Goal: Information Seeking & Learning: Learn about a topic

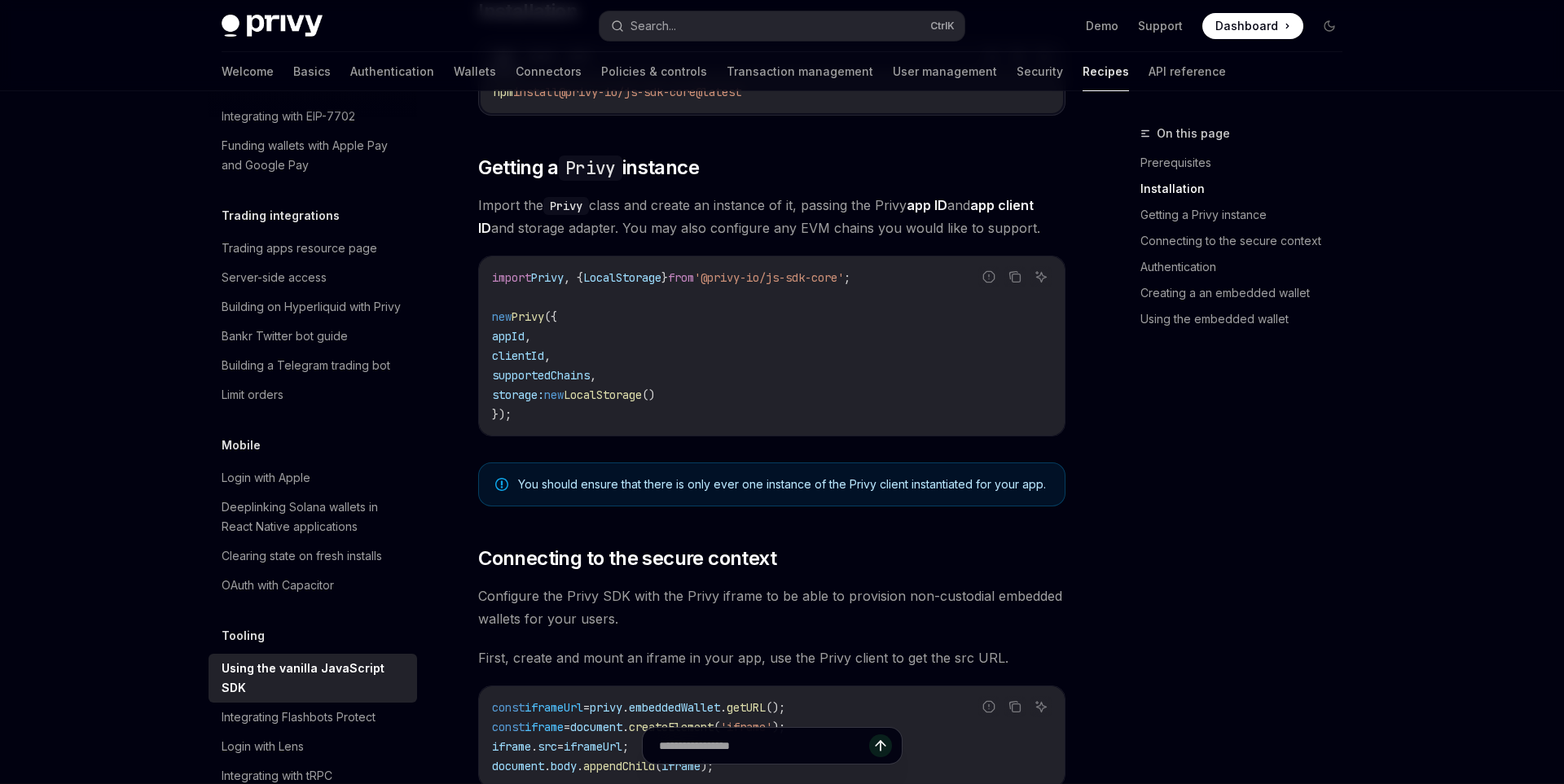
scroll to position [530, 0]
click at [1229, 213] on link "Getting a Privy instance" at bounding box center [1247, 215] width 215 height 26
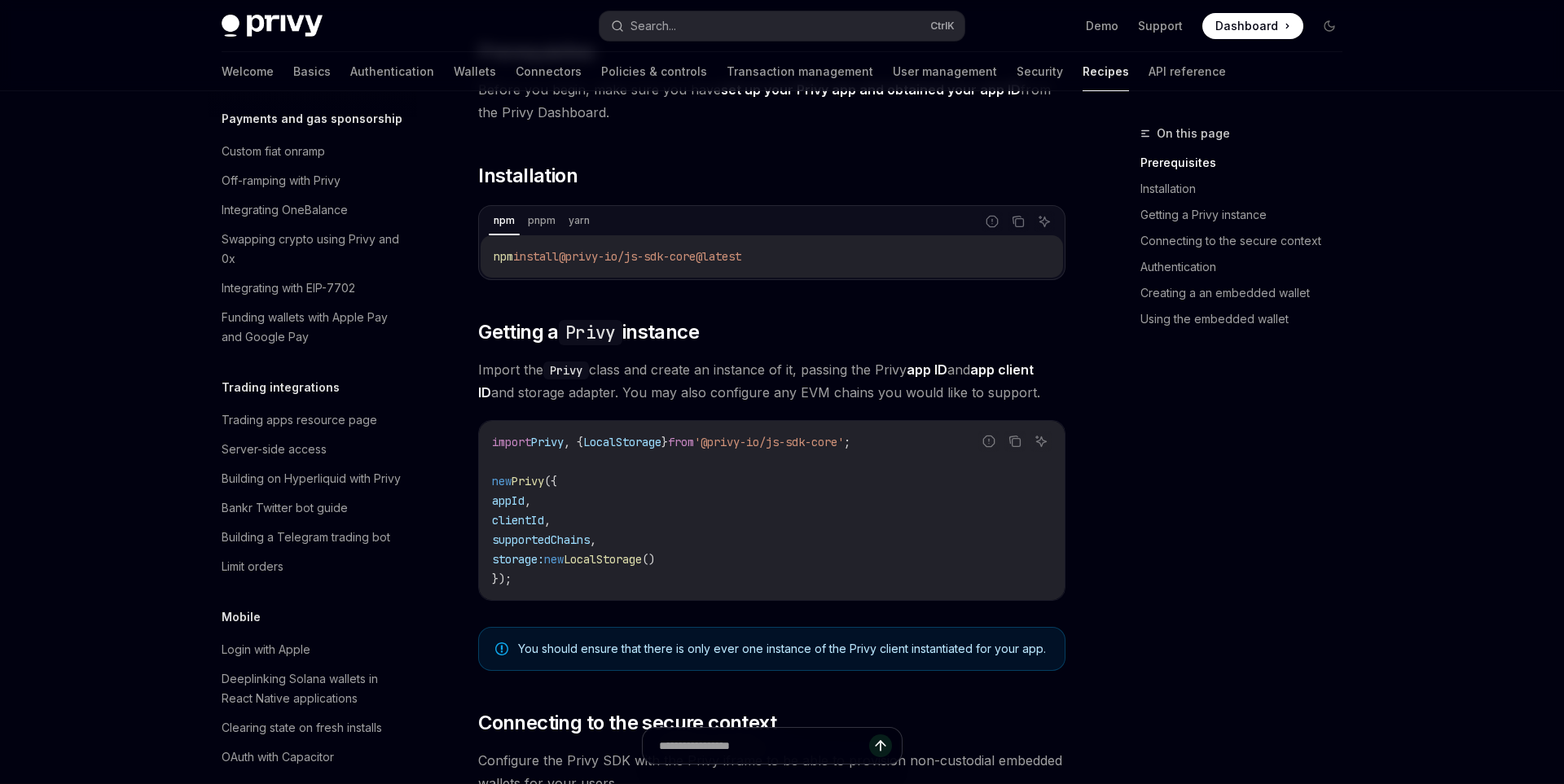
scroll to position [1389, 0]
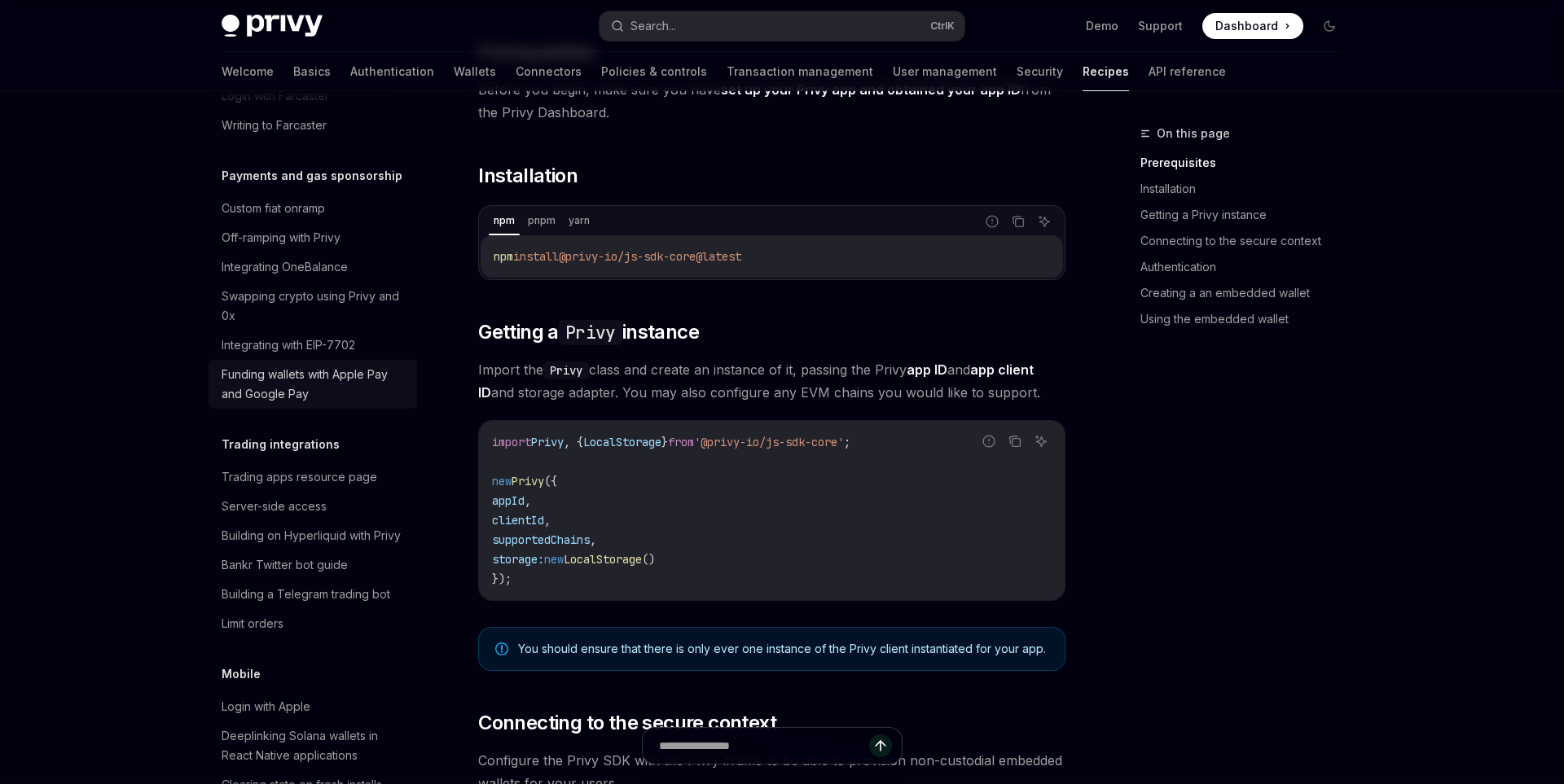
click at [358, 369] on div "Funding wallets with Apple Pay and Google Pay" at bounding box center [314, 384] width 186 height 39
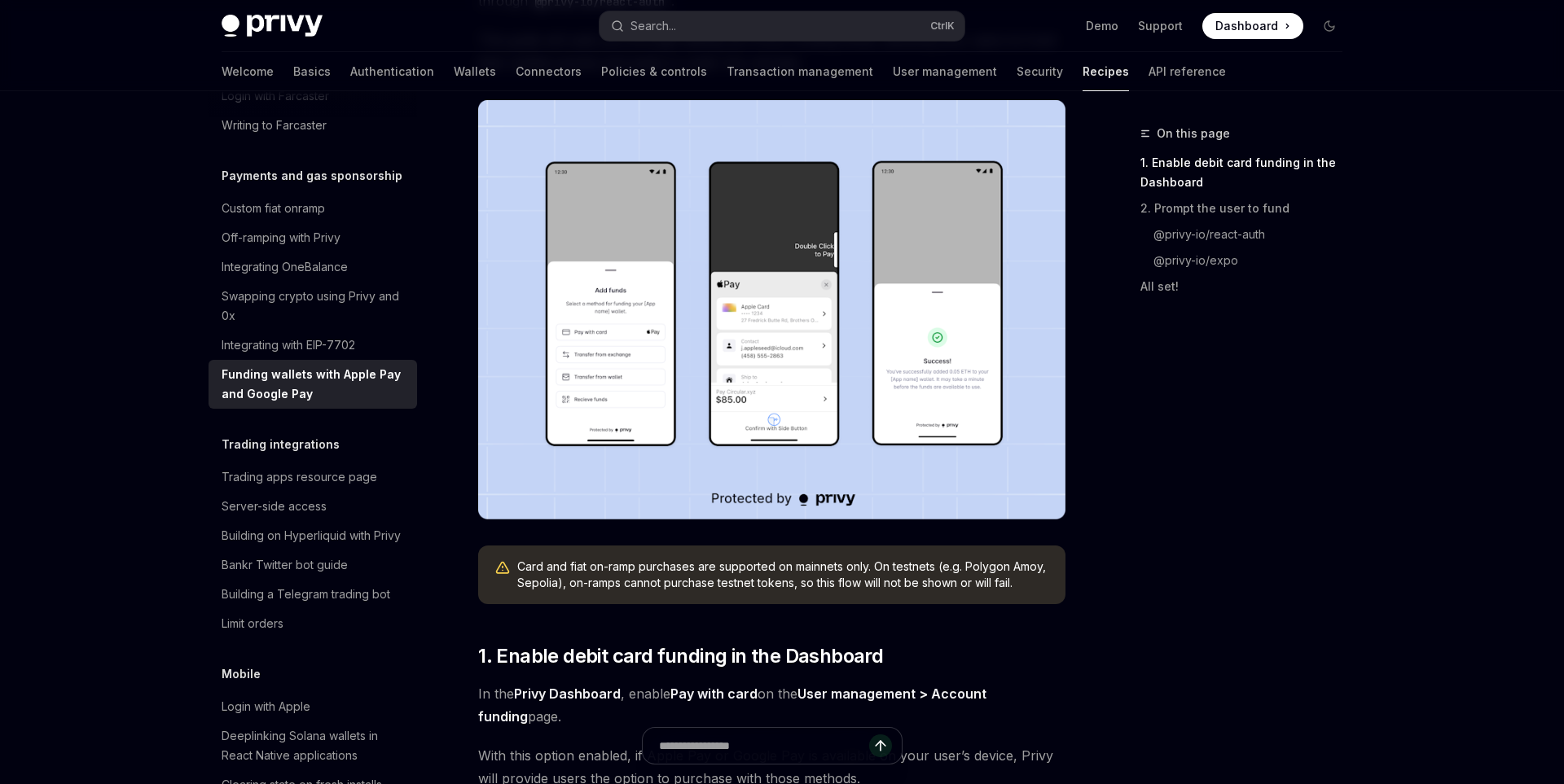
scroll to position [305, 0]
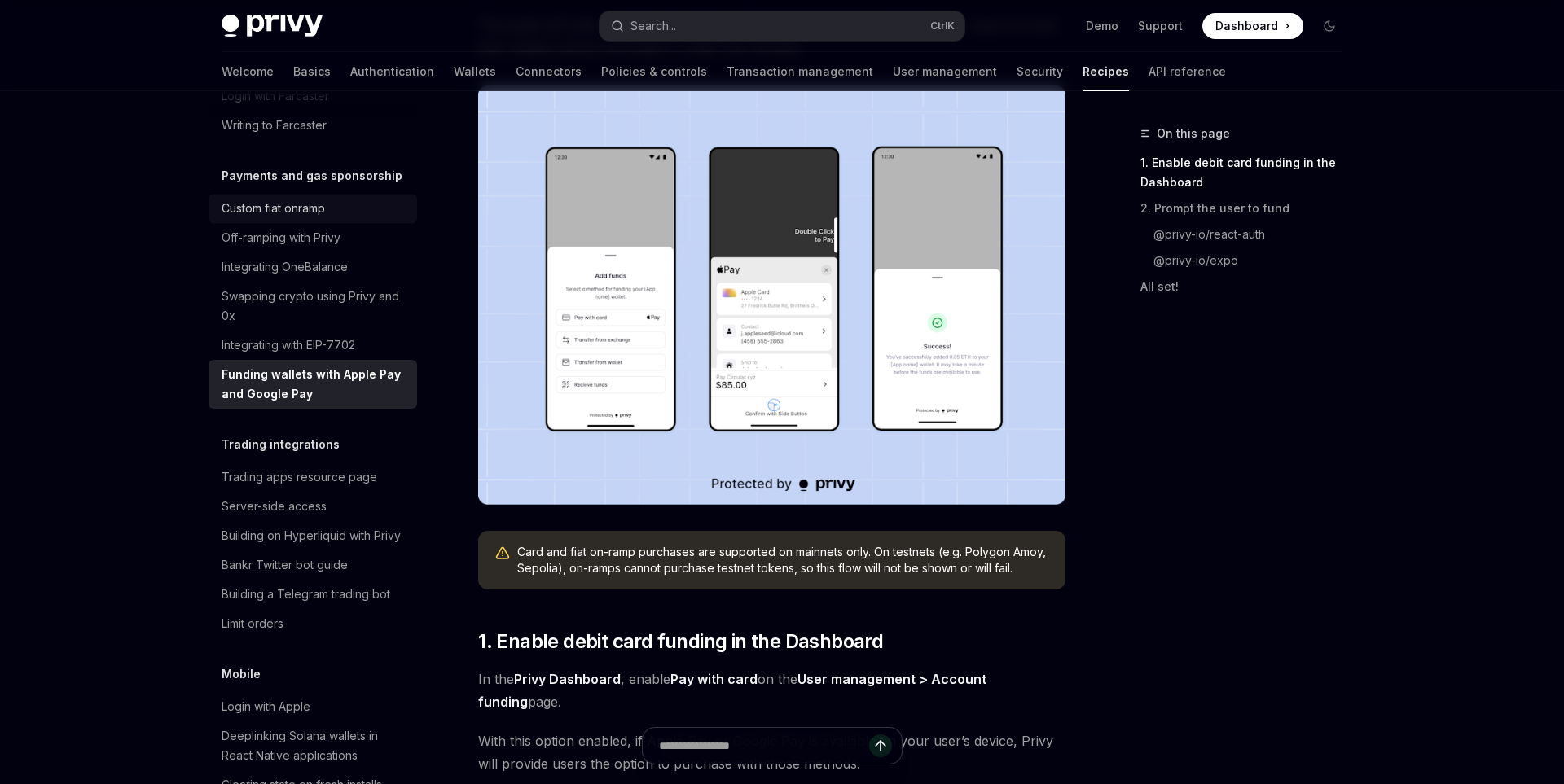
click at [310, 199] on link "Custom fiat onramp" at bounding box center [313, 208] width 209 height 29
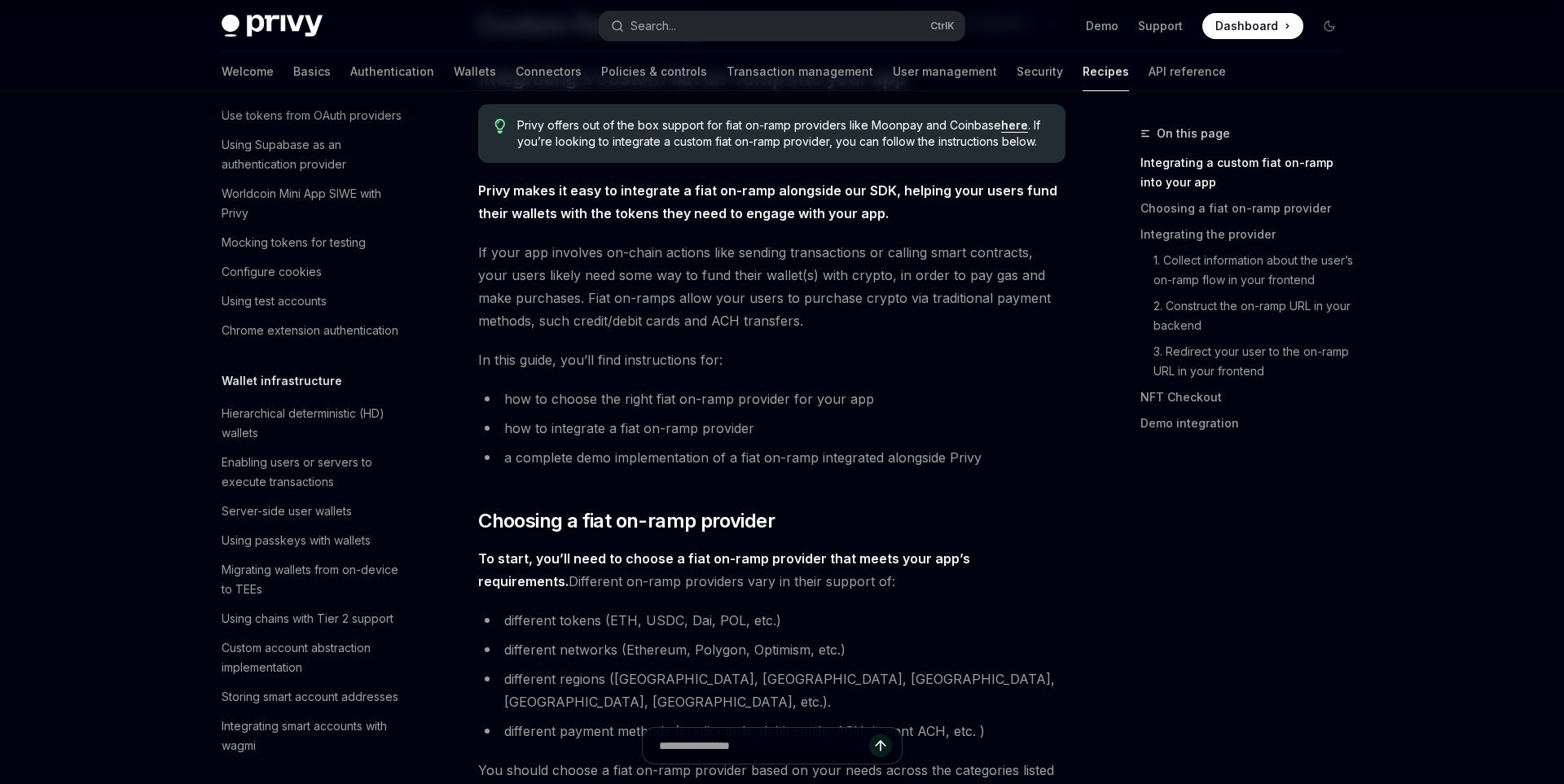
scroll to position [155, 0]
click at [367, 475] on div "Enabling users or servers to execute transactions" at bounding box center [314, 475] width 186 height 39
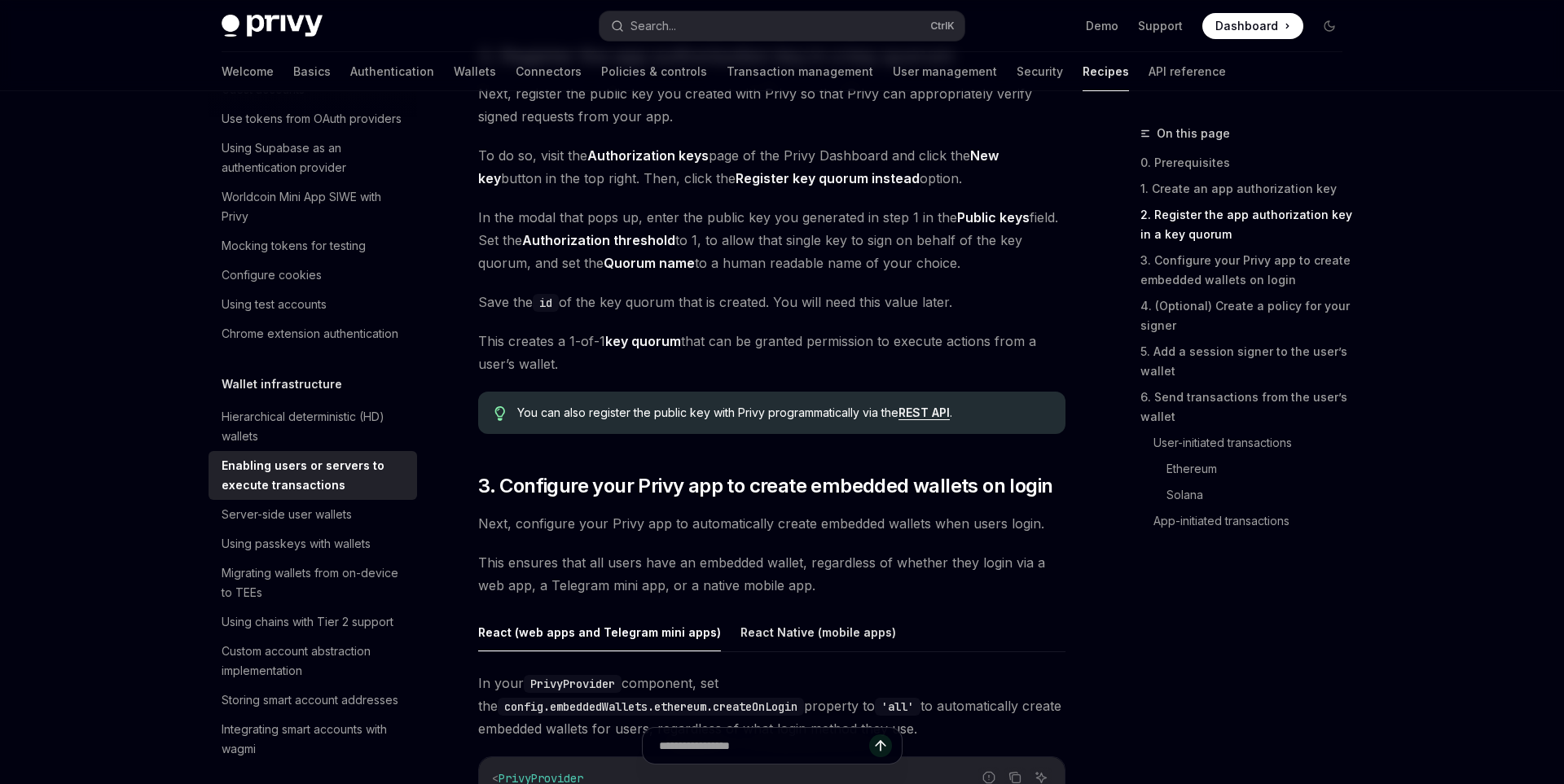
scroll to position [1187, 0]
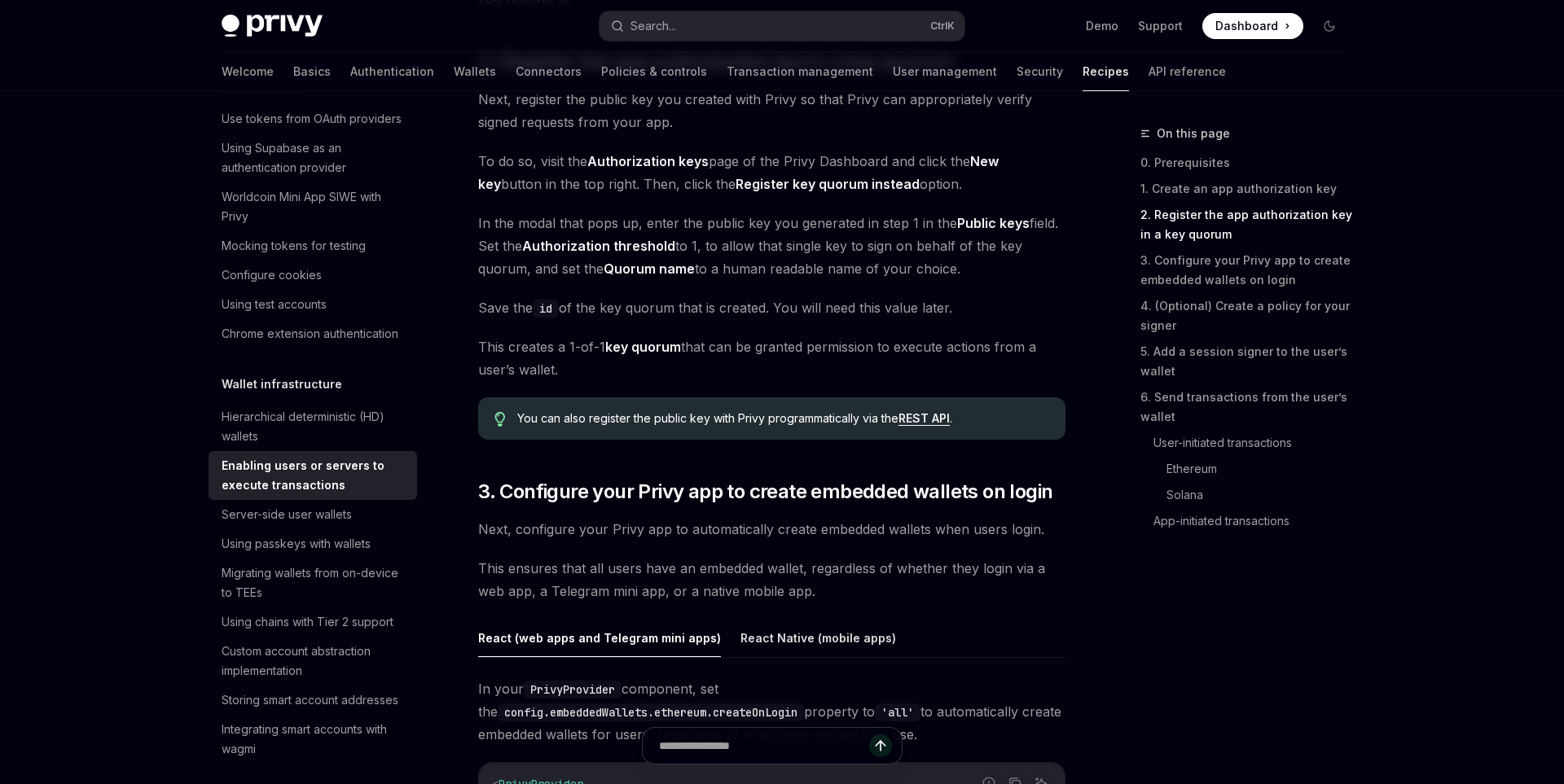
click at [627, 367] on span "This creates a 1-of-1 key quorum that can be granted permission to execute acti…" at bounding box center [772, 358] width 587 height 45
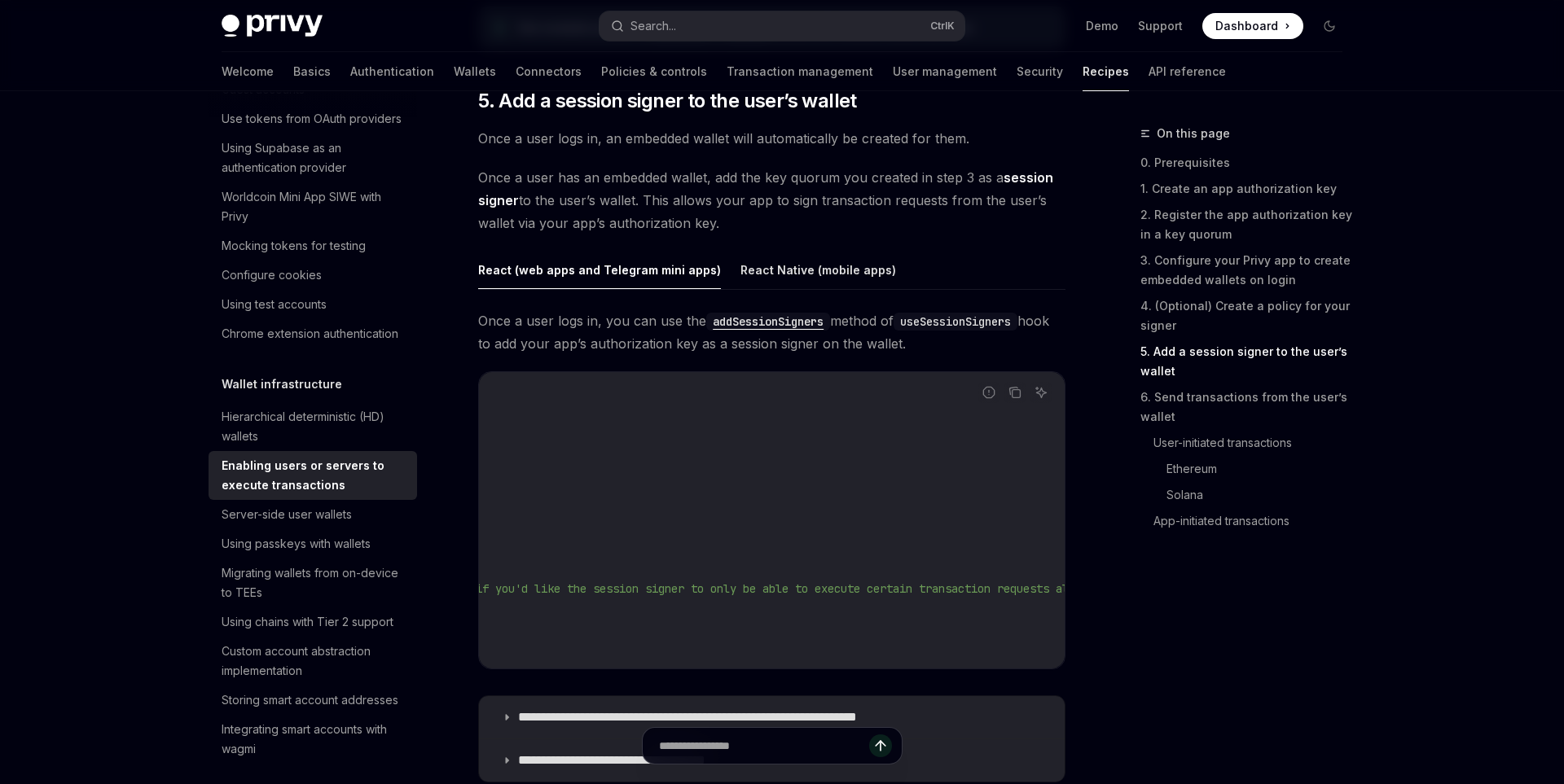
scroll to position [0, 0]
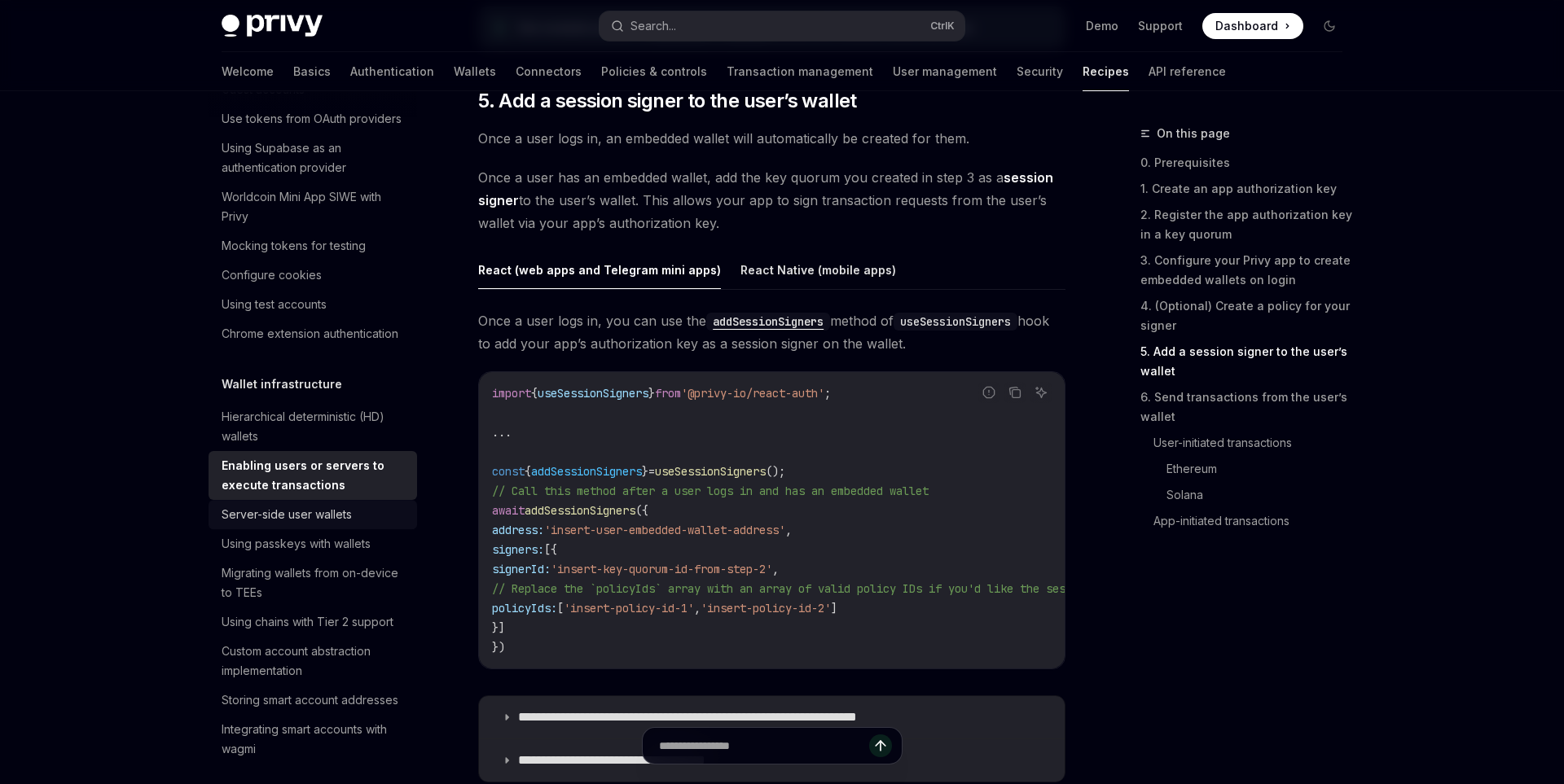
click at [368, 508] on div "Server-side user wallets" at bounding box center [314, 515] width 186 height 19
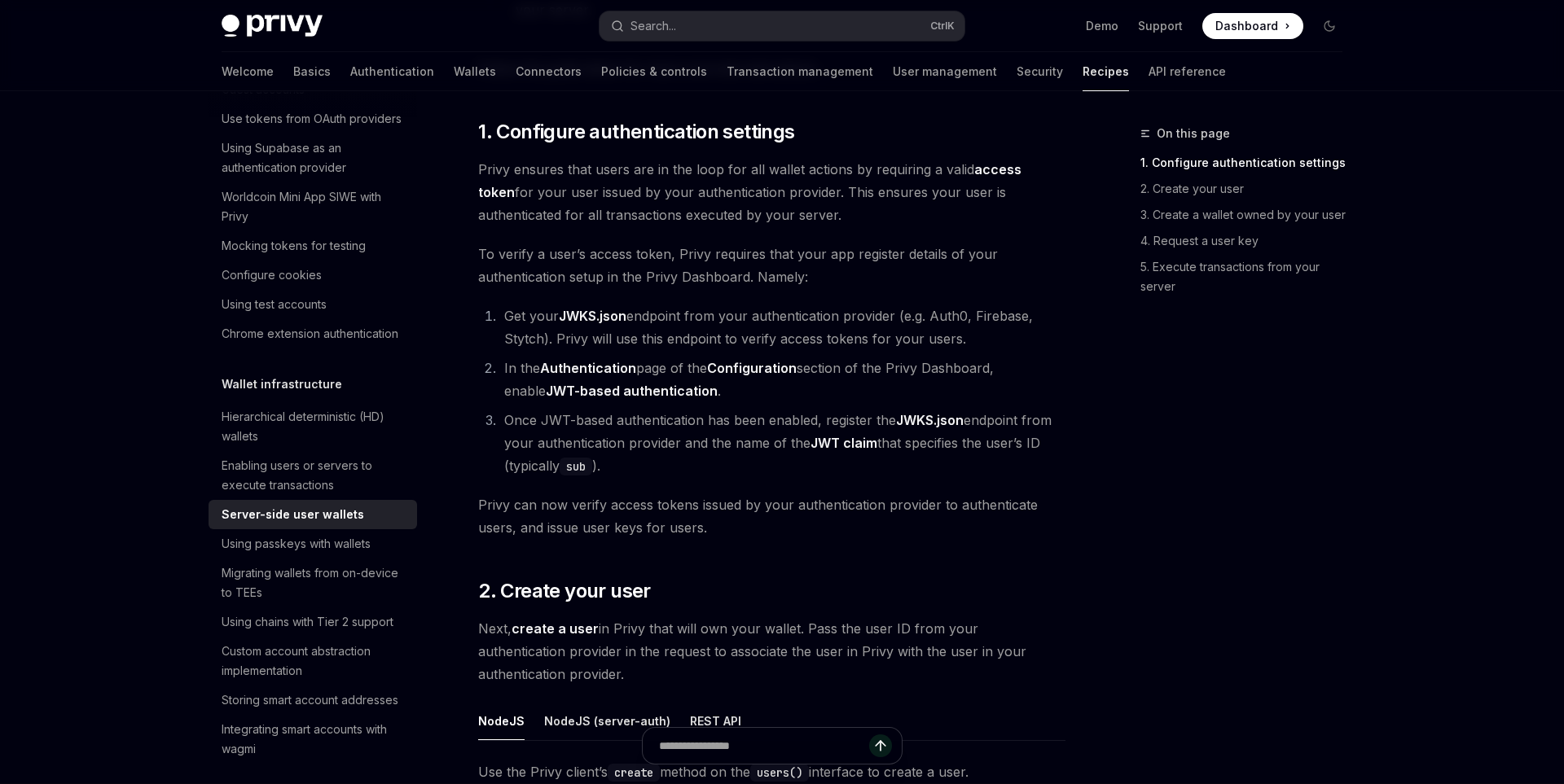
scroll to position [947, 0]
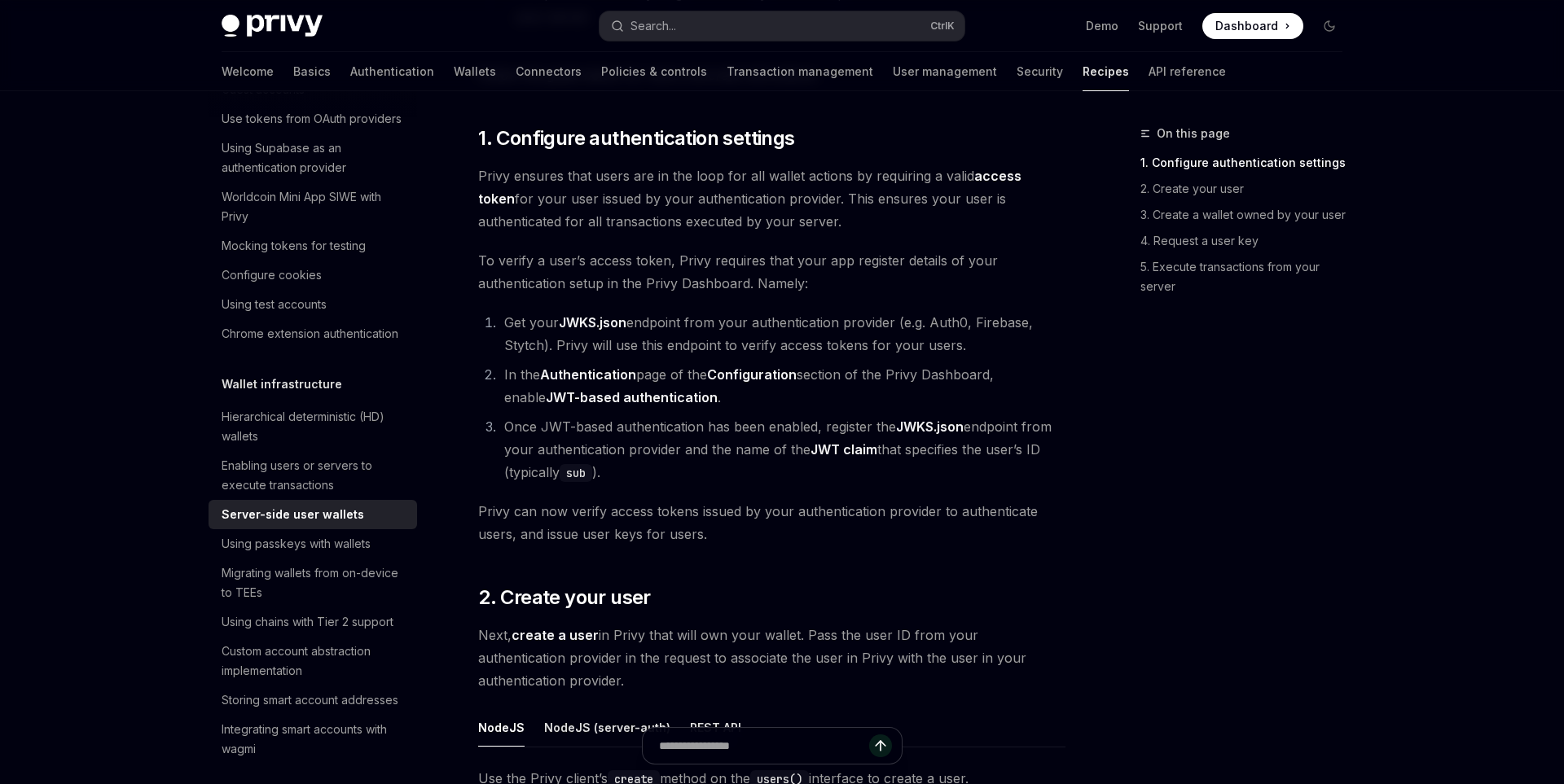
click at [692, 385] on li "In the Authentication page of the Configuration section of the Privy Dashboard,…" at bounding box center [782, 386] width 566 height 45
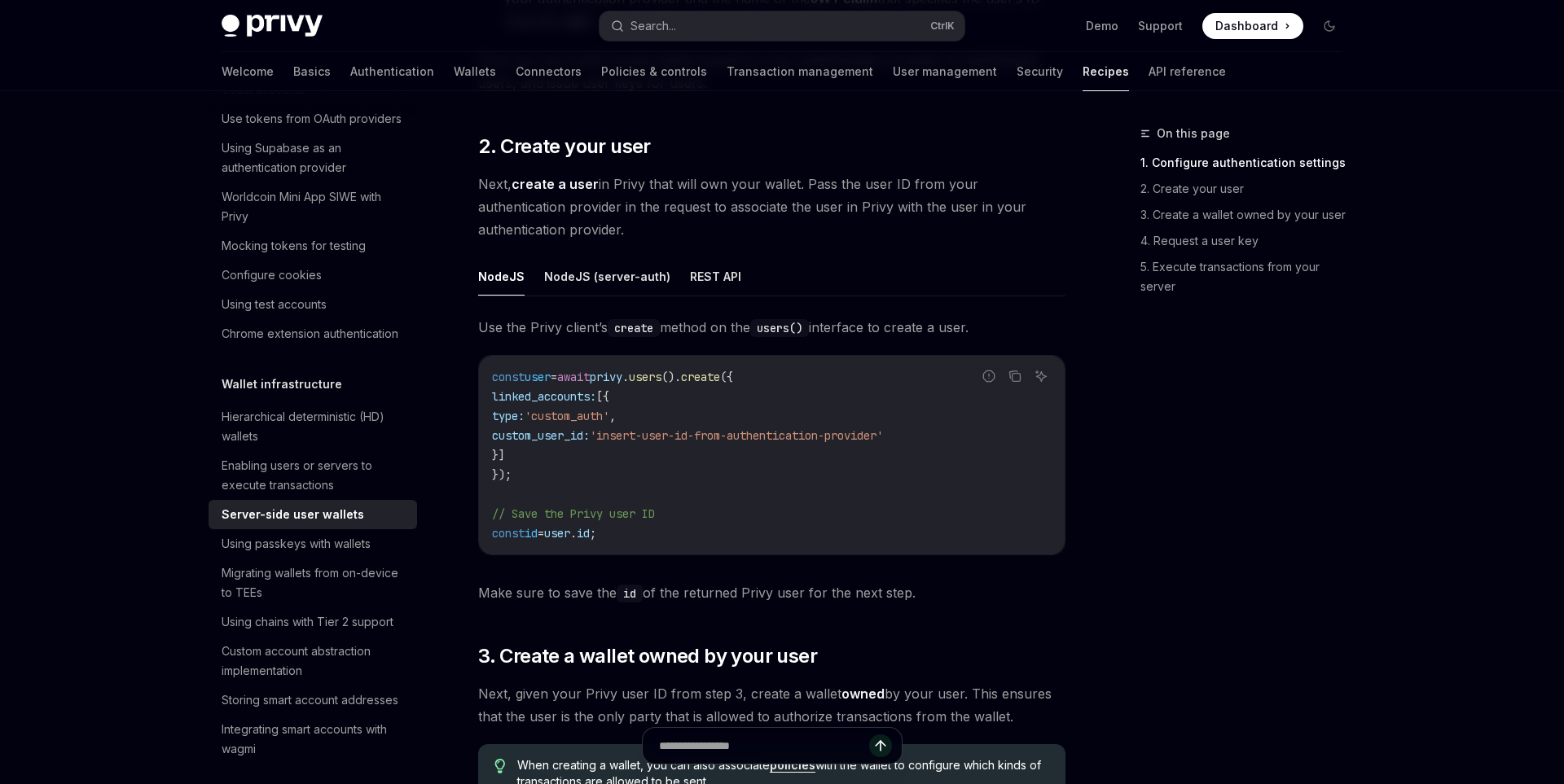
scroll to position [1392, 0]
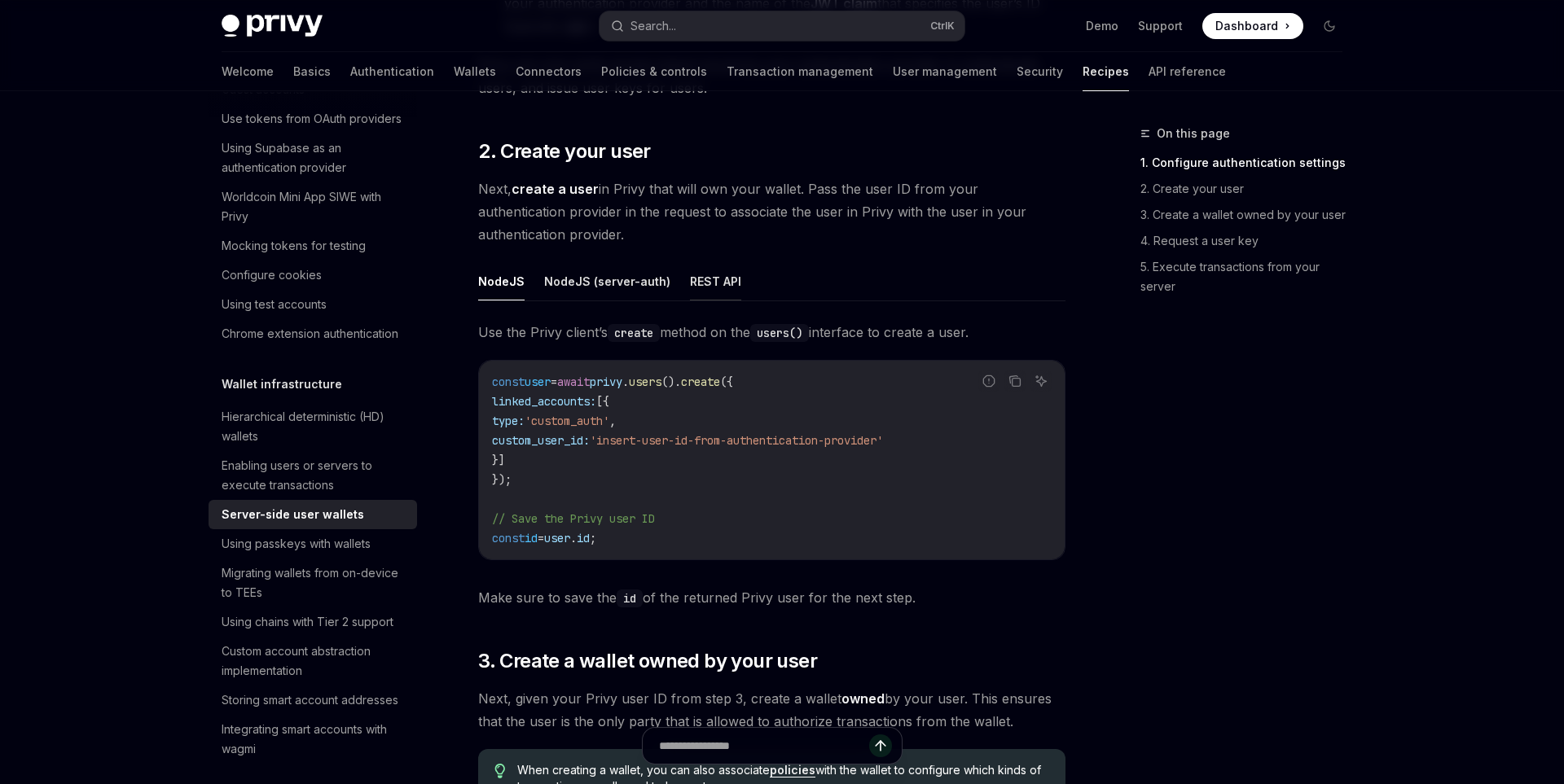
click at [698, 287] on button "REST API" at bounding box center [715, 282] width 51 height 38
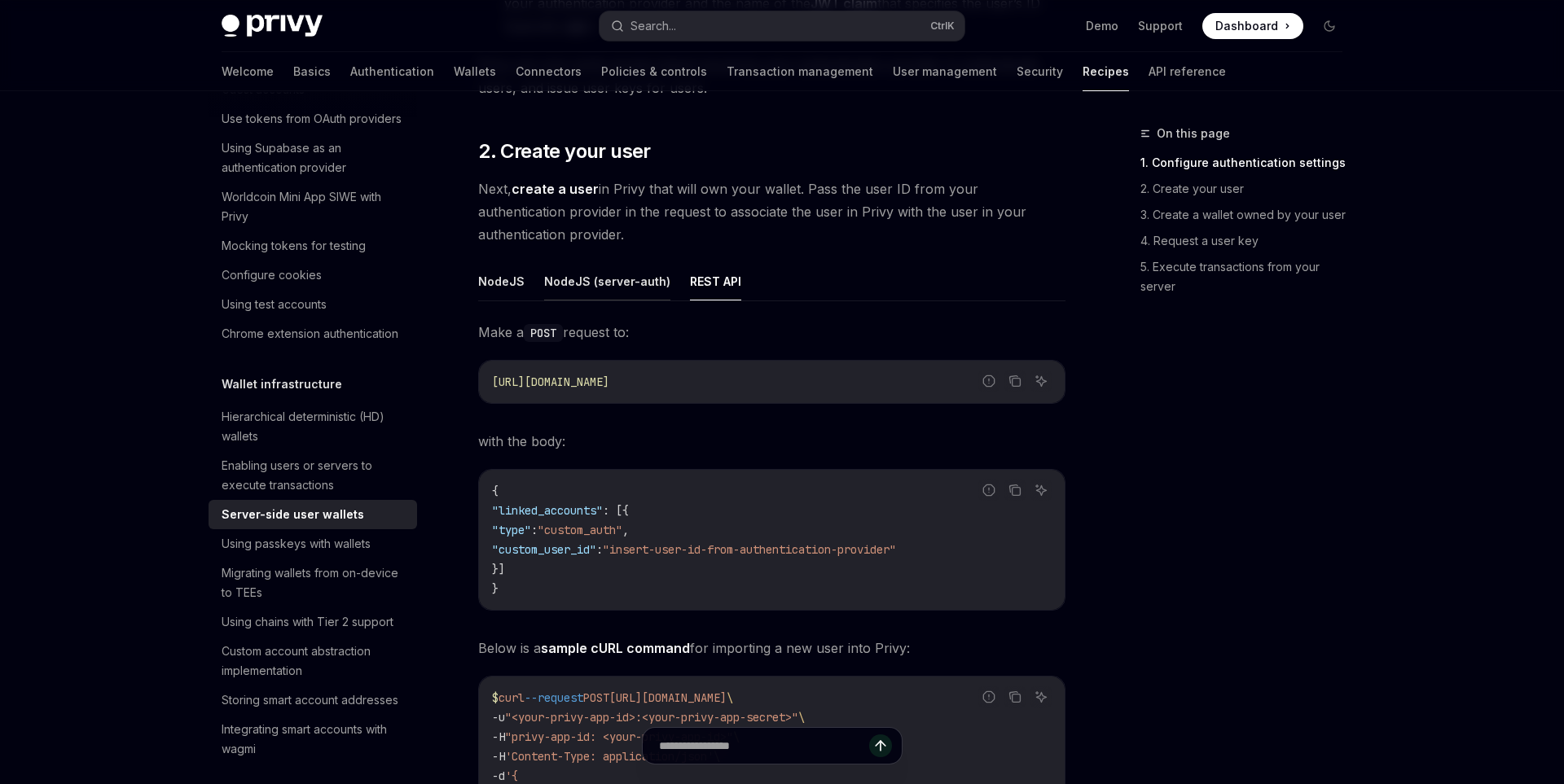
click at [625, 291] on button "NodeJS (server-auth)" at bounding box center [606, 282] width 126 height 38
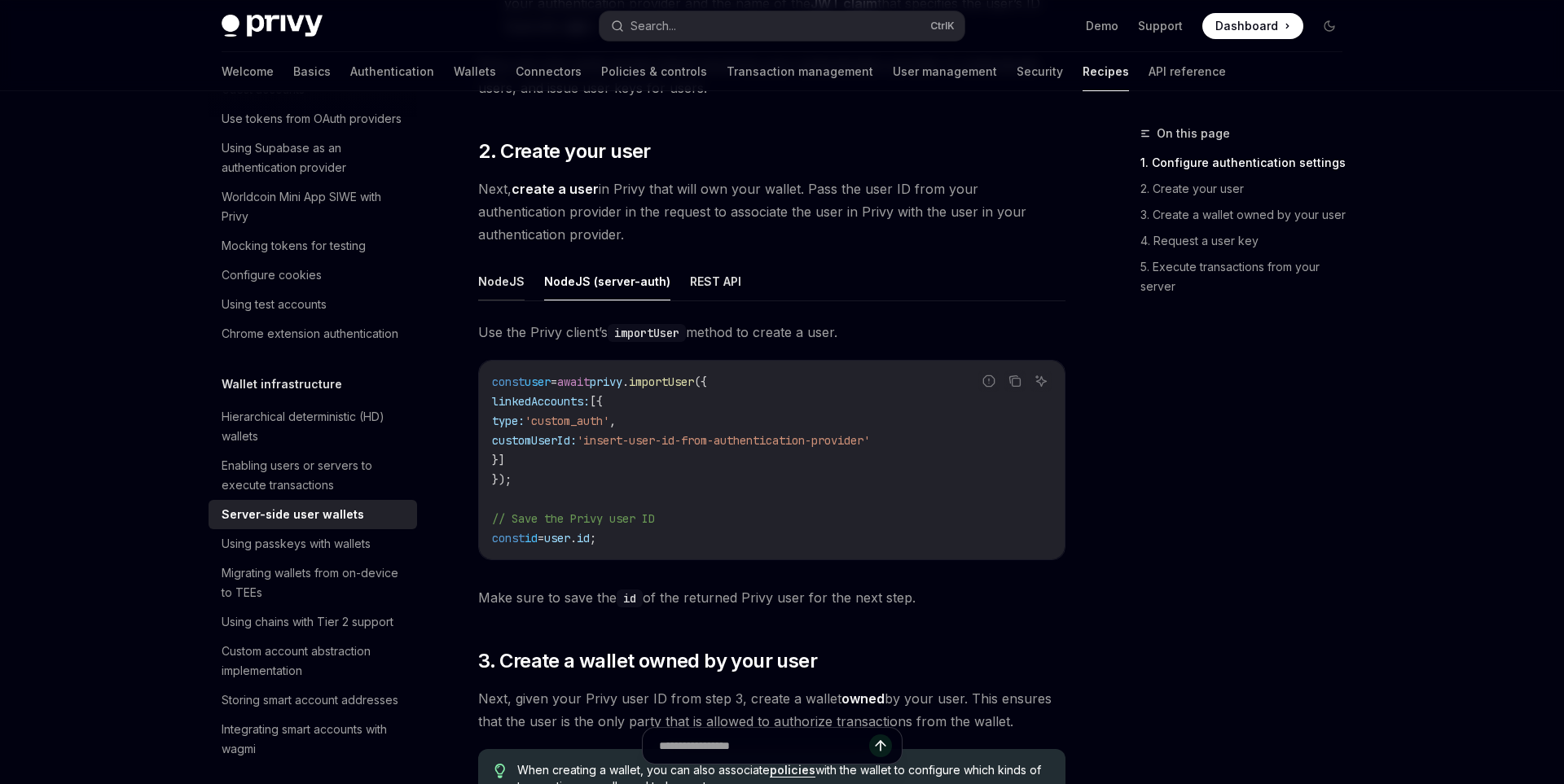
click at [485, 293] on button "NodeJS" at bounding box center [501, 282] width 46 height 38
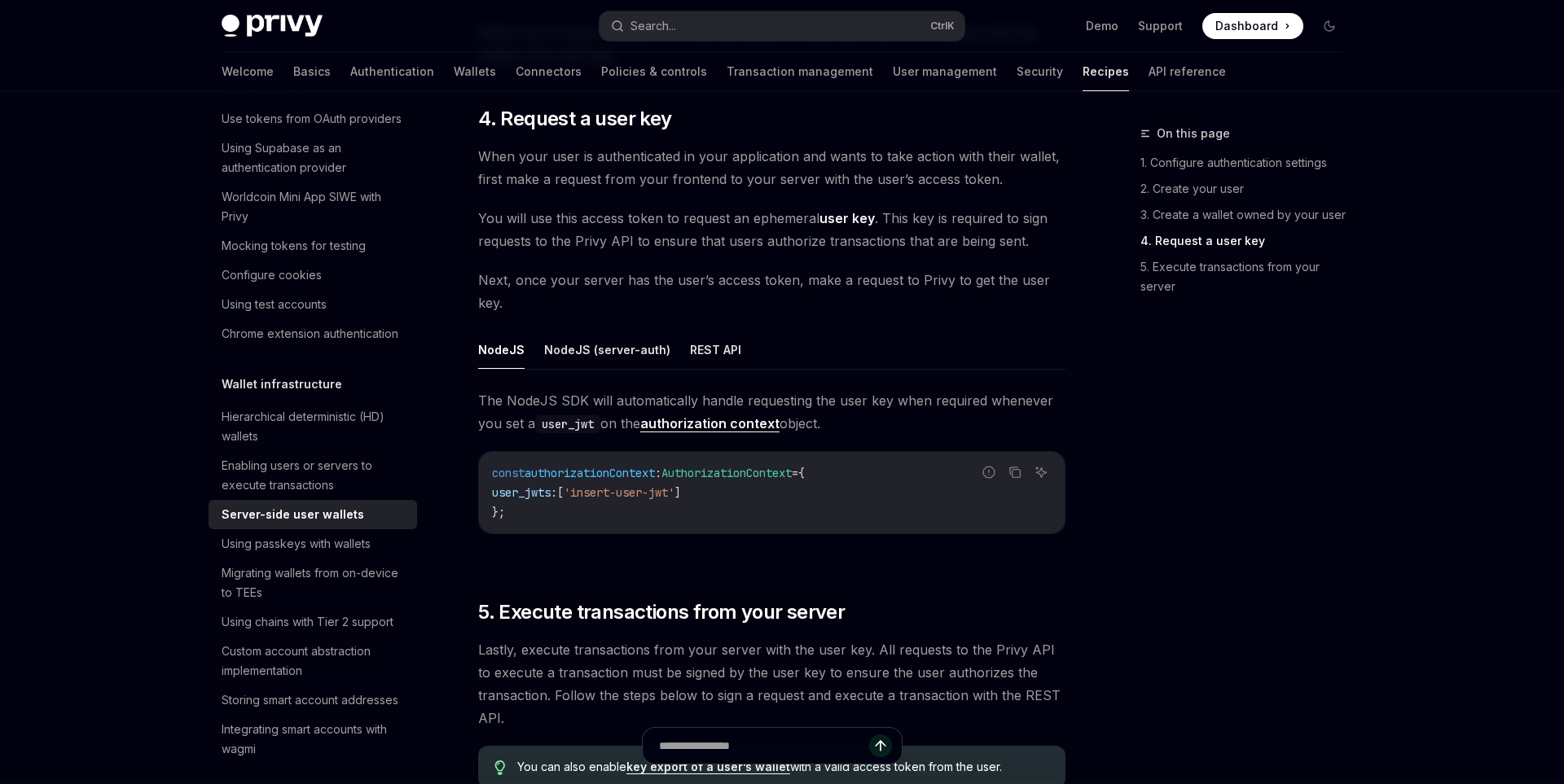
scroll to position [2441, 0]
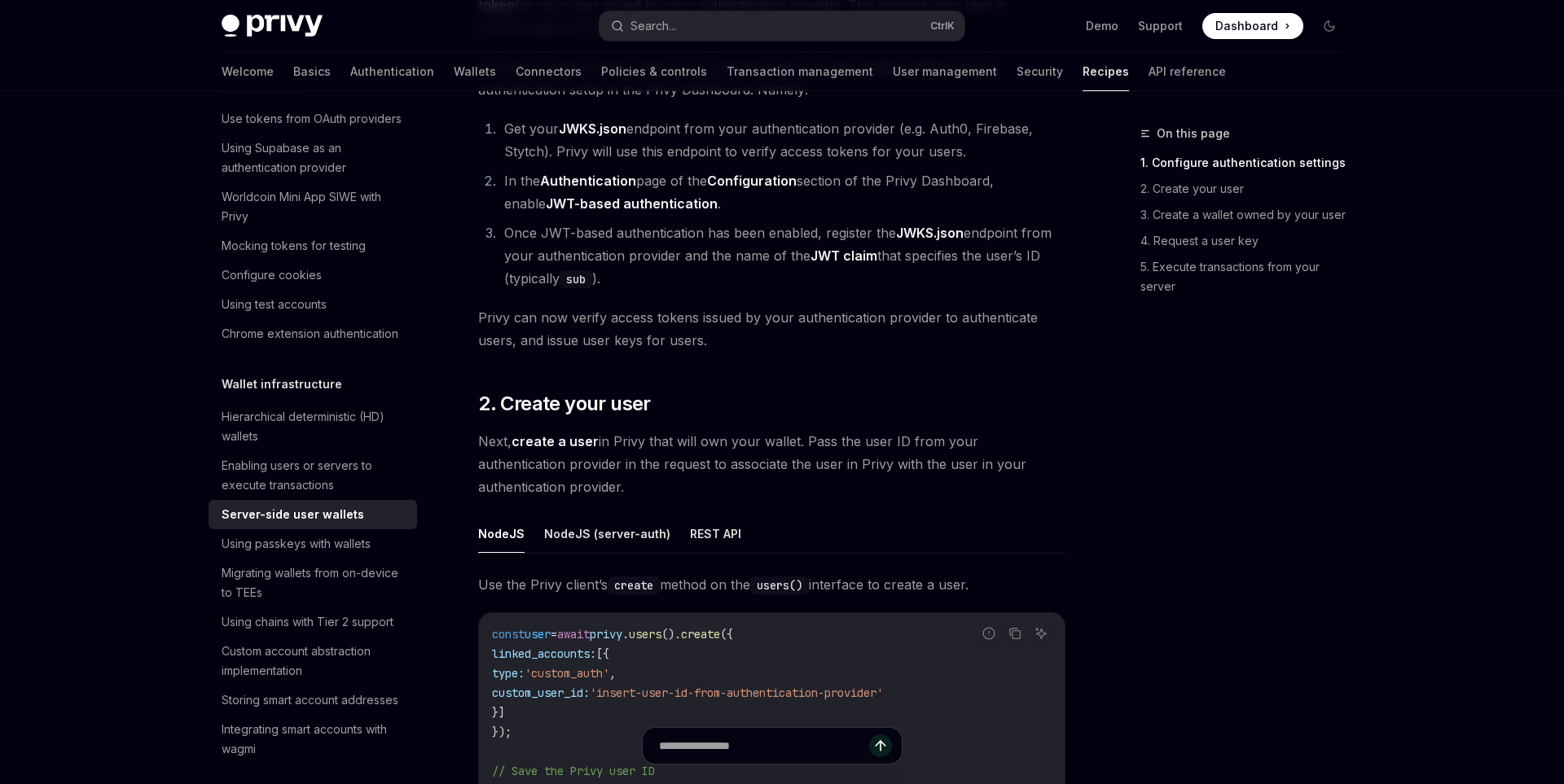
click at [733, 345] on div "**********" at bounding box center [772, 657] width 587 height 3184
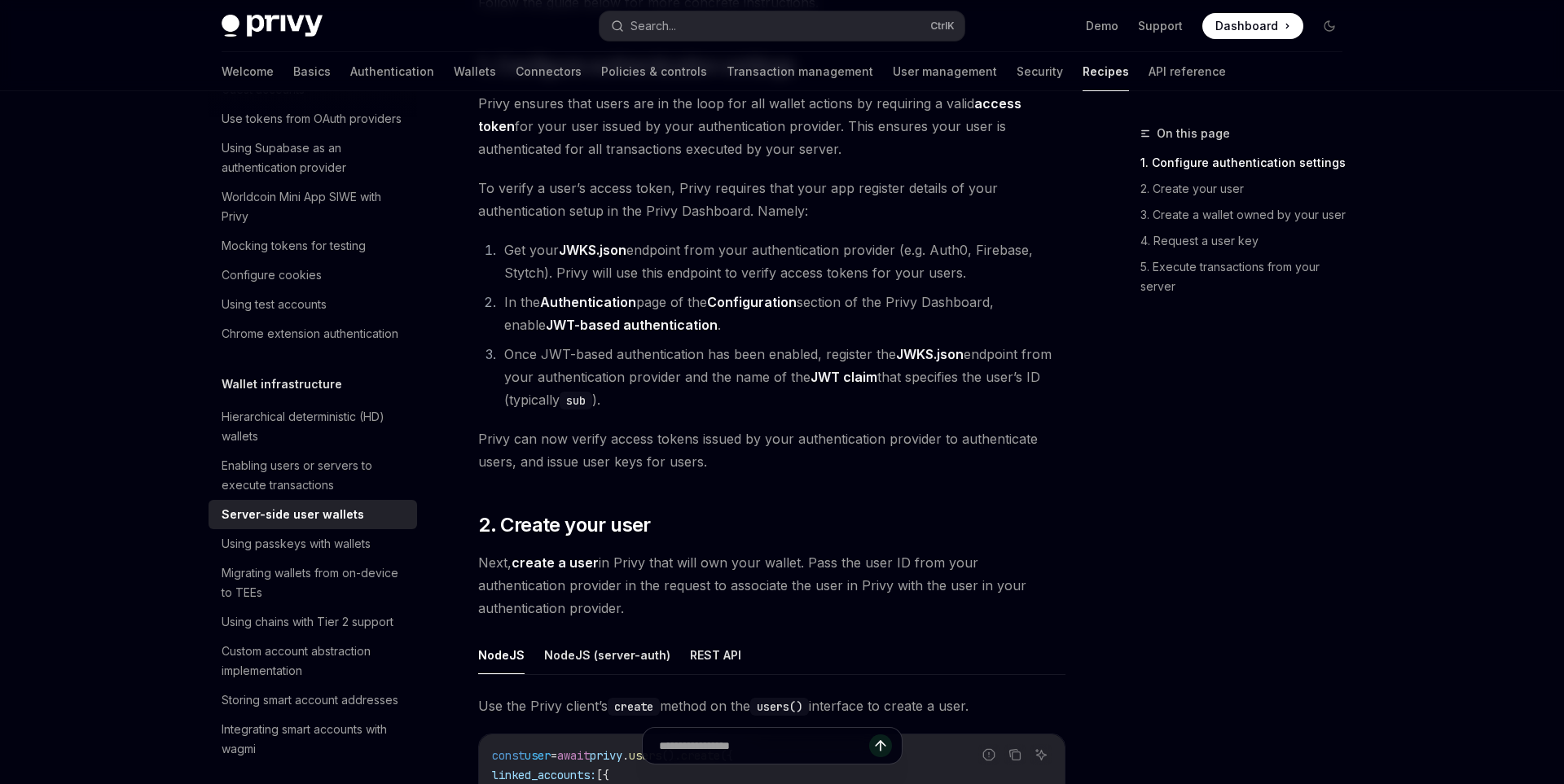
scroll to position [977, 0]
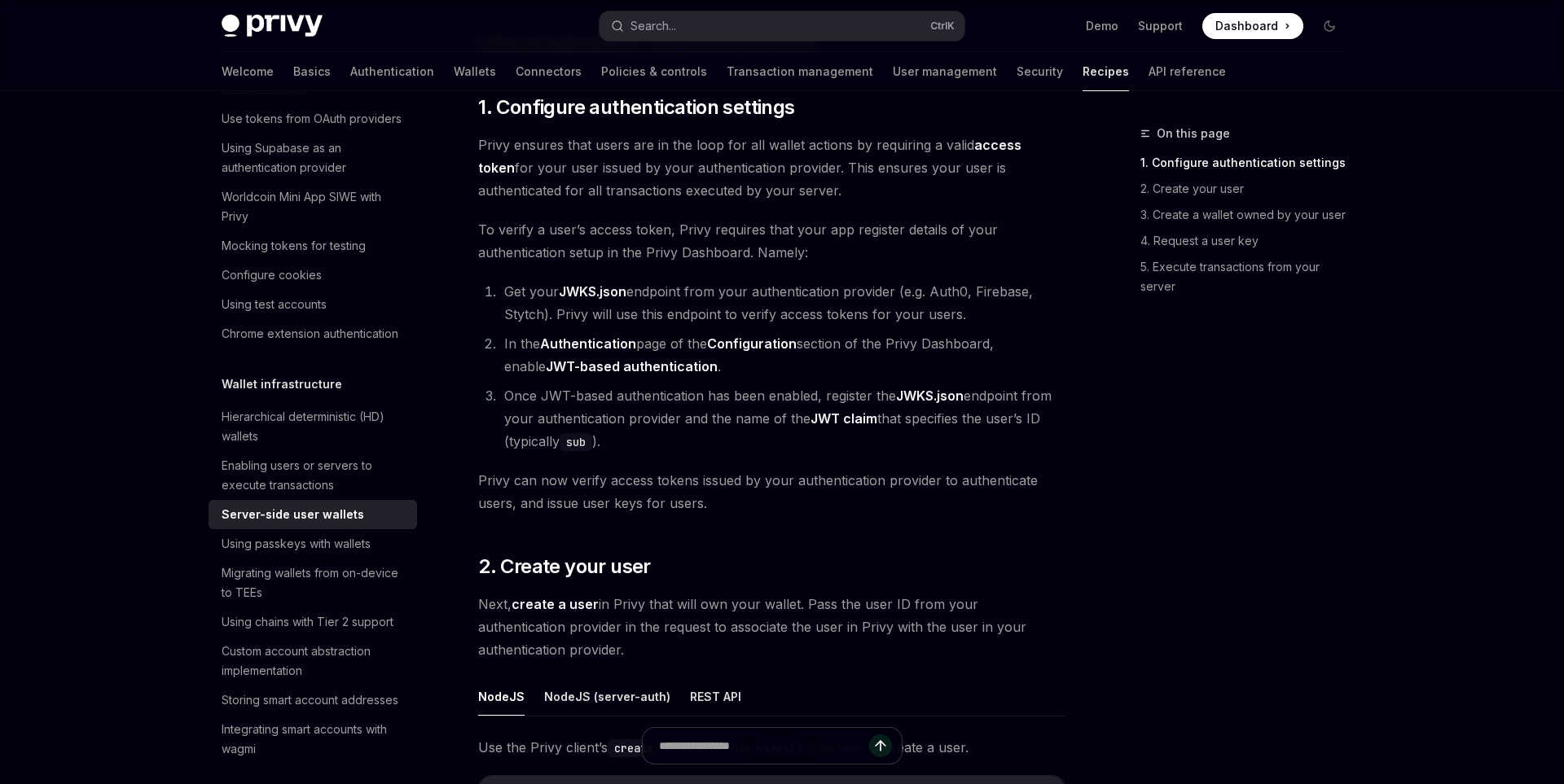
click at [598, 292] on strong "JWKS.json" at bounding box center [593, 291] width 67 height 16
drag, startPoint x: 628, startPoint y: 291, endPoint x: 560, endPoint y: 294, distance: 68.1
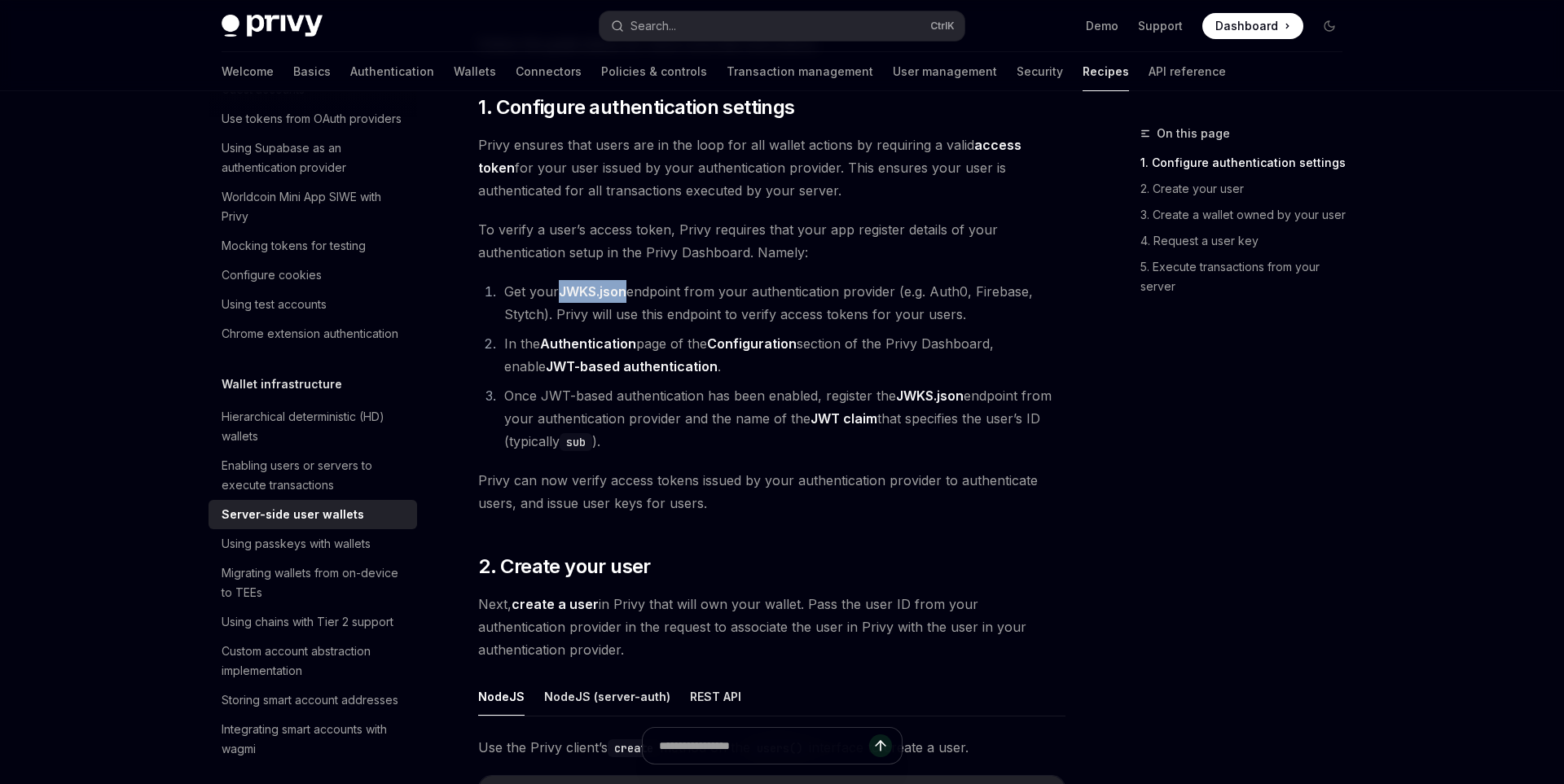
click at [559, 294] on li "Get your JWKS.json endpoint from your authentication provider (e.g. Auth0, Fire…" at bounding box center [782, 302] width 566 height 45
copy li "JWKS.json"
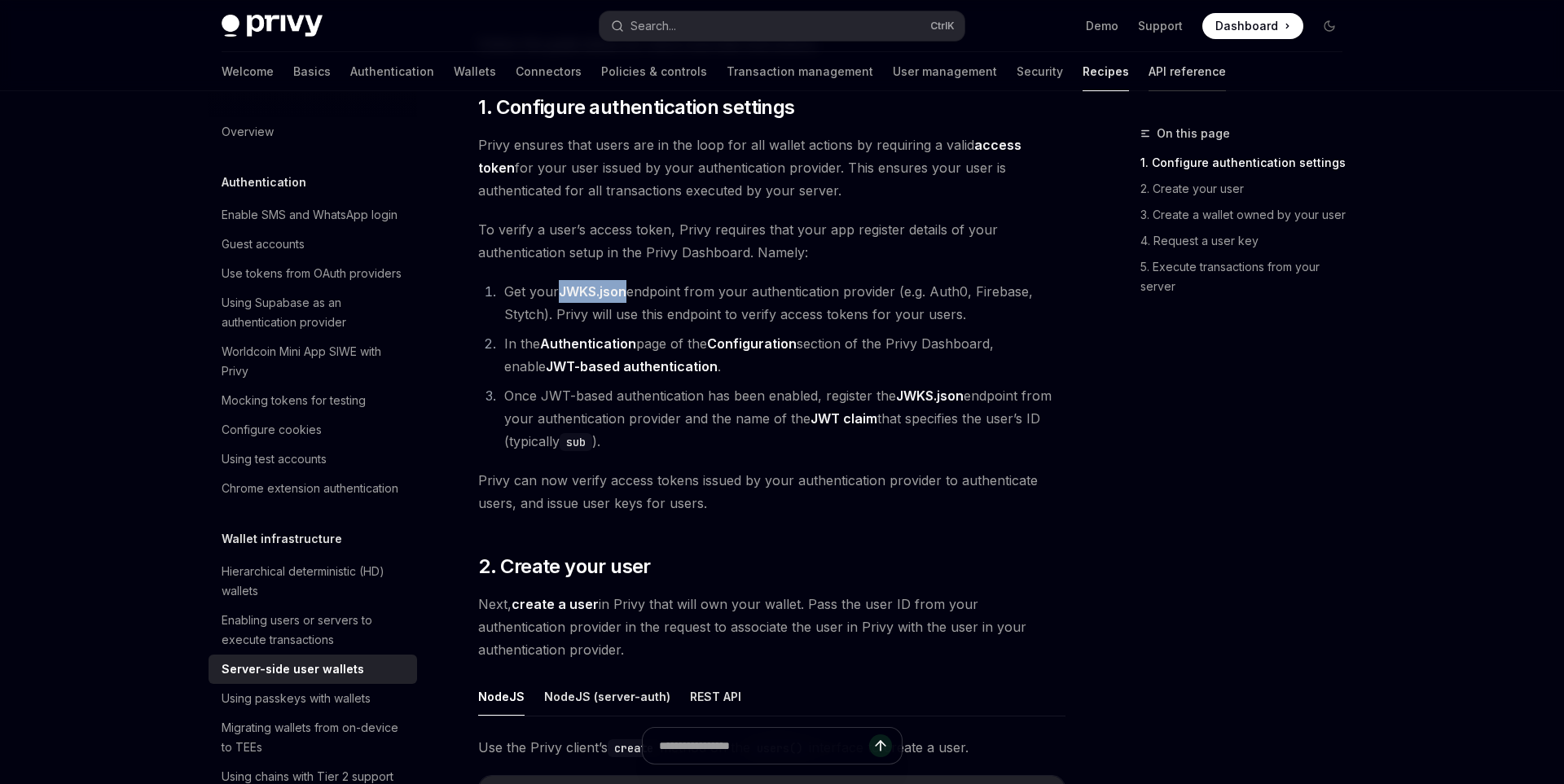
click at [1148, 70] on link "API reference" at bounding box center [1187, 71] width 77 height 39
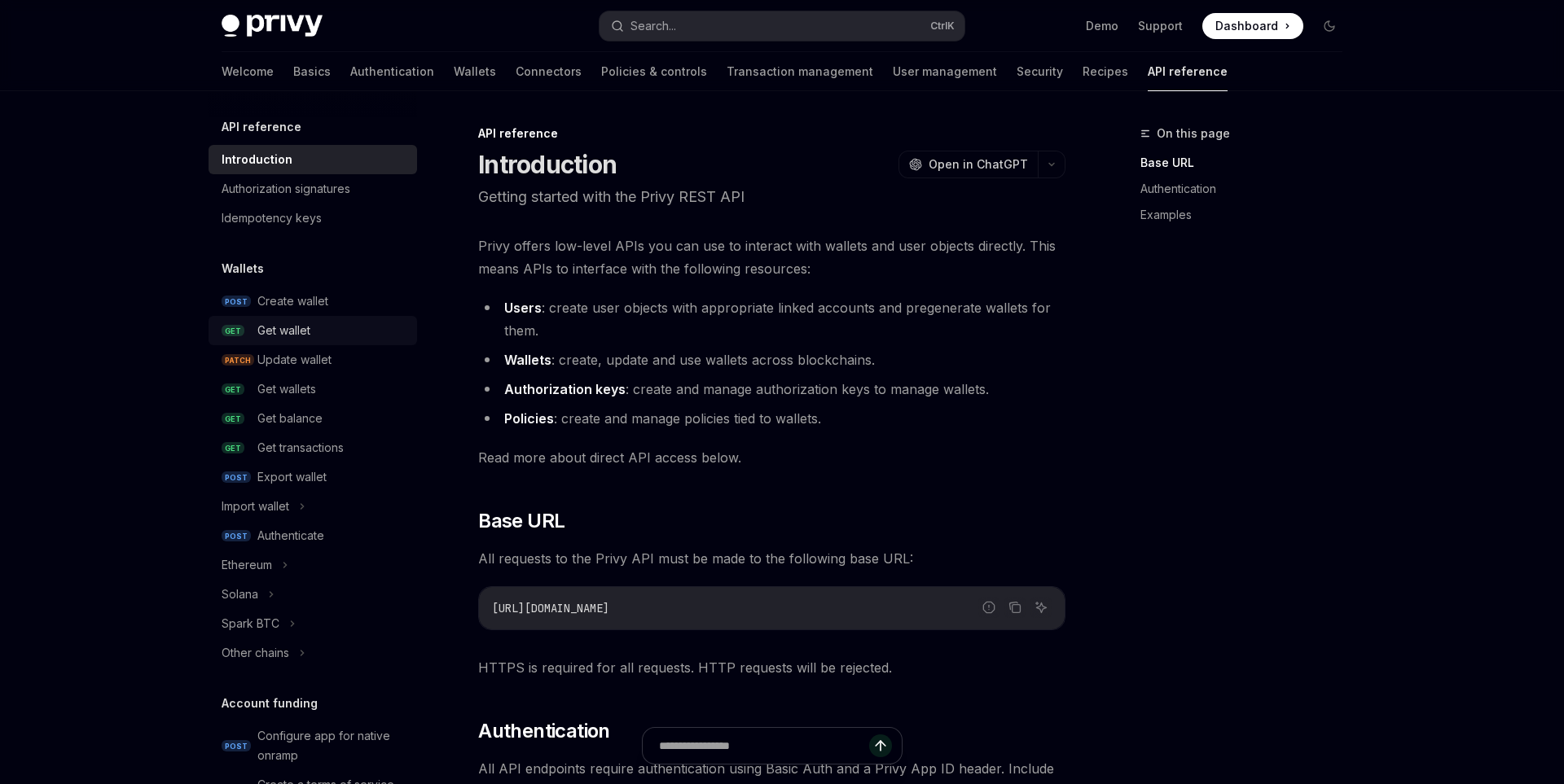
click at [314, 338] on div "Get wallet" at bounding box center [332, 330] width 150 height 19
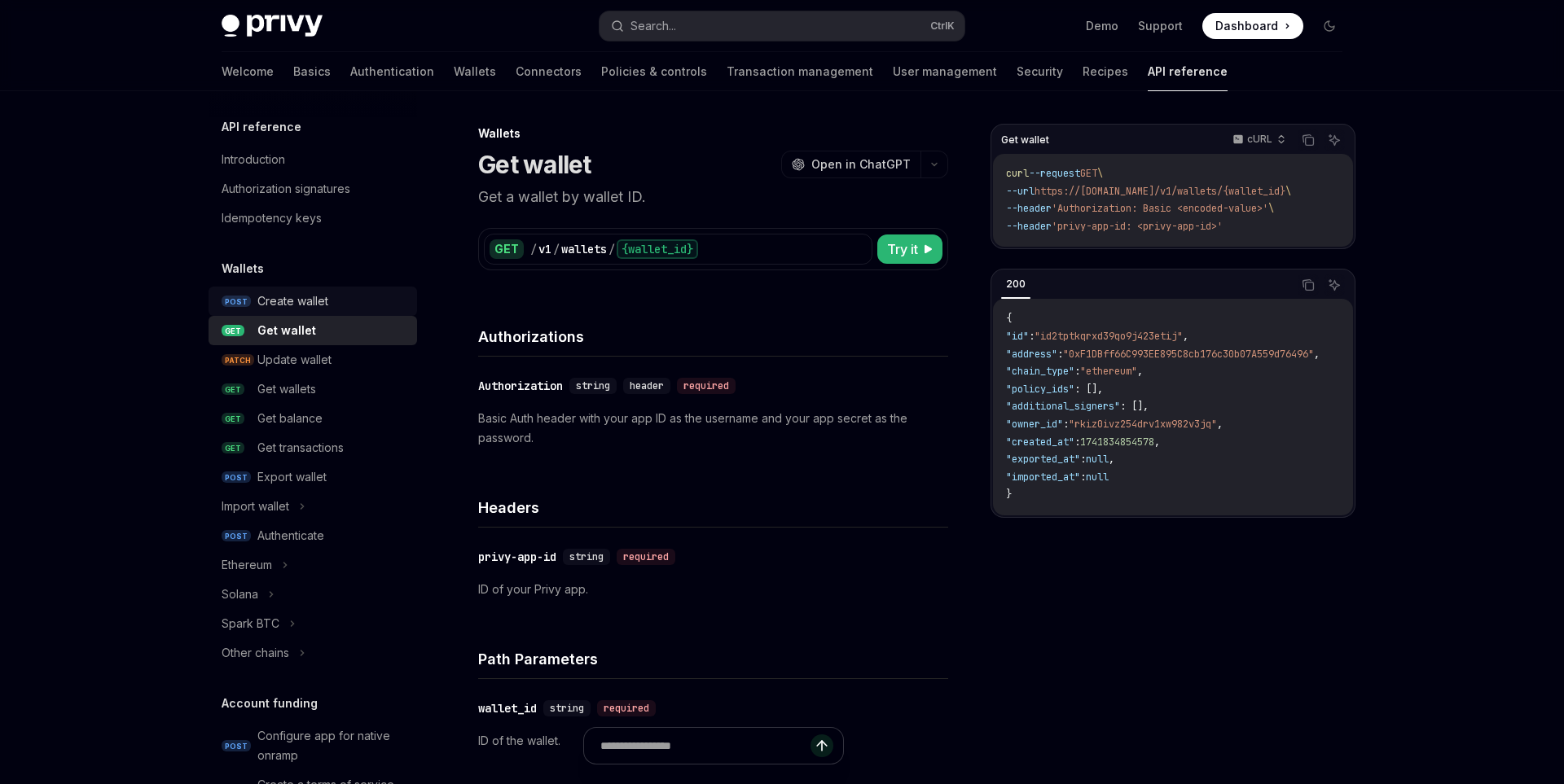
click at [299, 298] on div "Create wallet" at bounding box center [293, 301] width 71 height 19
type textarea "*"
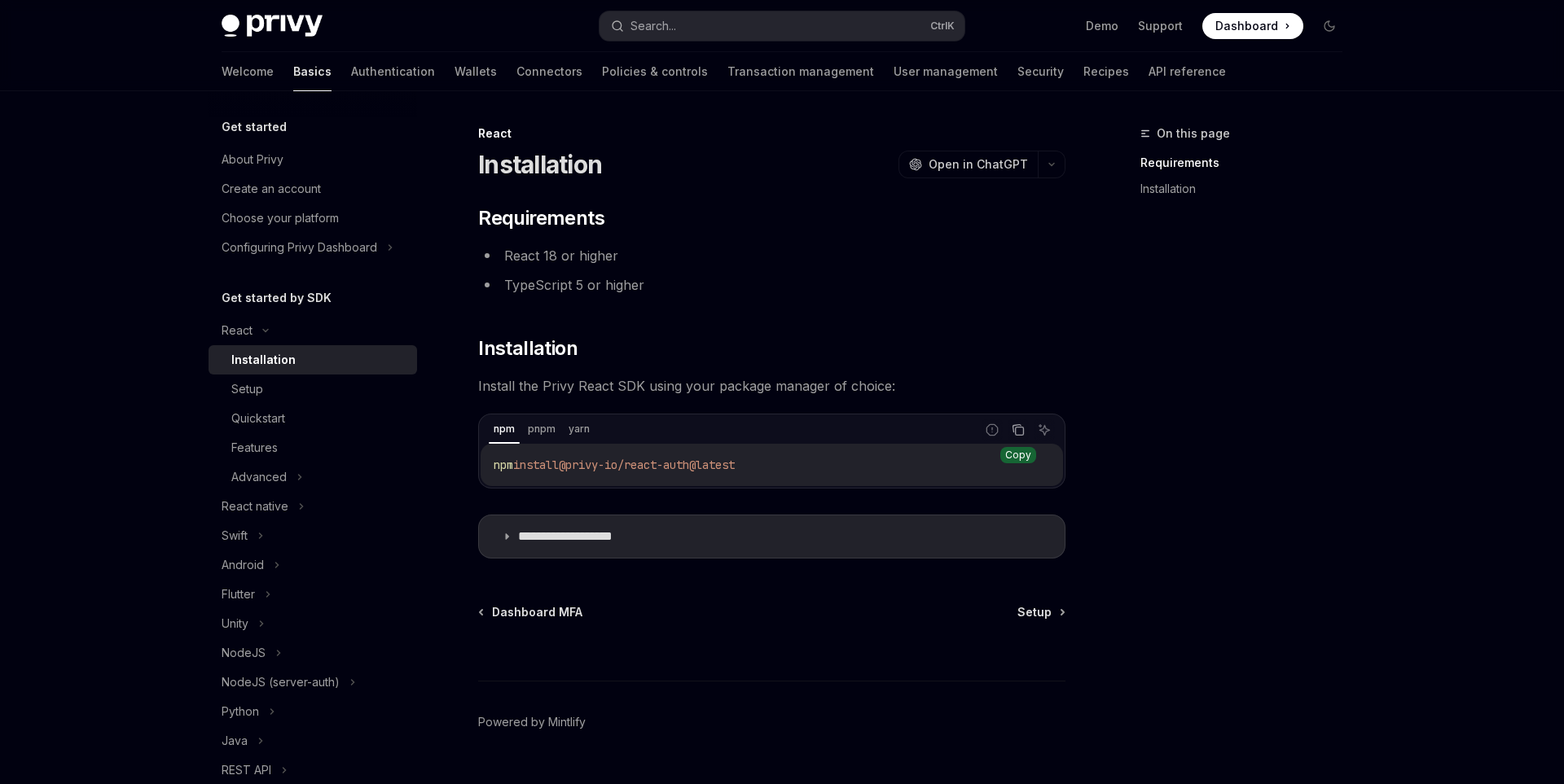
click at [1015, 427] on icon "Copy the contents from the code block" at bounding box center [1018, 430] width 13 height 13
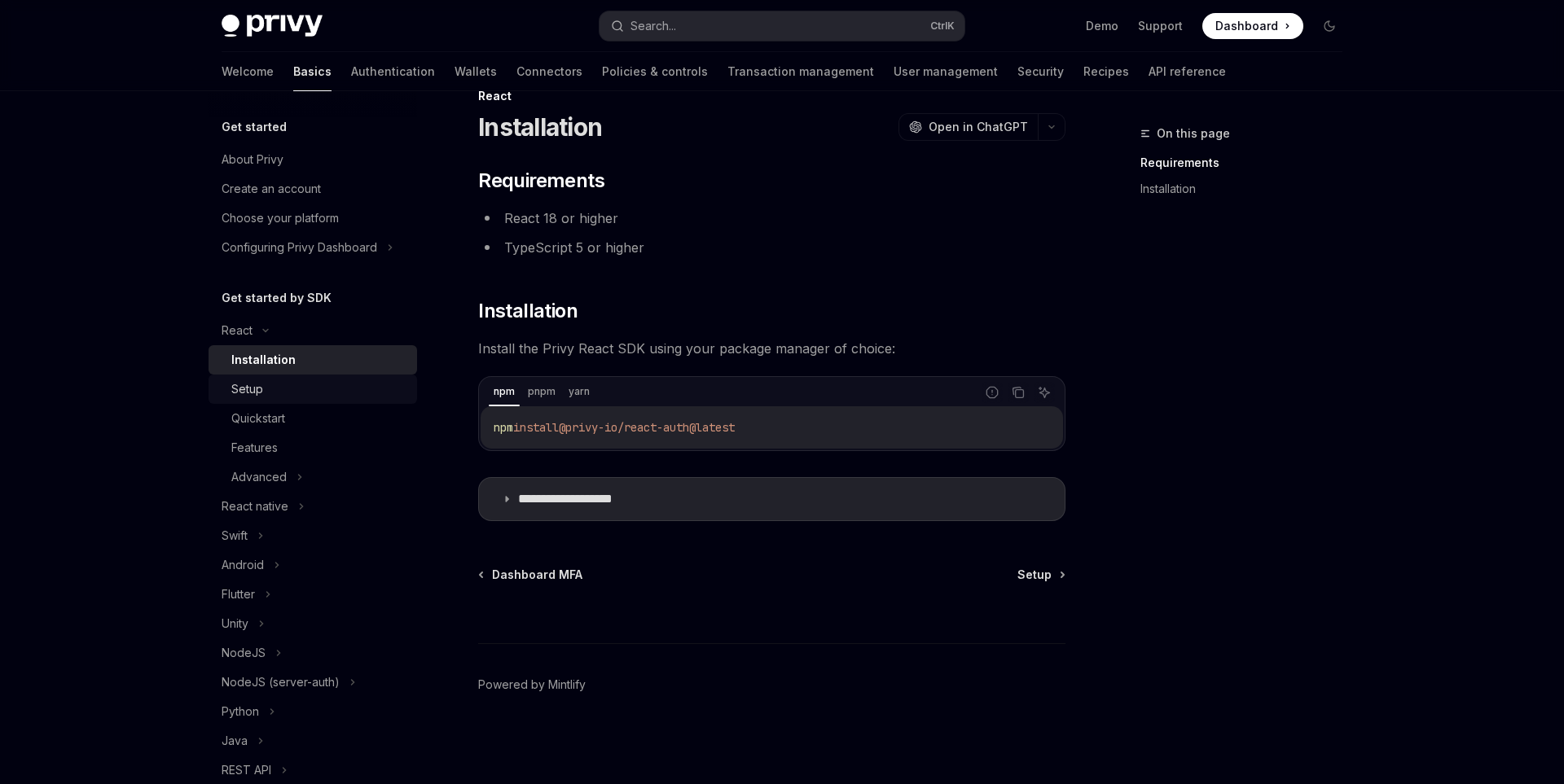
click at [354, 395] on div "Setup" at bounding box center [319, 389] width 176 height 19
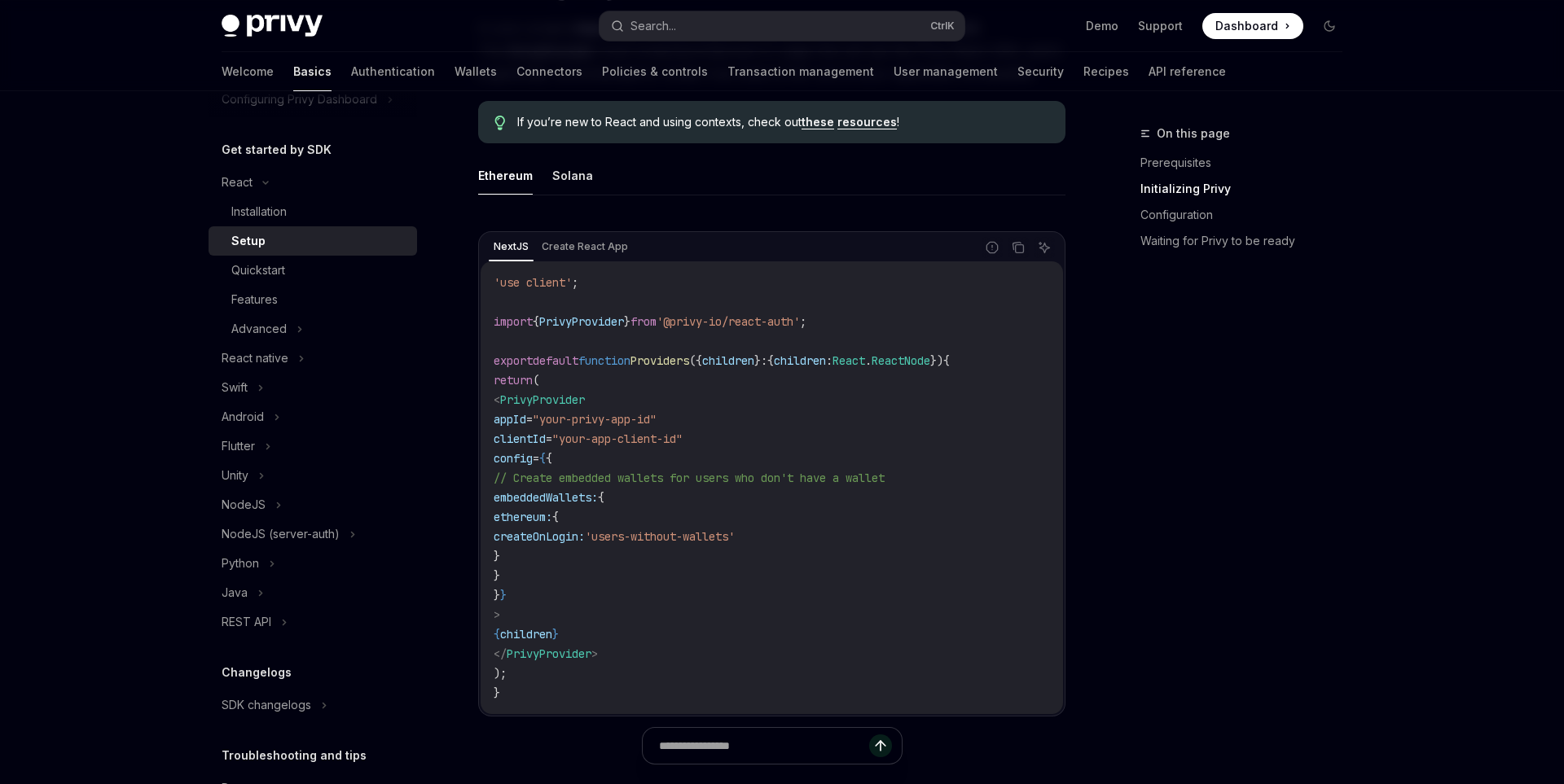
scroll to position [435, 0]
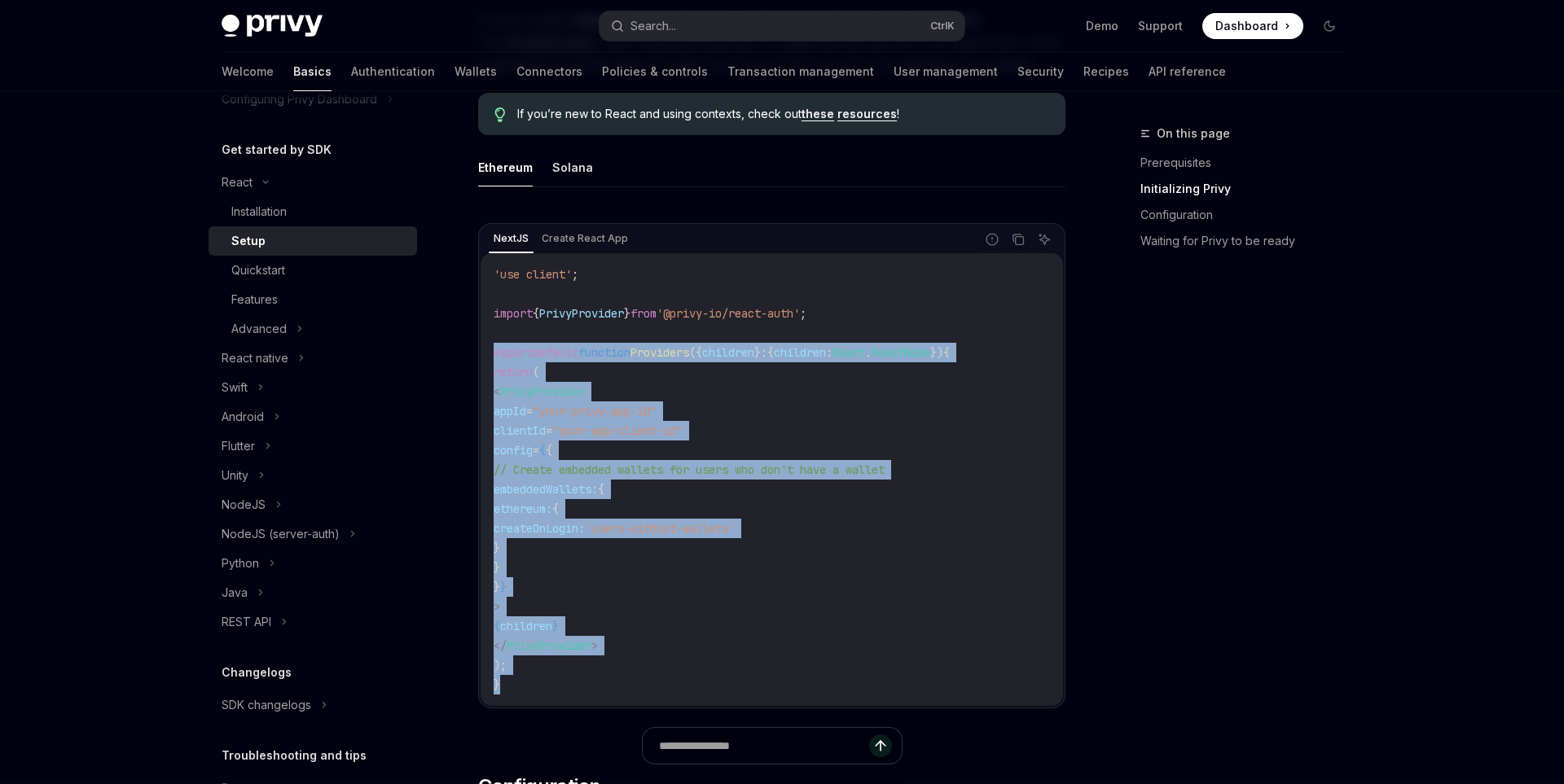
drag, startPoint x: 584, startPoint y: 687, endPoint x: 491, endPoint y: 358, distance: 341.9
click at [491, 358] on div "'use client' ; import { PrivyProvider } from '@privy-io/react-auth' ; export de…" at bounding box center [771, 479] width 582 height 453
copy code "export default function Providers ({ children } : { children : React . ReactNod…"
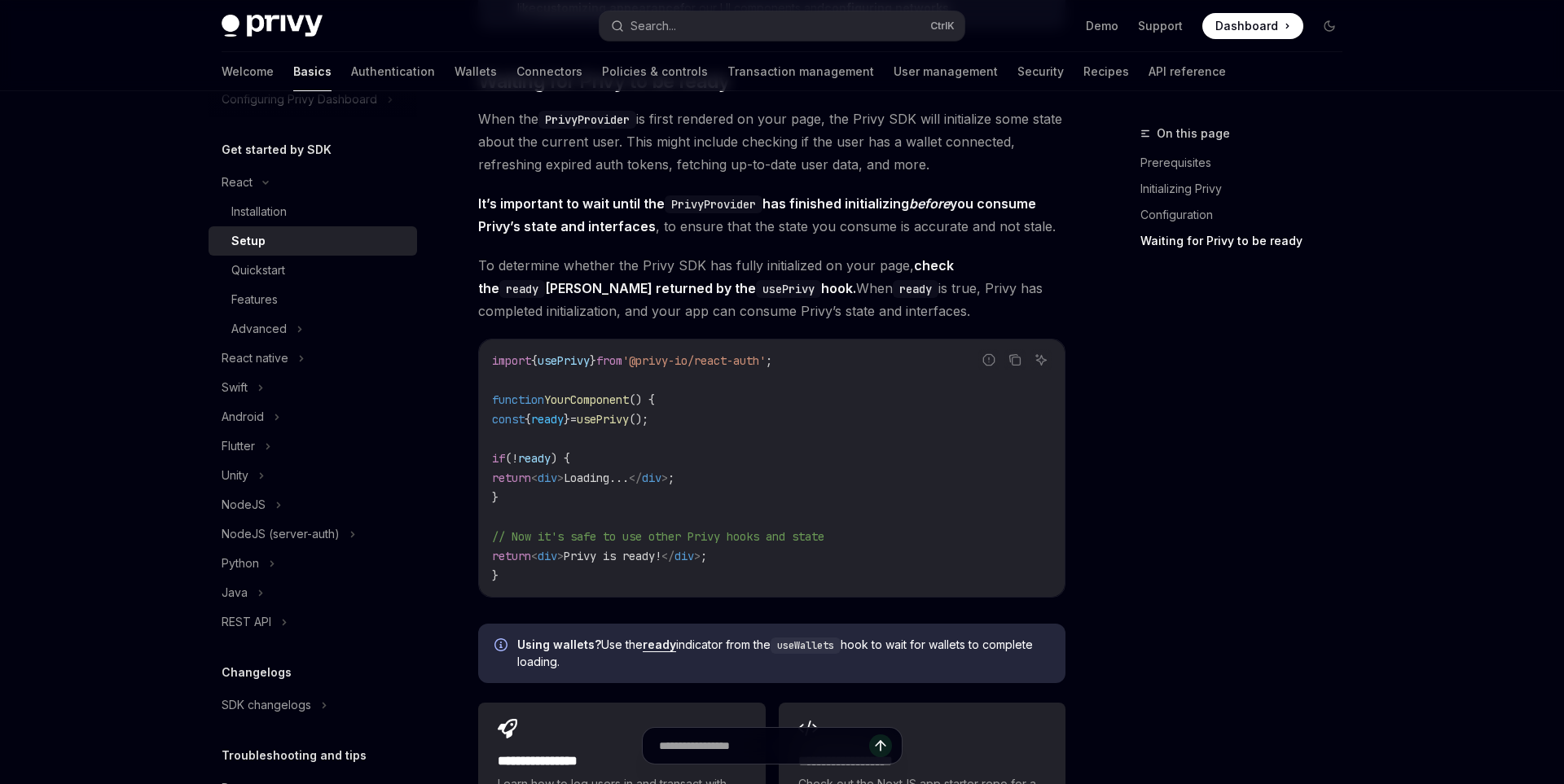
scroll to position [1555, 0]
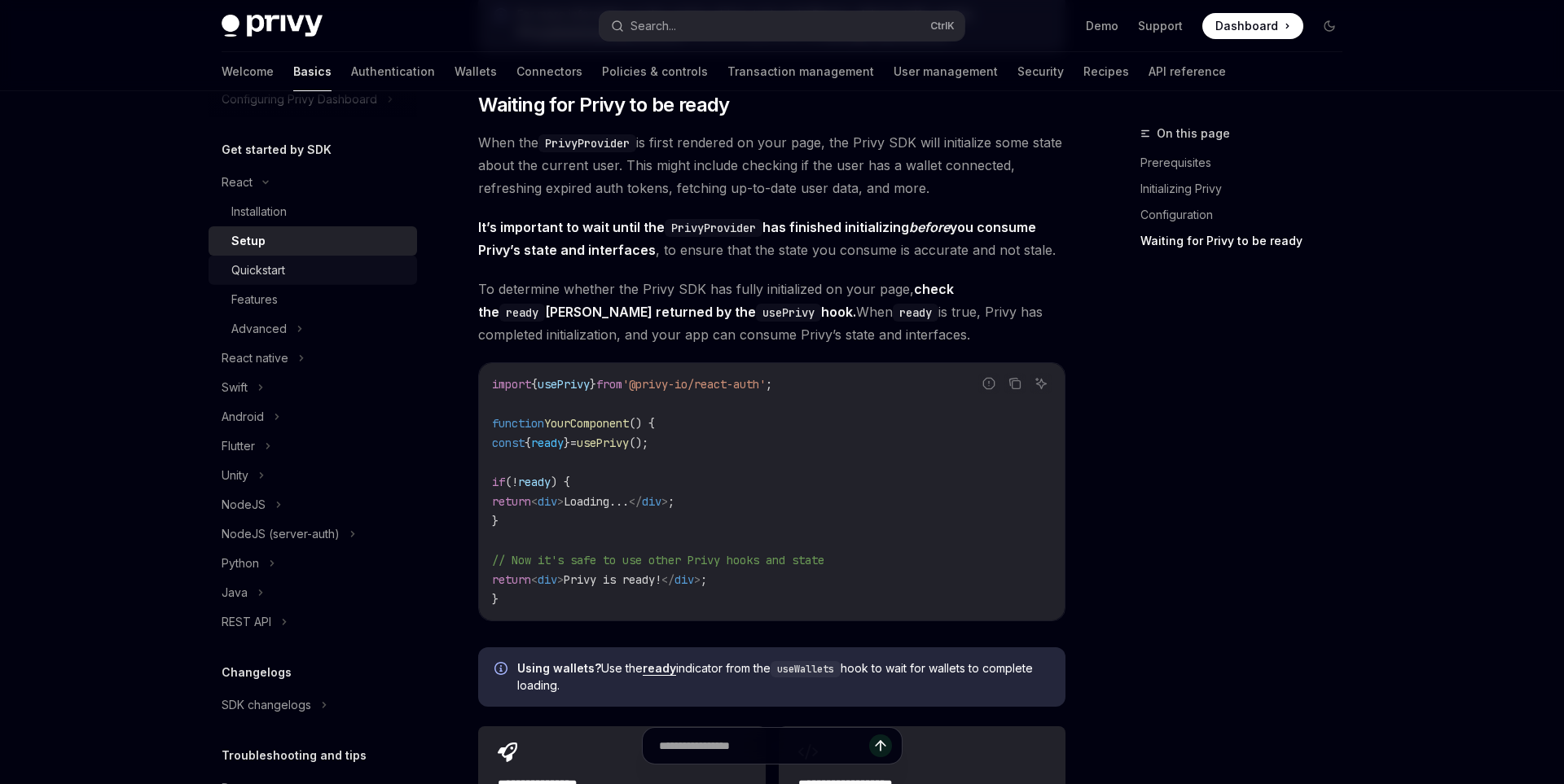
click at [320, 275] on div "Quickstart" at bounding box center [319, 270] width 176 height 19
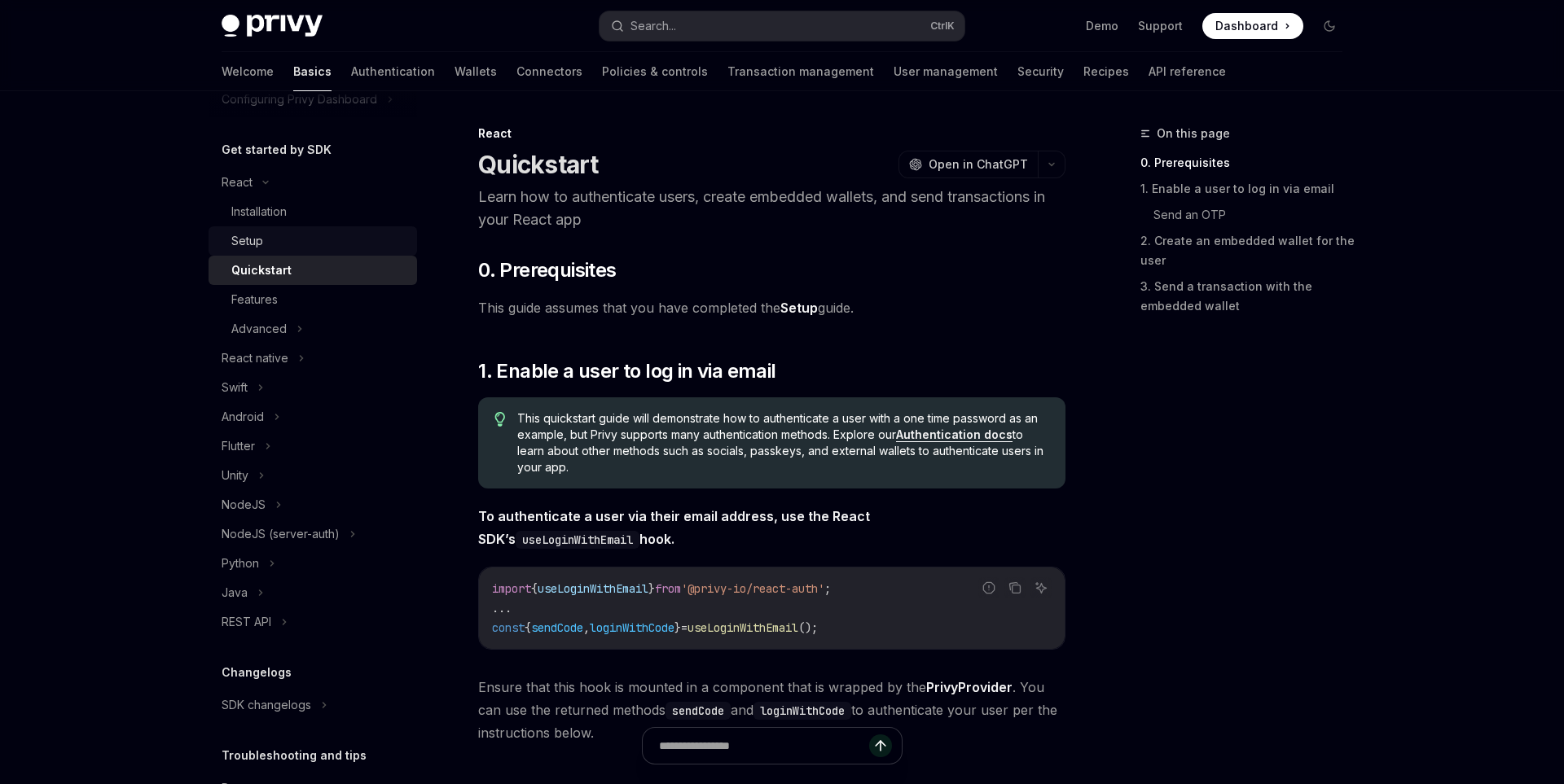
click at [307, 233] on div "Setup" at bounding box center [319, 240] width 176 height 19
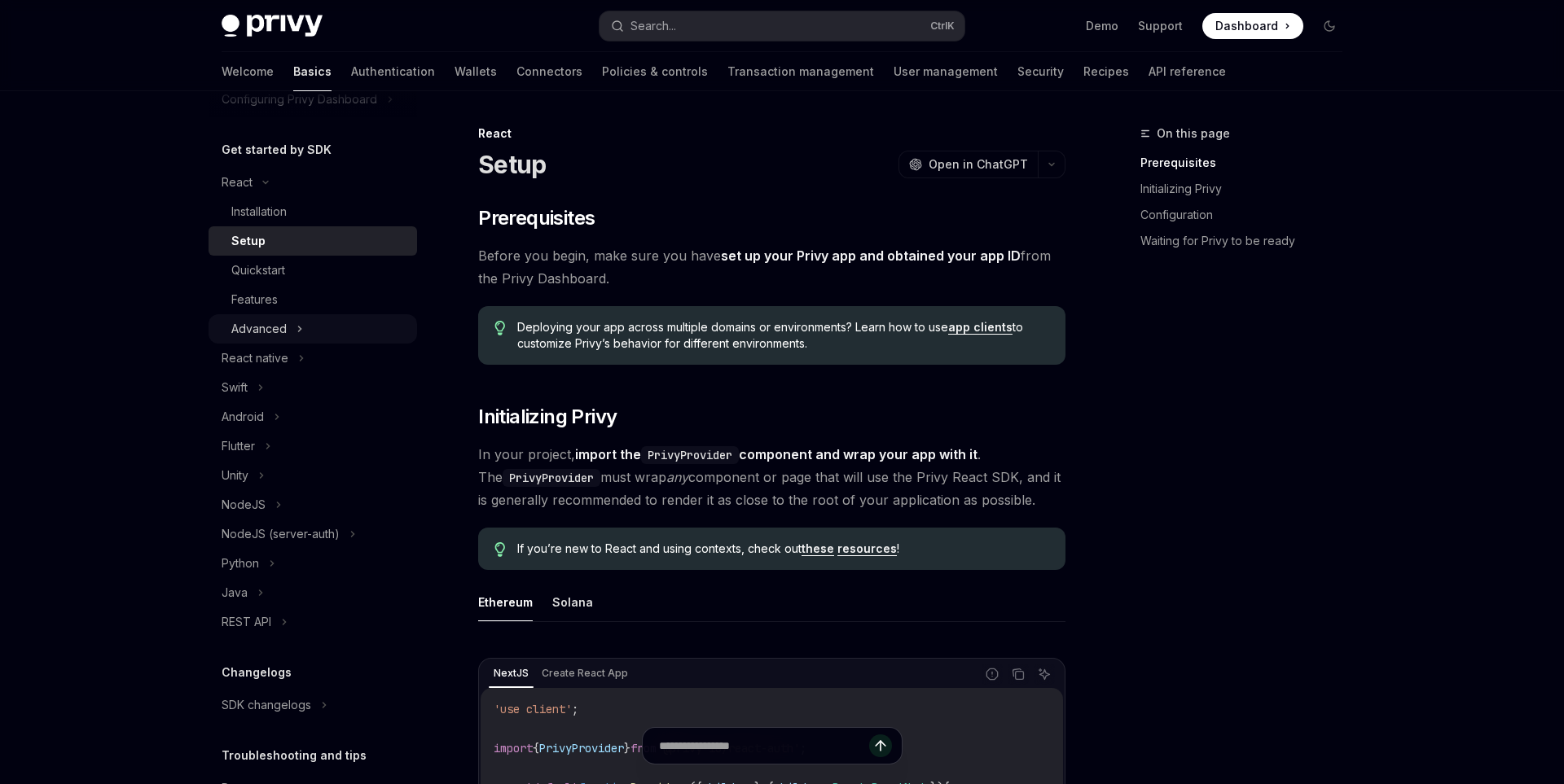
click at [321, 320] on div "Advanced" at bounding box center [313, 329] width 209 height 29
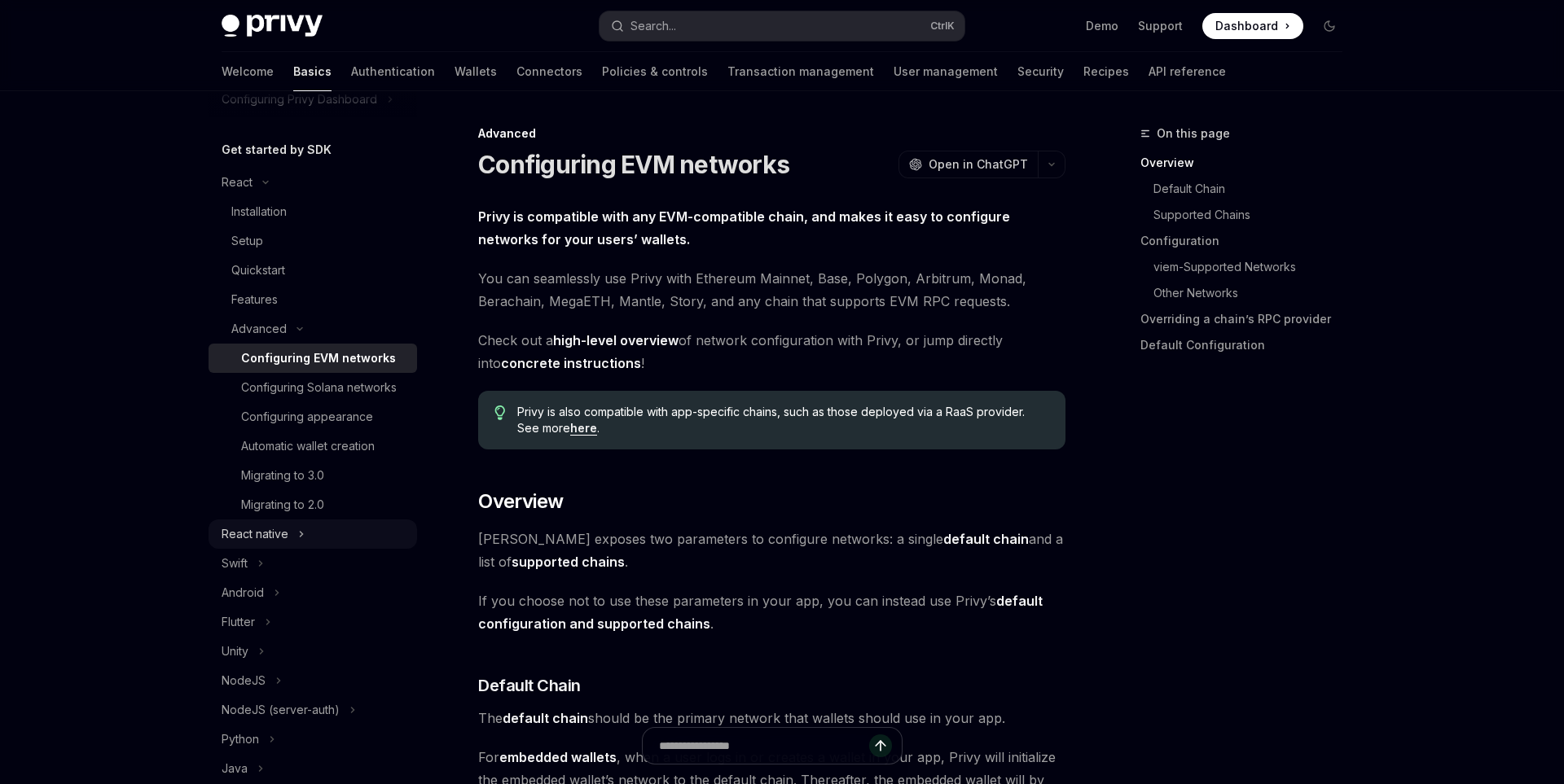
click at [347, 534] on div "React native" at bounding box center [313, 534] width 209 height 29
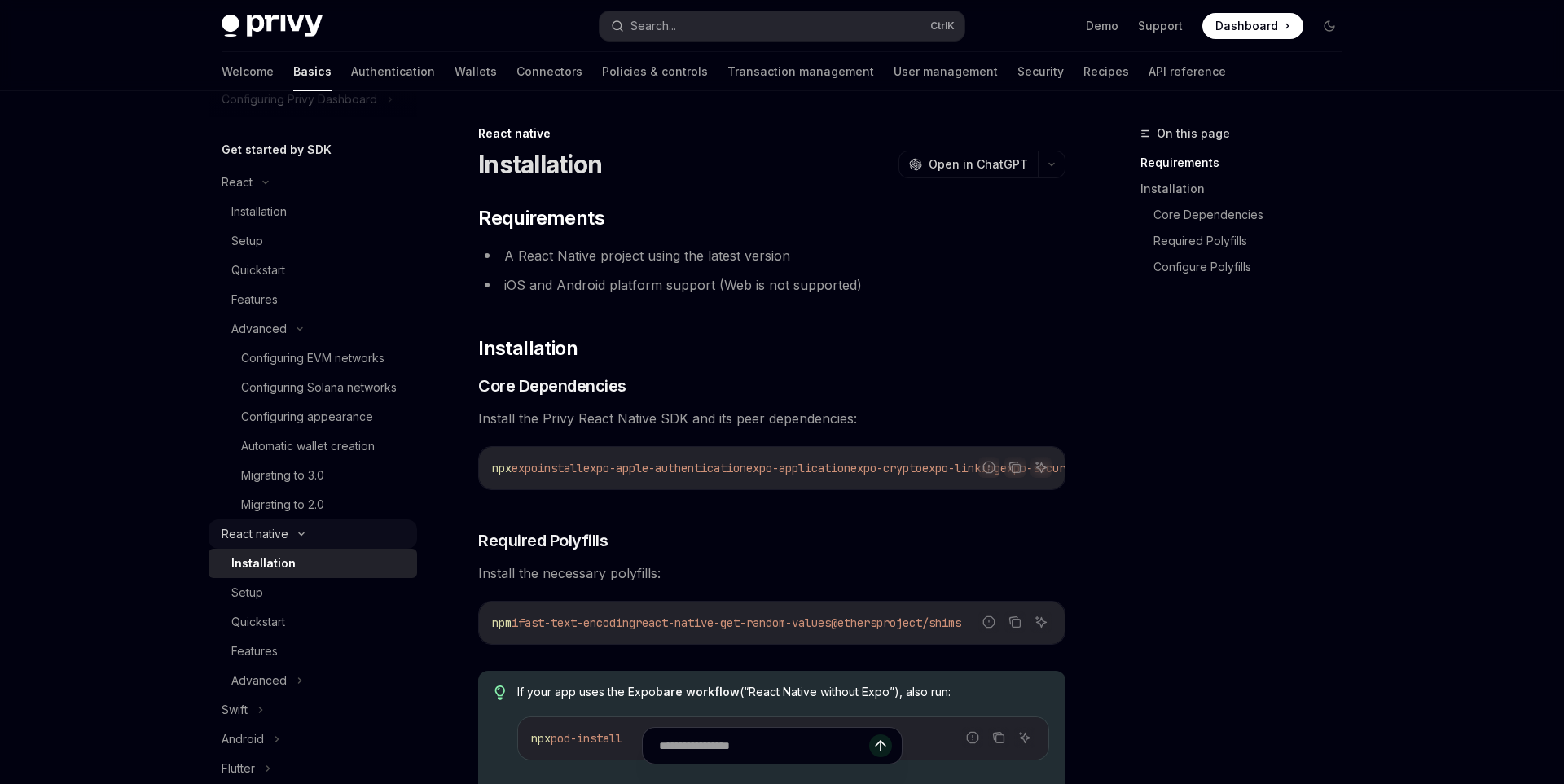
click at [347, 534] on div "React native" at bounding box center [313, 534] width 209 height 29
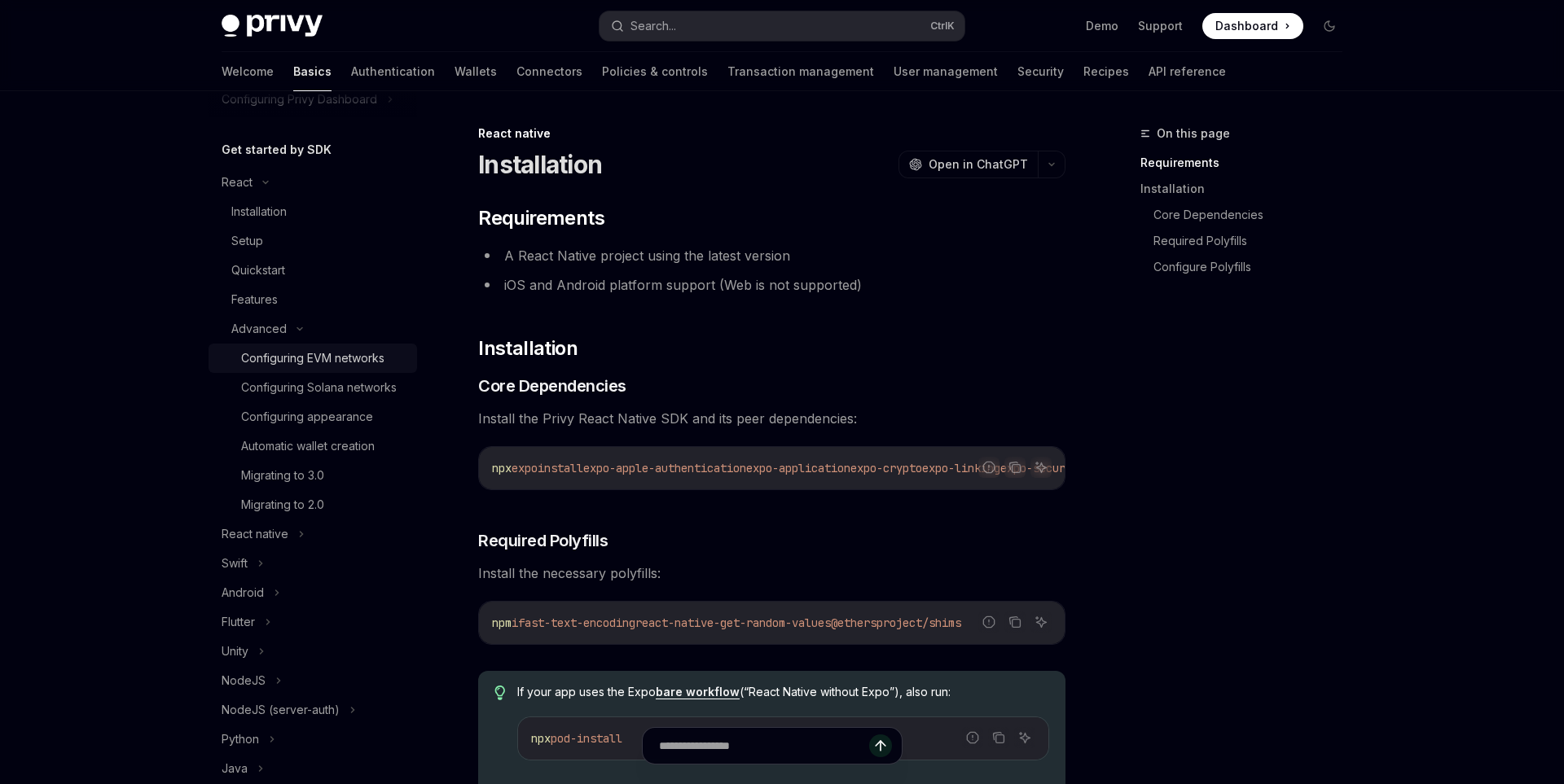
click at [322, 355] on div "Configuring EVM networks" at bounding box center [313, 358] width 143 height 19
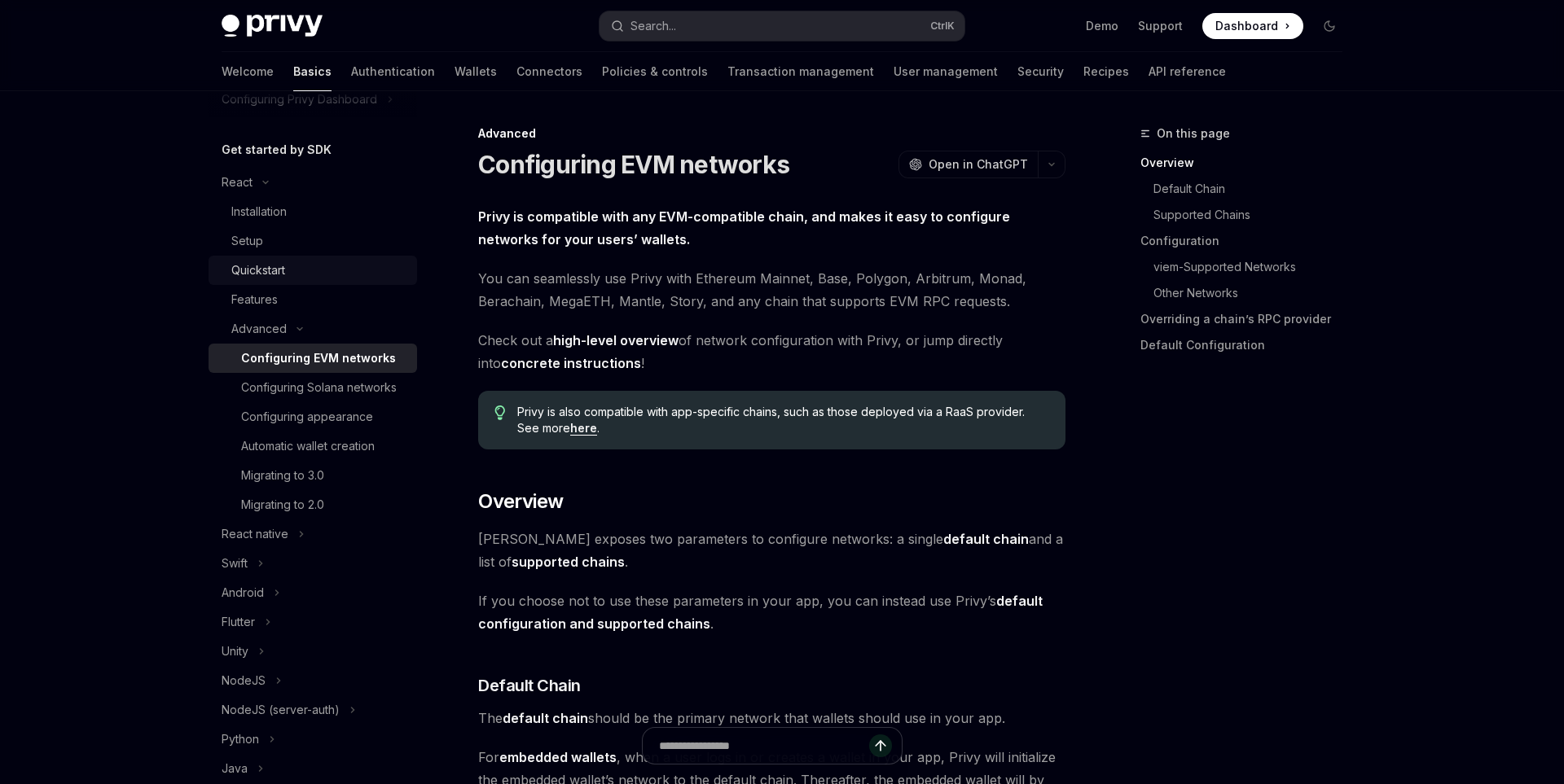
click at [310, 271] on div "Quickstart" at bounding box center [319, 270] width 176 height 19
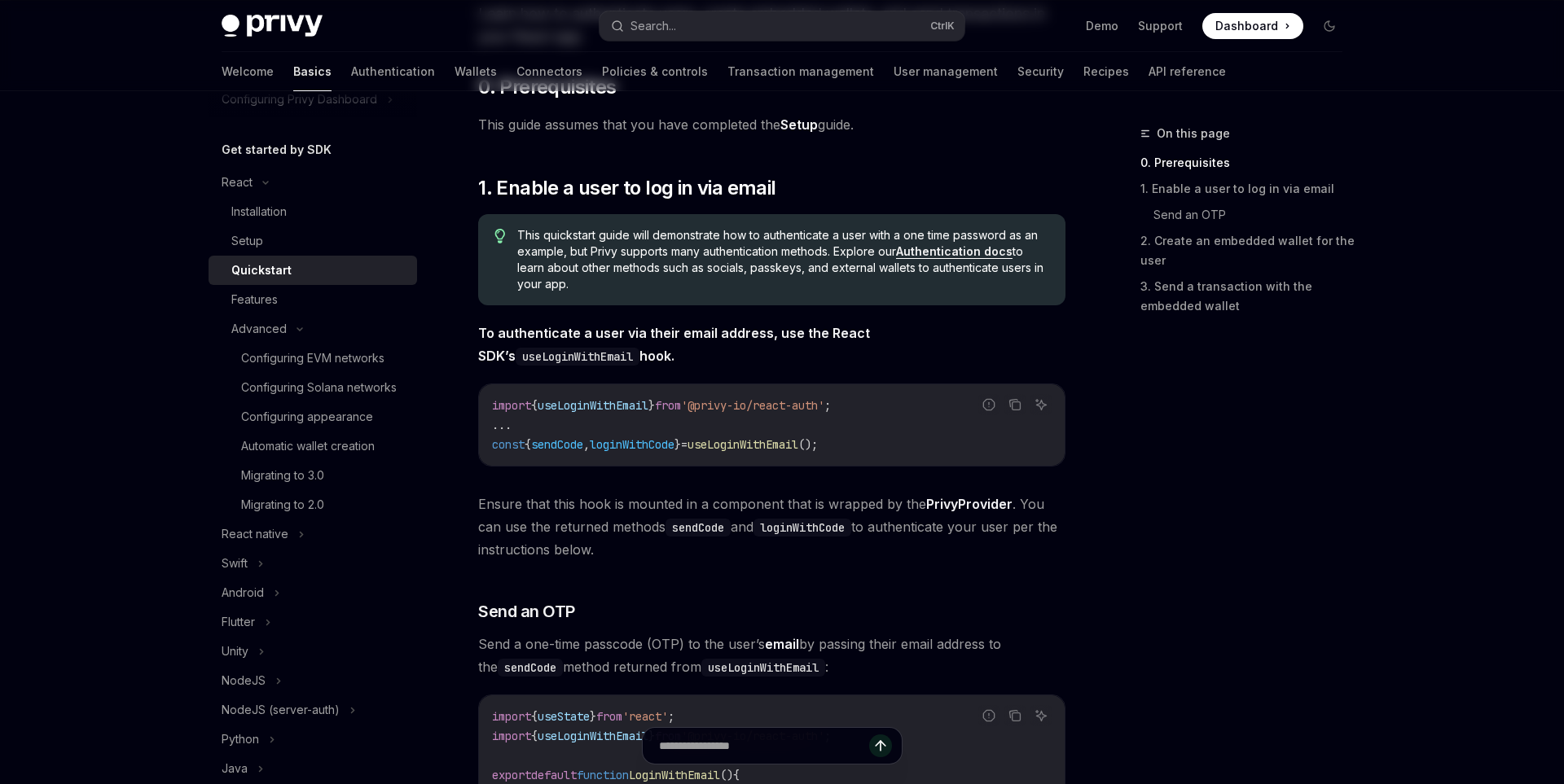
scroll to position [198, 0]
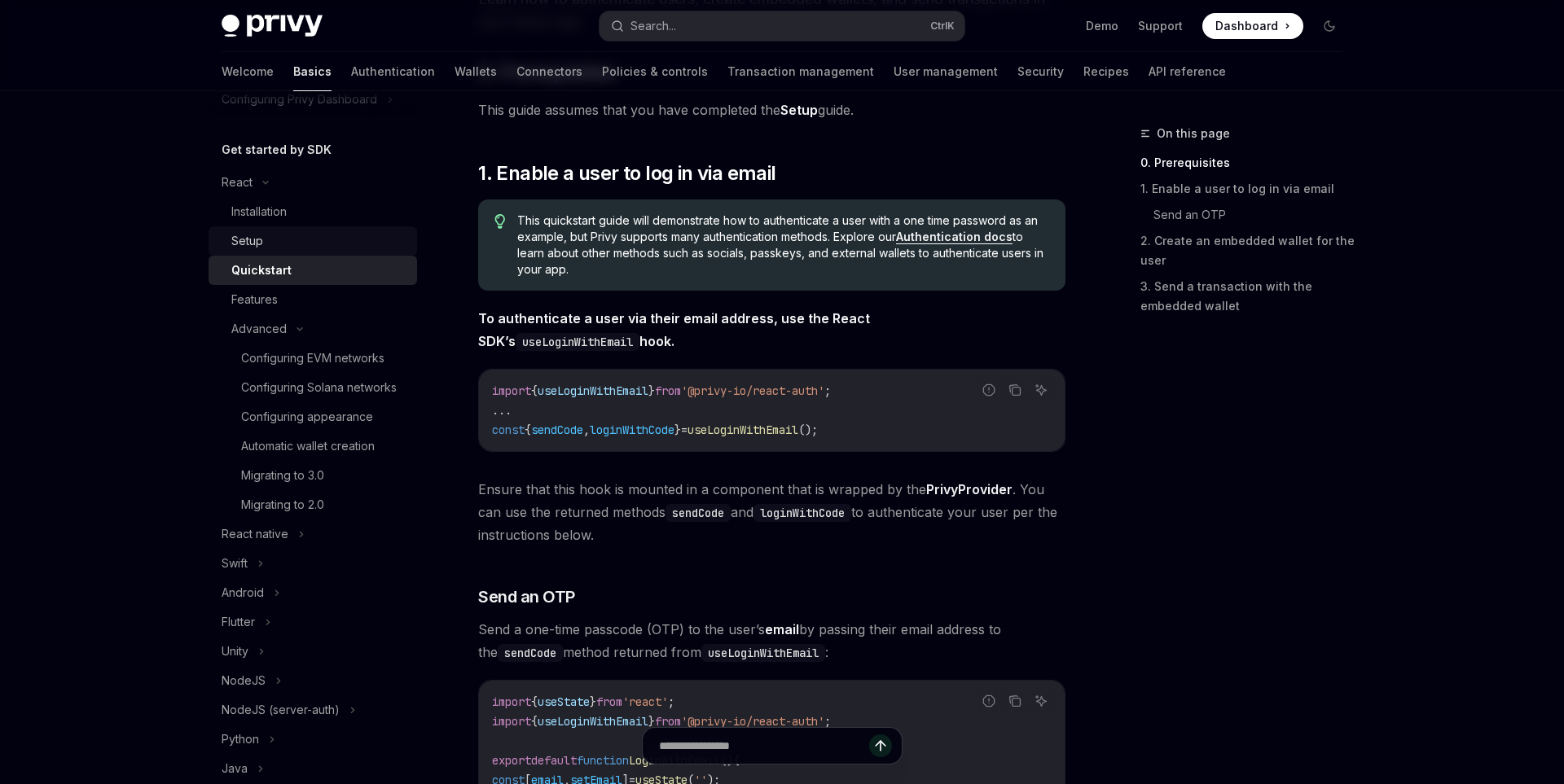
click at [343, 245] on div "Setup" at bounding box center [319, 240] width 176 height 19
type textarea "*"
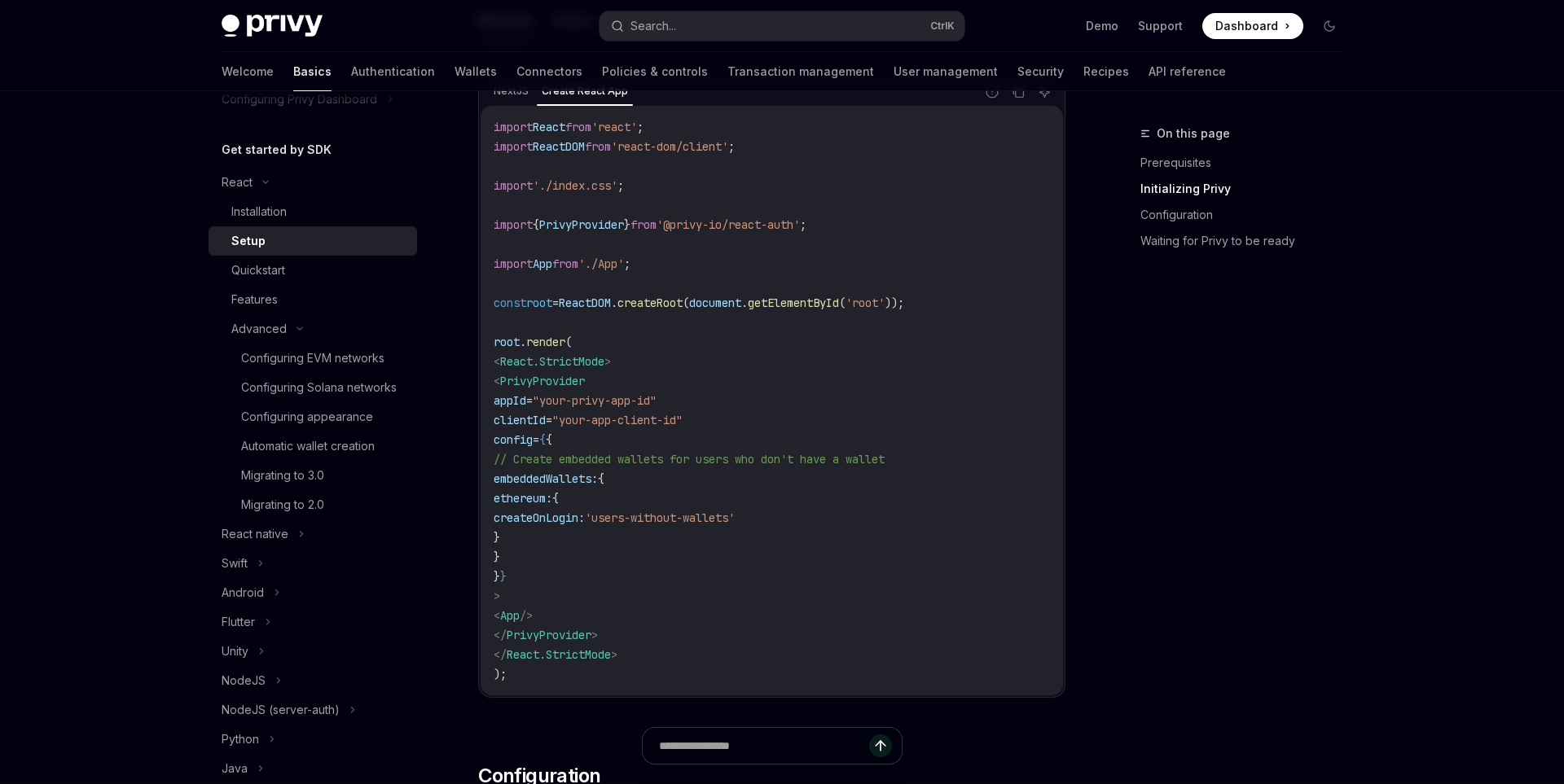
scroll to position [579, 0]
click at [1020, 94] on icon "Copy the contents from the code block" at bounding box center [1018, 95] width 13 height 13
click at [1020, 99] on icon "Copy the contents from the code block" at bounding box center [1018, 95] width 13 height 13
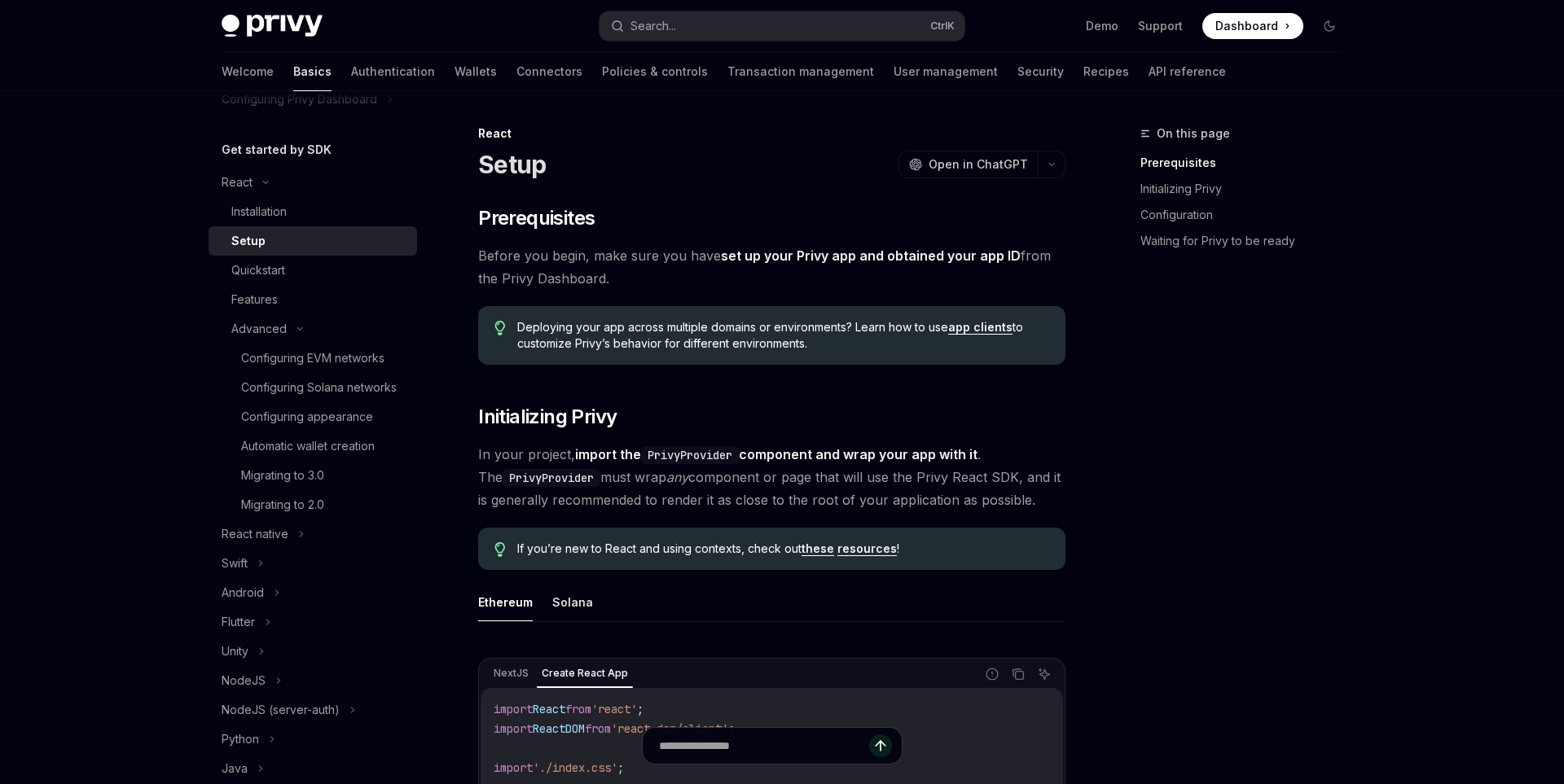
scroll to position [3, 0]
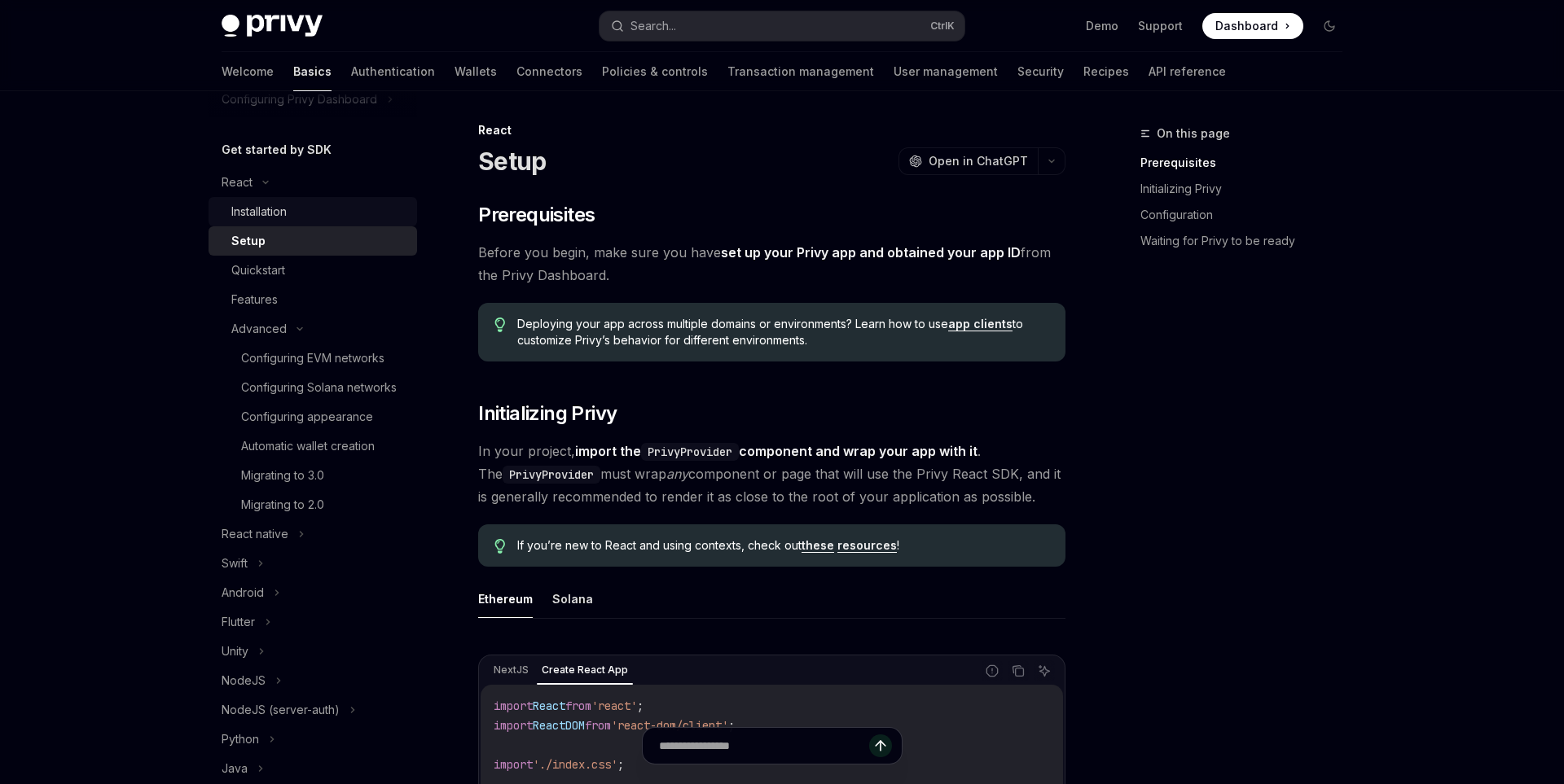
click at [283, 217] on div "Installation" at bounding box center [259, 212] width 56 height 19
type textarea "*"
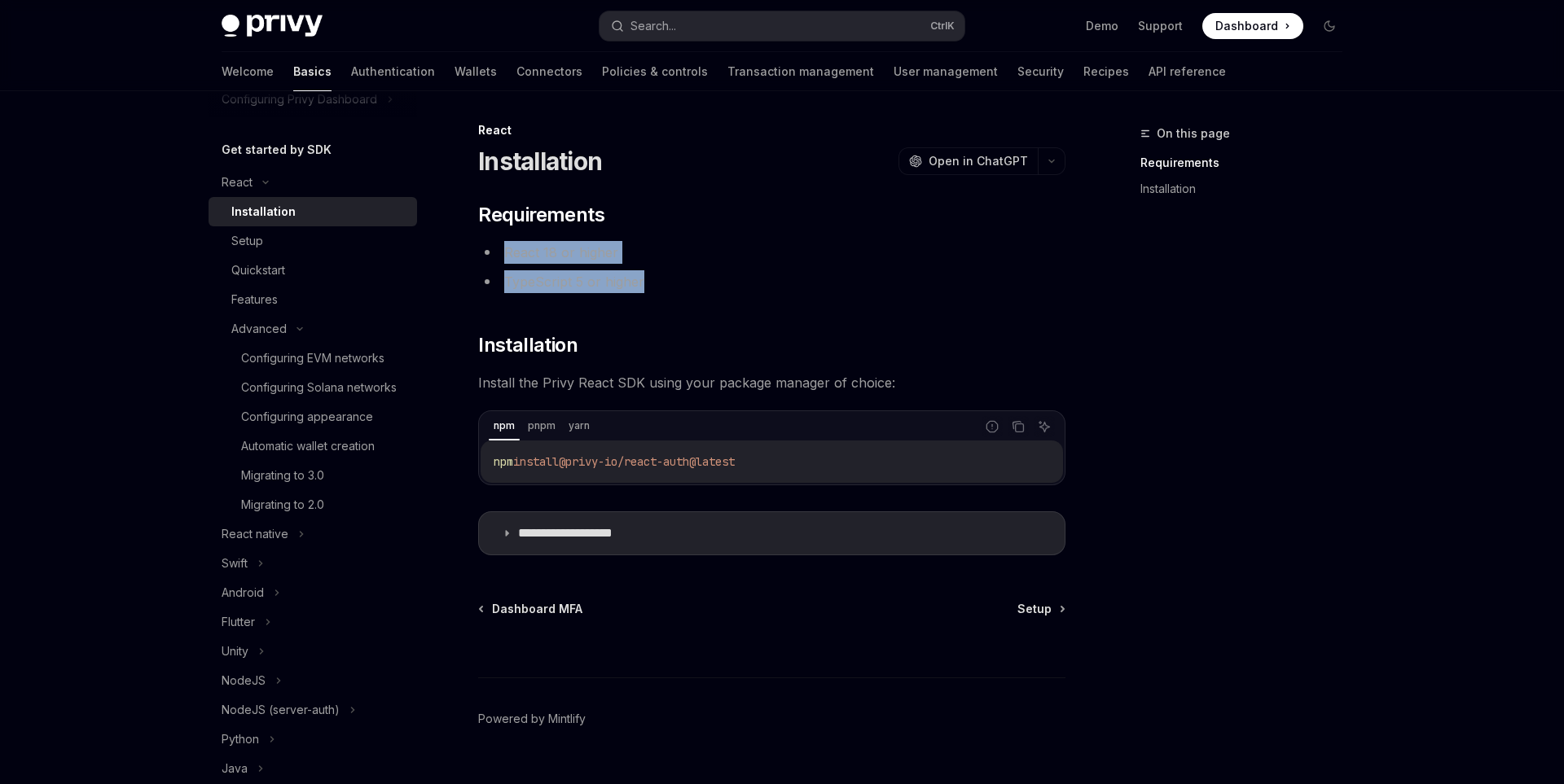
drag, startPoint x: 677, startPoint y: 289, endPoint x: 491, endPoint y: 249, distance: 190.3
click at [491, 249] on ul "React 18 or higher TypeScript 5 or higher" at bounding box center [772, 267] width 587 height 52
click at [910, 425] on div "npm pnpm yarn" at bounding box center [731, 426] width 486 height 28
click at [1014, 432] on icon "Copy the contents from the code block" at bounding box center [1018, 427] width 13 height 13
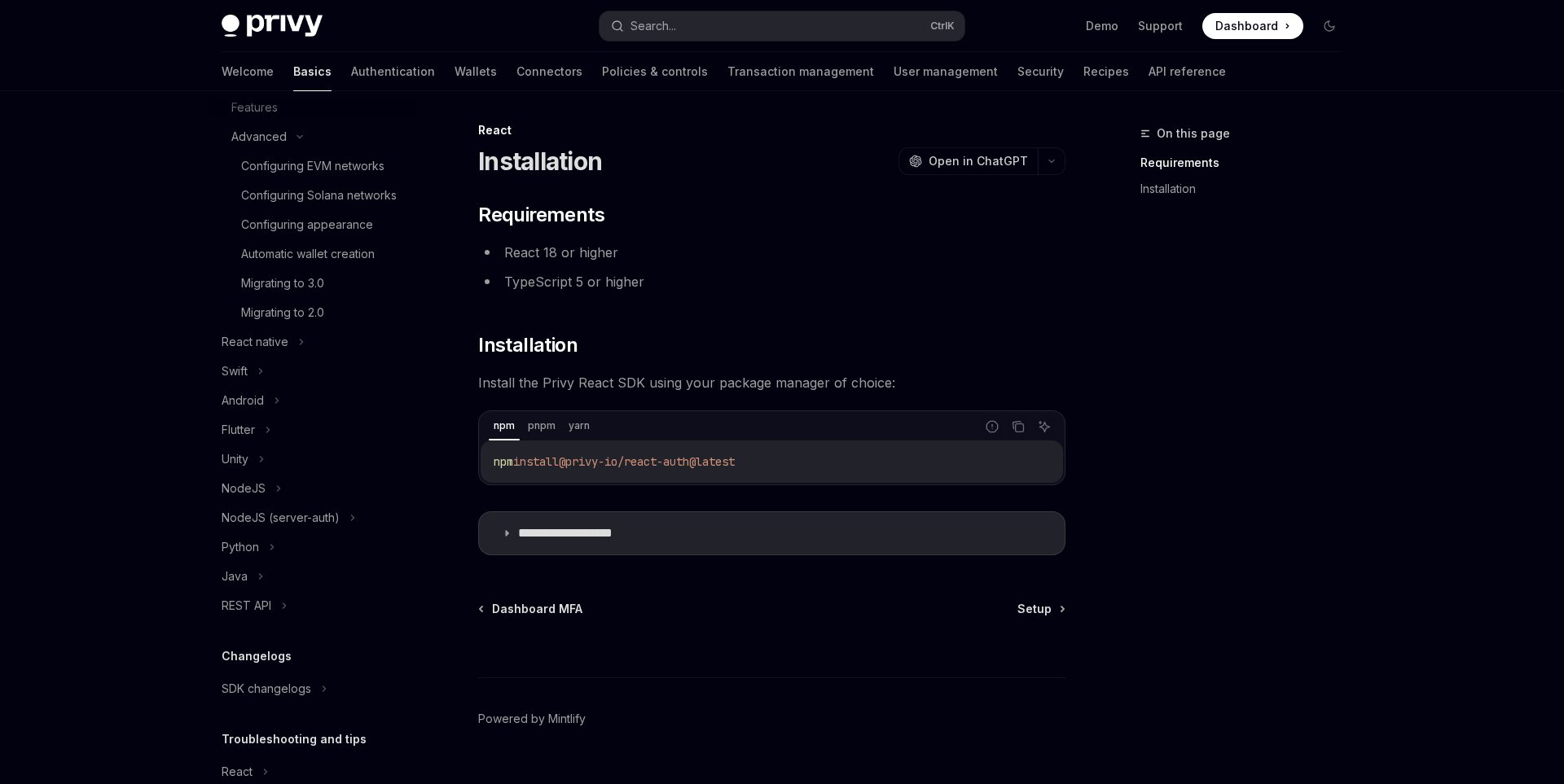
scroll to position [332, 0]
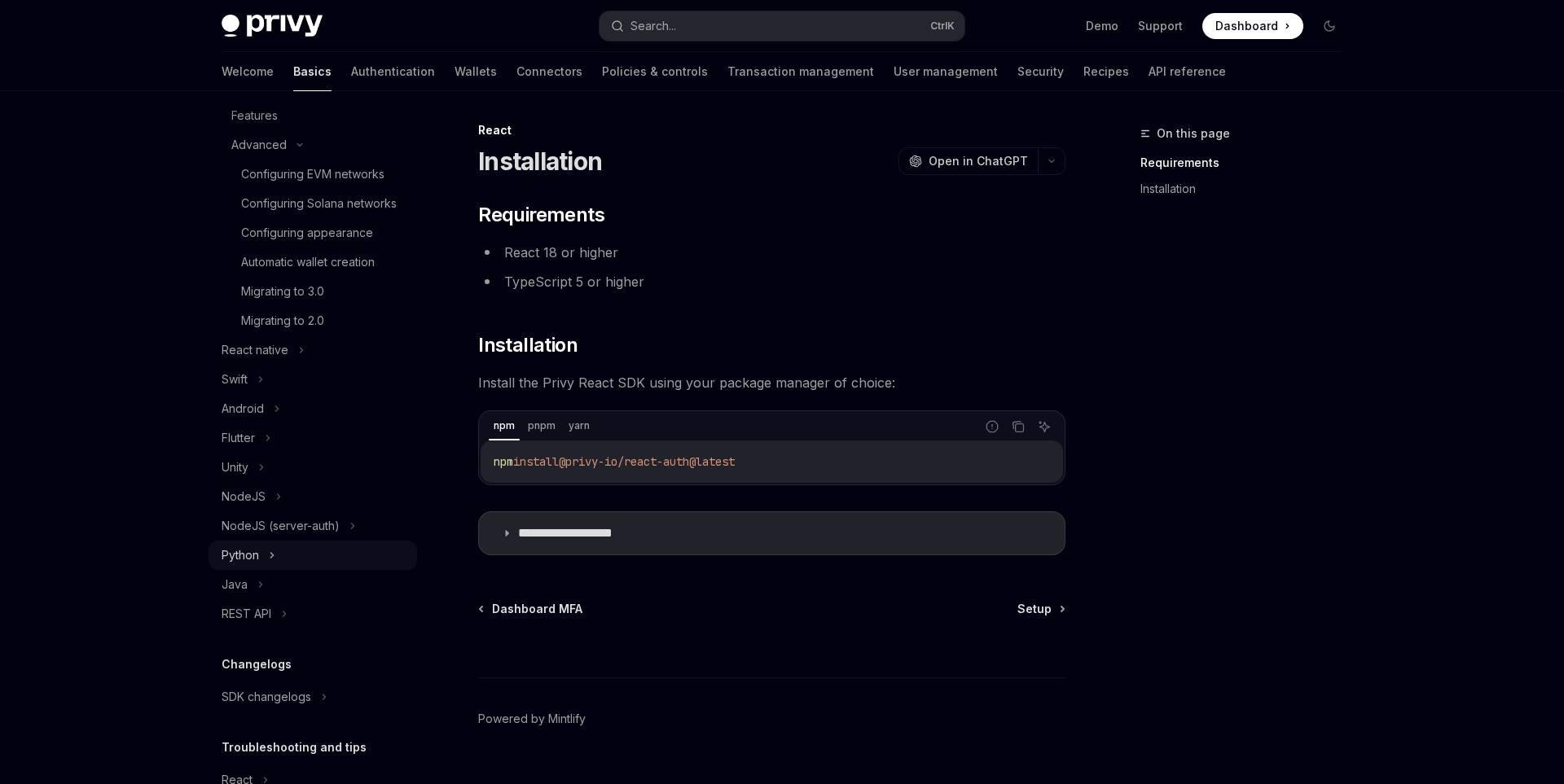
click at [274, 558] on icon at bounding box center [271, 555] width 7 height 19
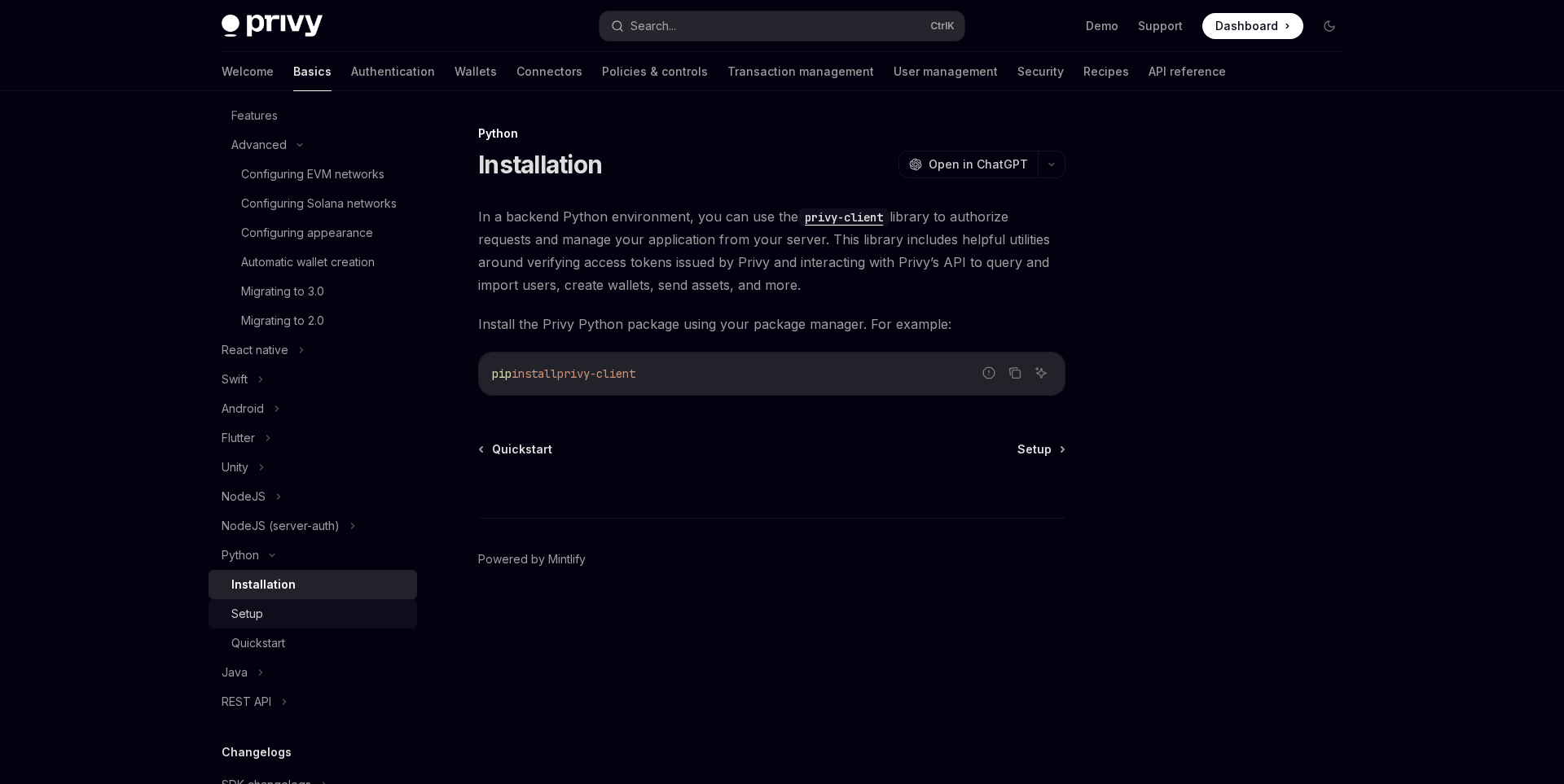
click at [295, 625] on link "Setup" at bounding box center [313, 614] width 209 height 29
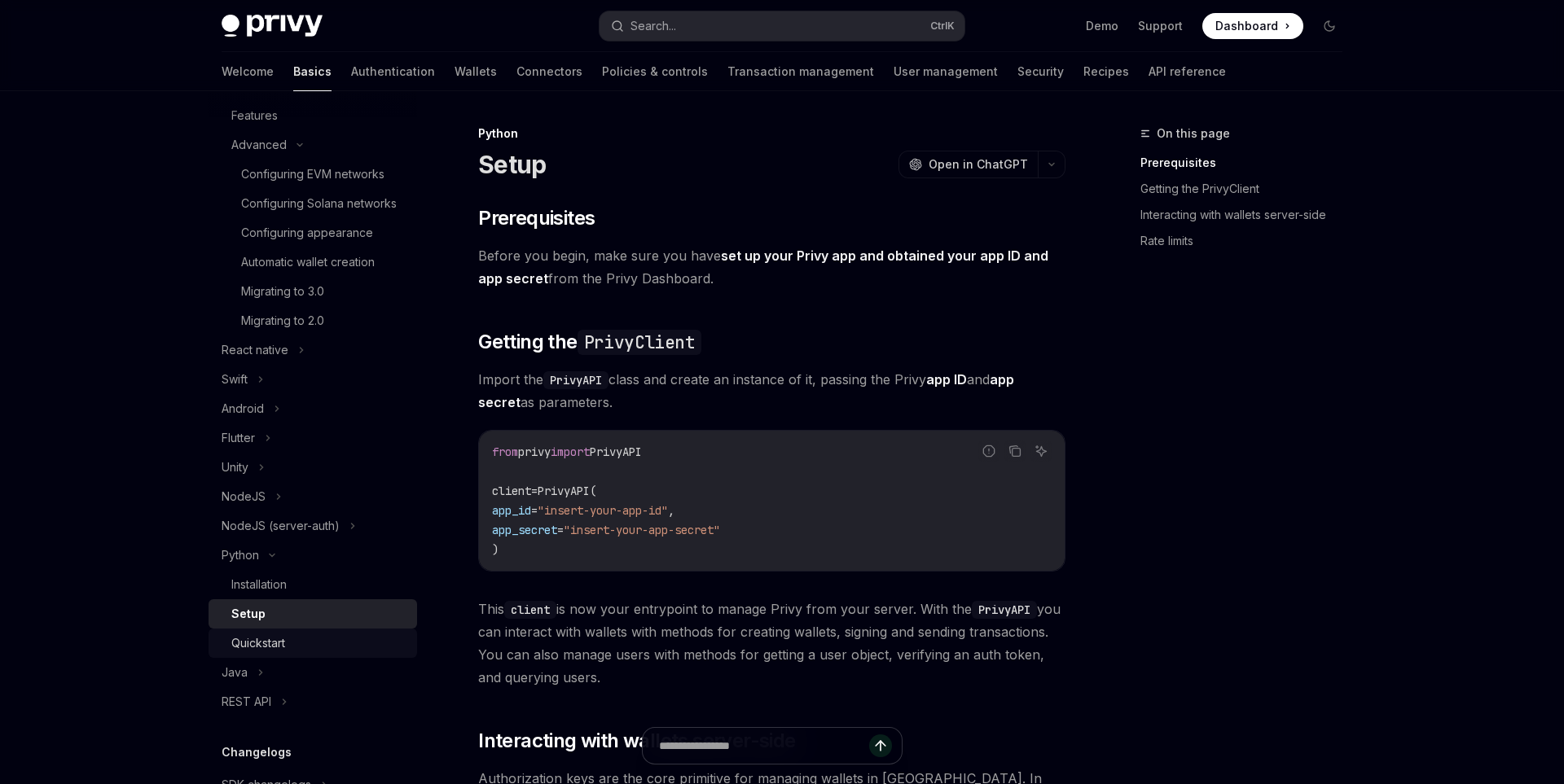
click at [305, 649] on div "Quickstart" at bounding box center [319, 644] width 176 height 19
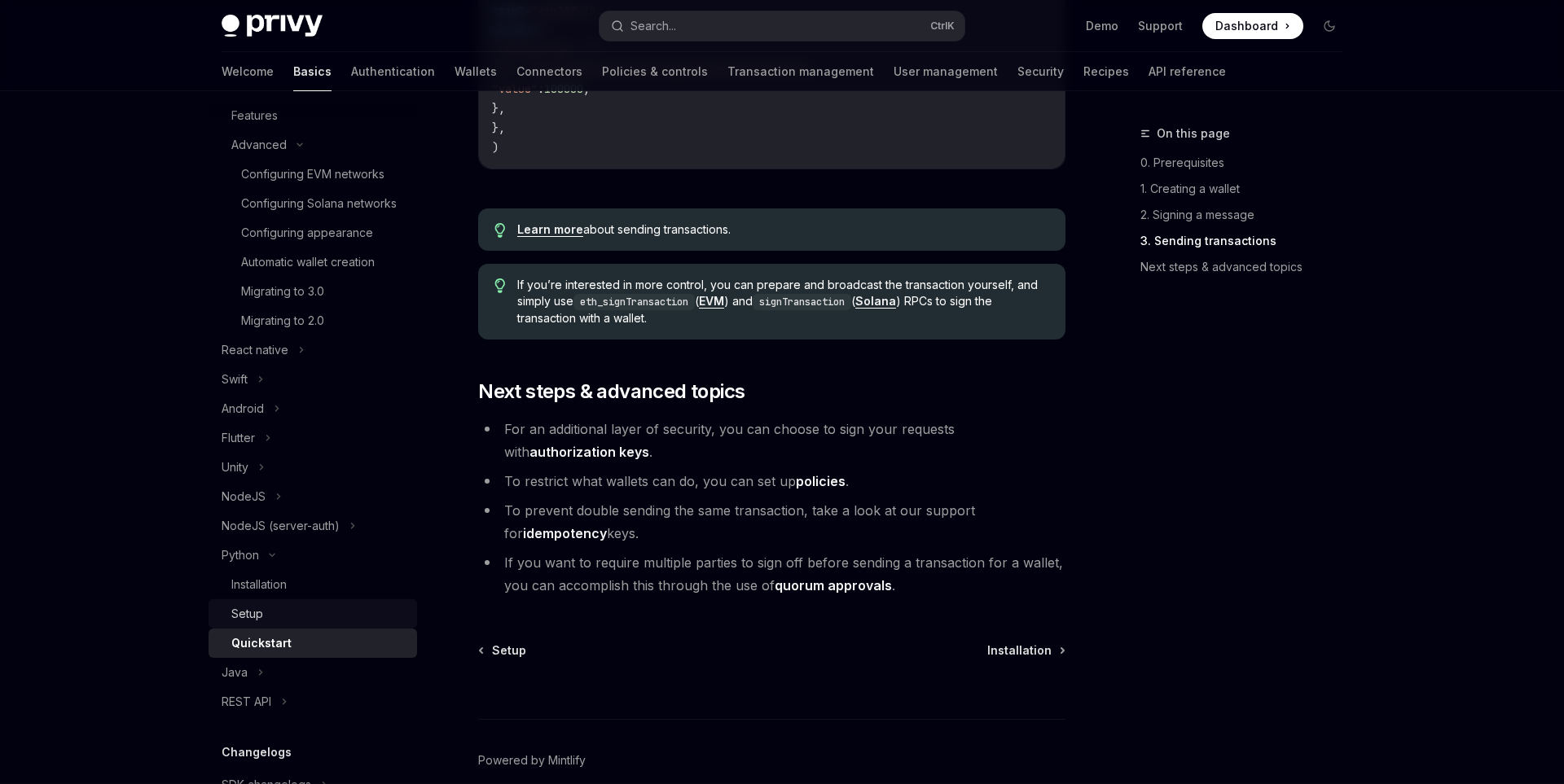
scroll to position [522, 0]
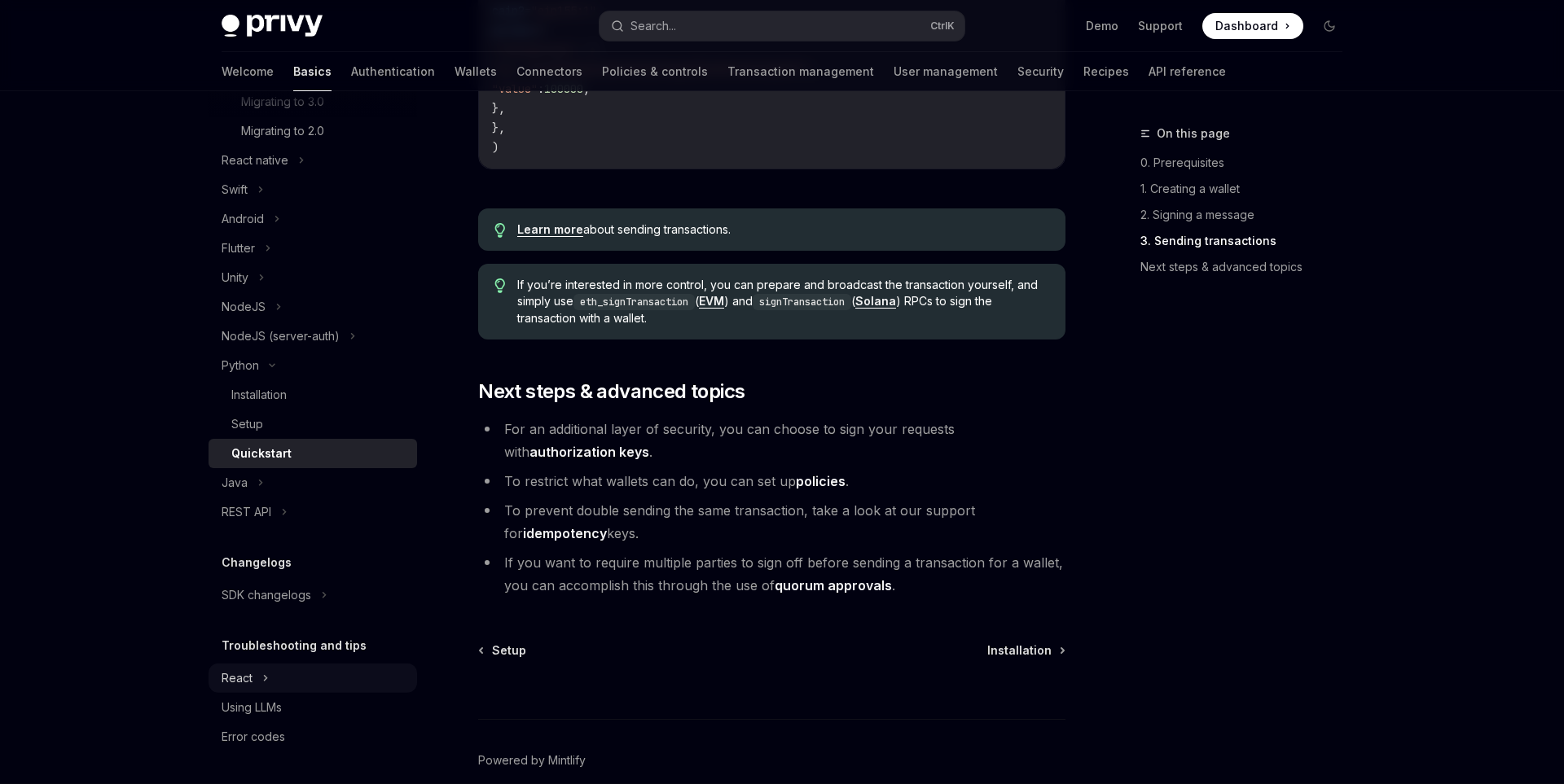
click at [315, 682] on div "React" at bounding box center [313, 678] width 209 height 29
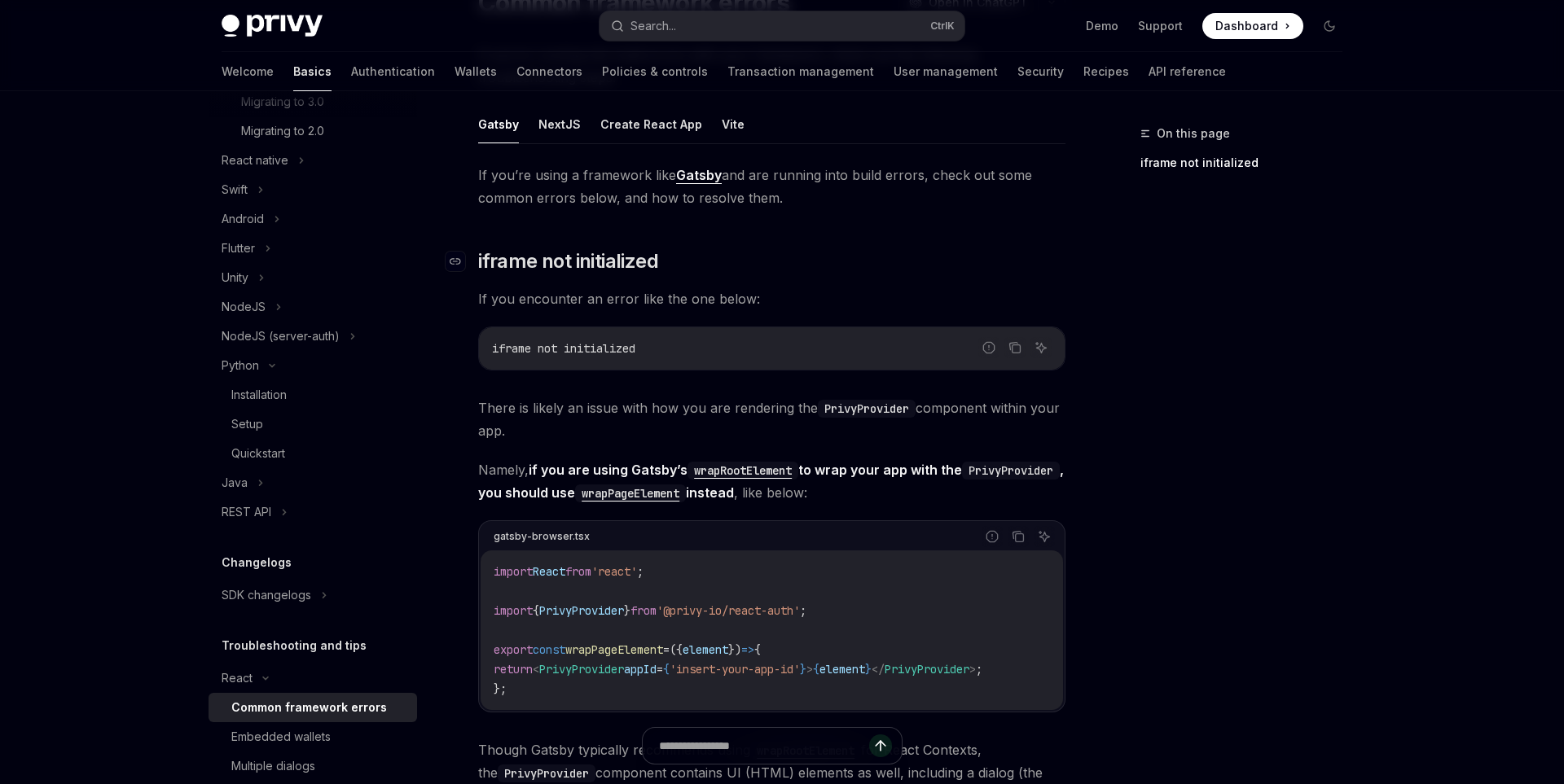
scroll to position [166, 0]
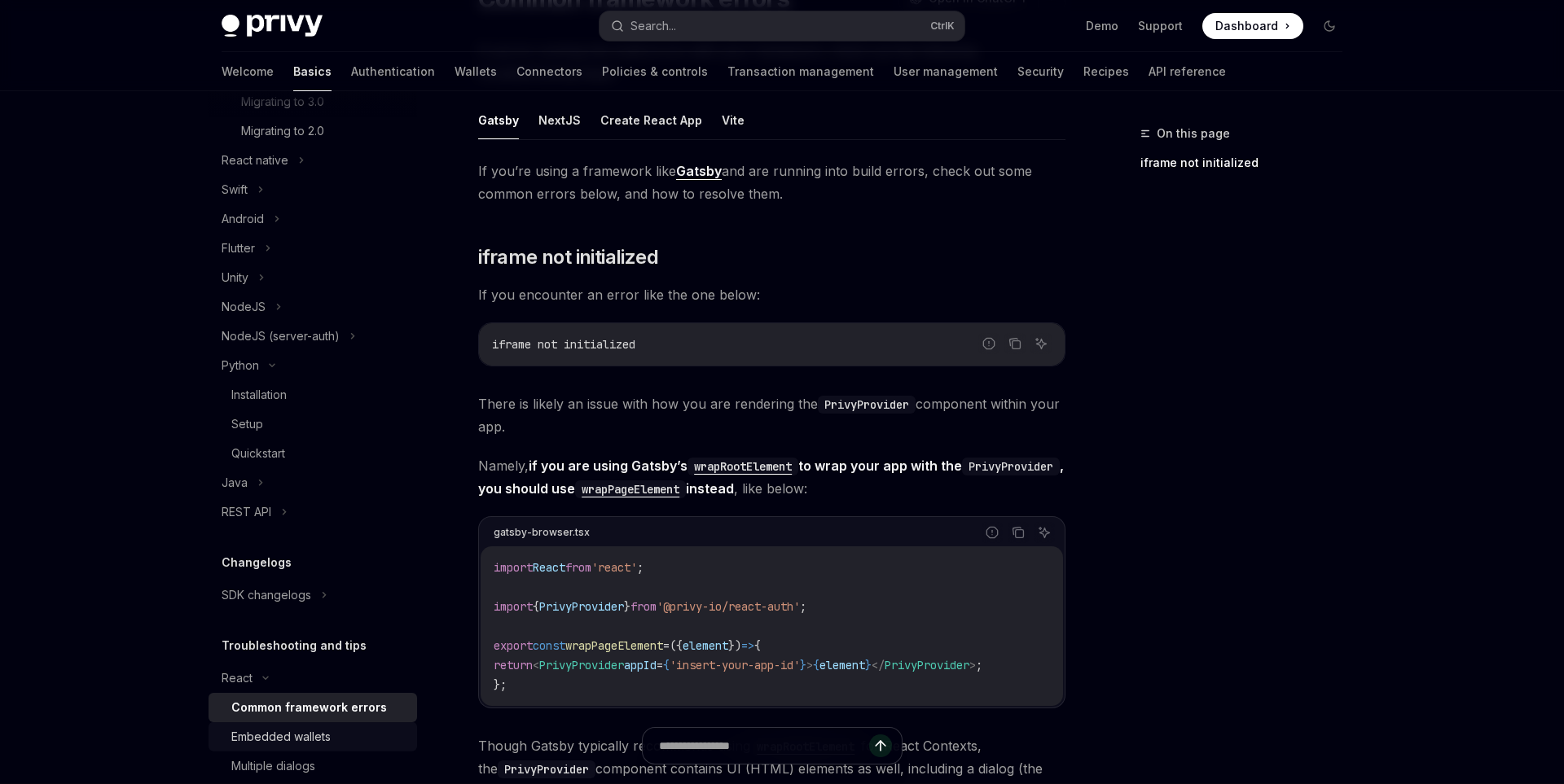
click at [337, 724] on link "Embedded wallets" at bounding box center [313, 737] width 209 height 29
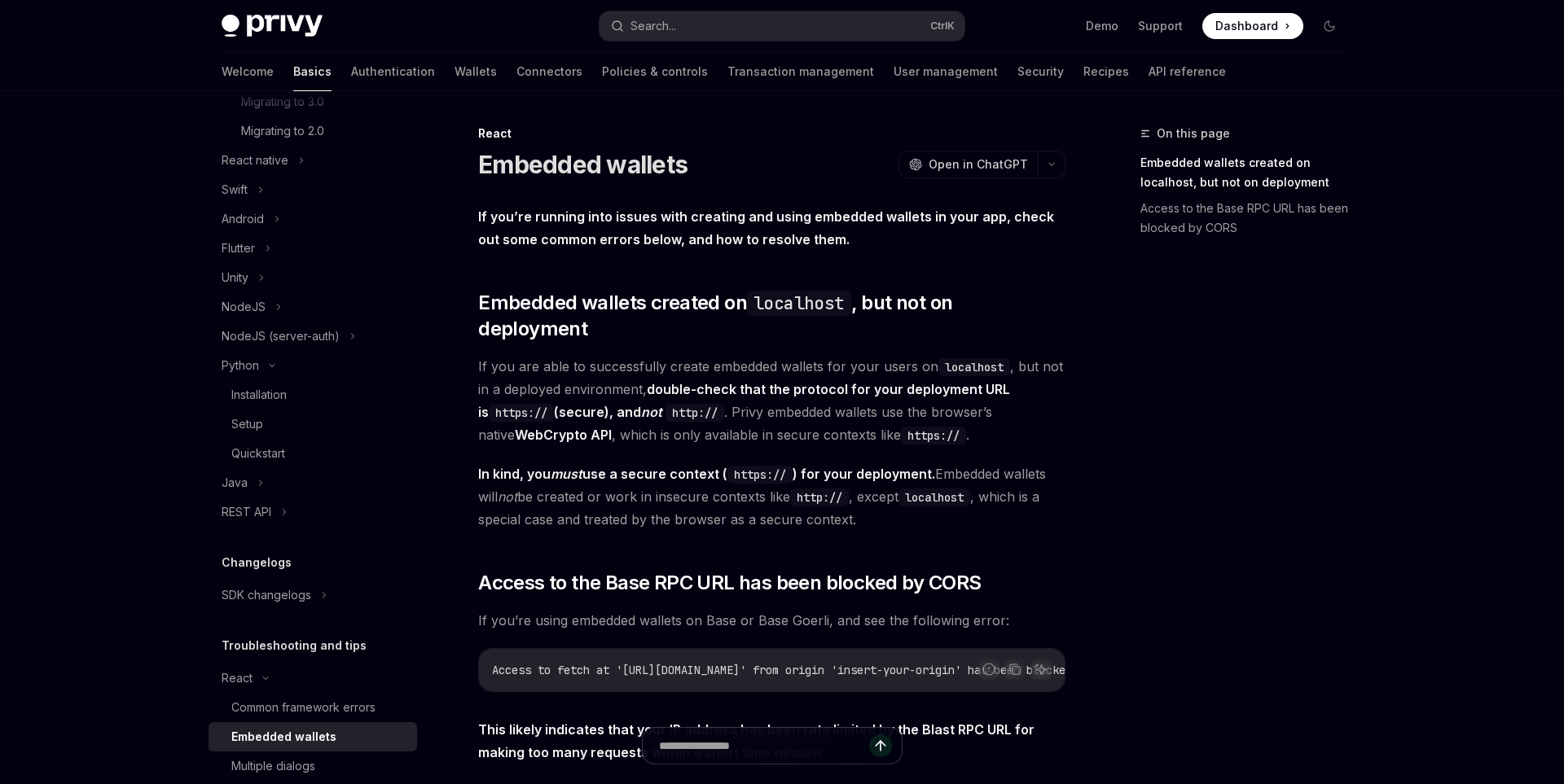
click at [627, 609] on span "If you’re using embedded wallets on Base or Base Goerli, and see the following …" at bounding box center [772, 620] width 587 height 23
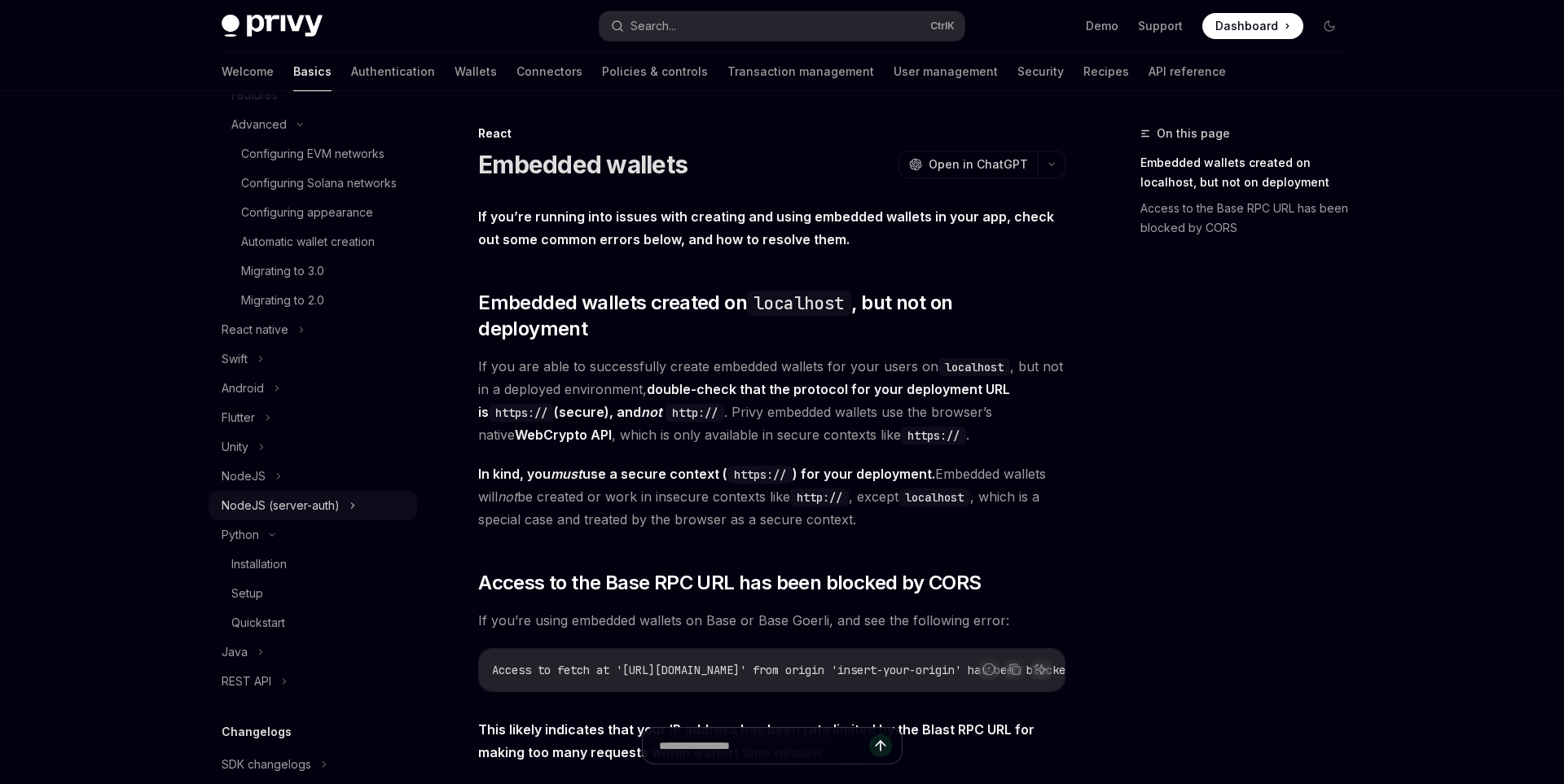
scroll to position [338, 0]
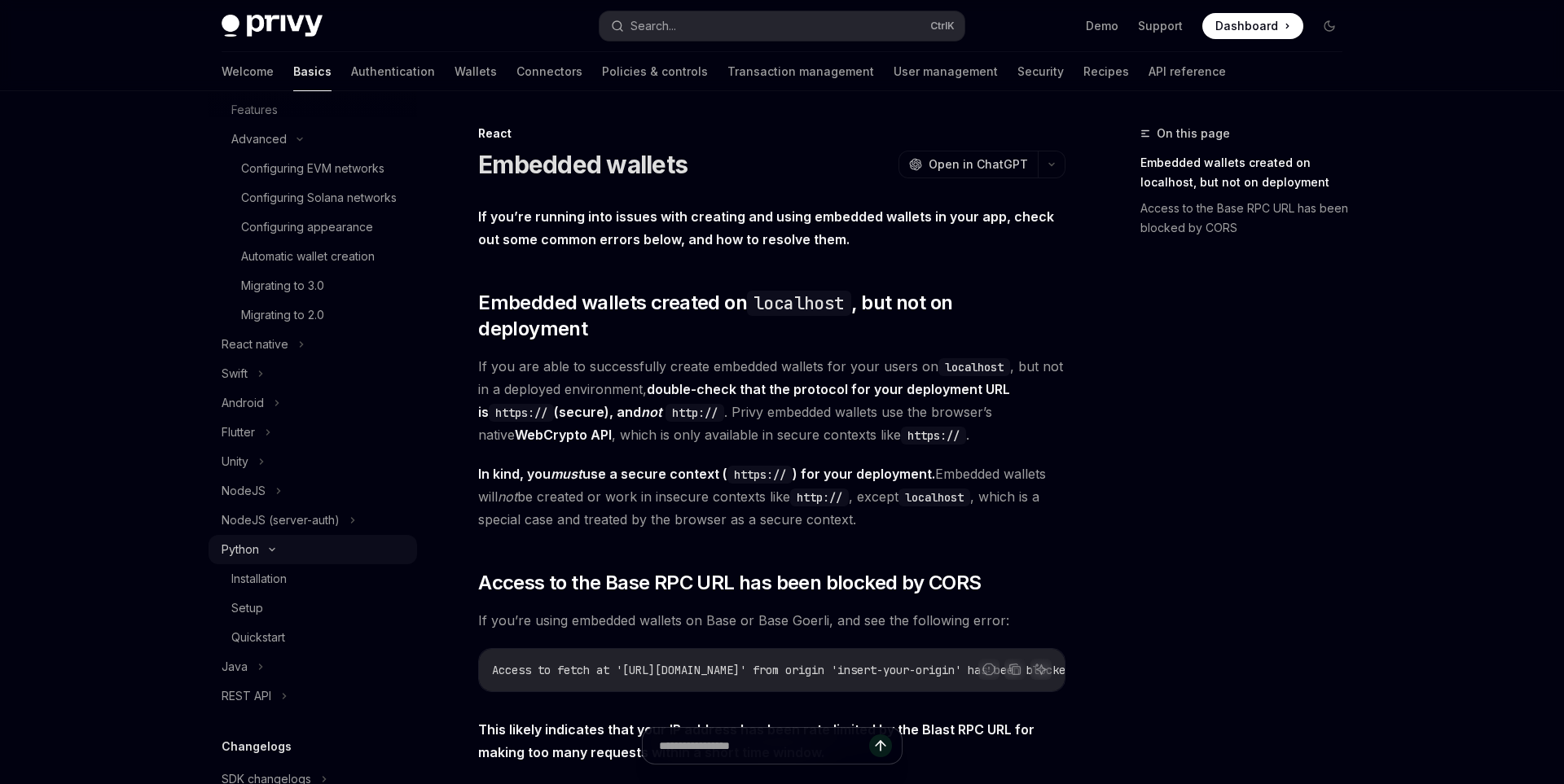
click at [301, 546] on div "Python" at bounding box center [313, 549] width 209 height 29
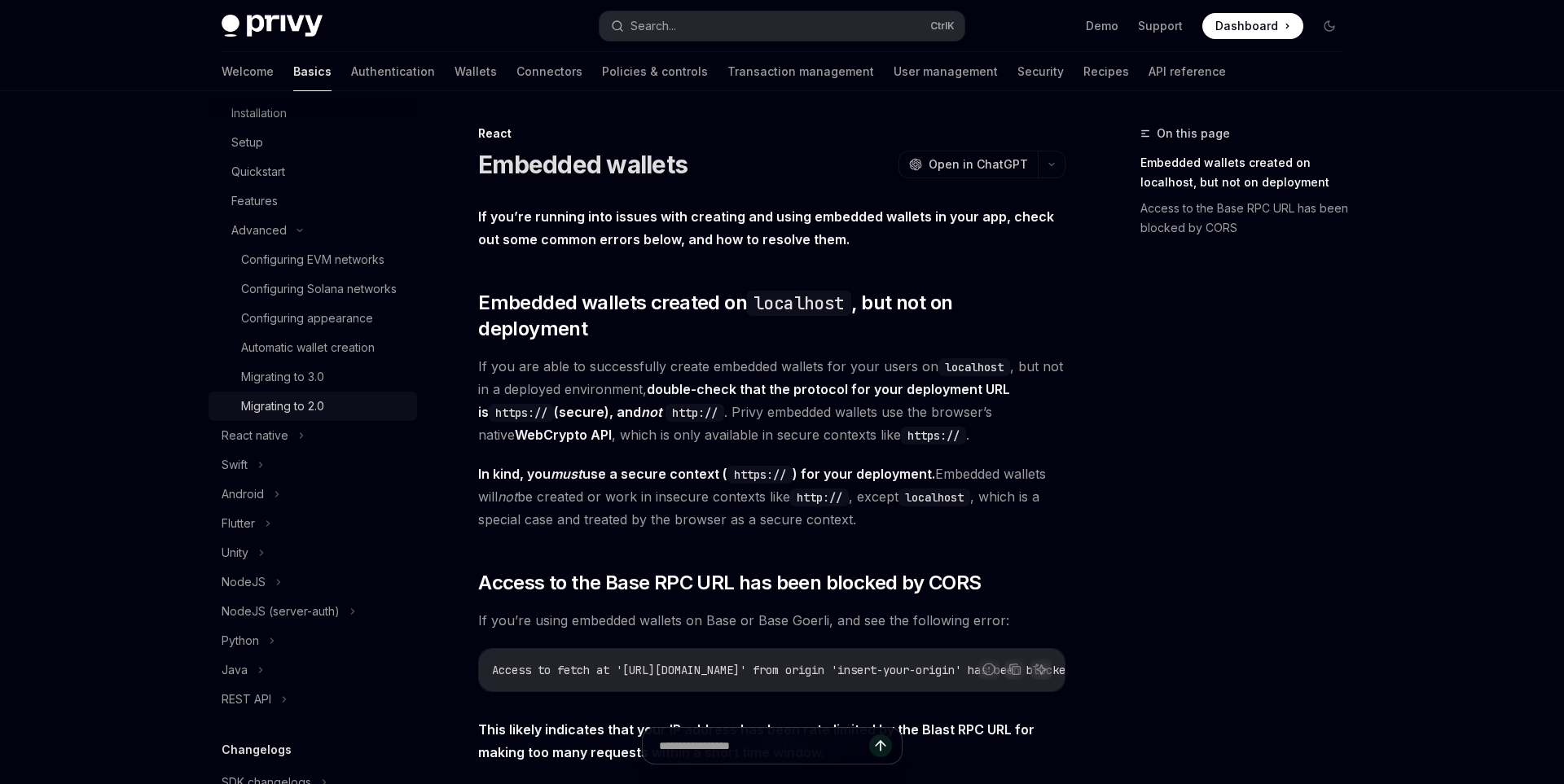
scroll to position [219, 0]
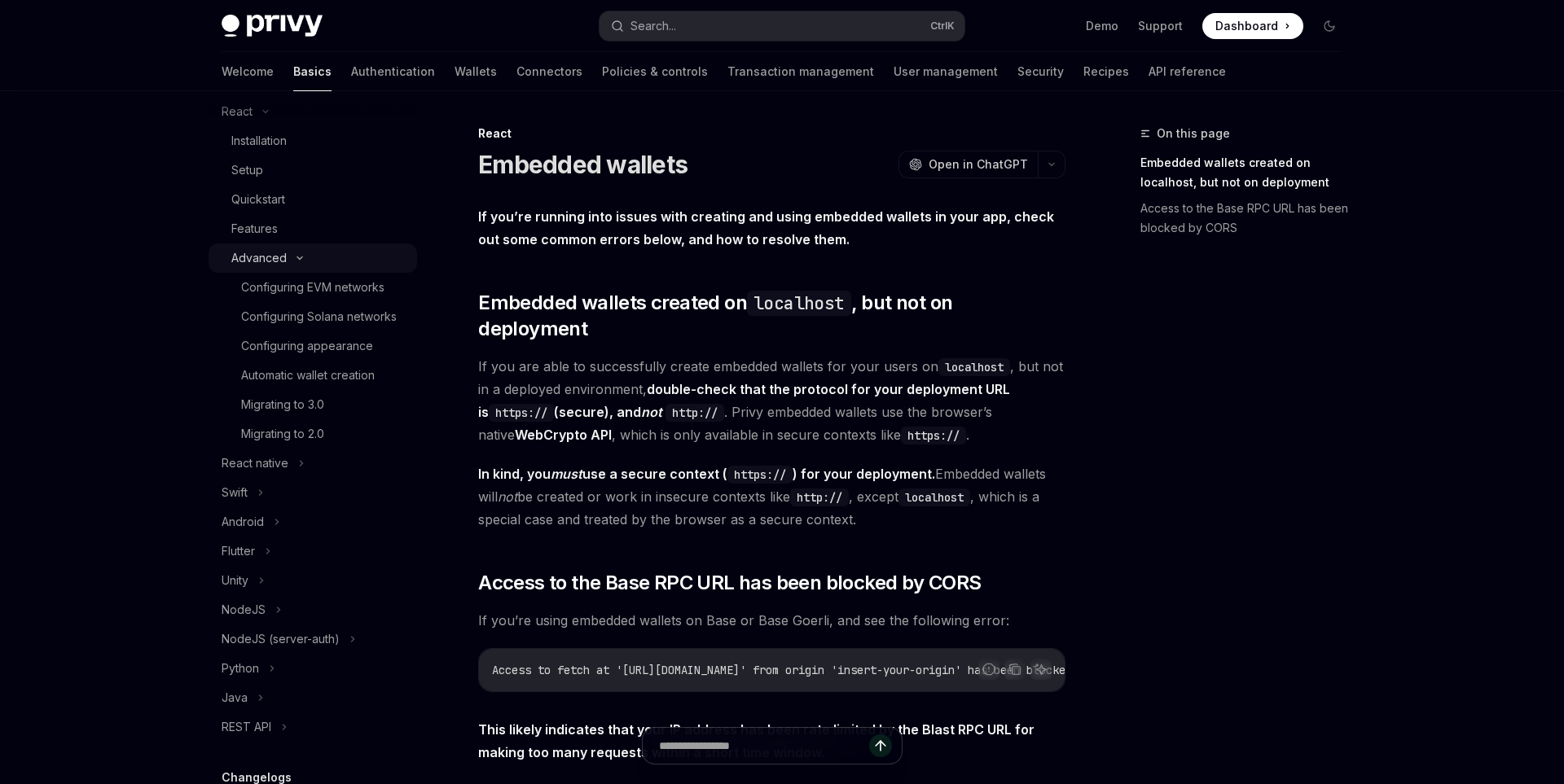
click at [305, 264] on div "Advanced" at bounding box center [313, 258] width 209 height 29
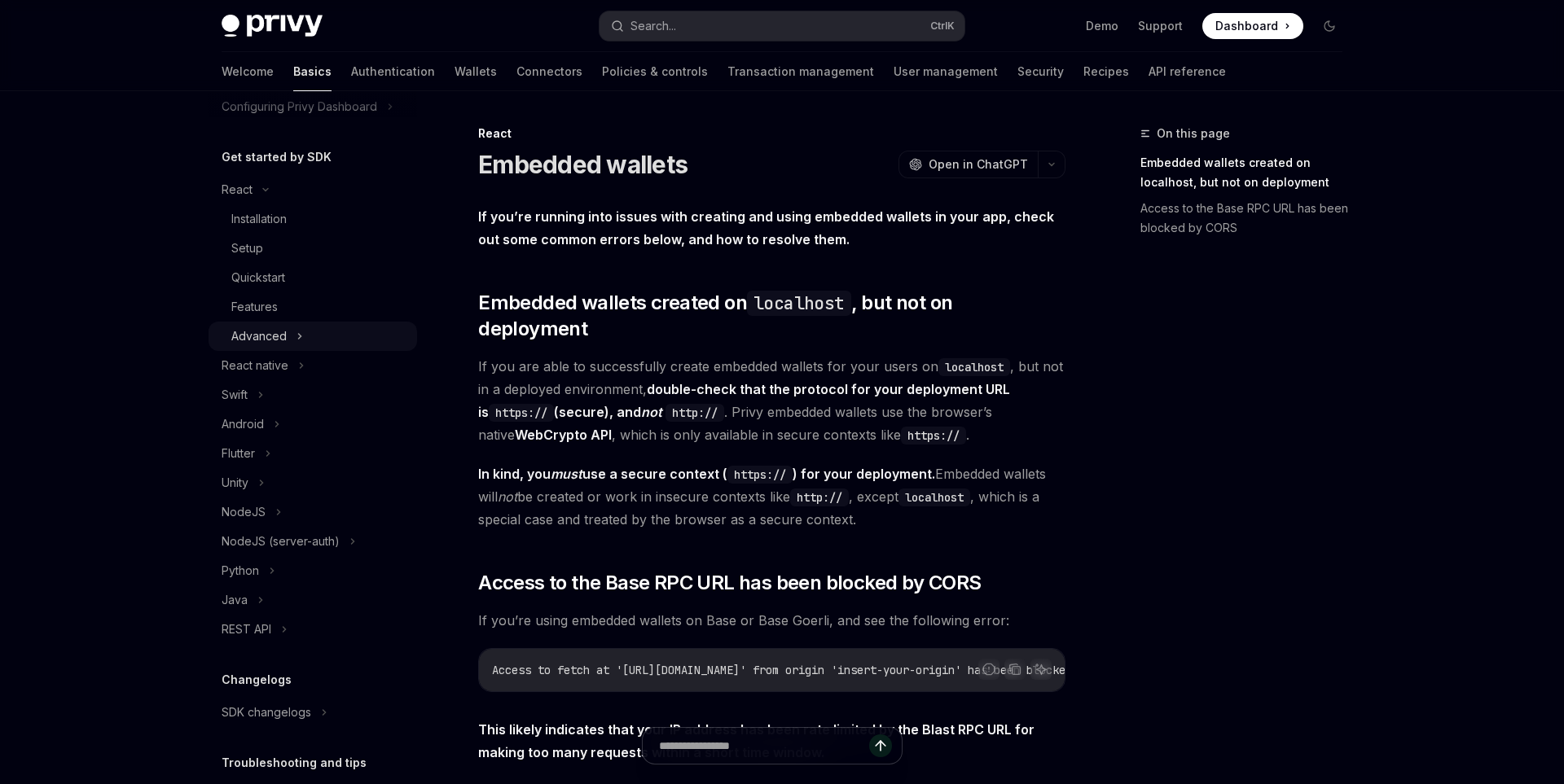
scroll to position [133, 0]
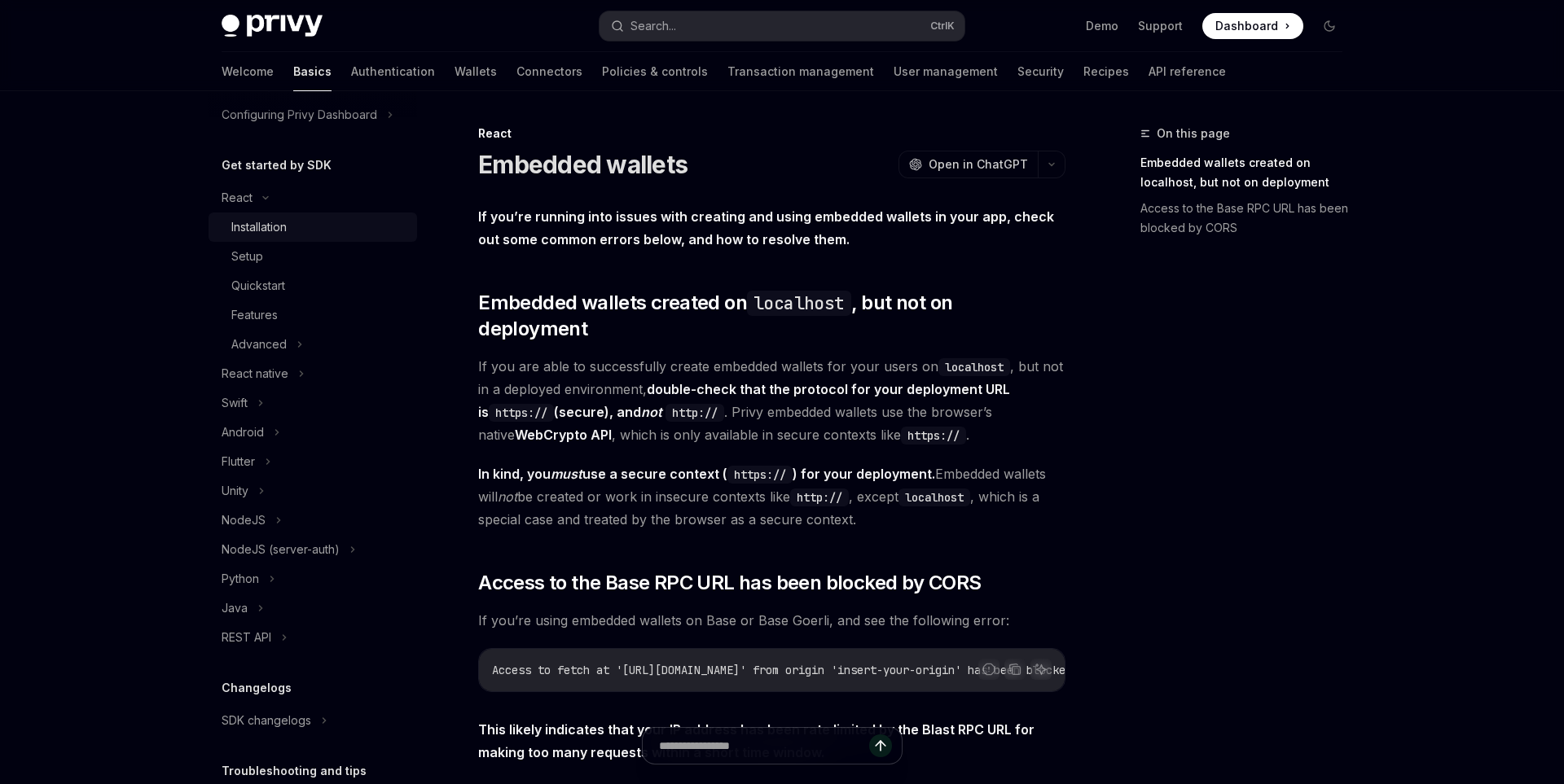
click at [313, 239] on link "Installation" at bounding box center [313, 227] width 209 height 29
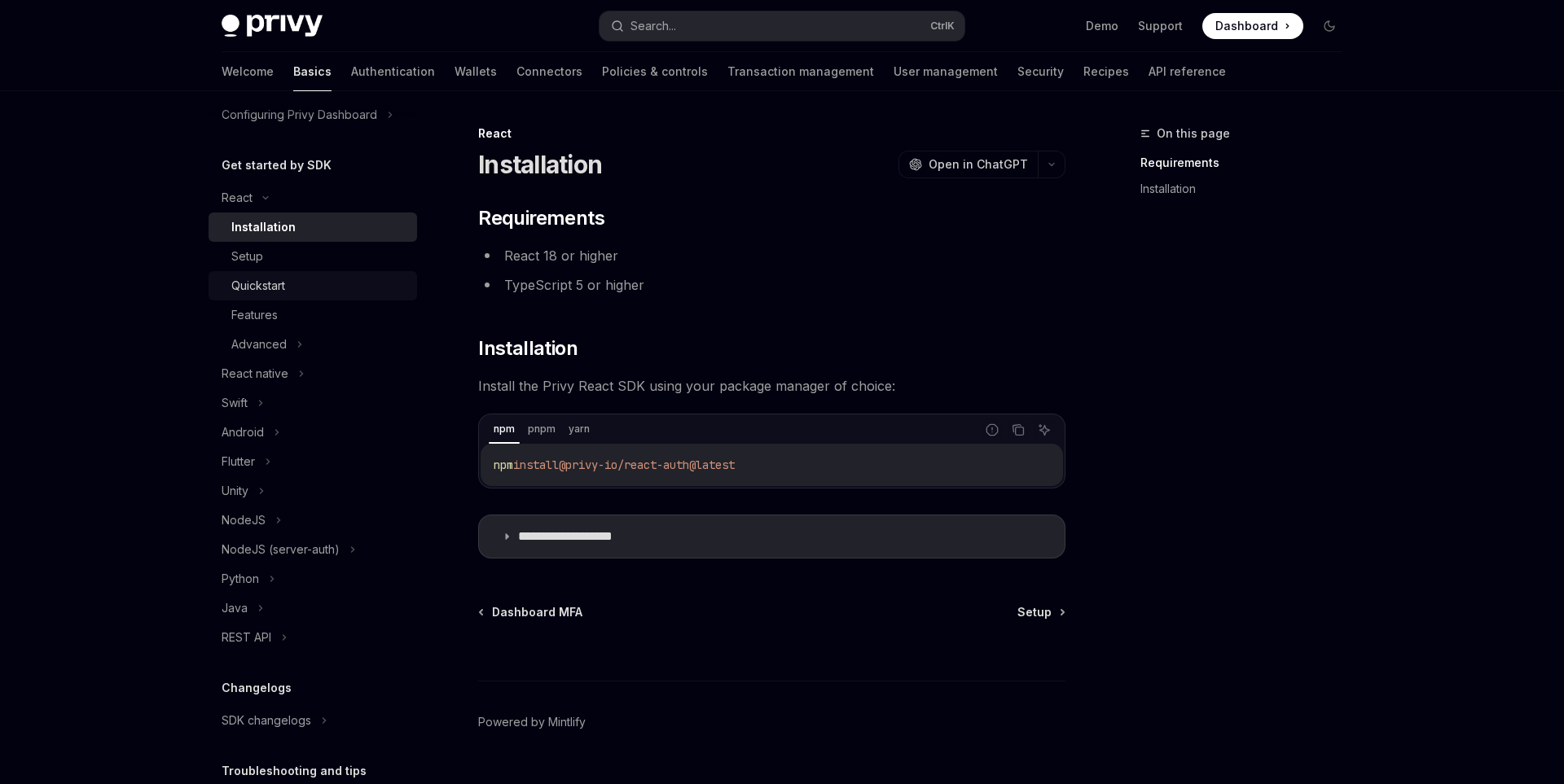
click at [316, 289] on div "Quickstart" at bounding box center [319, 286] width 176 height 19
click at [241, 294] on div "Quickstart" at bounding box center [258, 286] width 54 height 19
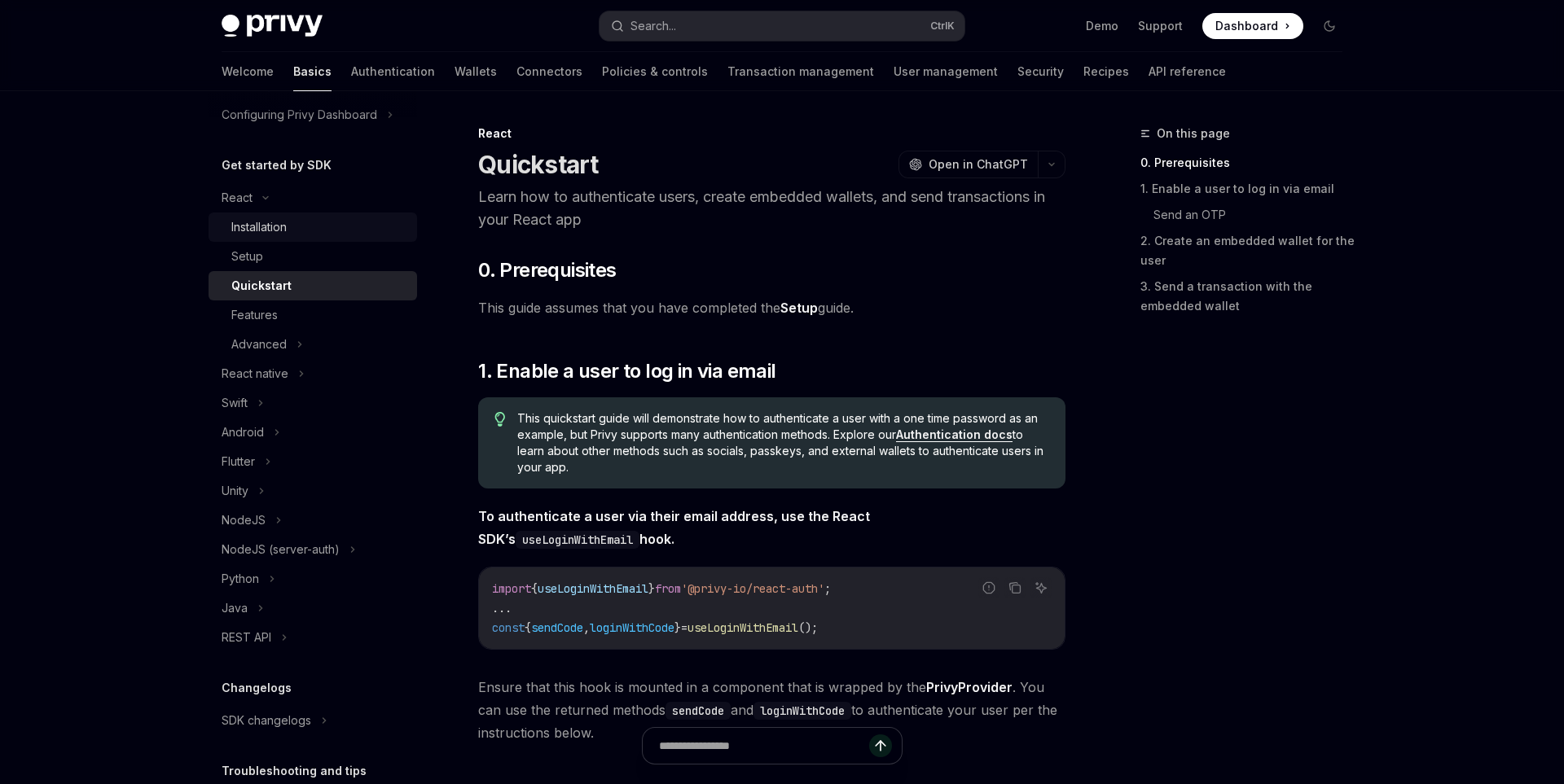
click at [316, 233] on div "Installation" at bounding box center [319, 227] width 176 height 19
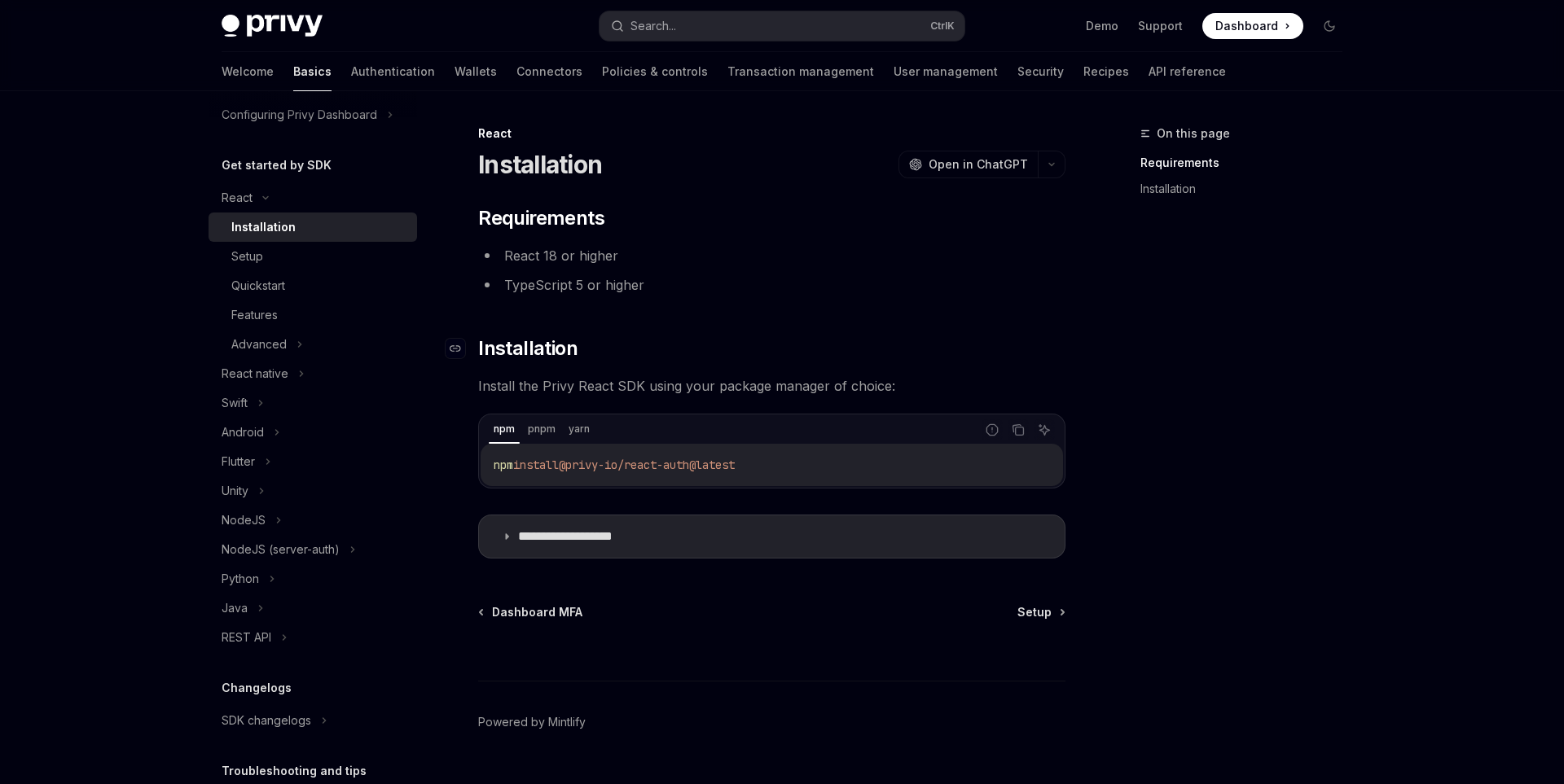
scroll to position [37, 0]
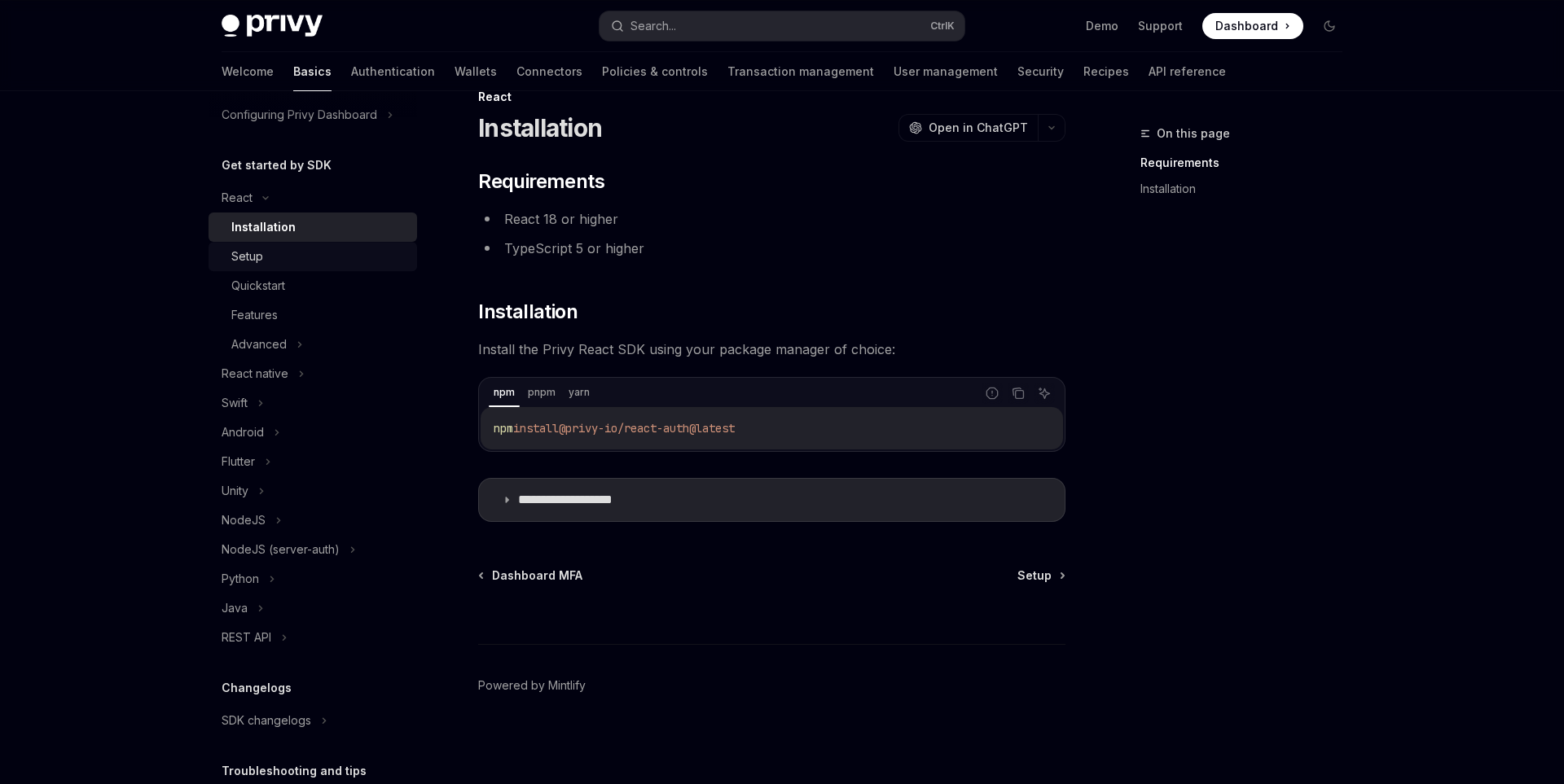
click at [335, 248] on div "Setup" at bounding box center [319, 256] width 176 height 19
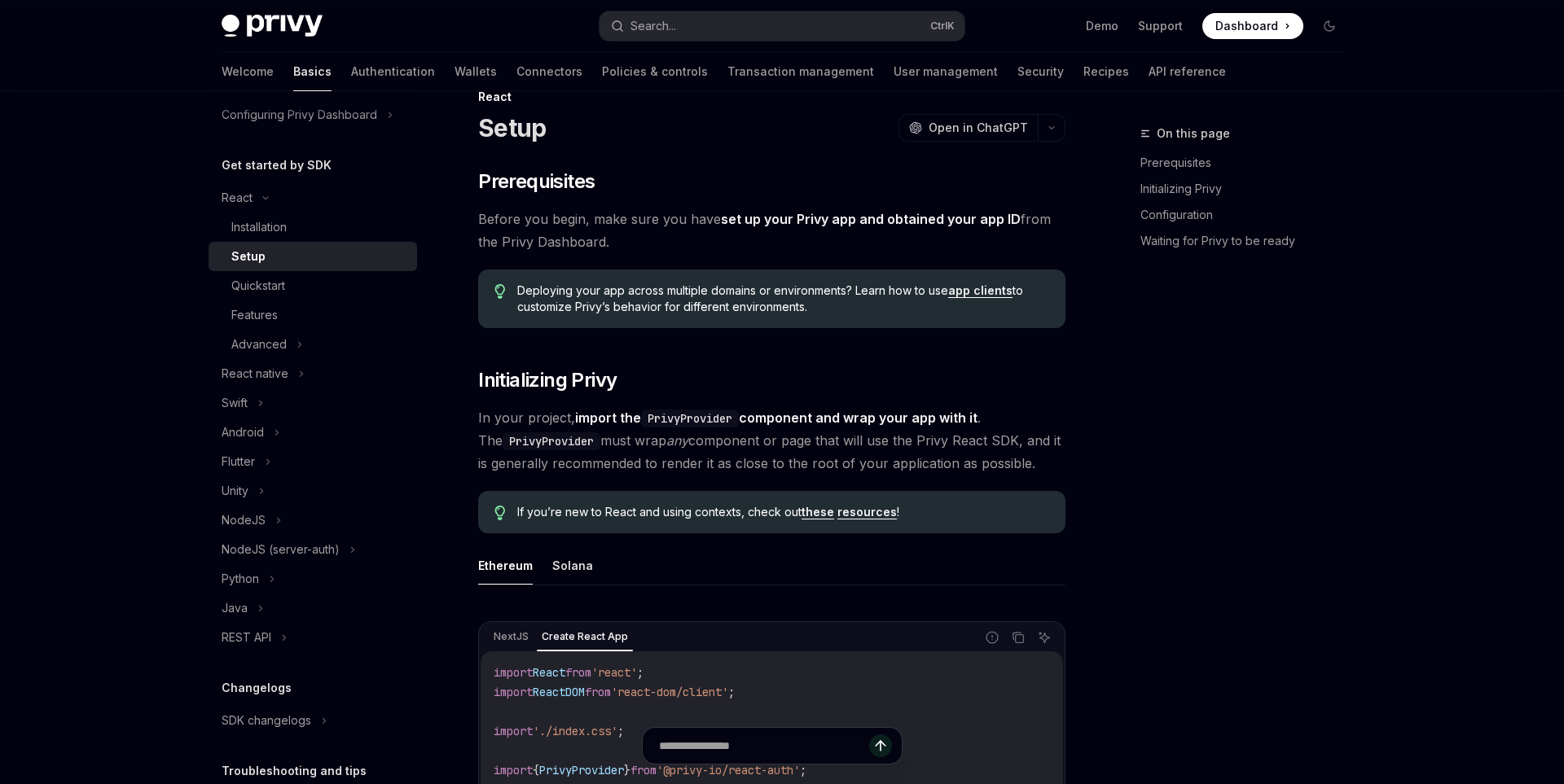
type textarea "*"
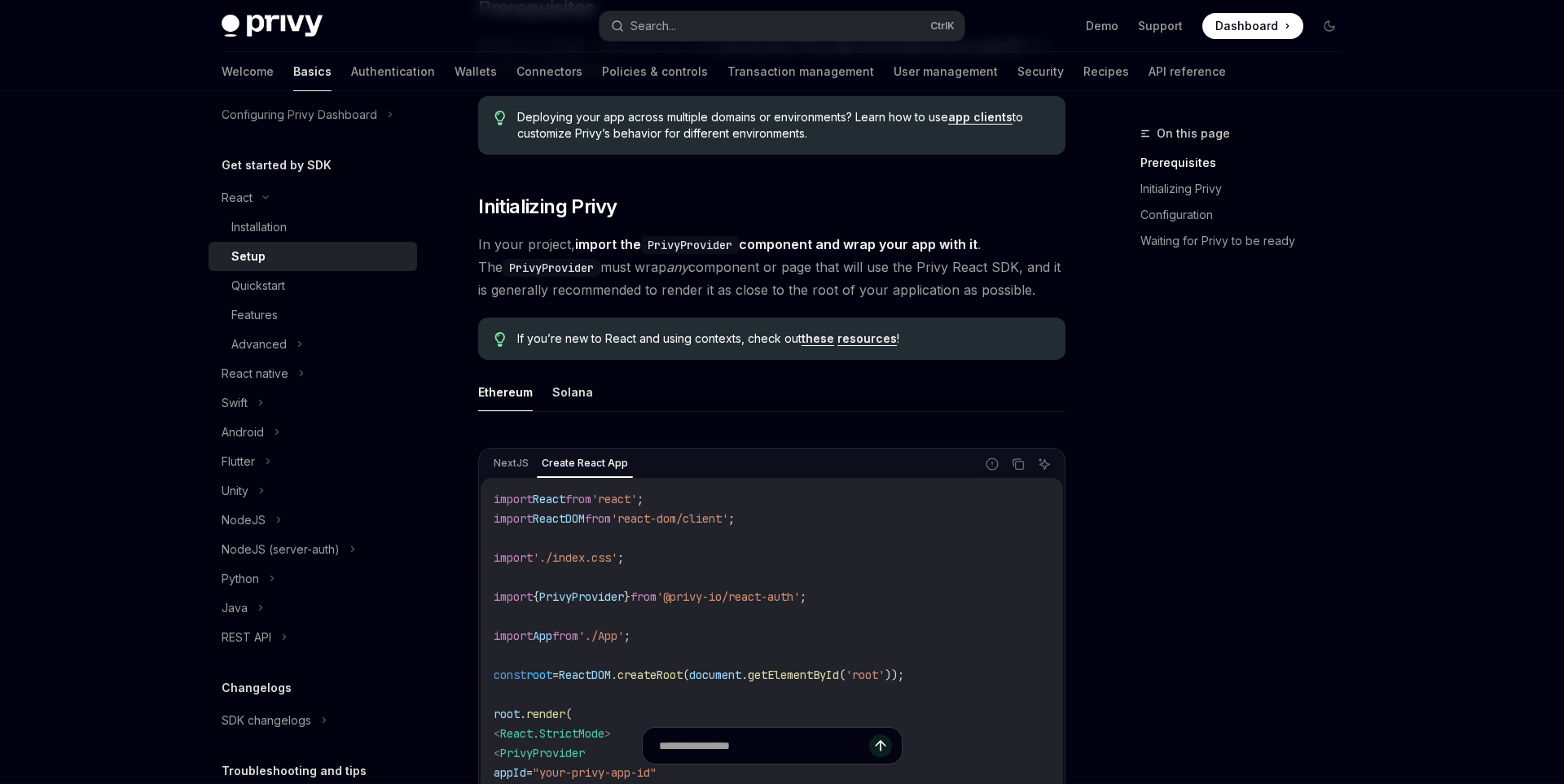
scroll to position [231, 0]
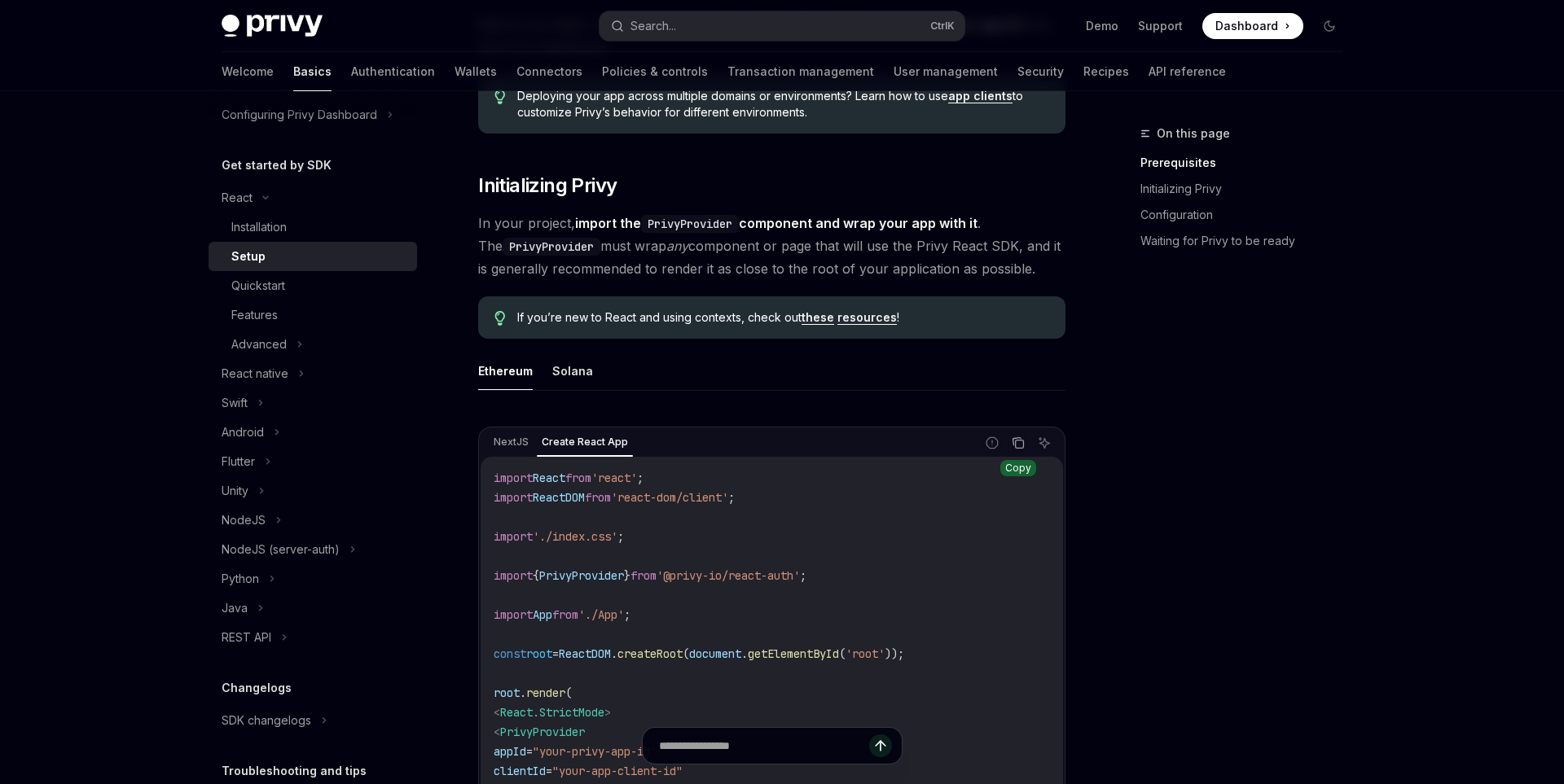
click at [1016, 448] on icon "Copy the contents from the code block" at bounding box center [1020, 444] width 8 height 8
click at [581, 367] on button "Solana" at bounding box center [573, 371] width 40 height 38
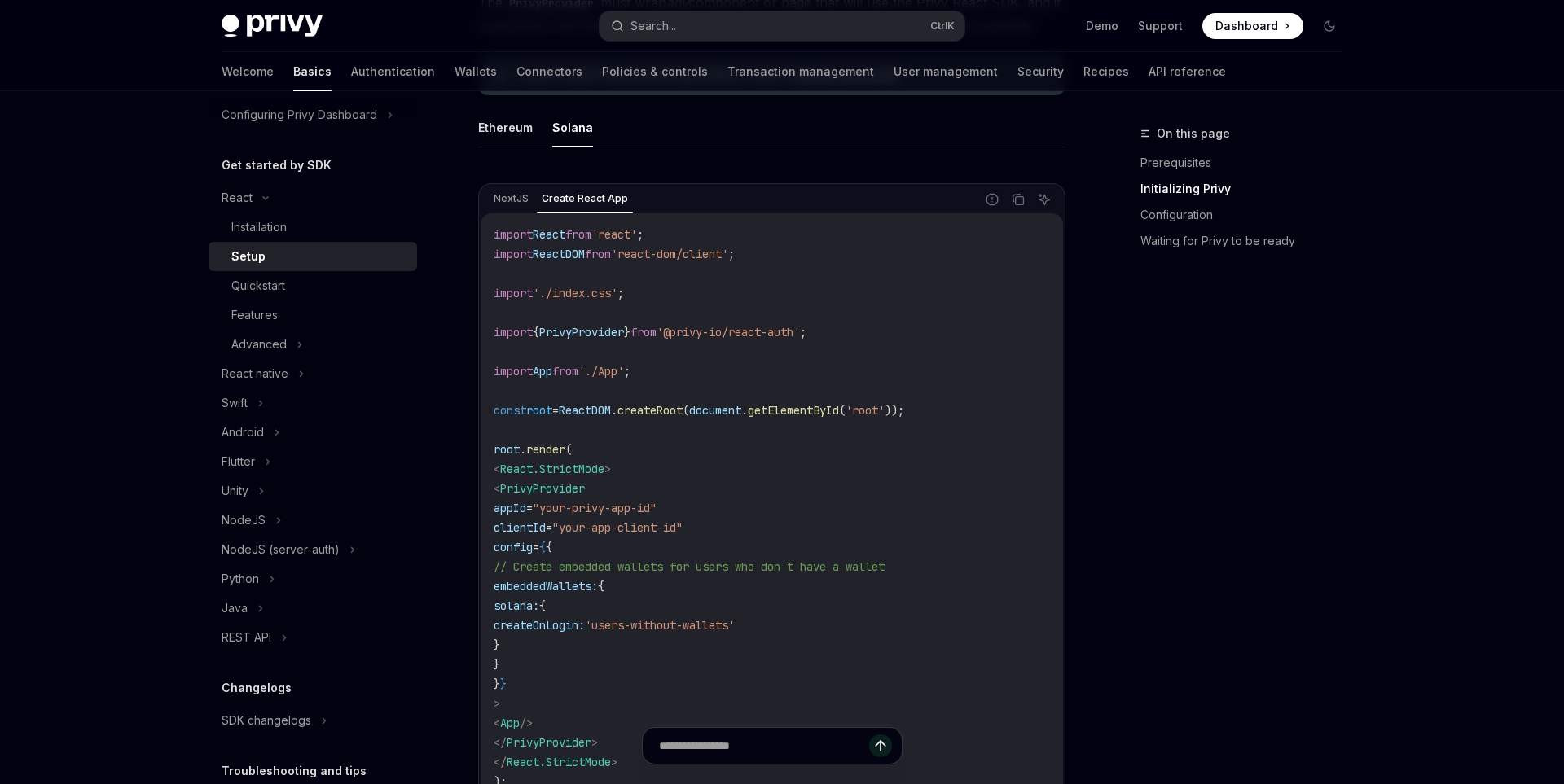
scroll to position [487, 0]
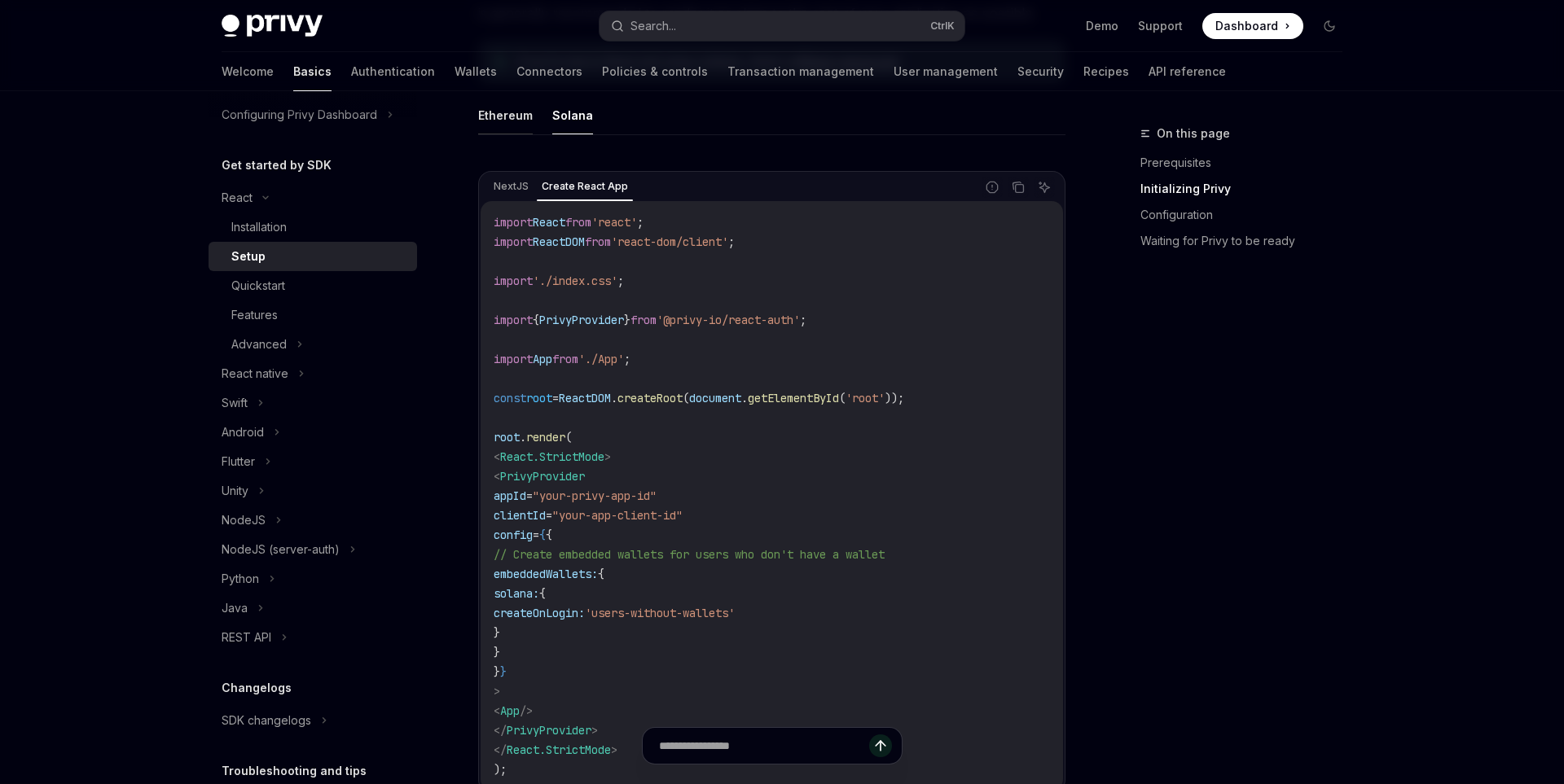
click at [514, 121] on button "Ethereum" at bounding box center [505, 115] width 55 height 38
type textarea "*"
click at [1031, 173] on div "NextJS Create React App Report incorrect code Copy Ask AI" at bounding box center [771, 187] width 582 height 28
click at [1016, 192] on icon "Copy the contents from the code block" at bounding box center [1020, 189] width 8 height 8
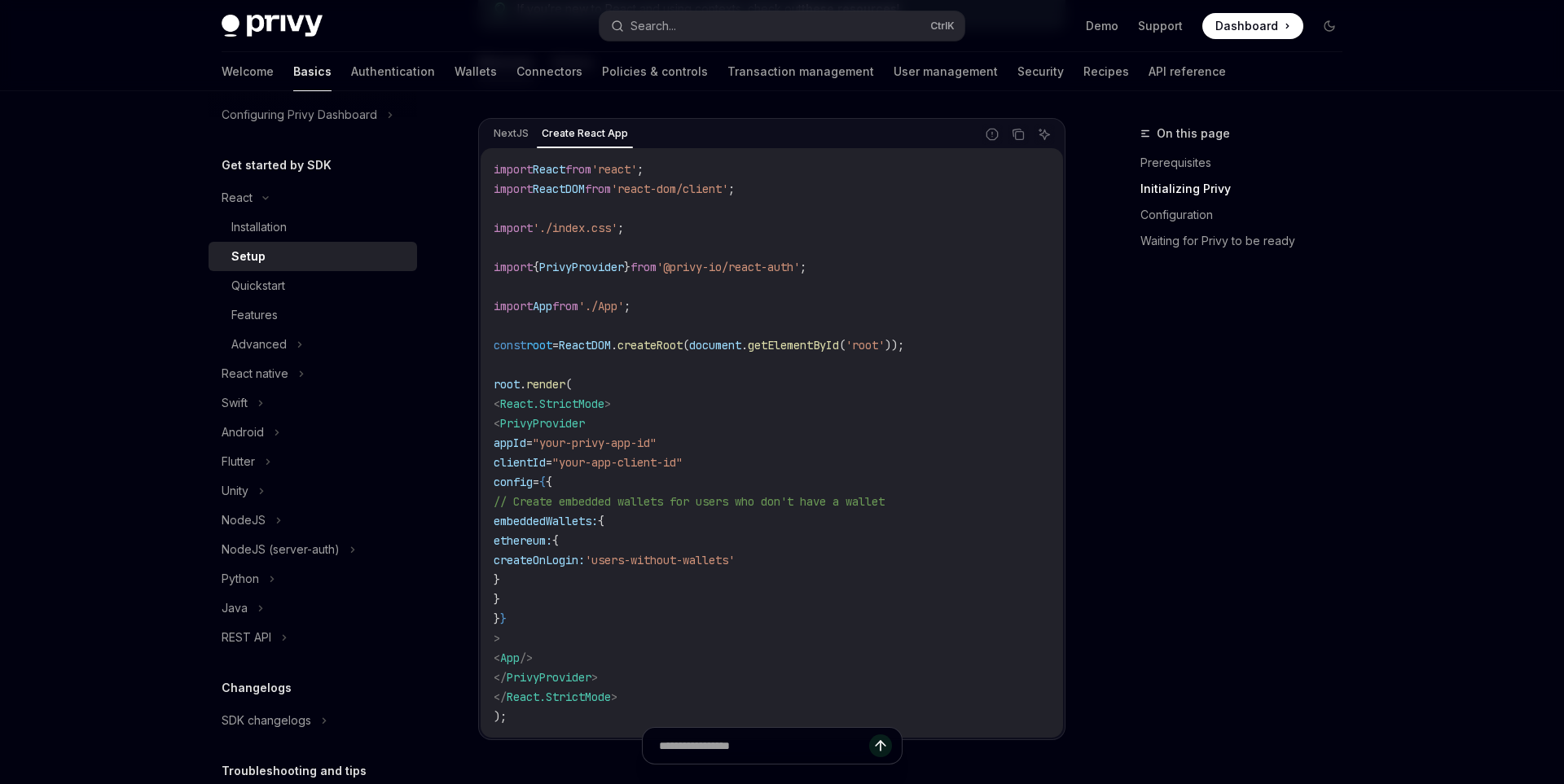
scroll to position [538, 0]
click at [342, 290] on div "Quickstart" at bounding box center [319, 286] width 176 height 19
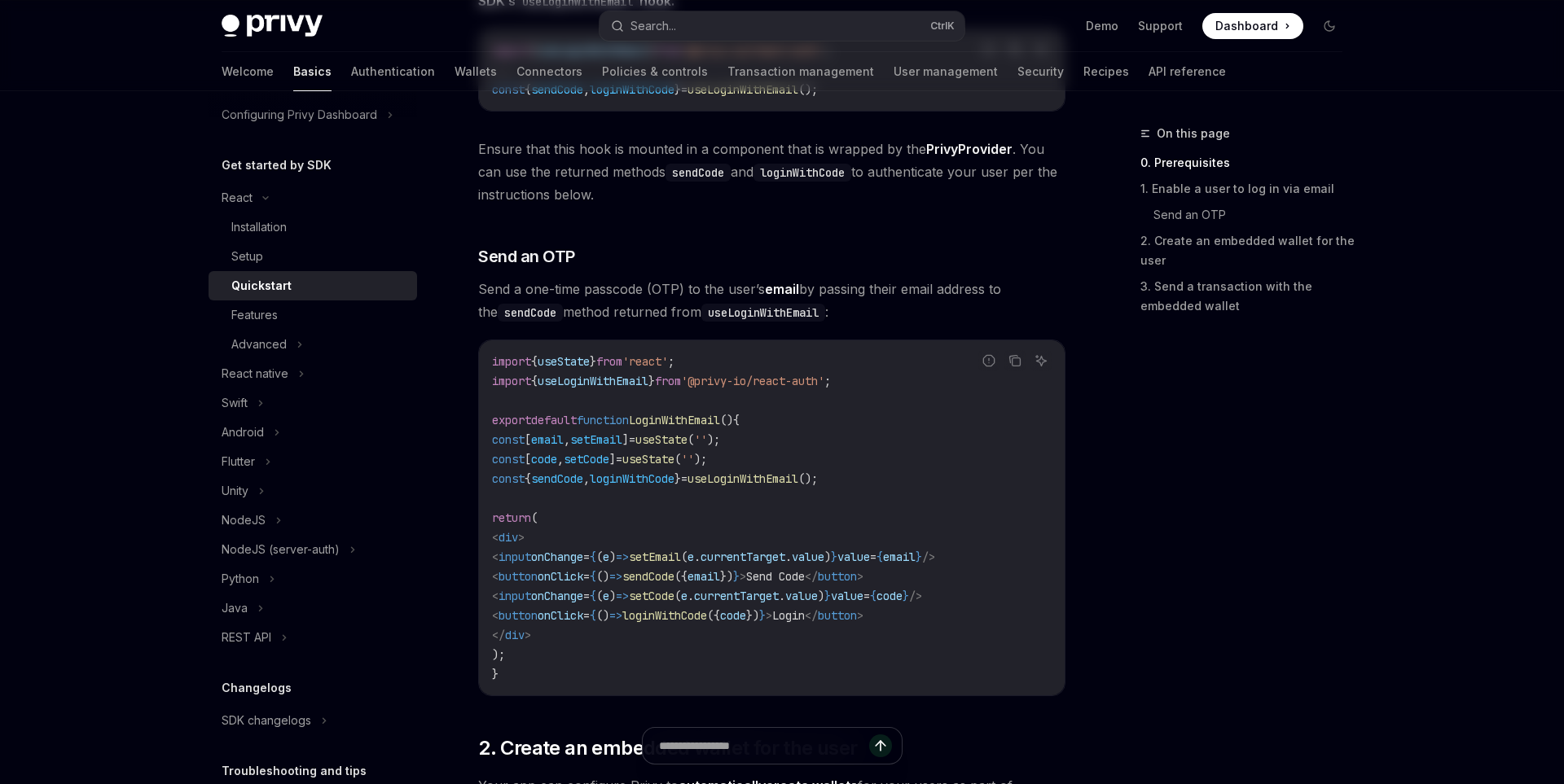
type textarea "*"
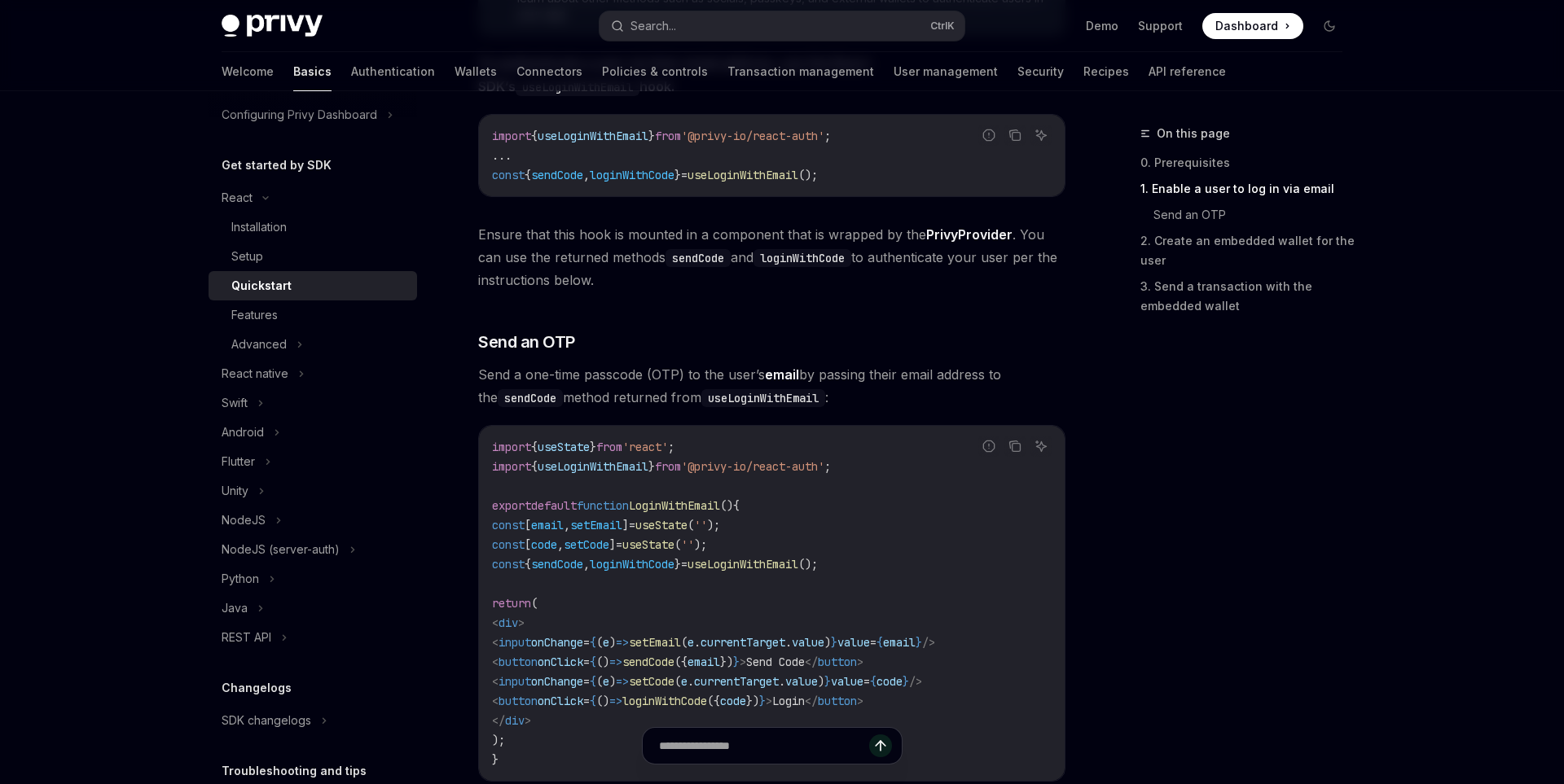
scroll to position [451, 0]
drag, startPoint x: 873, startPoint y: 139, endPoint x: 482, endPoint y: 136, distance: 391.0
click at [482, 136] on div "import { useLoginWithEmail } from '@privy-io/react-auth' ; ... const { sendCode…" at bounding box center [772, 157] width 586 height 82
copy span "import { useLoginWithEmail } from '@privy-io/react-auth' ;"
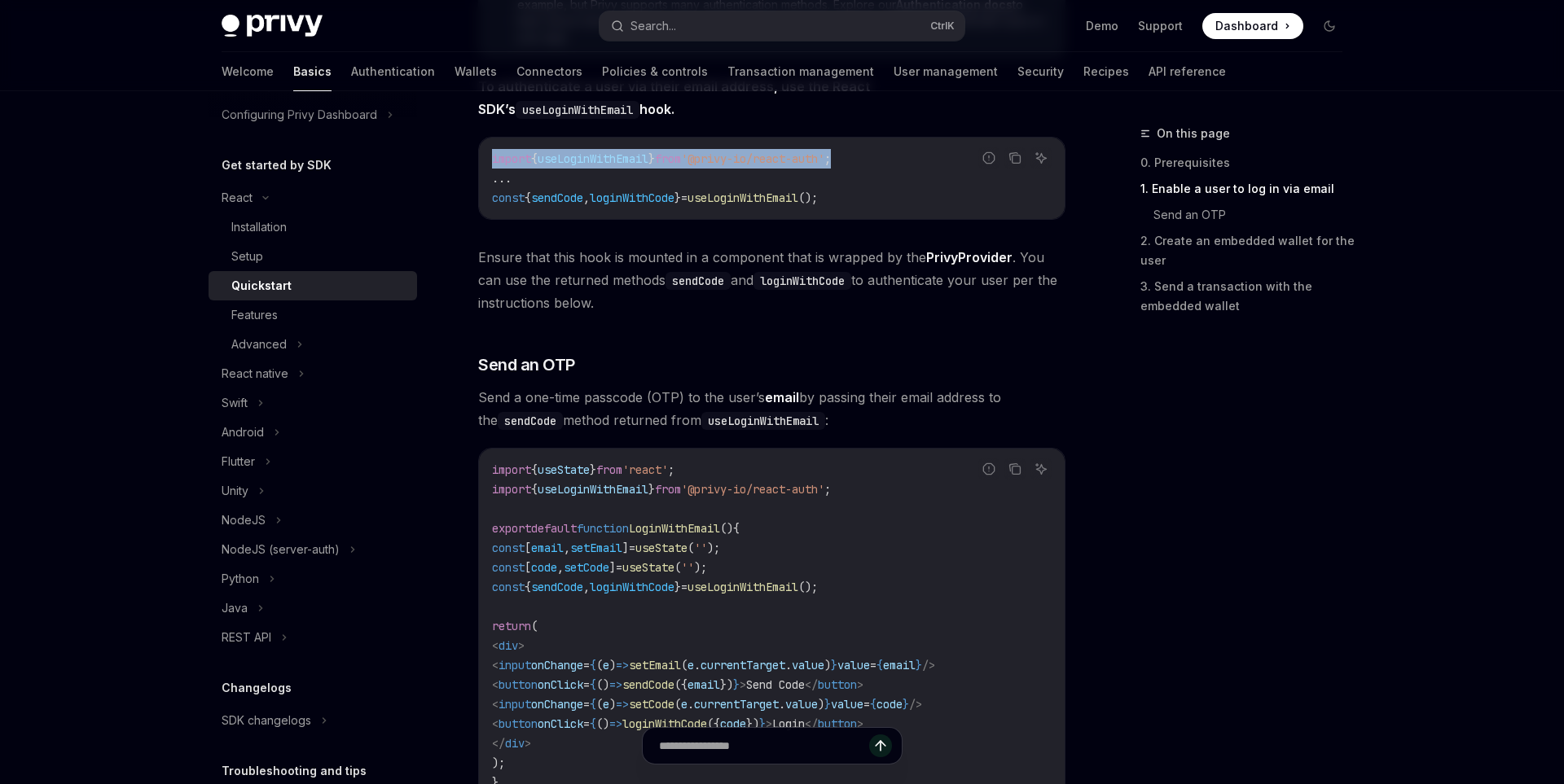
scroll to position [359, 0]
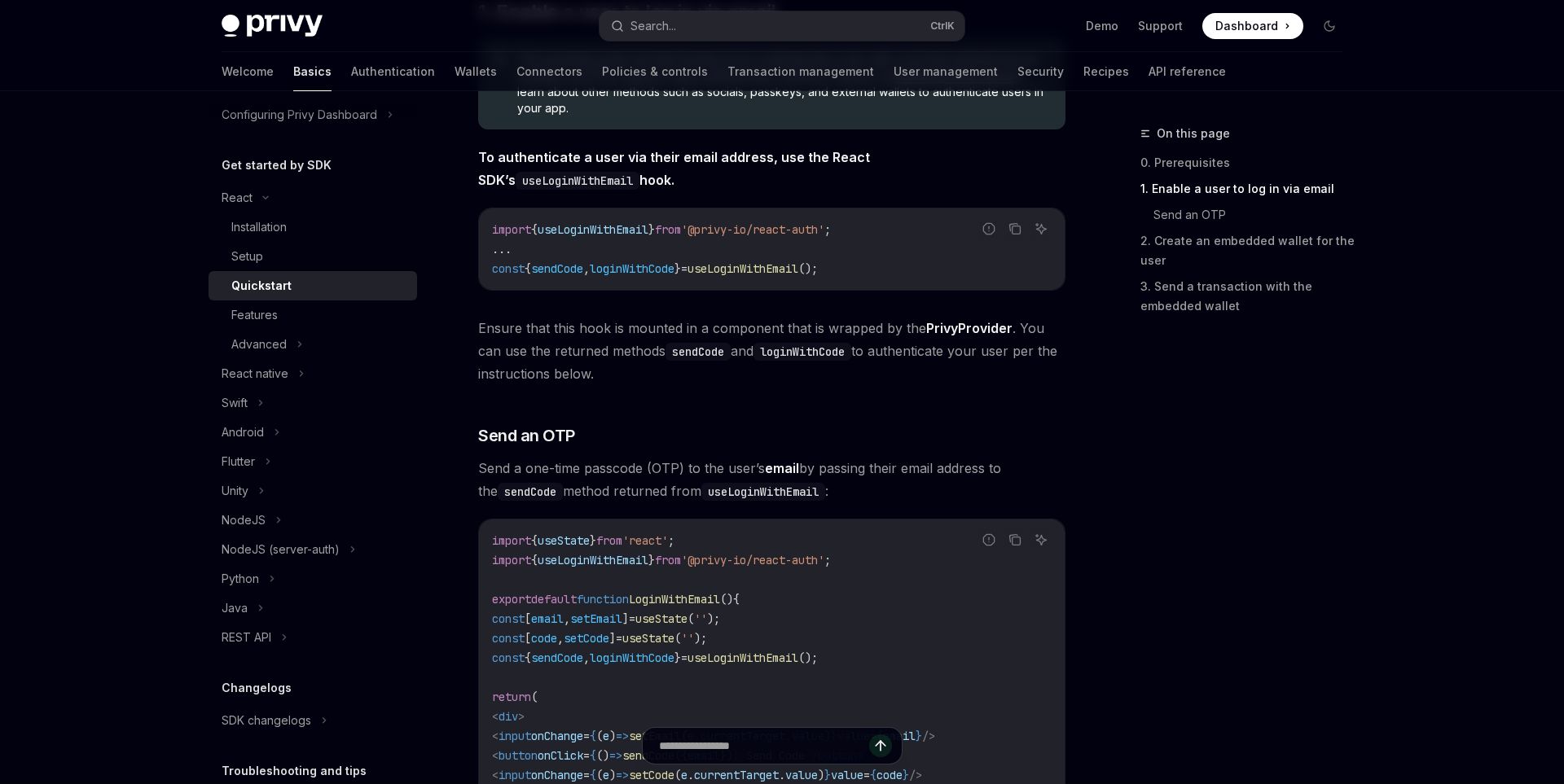
click at [885, 273] on code "import { useLoginWithEmail } from '@privy-io/react-auth' ; ... const { sendCode…" at bounding box center [772, 249] width 560 height 59
click at [1012, 233] on icon "Copy the contents from the code block" at bounding box center [1015, 229] width 13 height 13
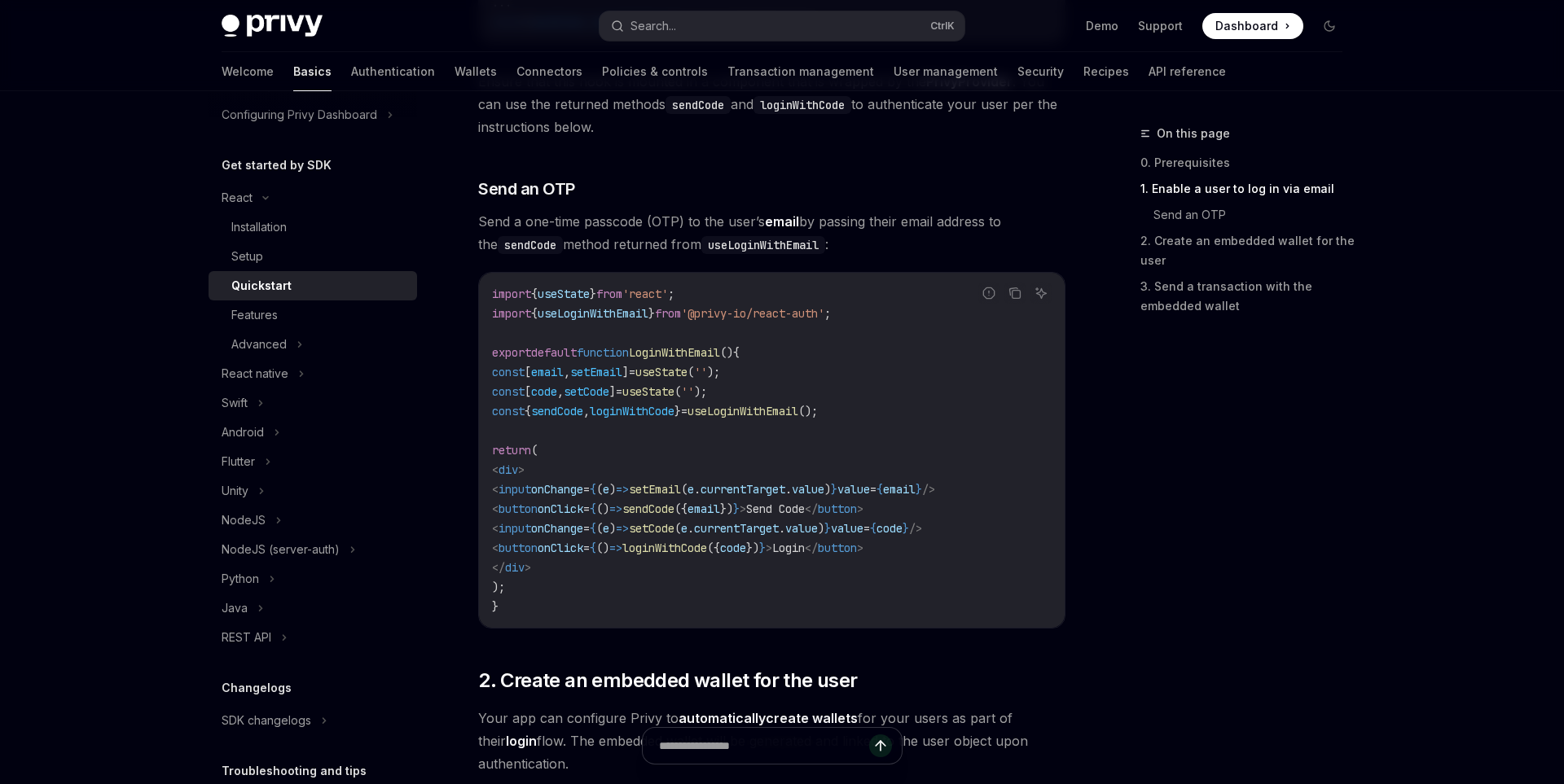
scroll to position [604, 0]
click at [1013, 297] on icon "Copy the contents from the code block" at bounding box center [1016, 296] width 8 height 8
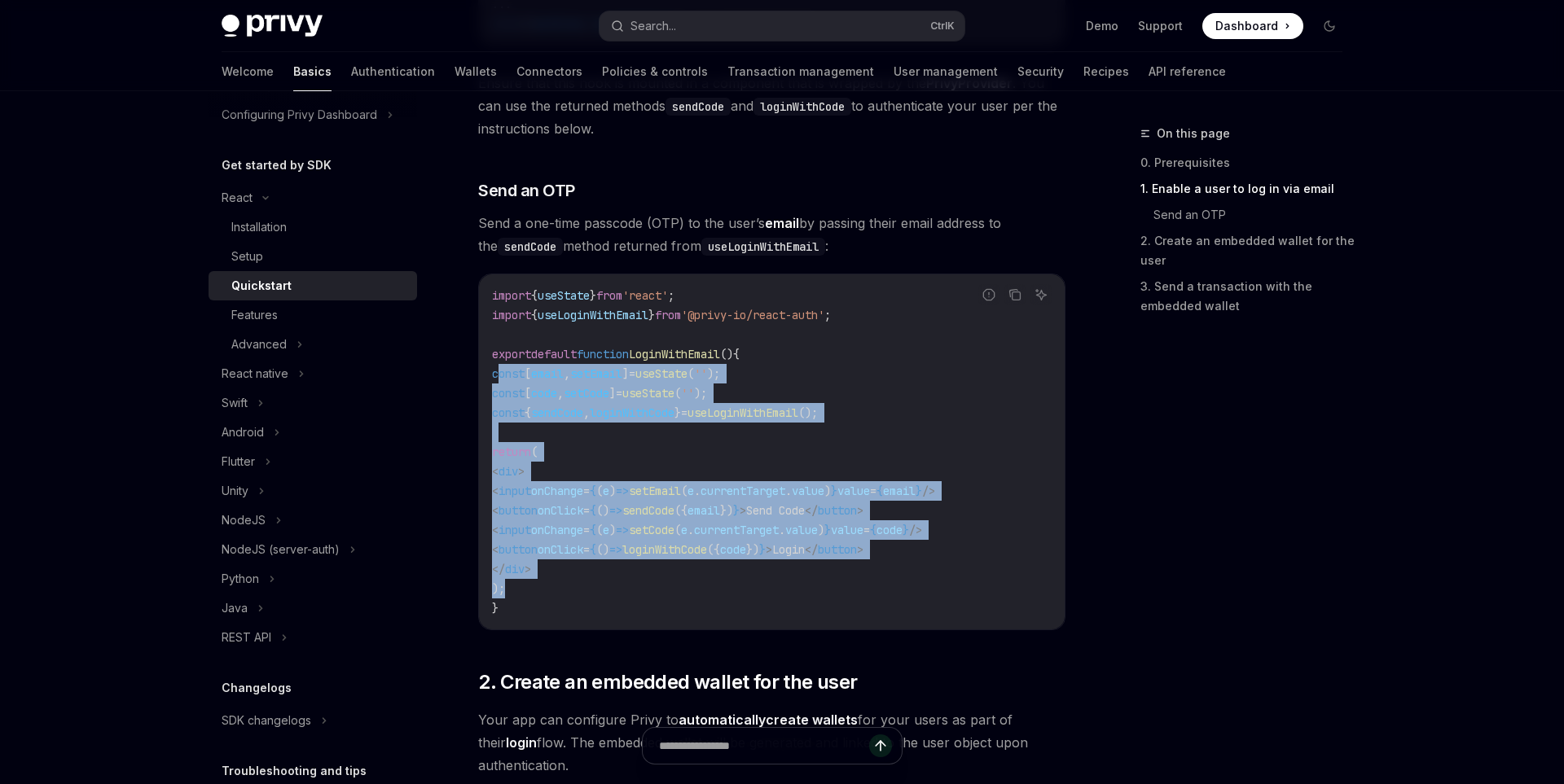
drag, startPoint x: 530, startPoint y: 584, endPoint x: 496, endPoint y: 373, distance: 213.7
click at [496, 373] on code "import { useState } from 'react' ; import { useLoginWithEmail } from '@privy-io…" at bounding box center [772, 451] width 560 height 332
copy code "const [ email , setEmail ] = useState ( '' ); const [ code , setCode ] = useSta…"
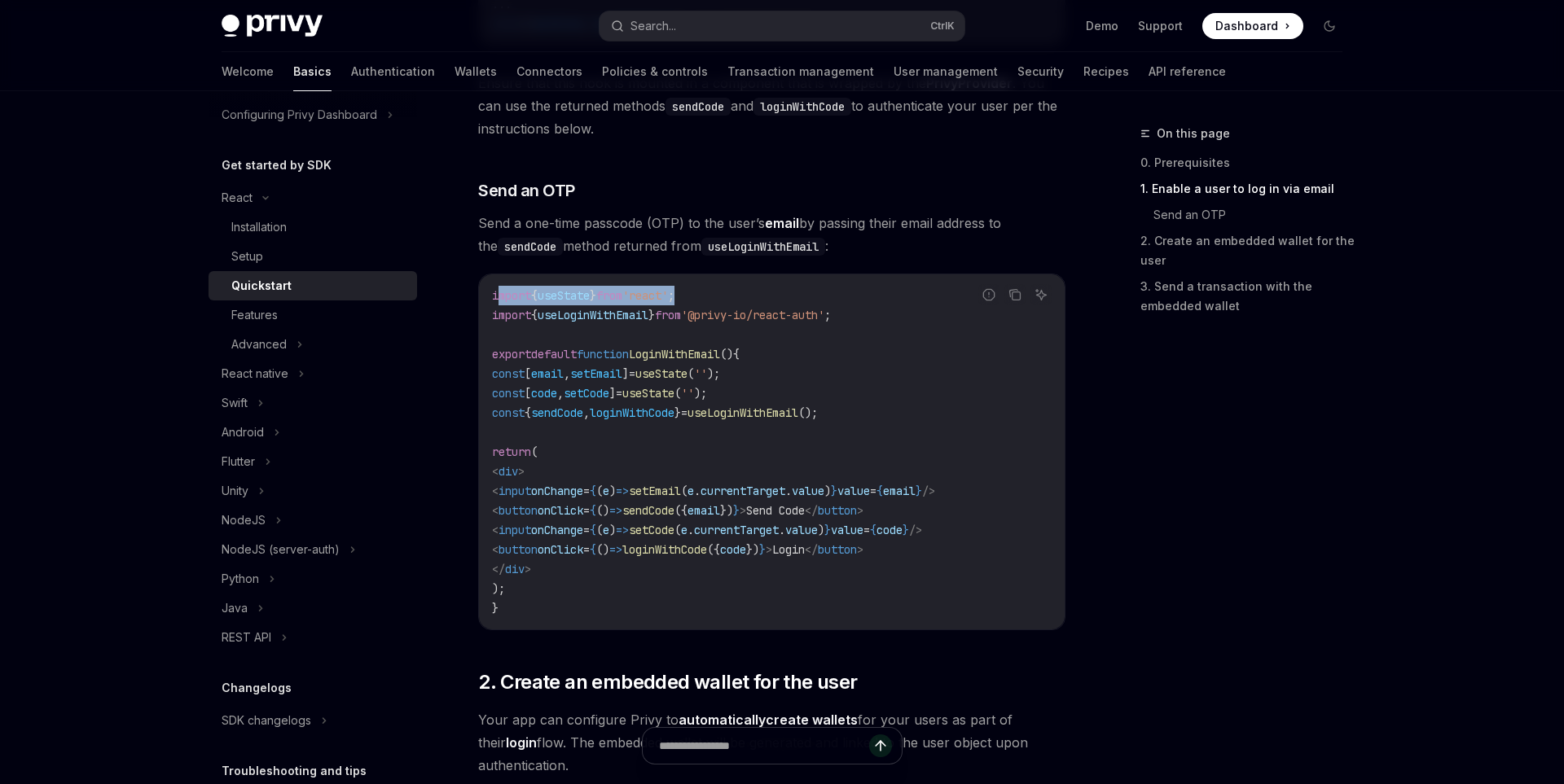
drag, startPoint x: 722, startPoint y: 298, endPoint x: 499, endPoint y: 291, distance: 223.1
click at [499, 291] on code "import { useState } from 'react' ; import { useLoginWithEmail } from '@privy-io…" at bounding box center [772, 451] width 560 height 332
click at [499, 291] on span "import" at bounding box center [511, 295] width 39 height 14
drag, startPoint x: 494, startPoint y: 291, endPoint x: 705, endPoint y: 295, distance: 211.0
click at [705, 295] on code "import { useState } from 'react' ; import { useLoginWithEmail } from '@privy-io…" at bounding box center [772, 451] width 560 height 332
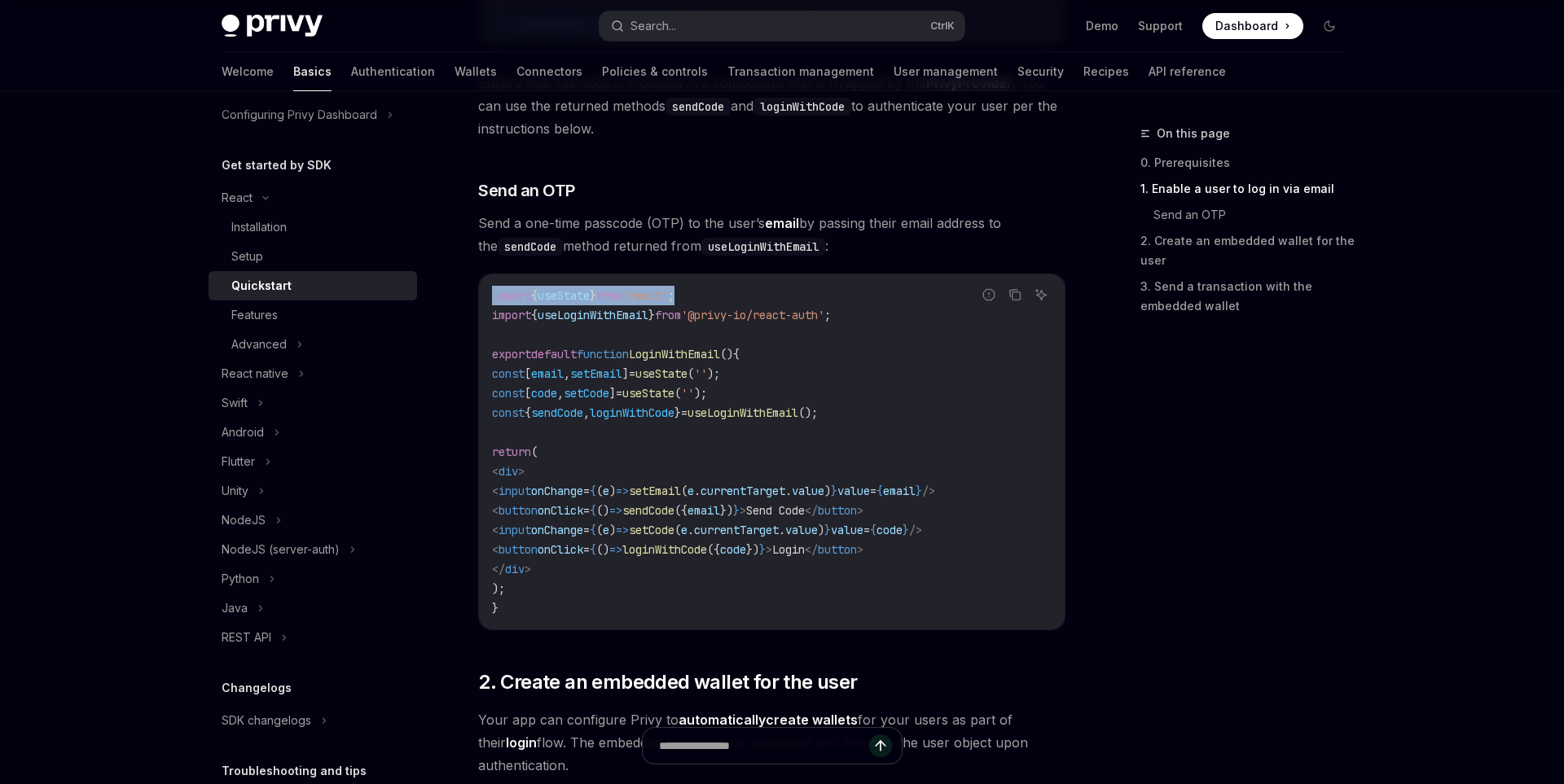
copy span "import { useState } from 'react' ;"
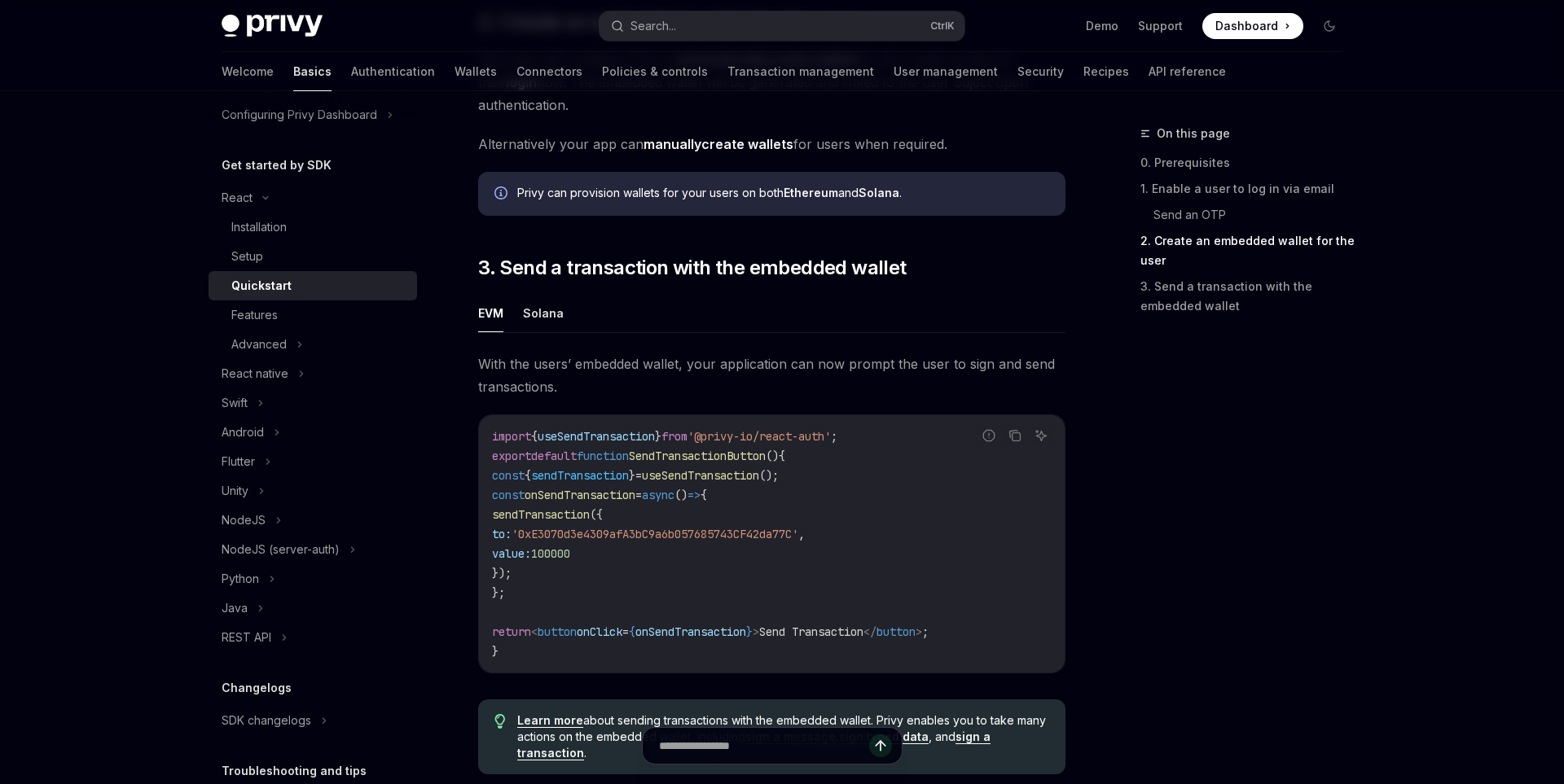
scroll to position [1266, 0]
click at [1165, 306] on link "3. Send a transaction with the embedded wallet" at bounding box center [1247, 295] width 215 height 45
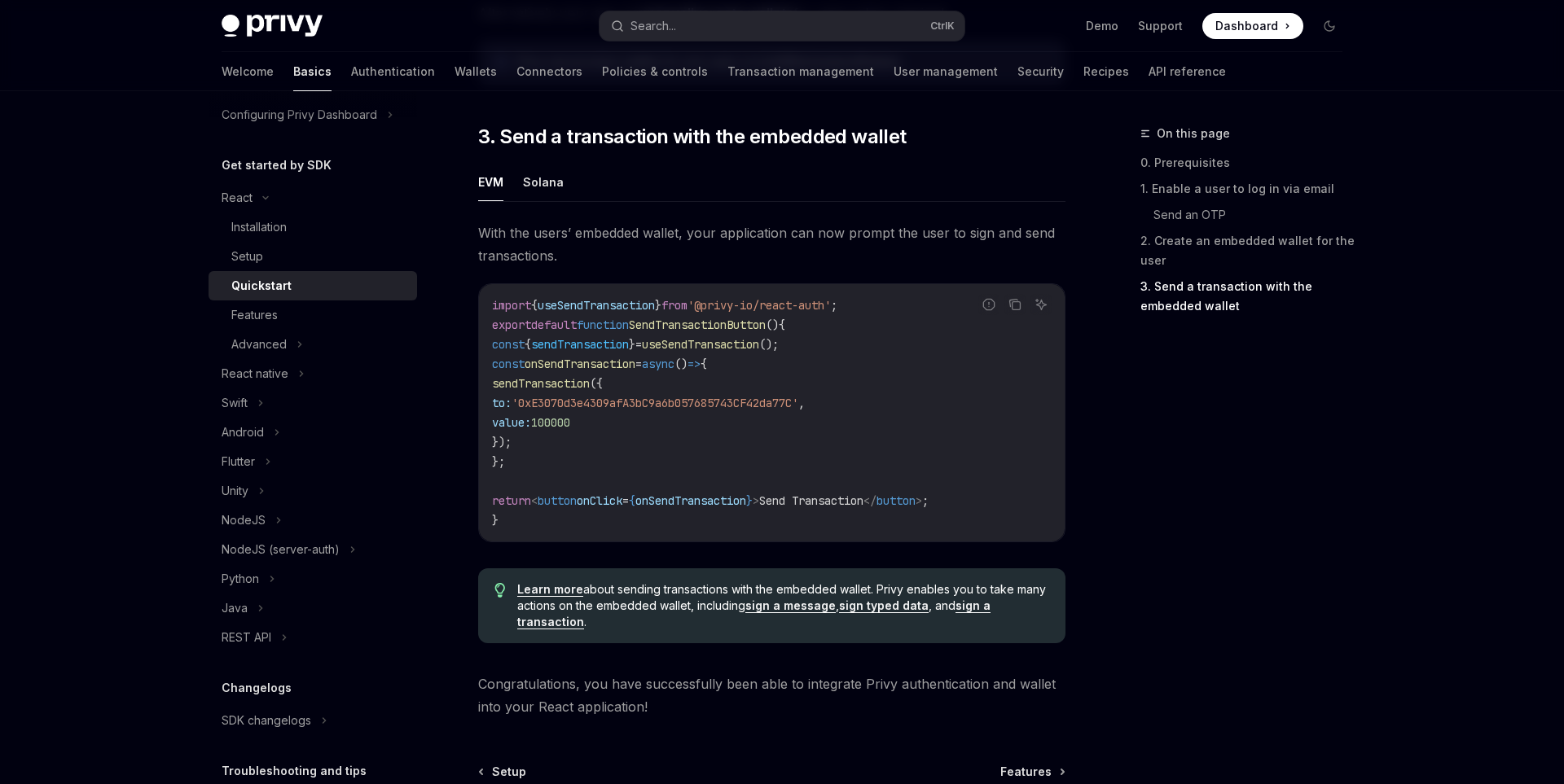
scroll to position [1593, 0]
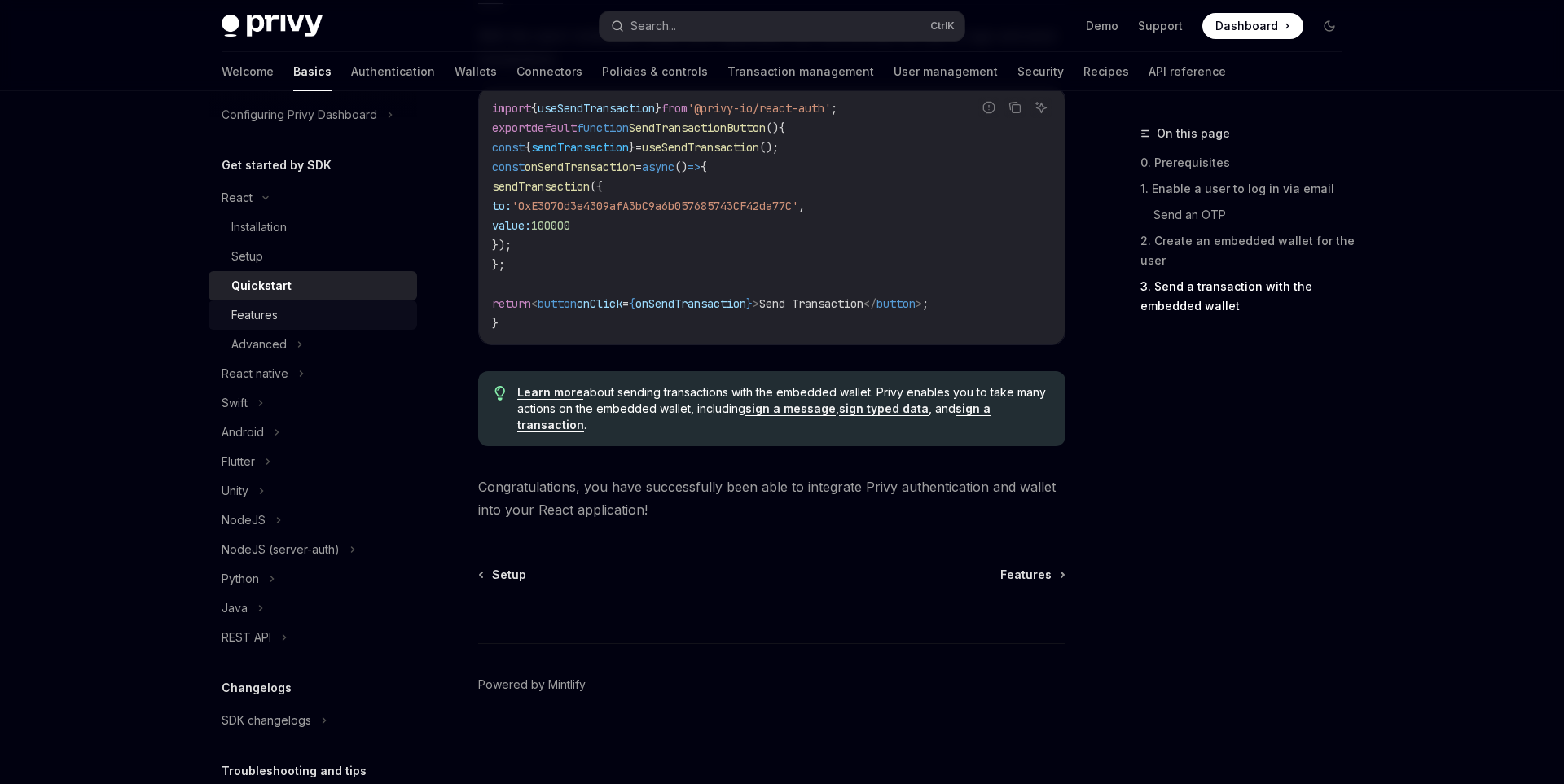
click at [288, 316] on div "Features" at bounding box center [319, 315] width 176 height 19
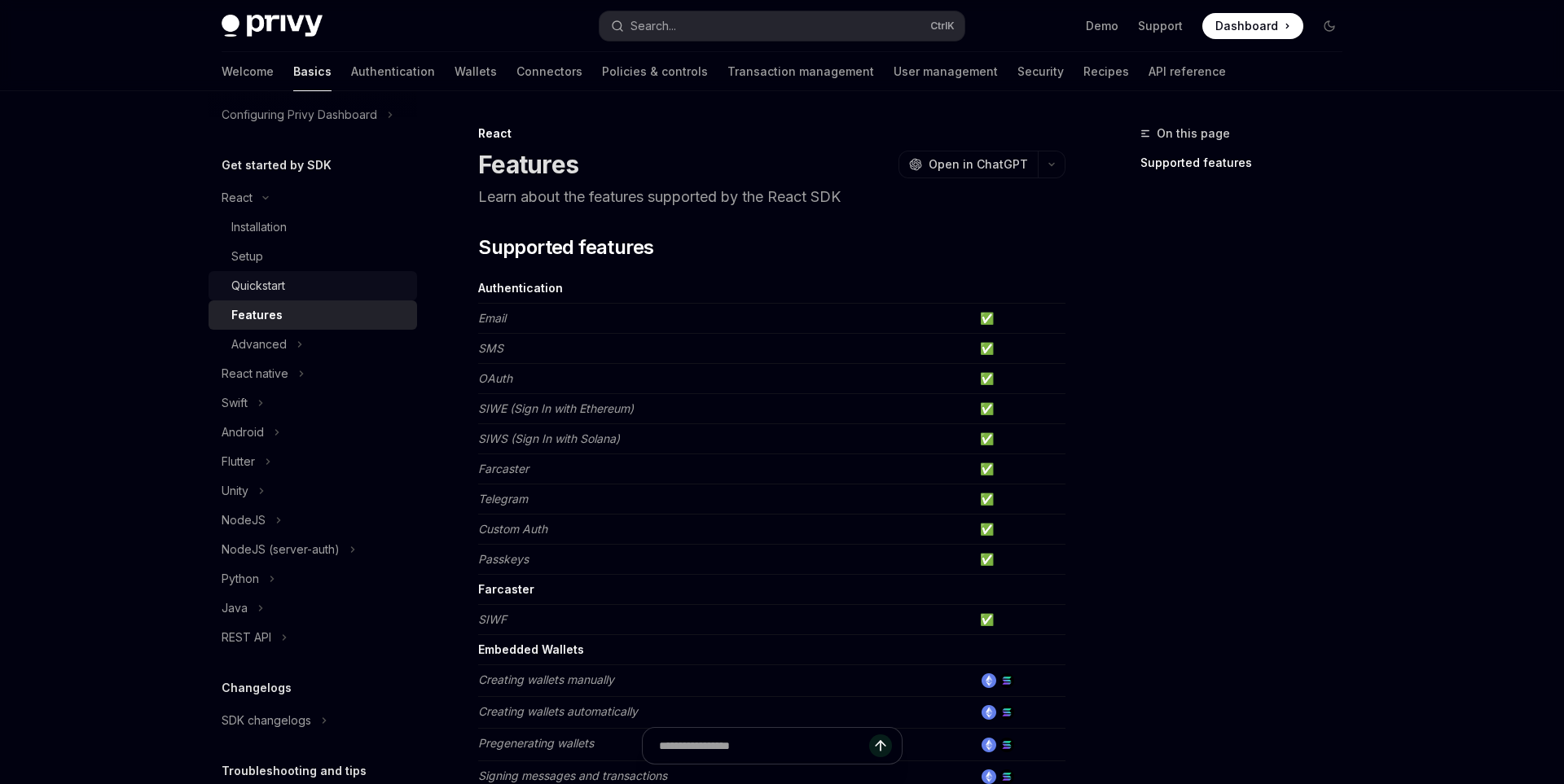
click at [308, 294] on div "Quickstart" at bounding box center [319, 286] width 176 height 19
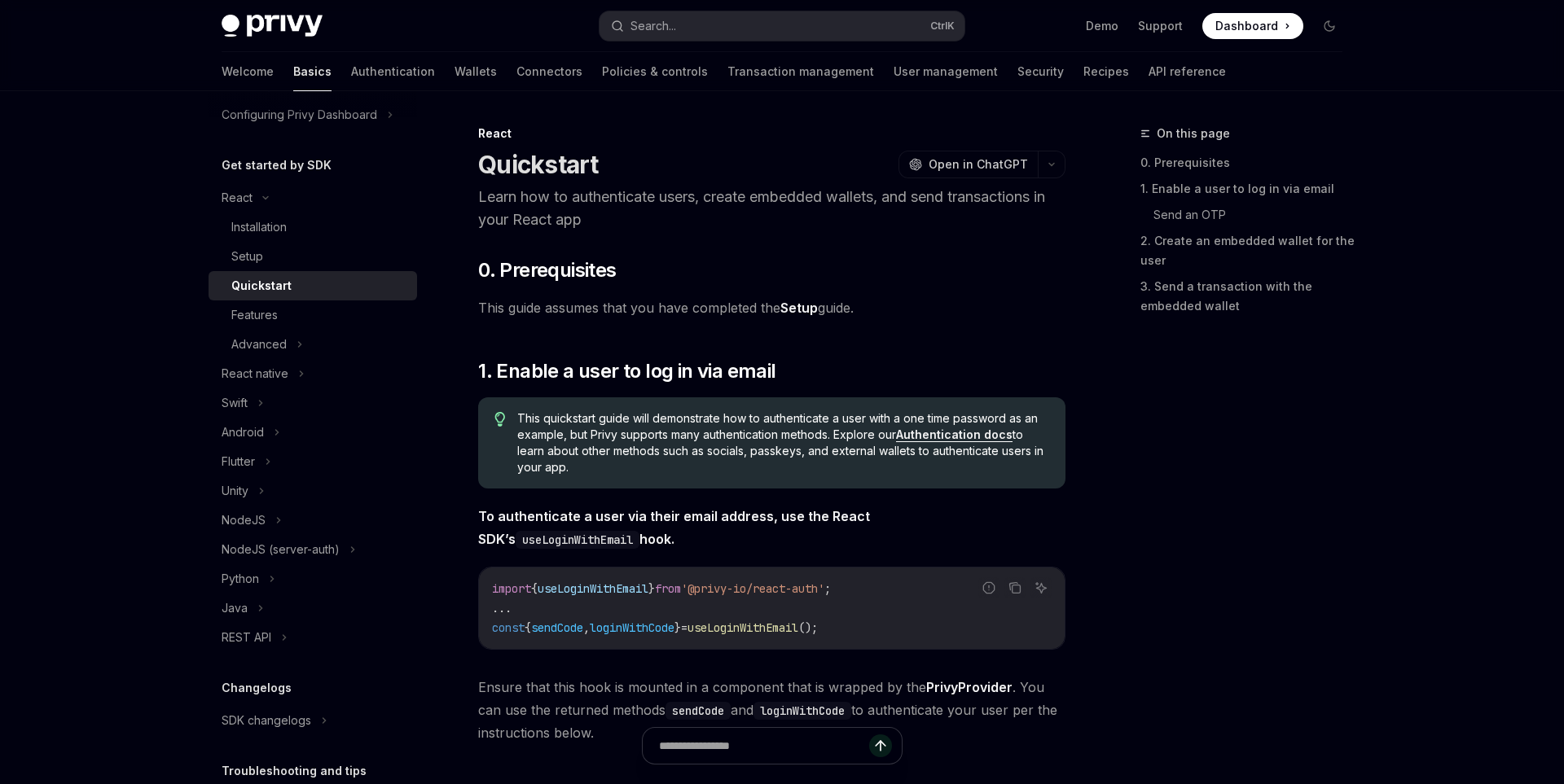
type textarea "*"
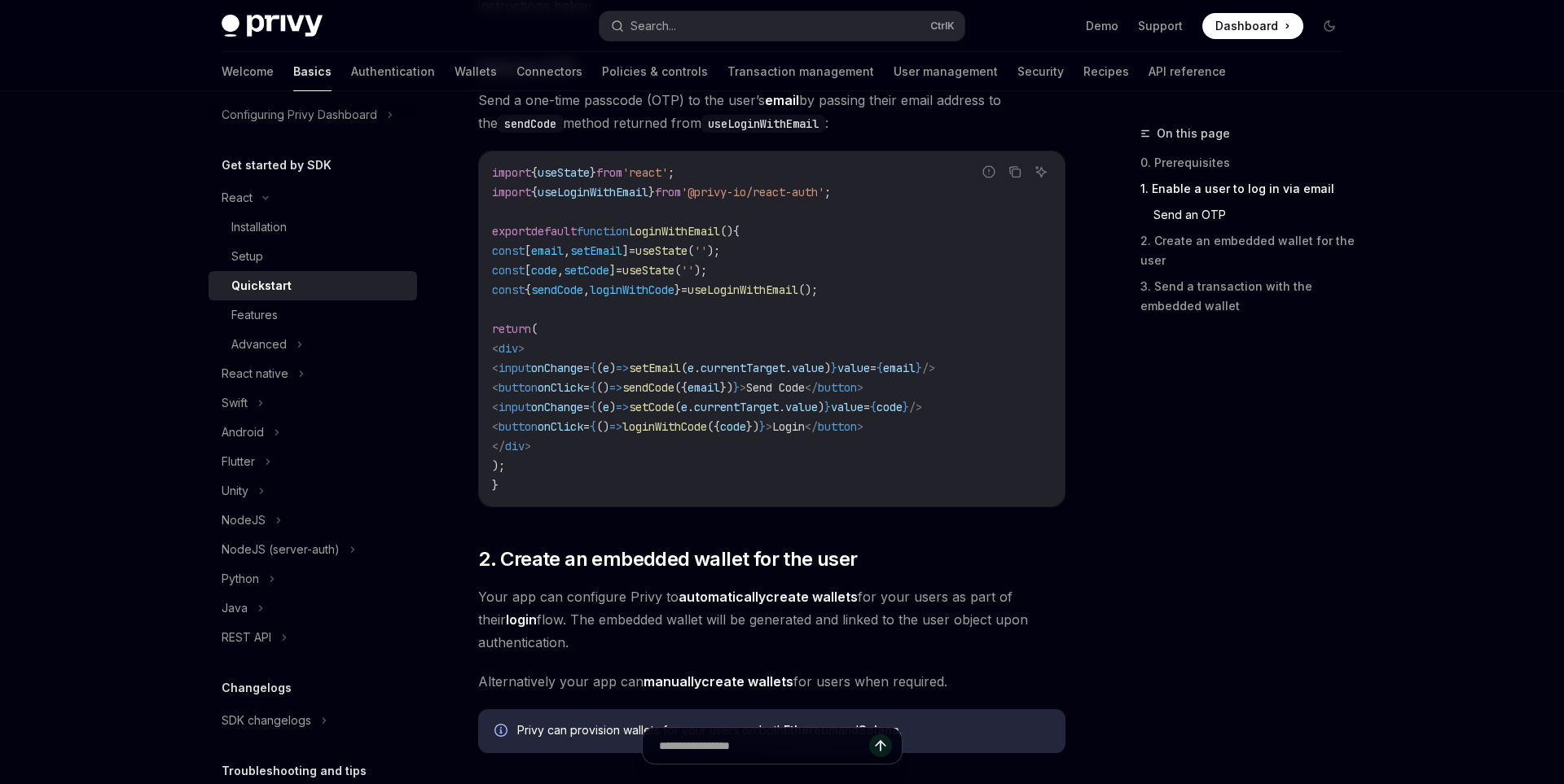
scroll to position [726, 0]
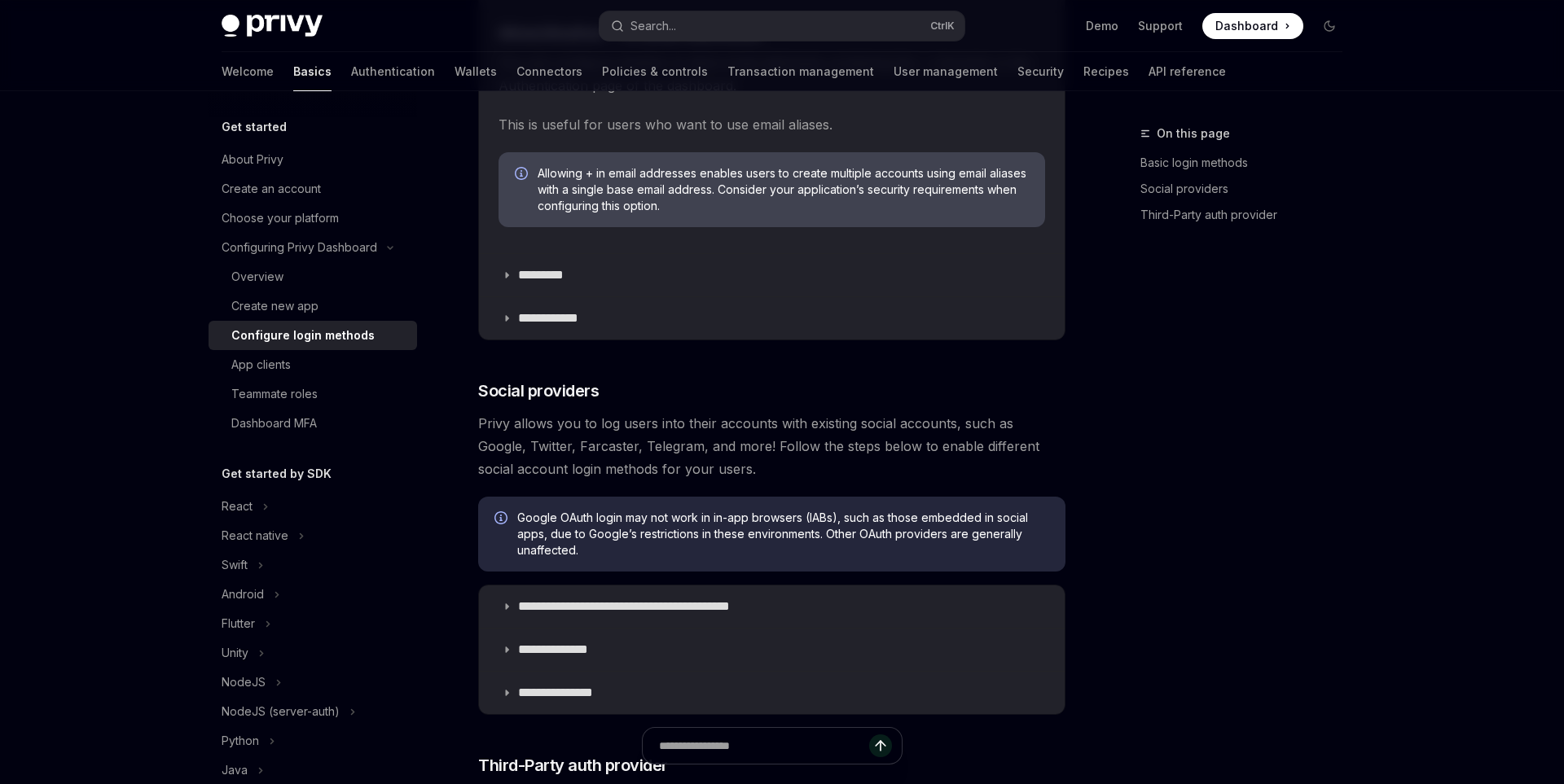
scroll to position [696, 0]
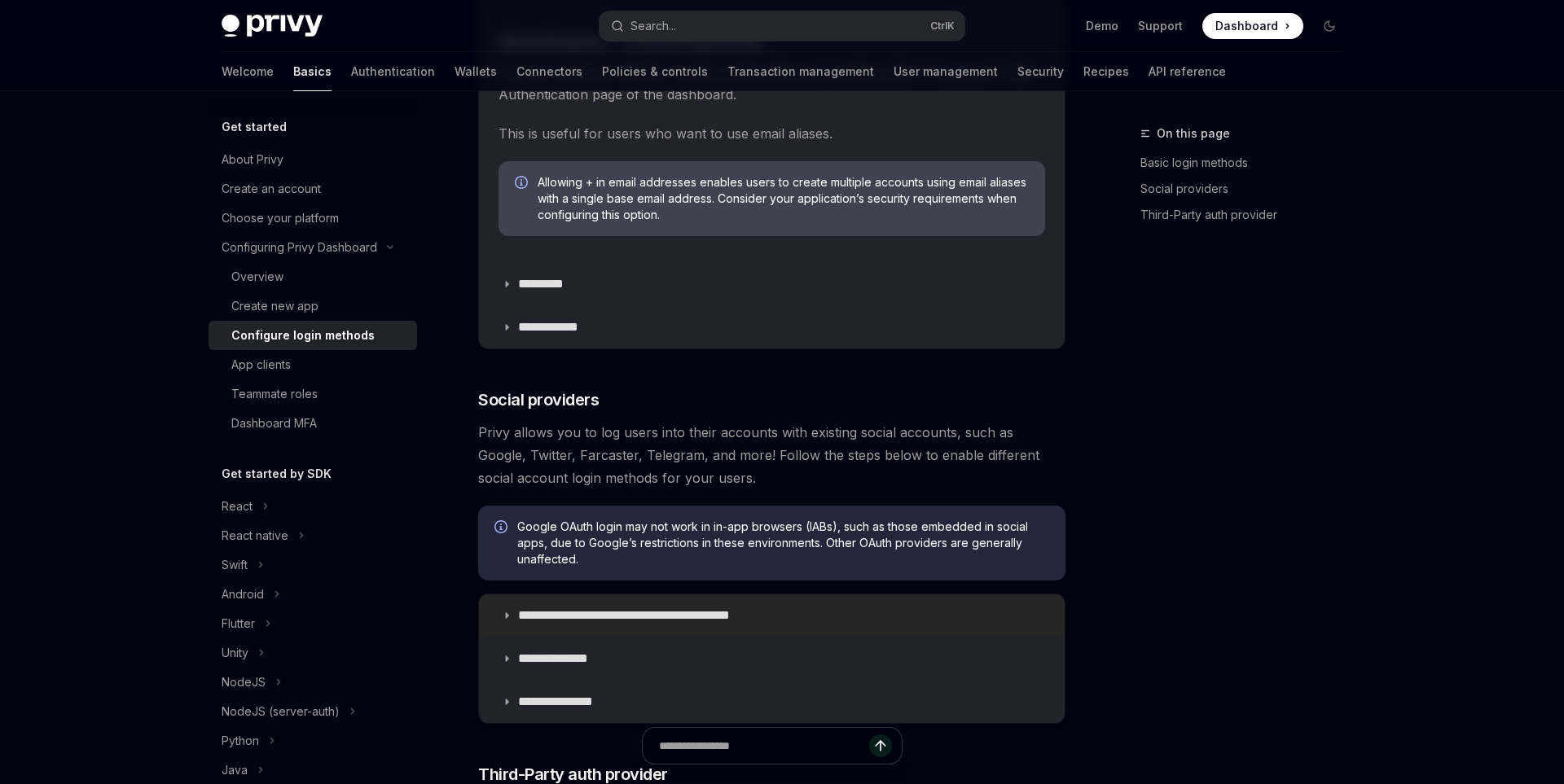
click at [681, 607] on summary "**********" at bounding box center [772, 616] width 586 height 42
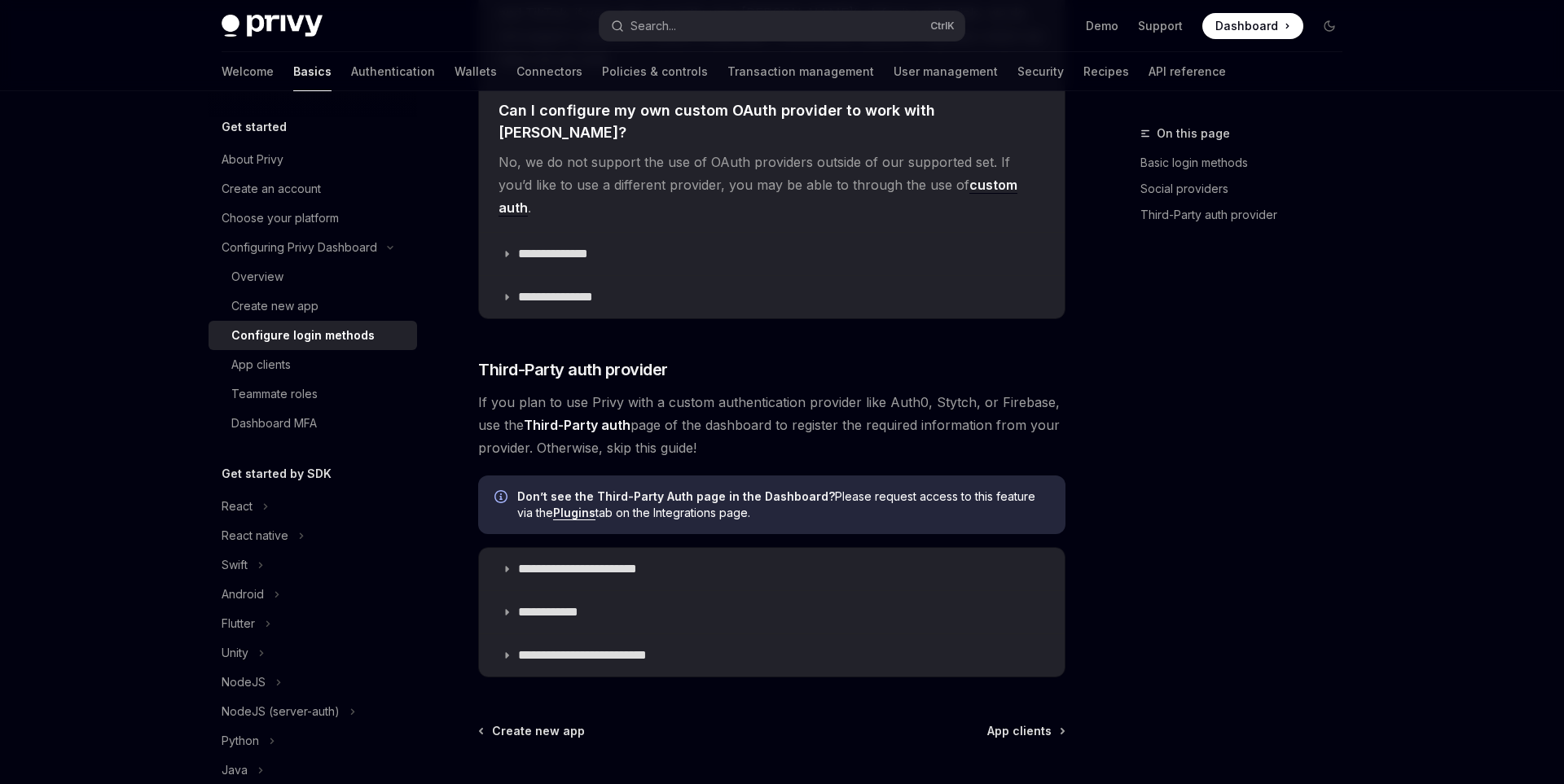
scroll to position [4146, 0]
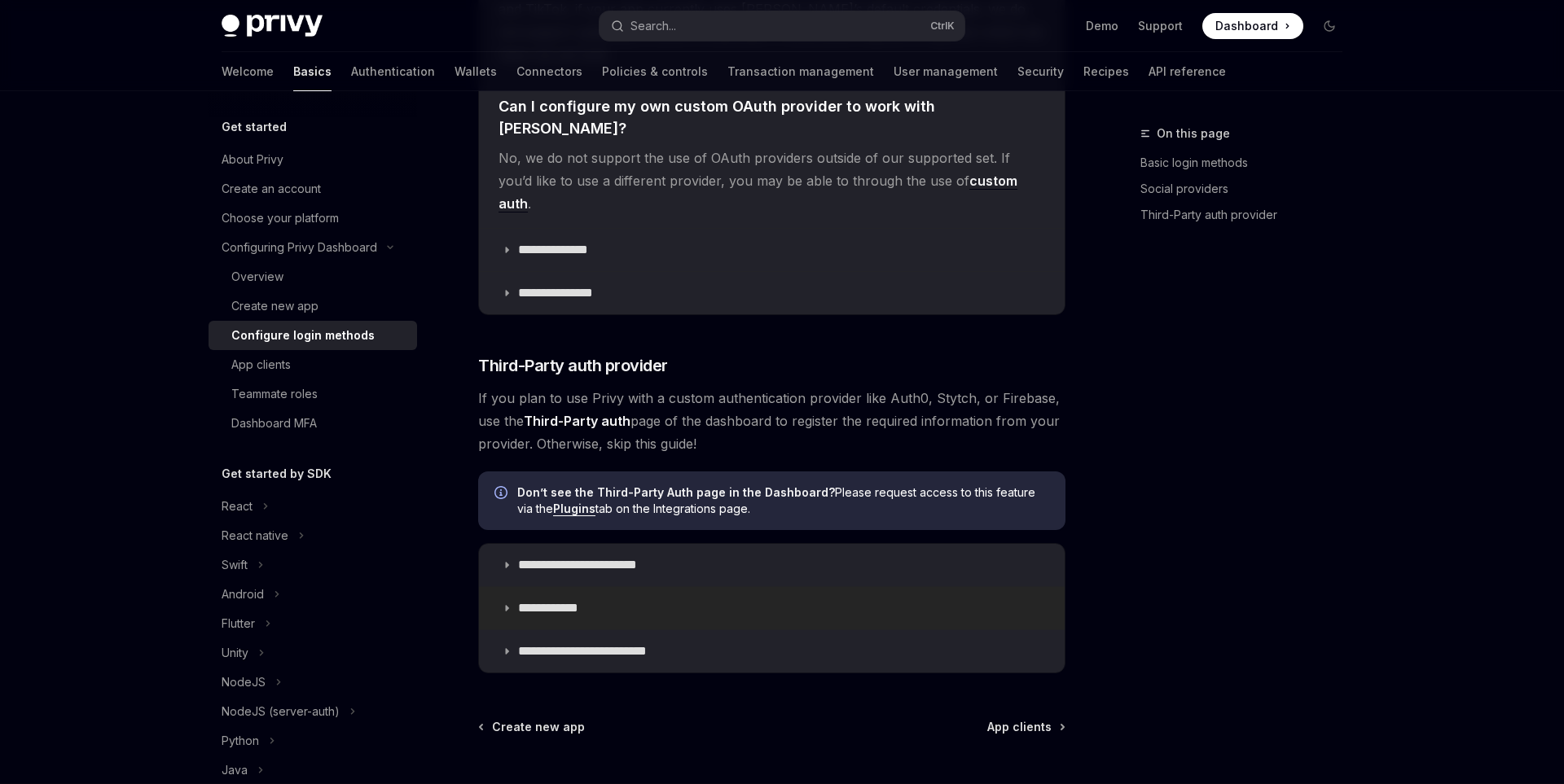
click at [618, 587] on summary "**********" at bounding box center [772, 608] width 586 height 42
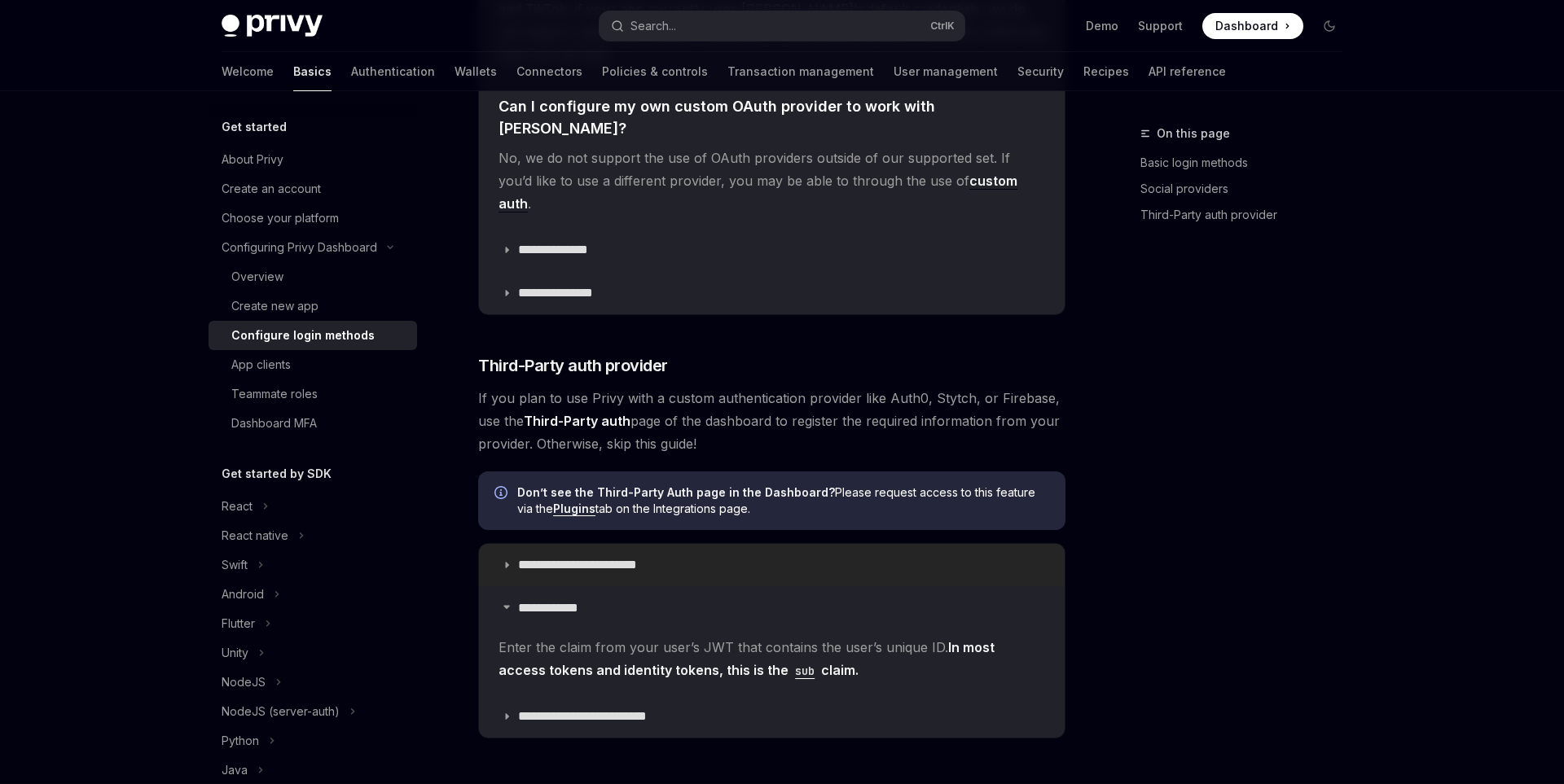
click at [613, 557] on p "**********" at bounding box center [593, 565] width 150 height 16
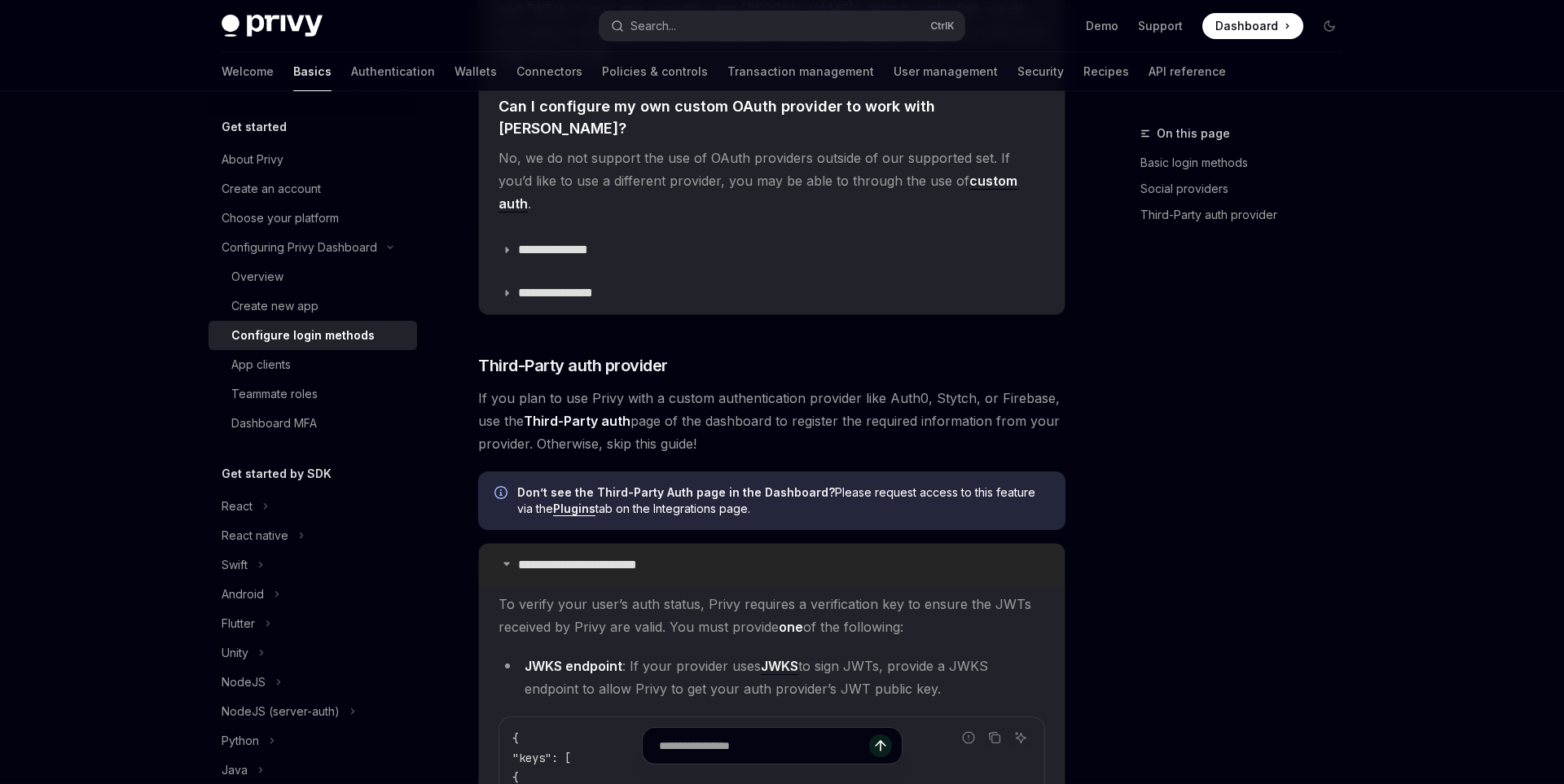
click at [613, 557] on p "**********" at bounding box center [593, 565] width 150 height 16
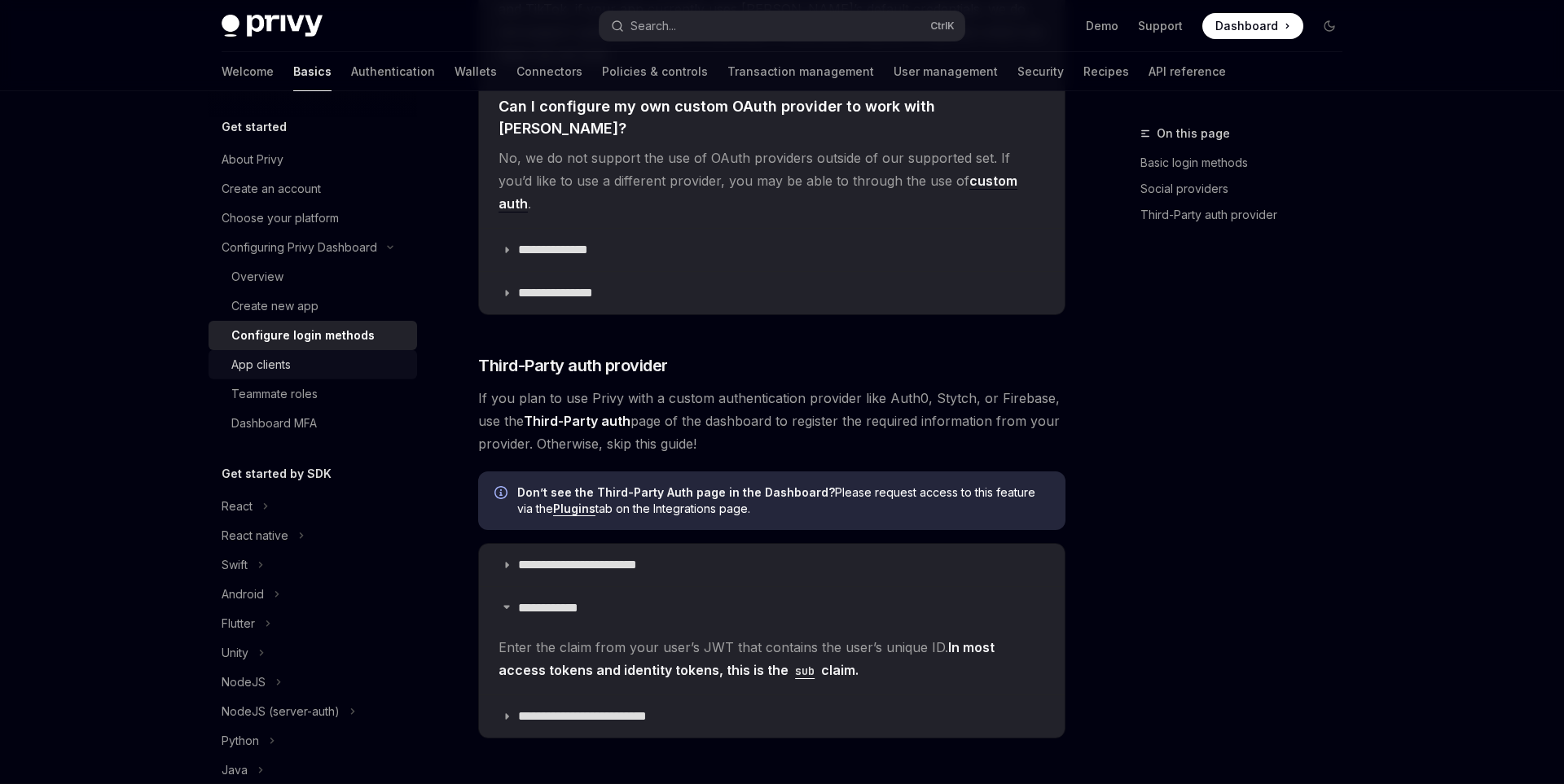
click at [277, 371] on div "App clients" at bounding box center [261, 365] width 60 height 19
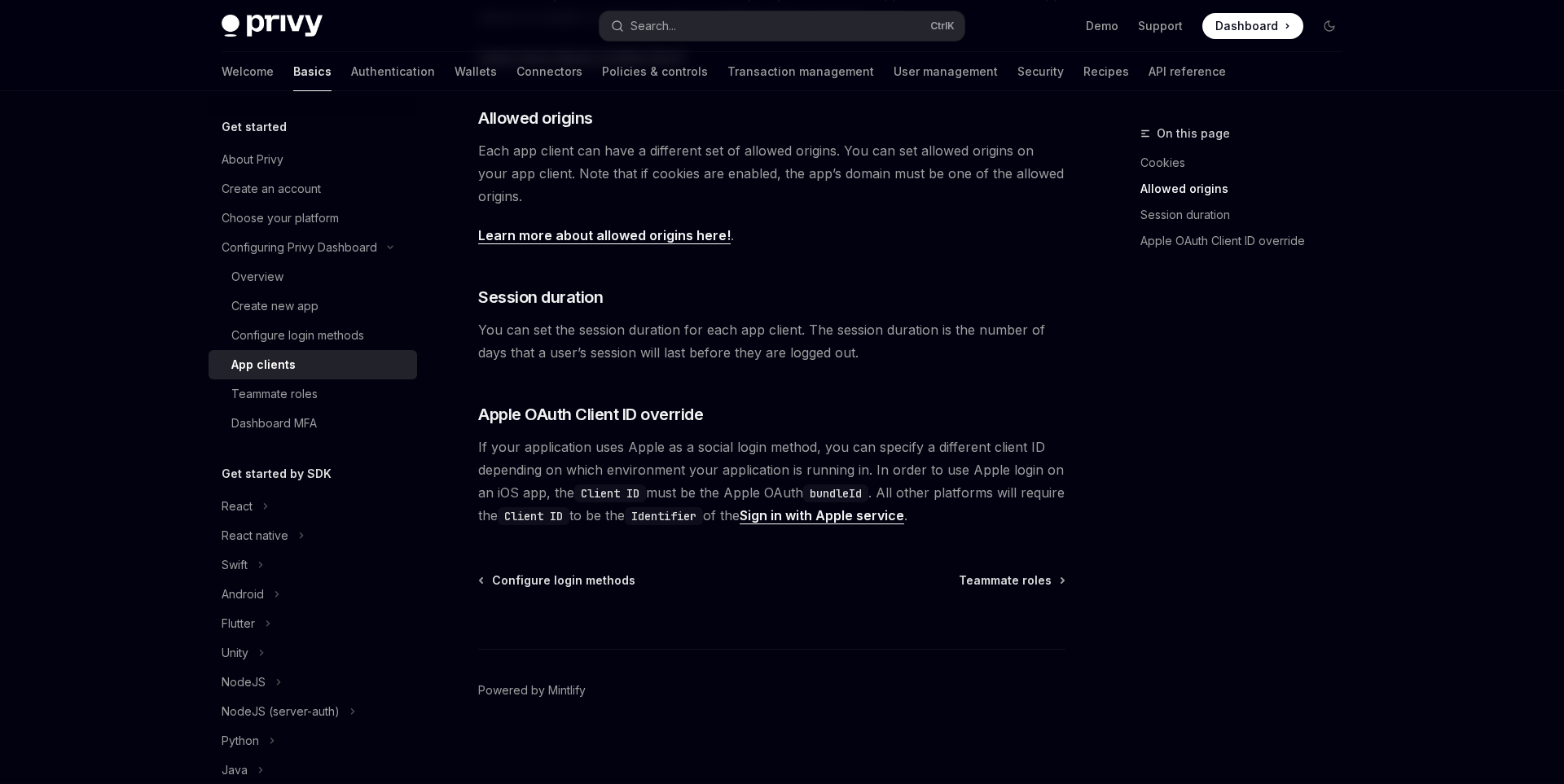
scroll to position [560, 0]
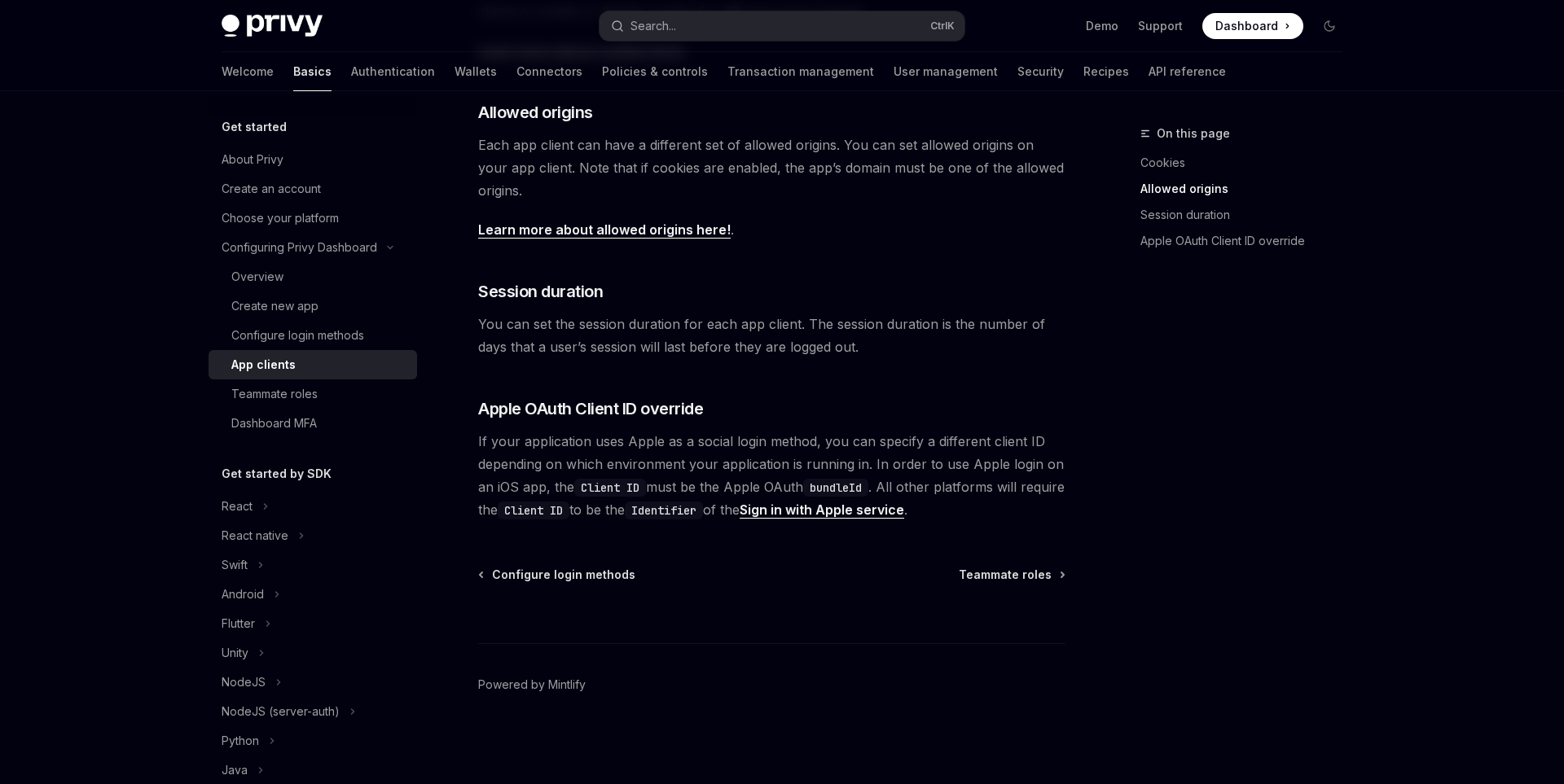
click at [687, 275] on div "​ Cookies Once you enable HttpOnly cookies on your app and add an app domain, P…" at bounding box center [772, 221] width 587 height 599
click at [322, 406] on link "Teammate roles" at bounding box center [313, 393] width 209 height 29
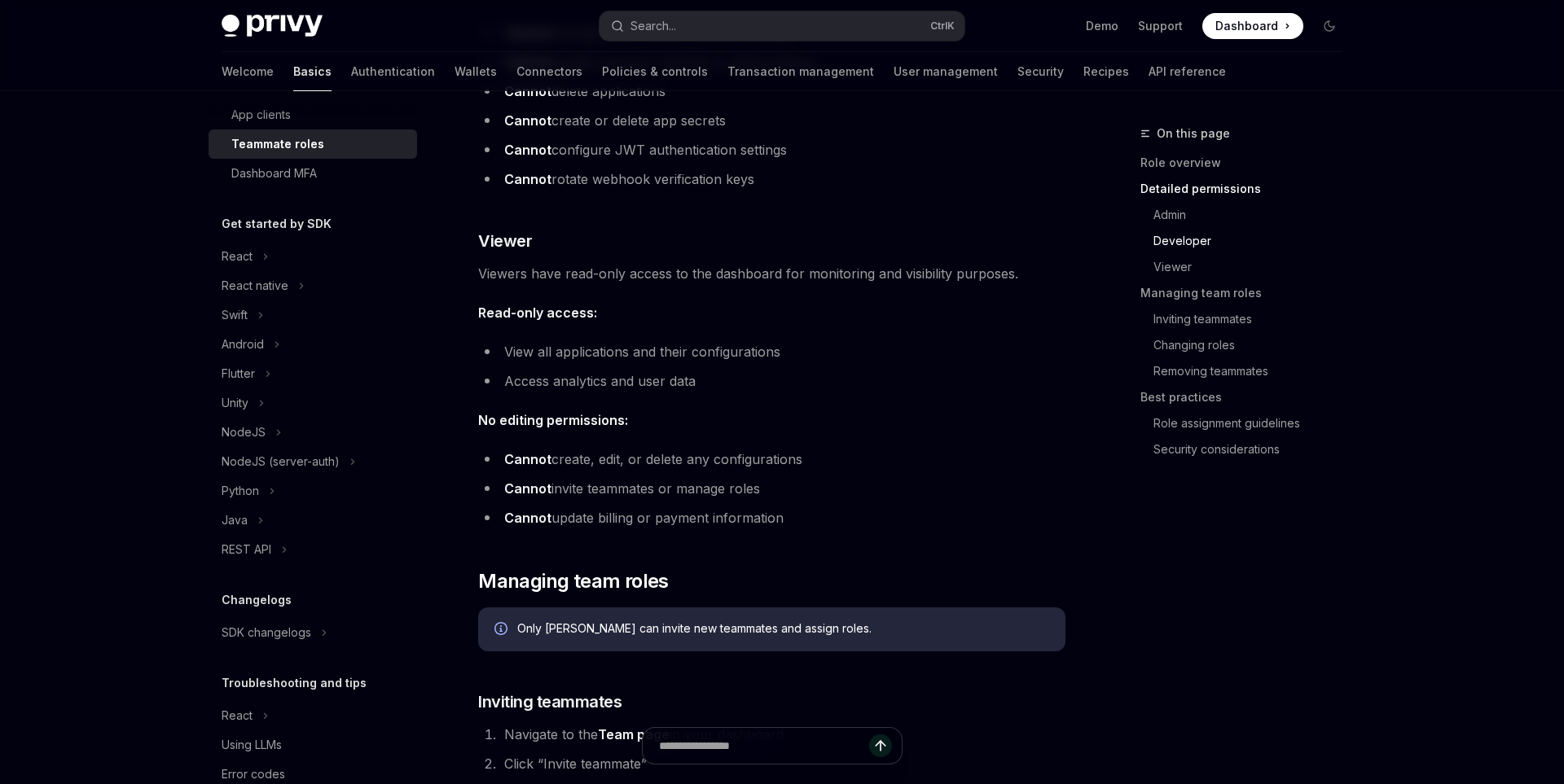
scroll to position [1478, 0]
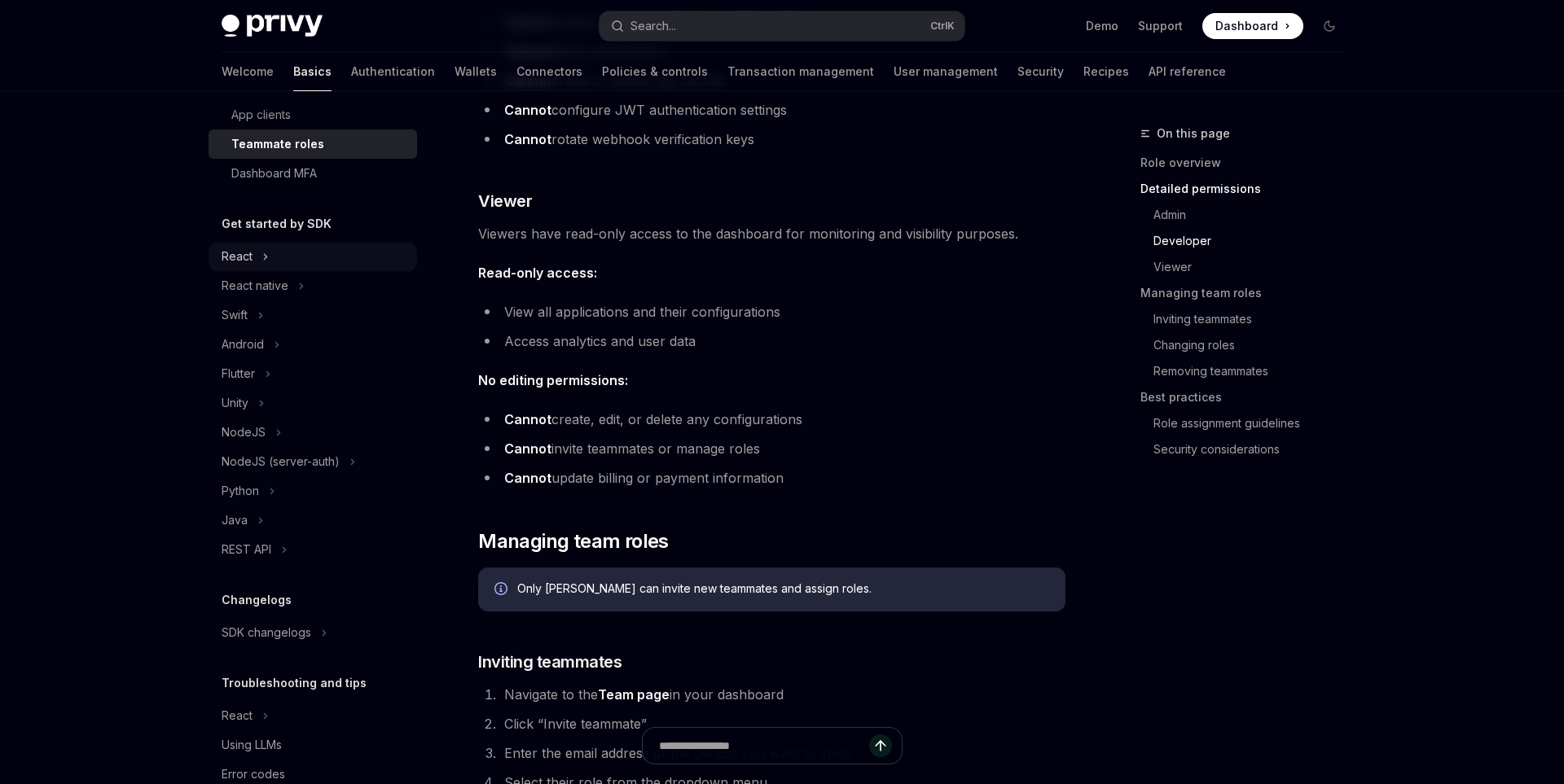
click at [310, 262] on div "React" at bounding box center [313, 256] width 209 height 29
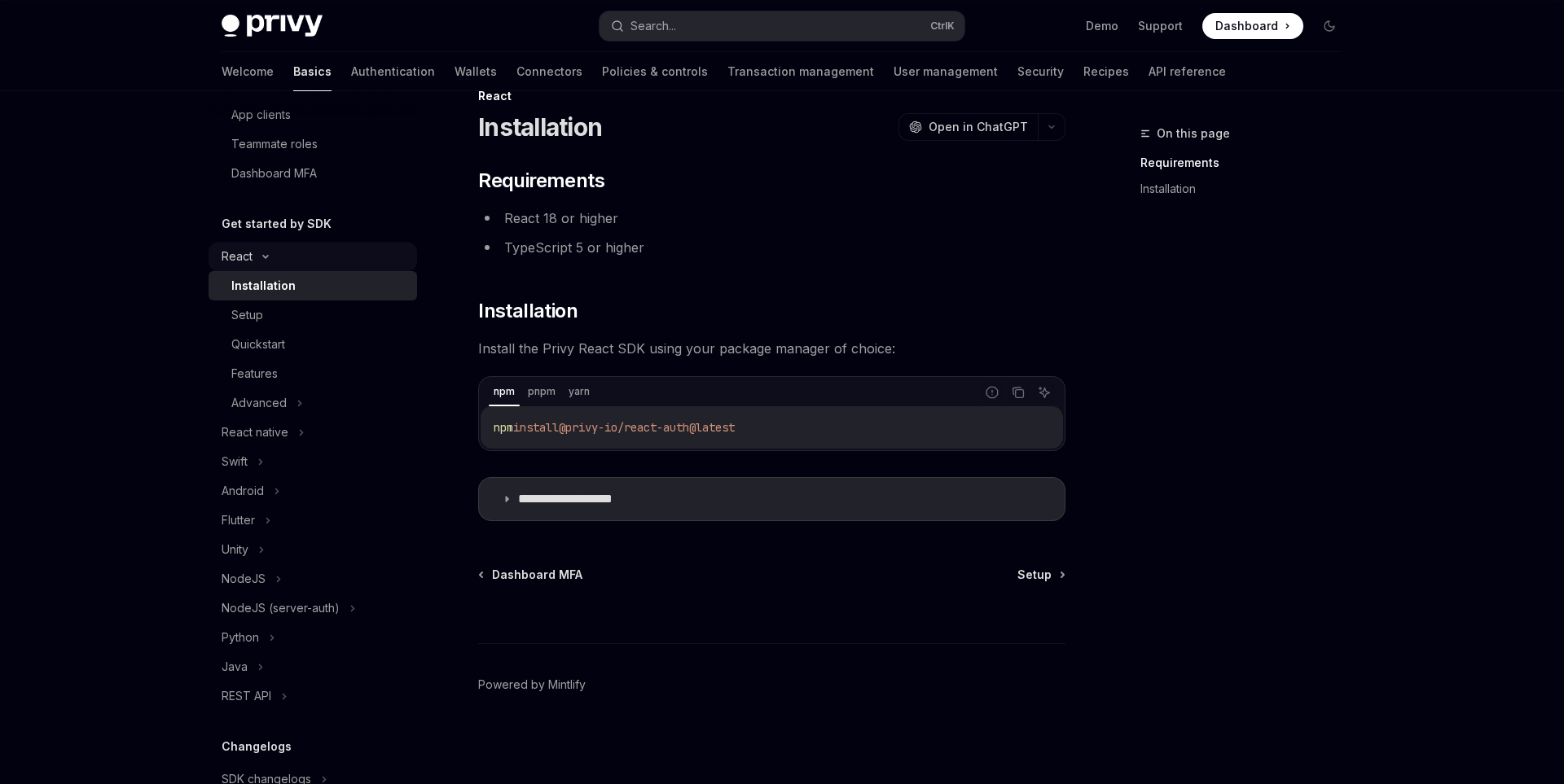
scroll to position [38, 0]
click at [328, 408] on div "Advanced" at bounding box center [313, 403] width 209 height 29
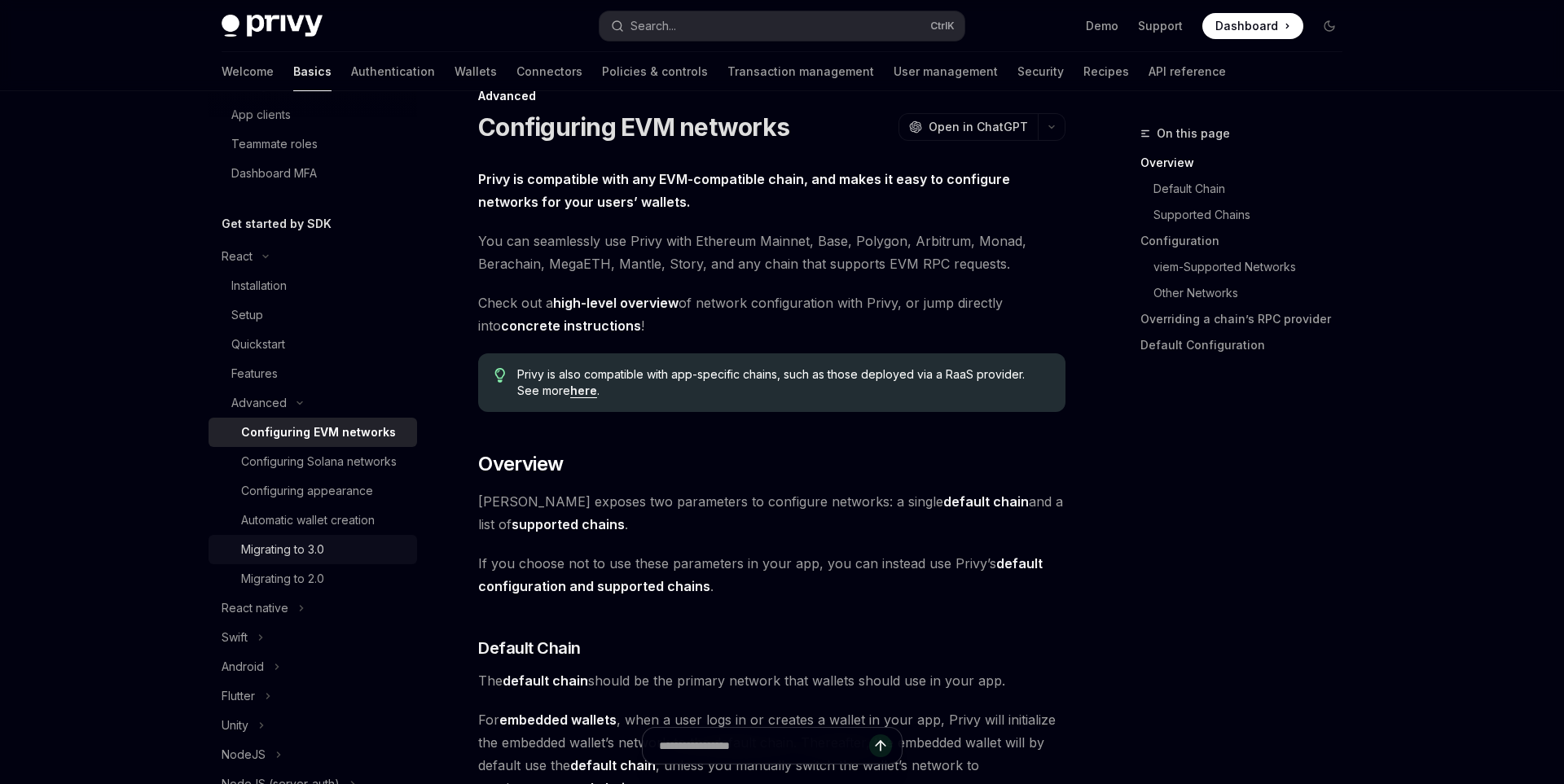
click at [363, 554] on div "Migrating to 3.0" at bounding box center [324, 549] width 167 height 19
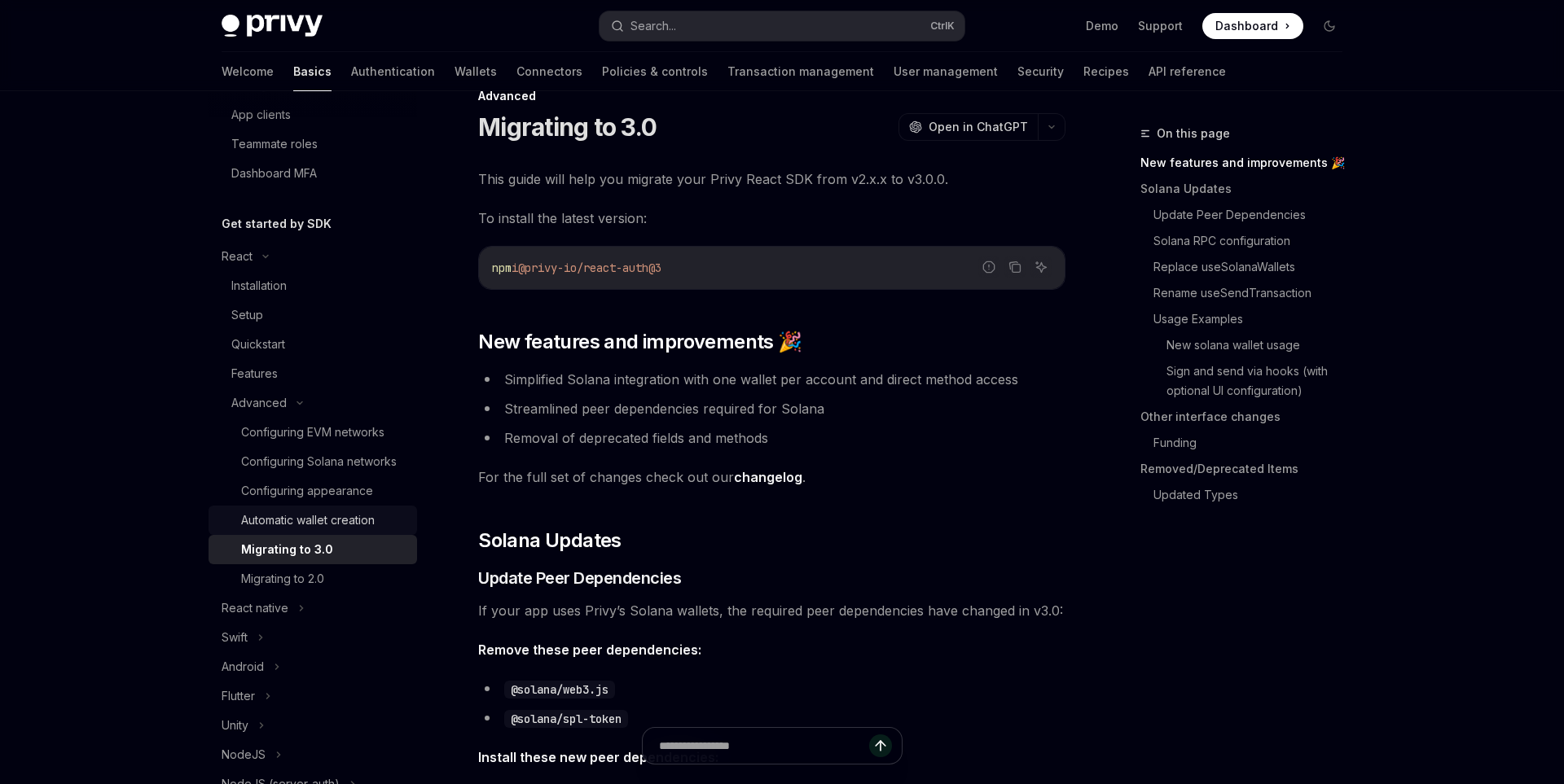
click at [365, 515] on div "Automatic wallet creation" at bounding box center [308, 520] width 134 height 19
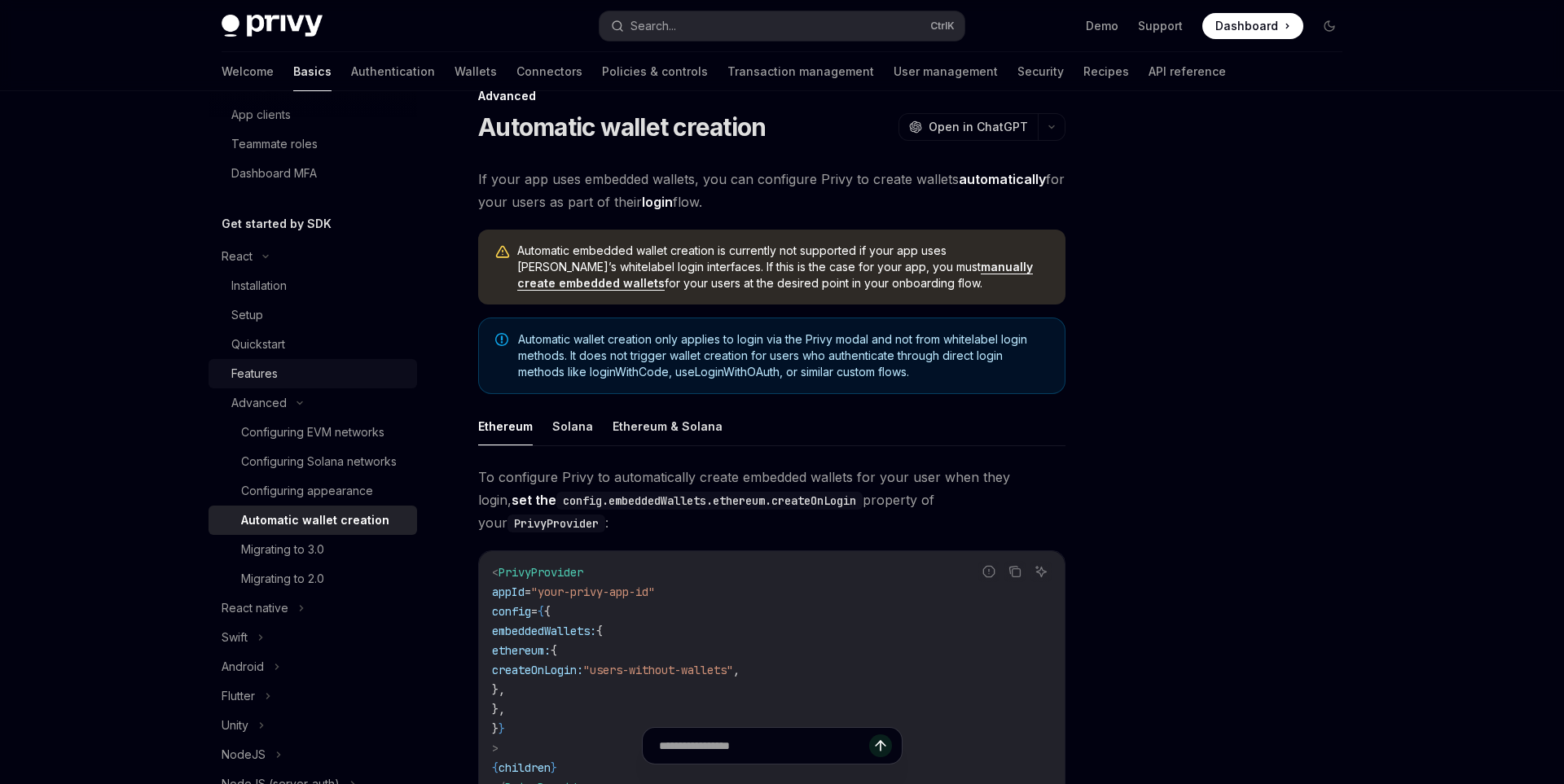
click at [317, 368] on div "Features" at bounding box center [319, 373] width 176 height 19
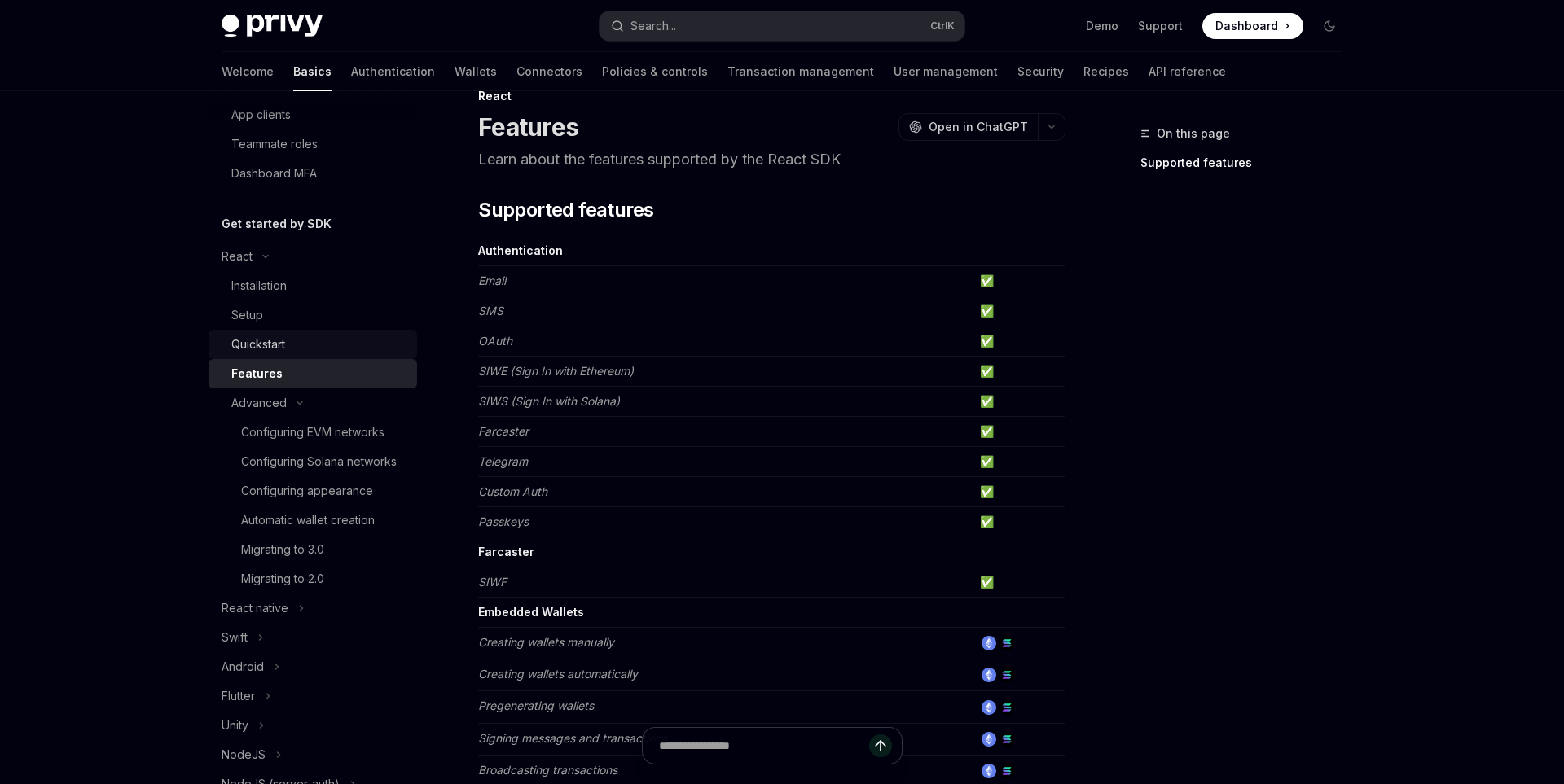
click at [321, 353] on div "Quickstart" at bounding box center [319, 344] width 176 height 19
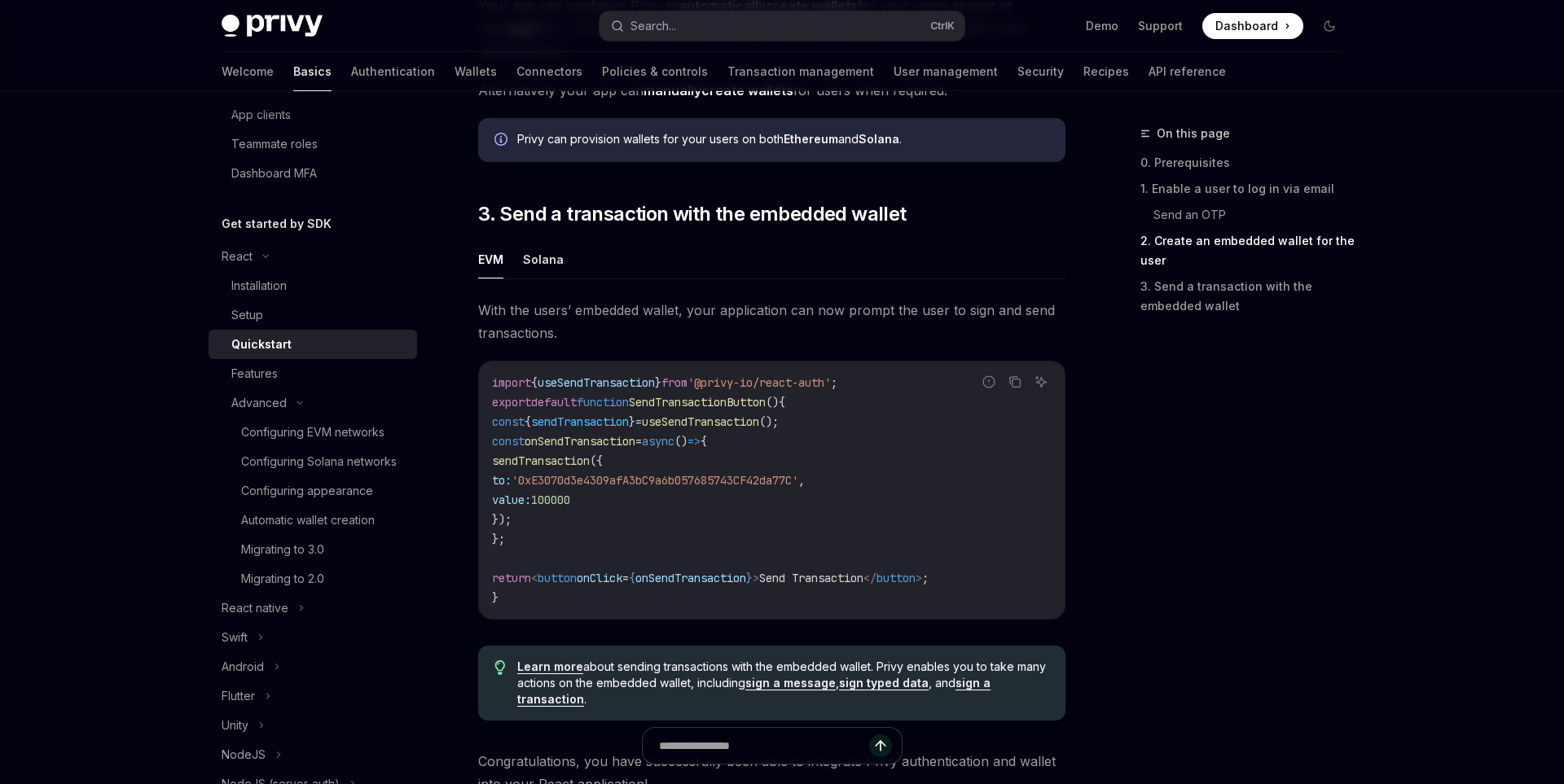
scroll to position [1593, 0]
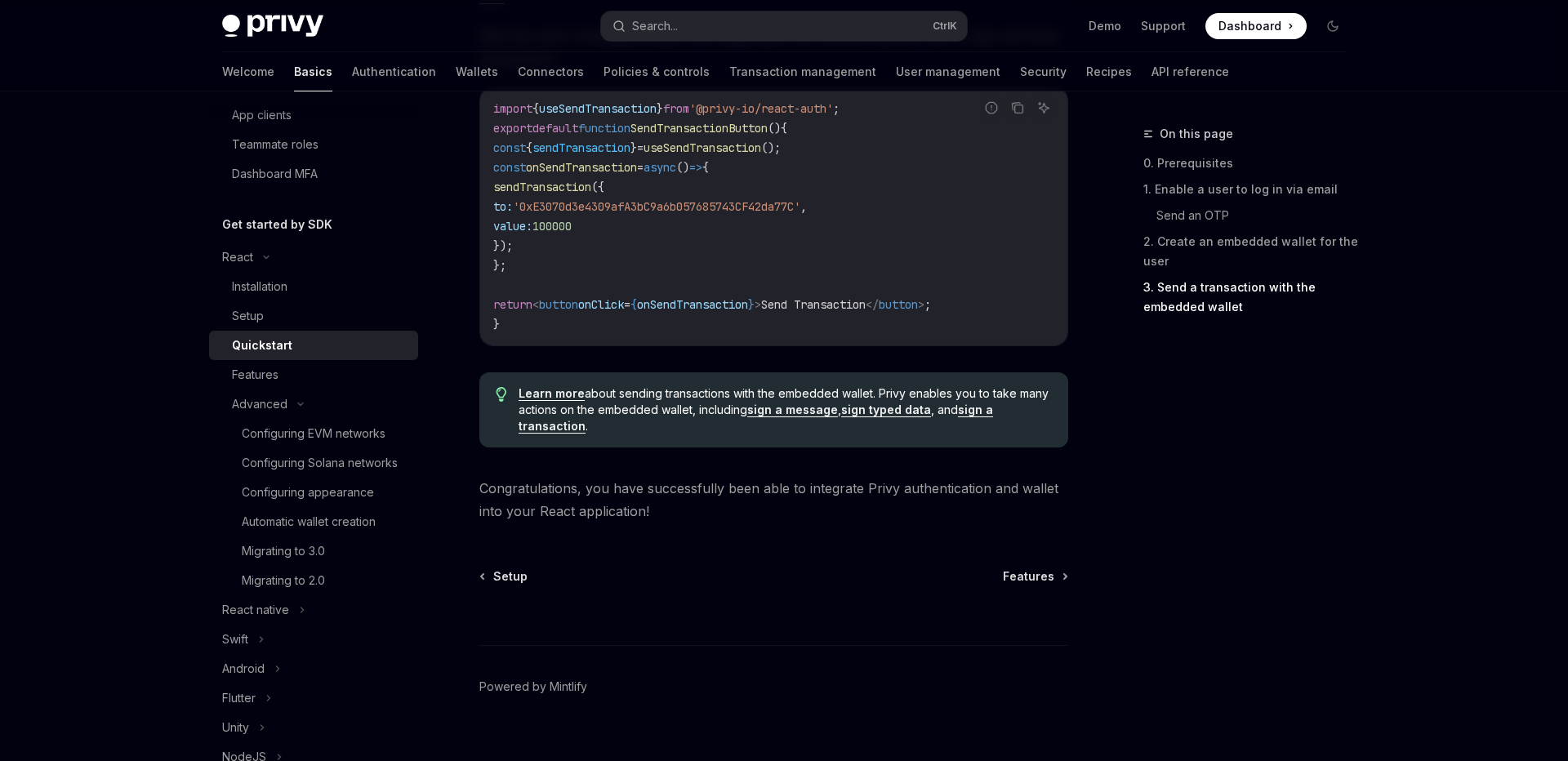
type textarea "*"
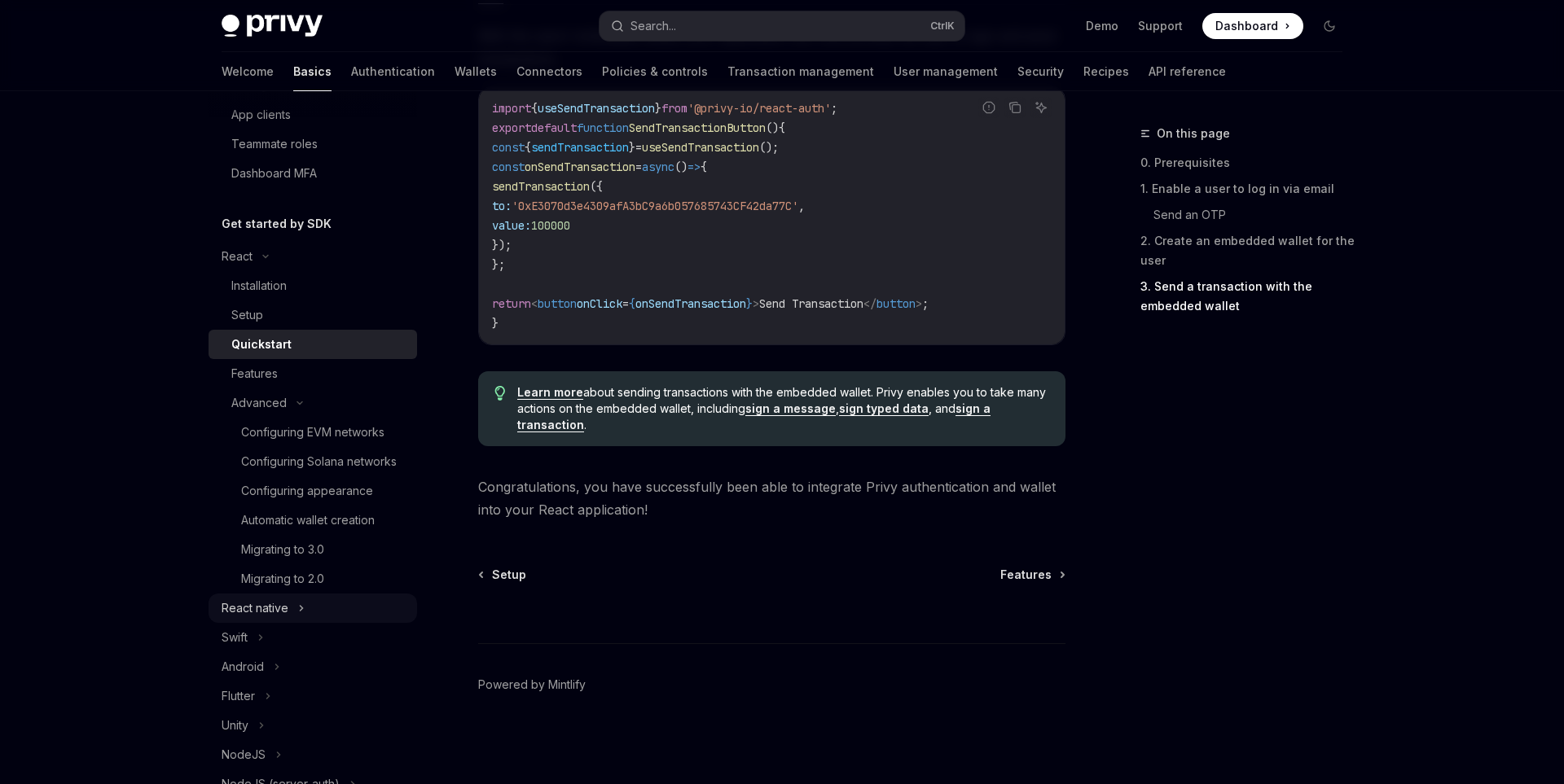
scroll to position [610, 0]
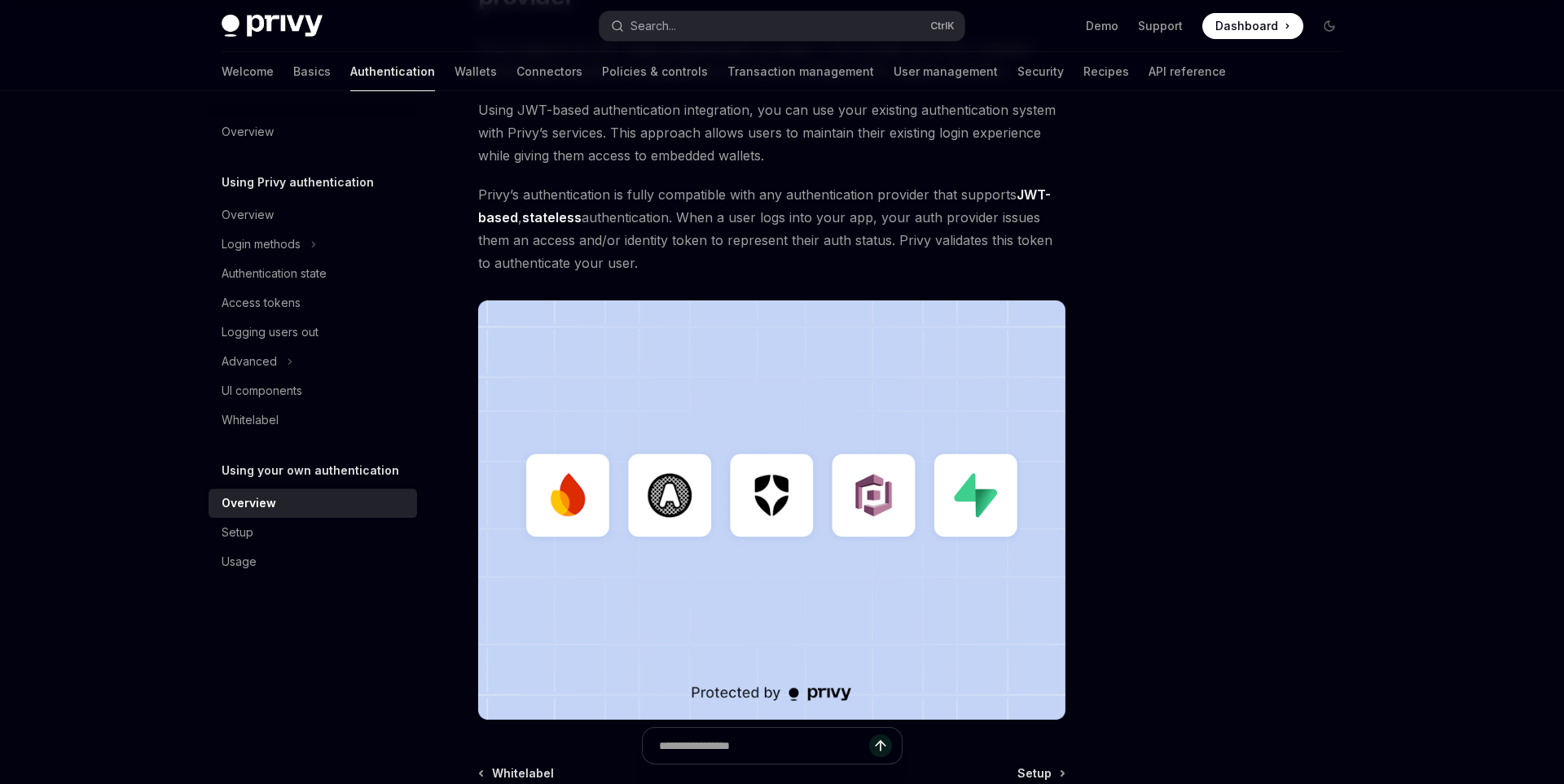
scroll to position [579, 0]
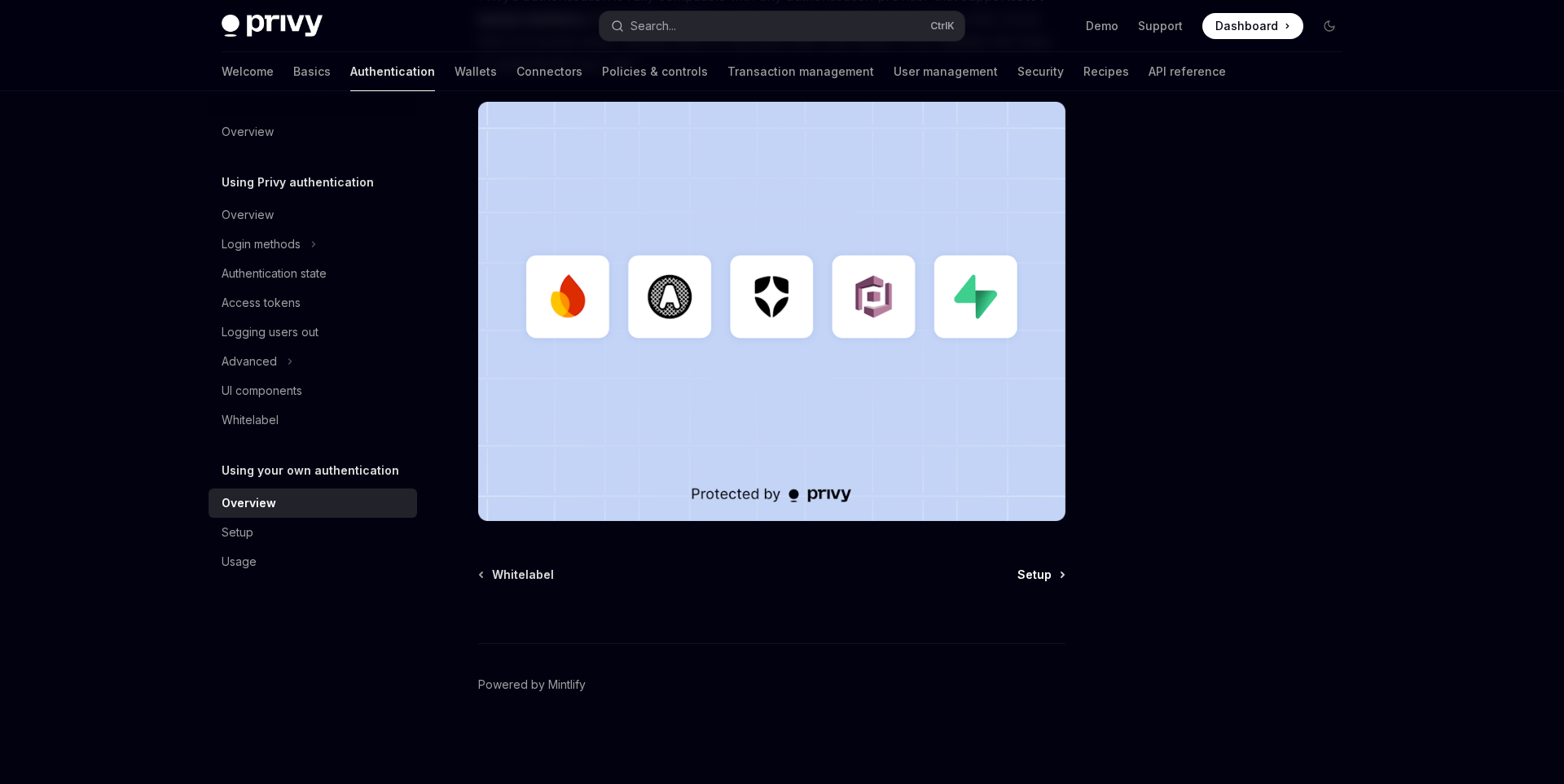
click at [1033, 567] on span "Setup" at bounding box center [1035, 574] width 35 height 16
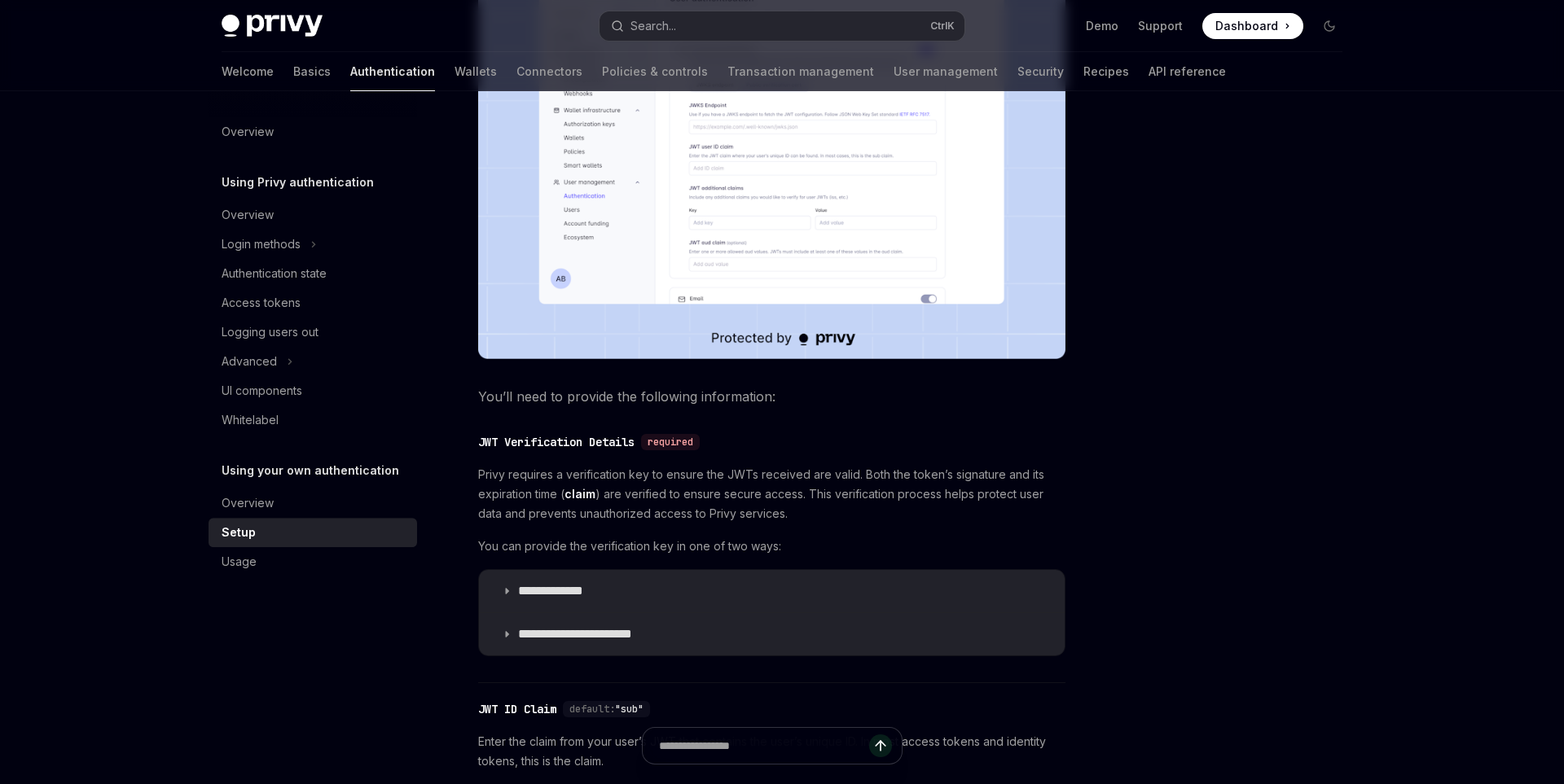
scroll to position [754, 0]
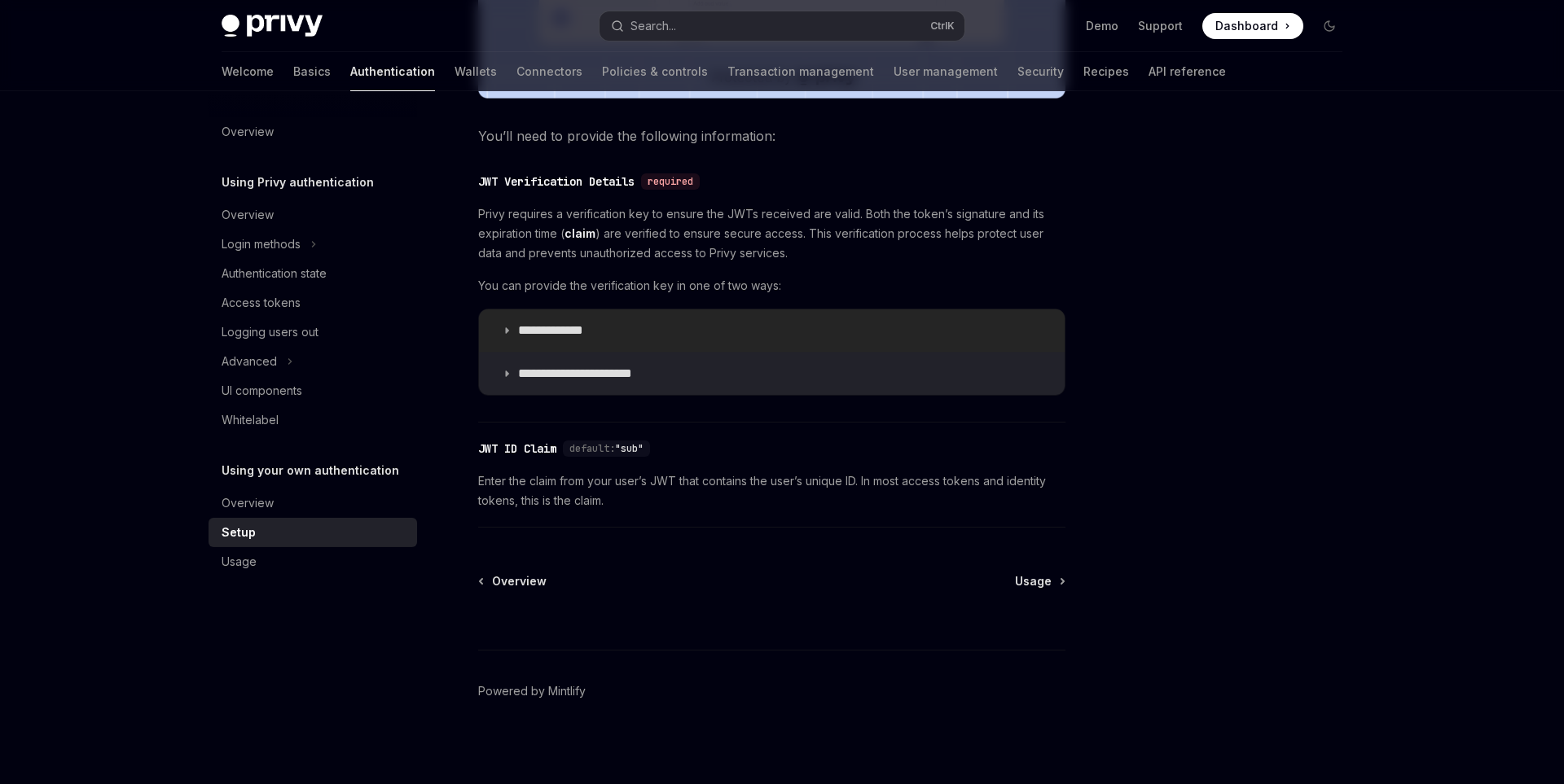
click at [665, 329] on summary "**********" at bounding box center [772, 331] width 586 height 42
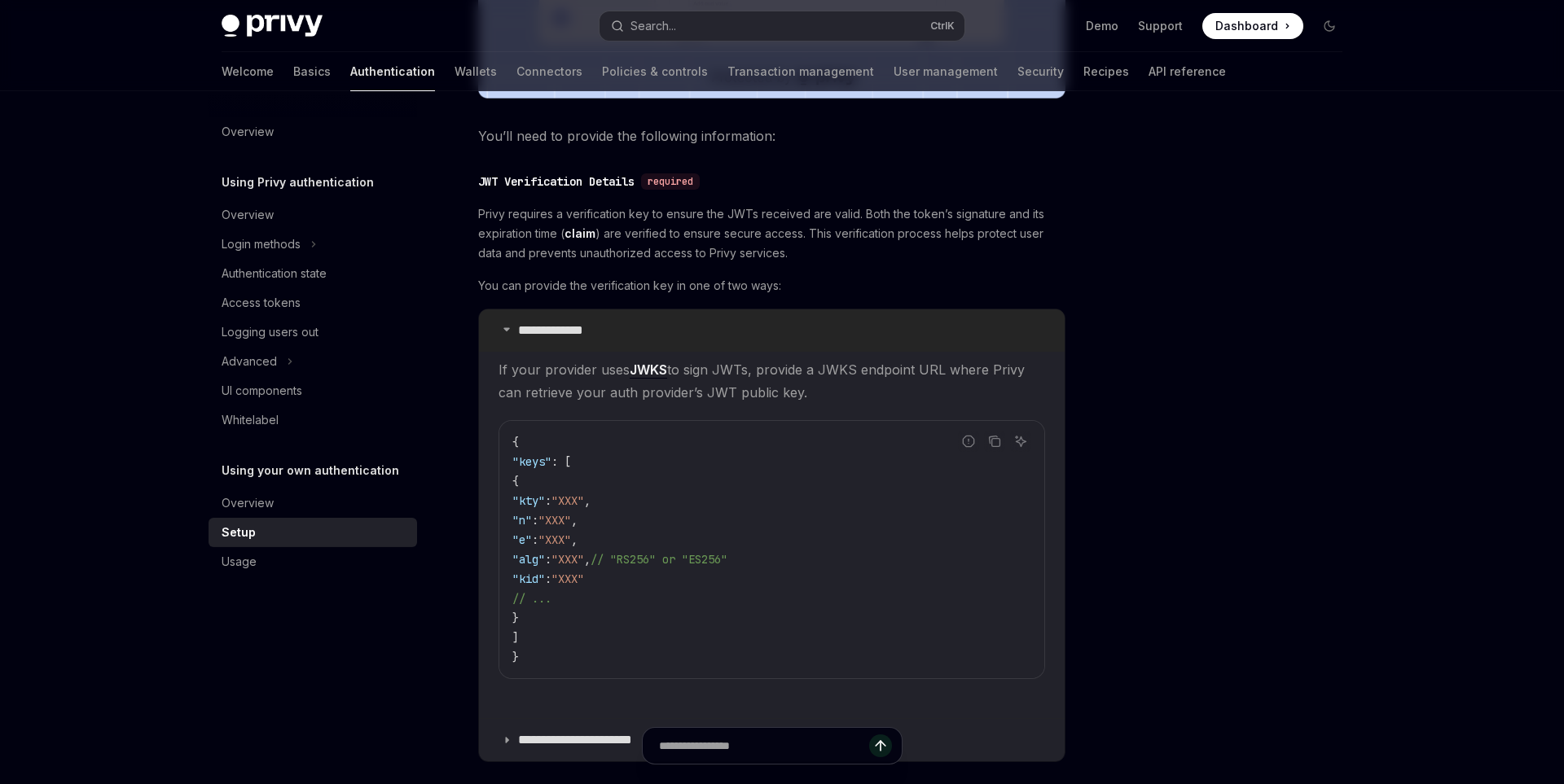
scroll to position [1040, 0]
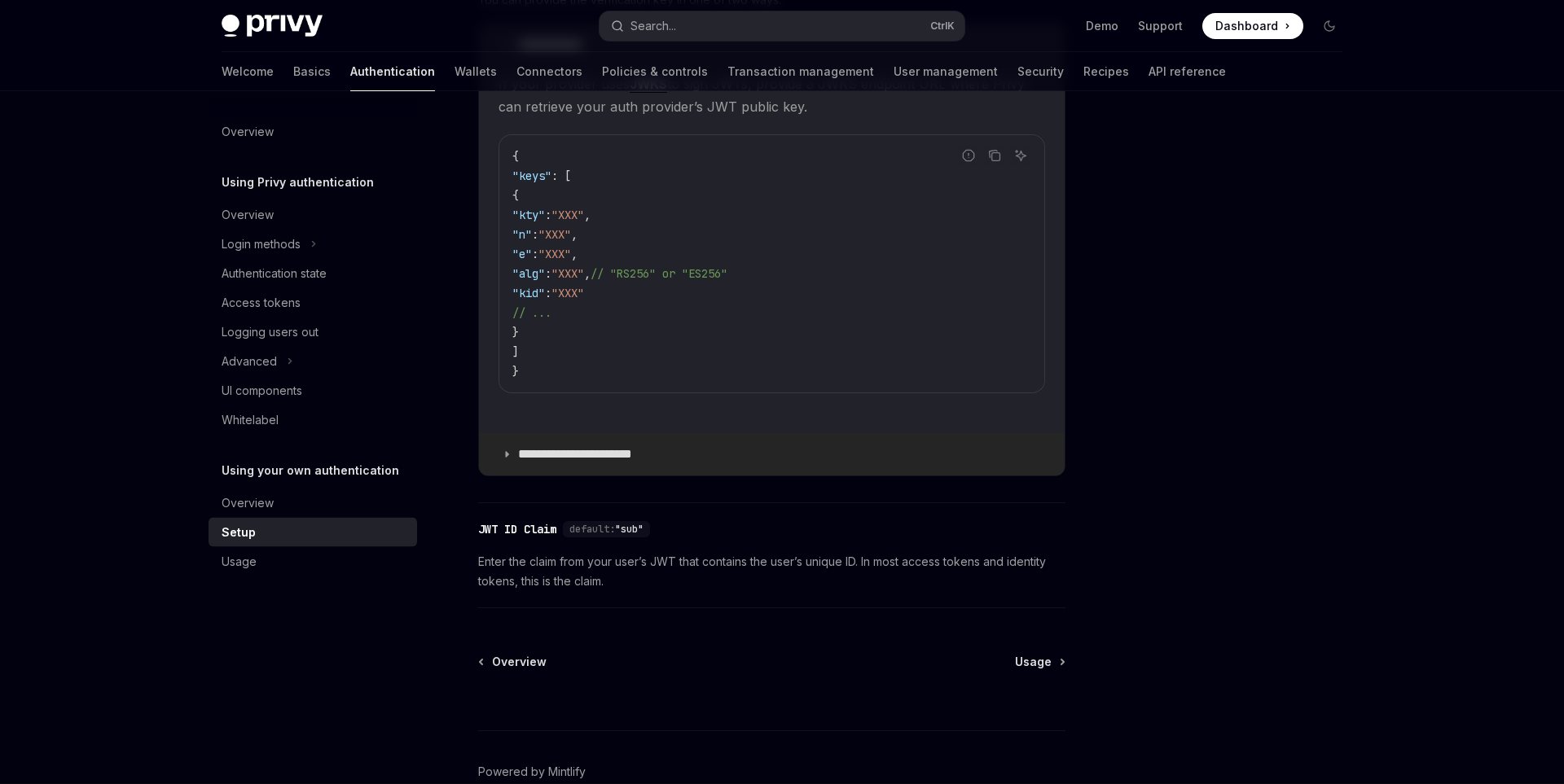
click at [618, 451] on p "**********" at bounding box center [588, 454] width 141 height 16
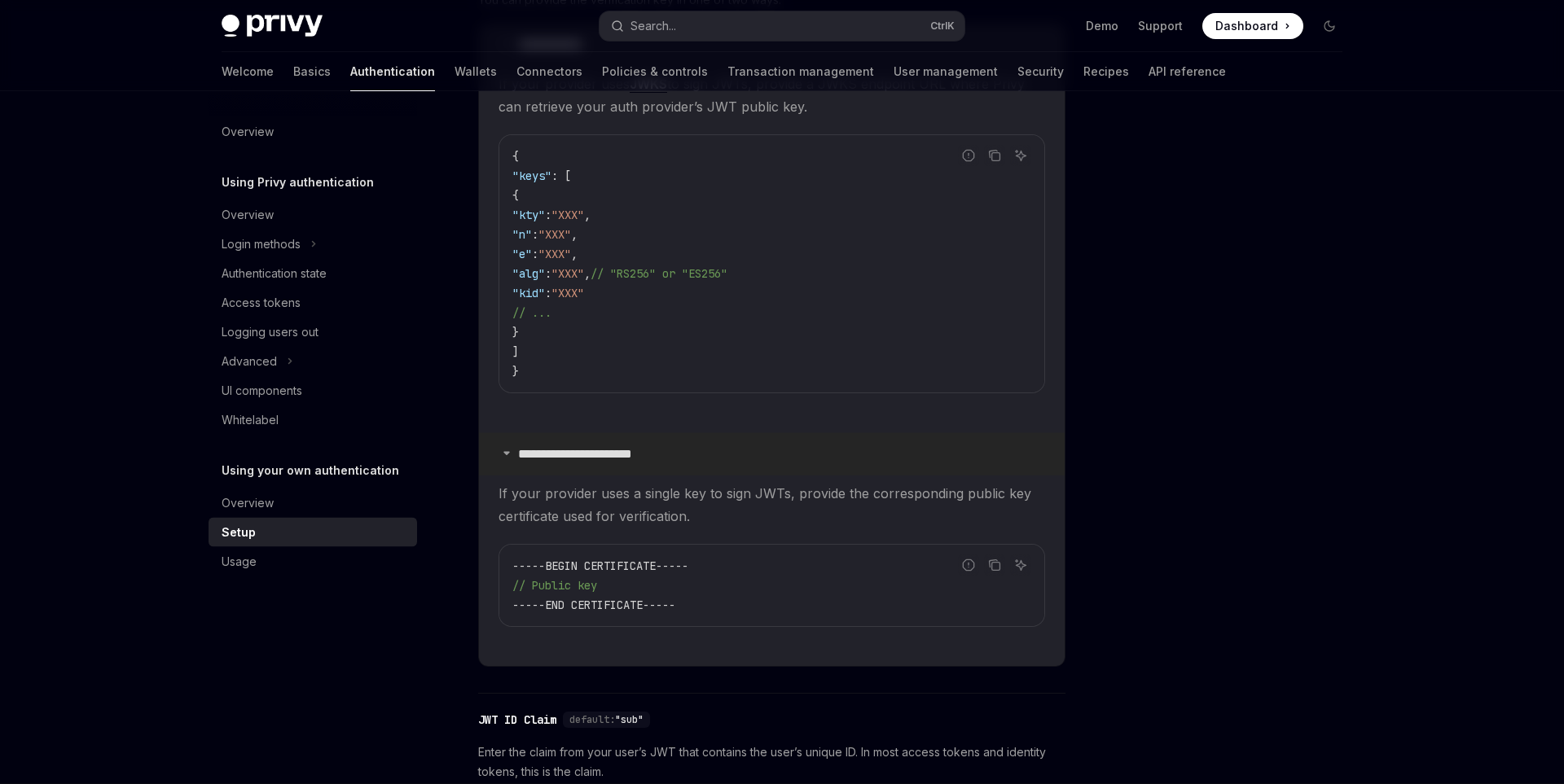
scroll to position [1318, 0]
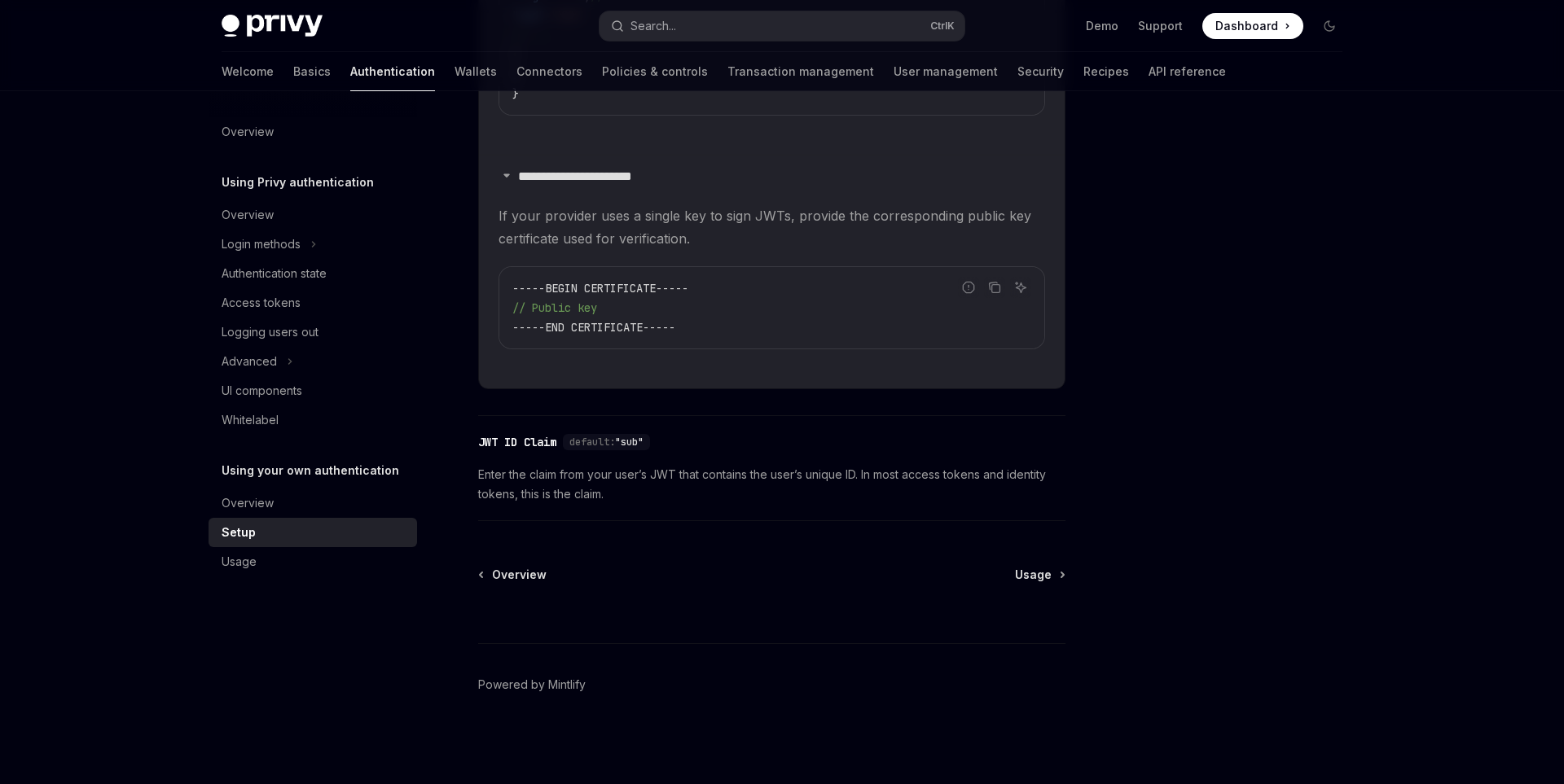
click at [1030, 586] on div at bounding box center [772, 613] width 587 height 61
click at [1032, 584] on div at bounding box center [772, 613] width 587 height 61
click at [1033, 578] on span "Usage" at bounding box center [1034, 574] width 37 height 16
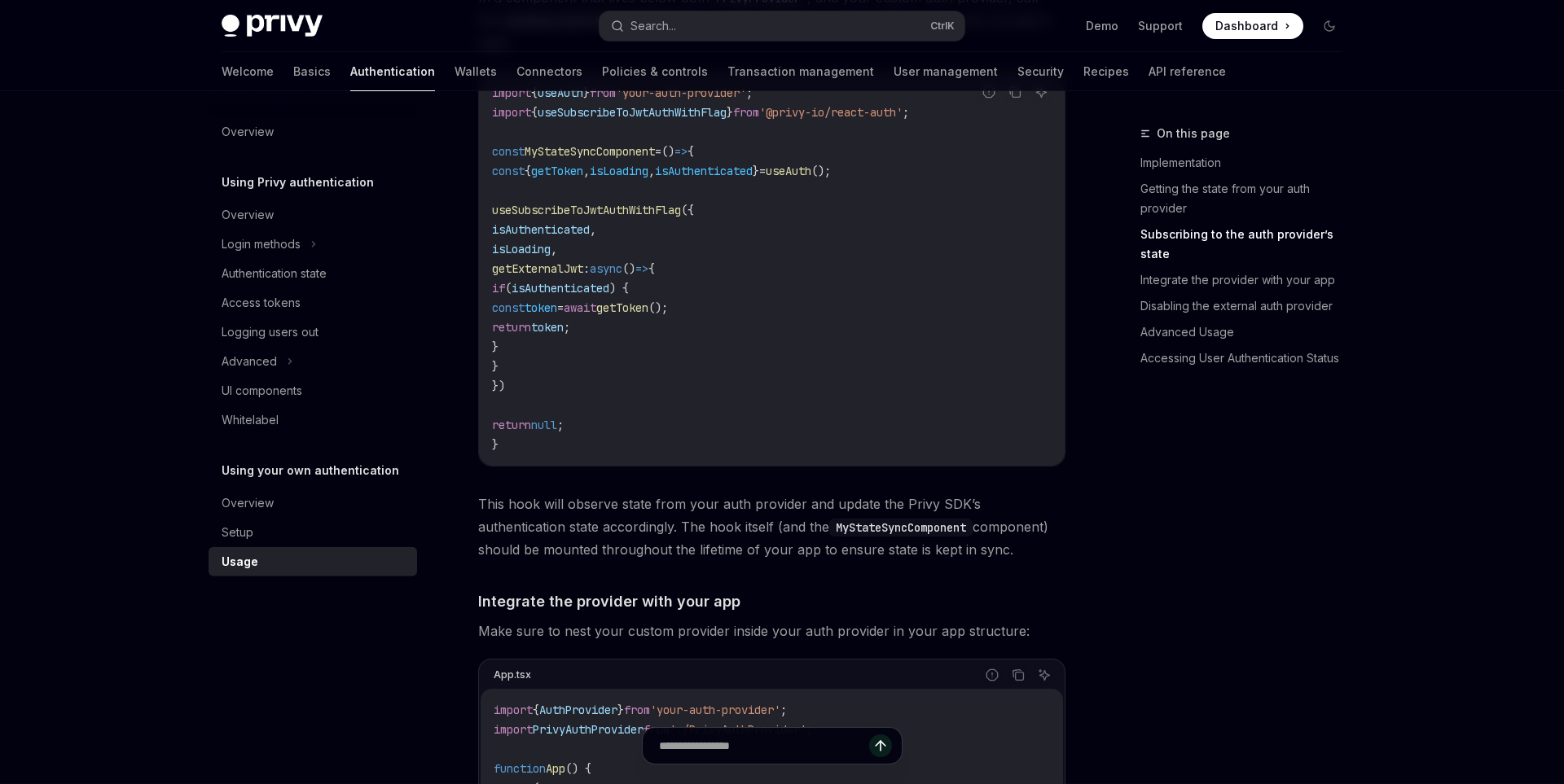
scroll to position [699, 0]
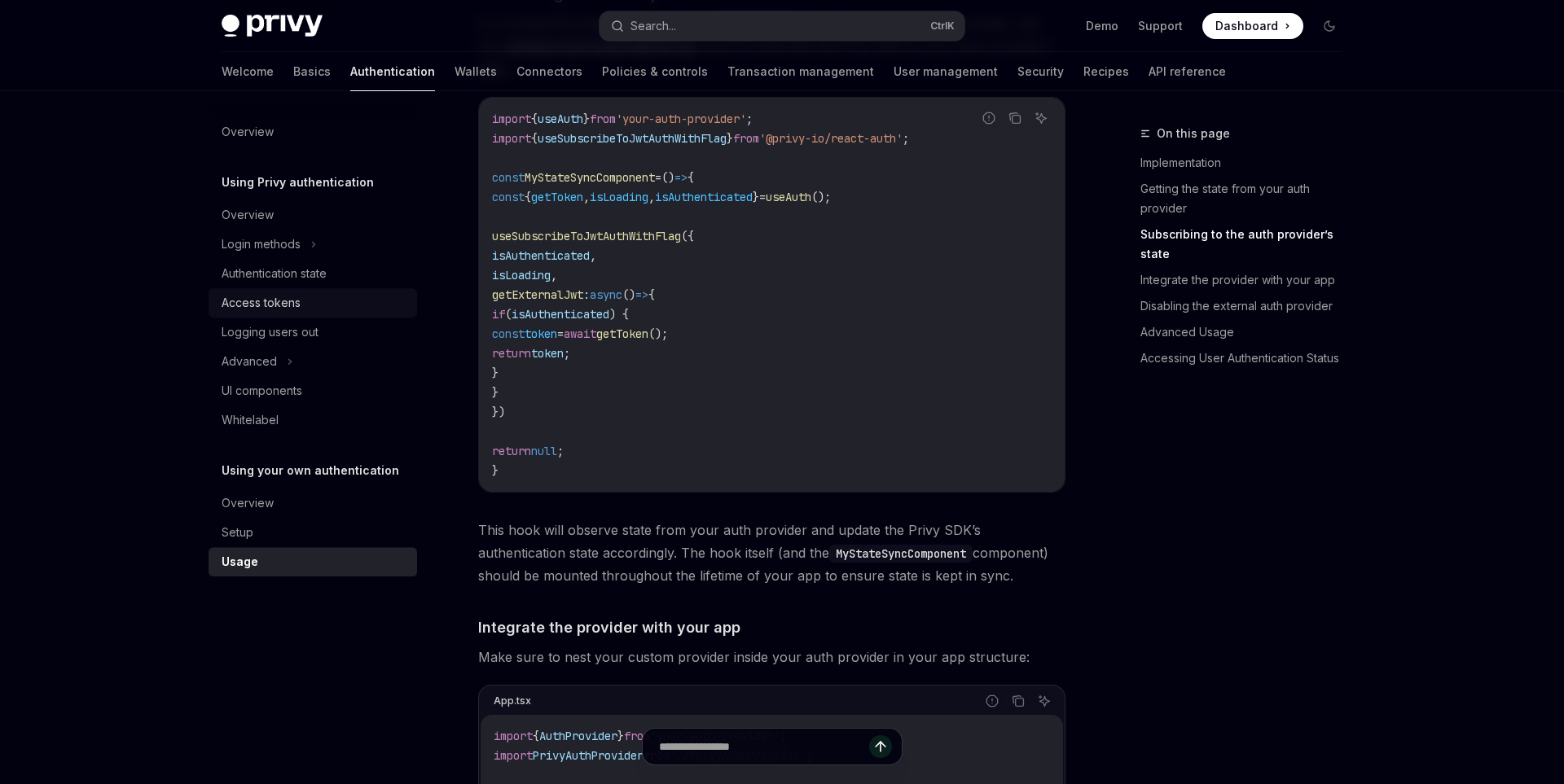
click at [299, 294] on div "Access tokens" at bounding box center [261, 303] width 79 height 19
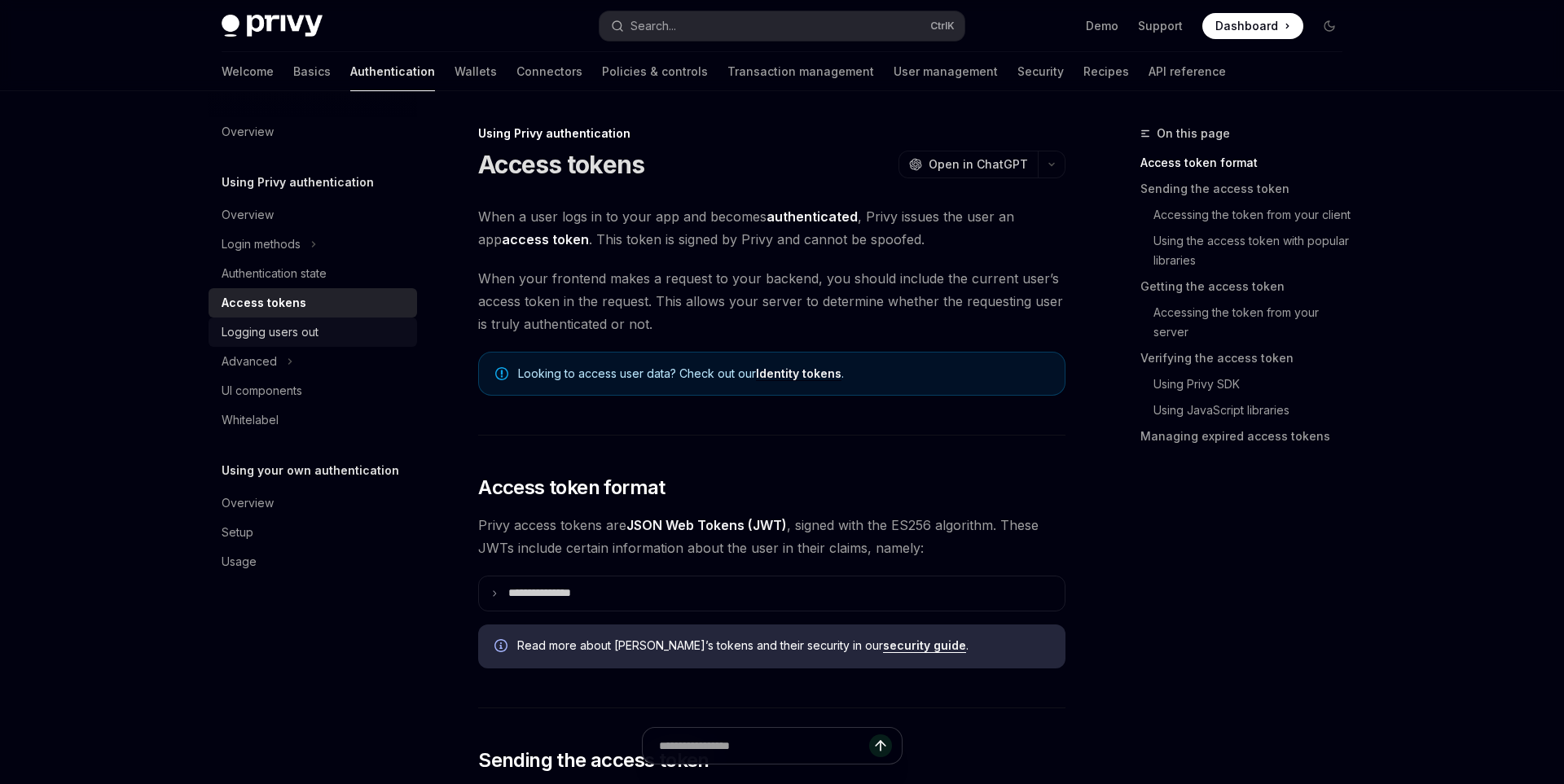
click at [312, 329] on div "Logging users out" at bounding box center [269, 332] width 97 height 19
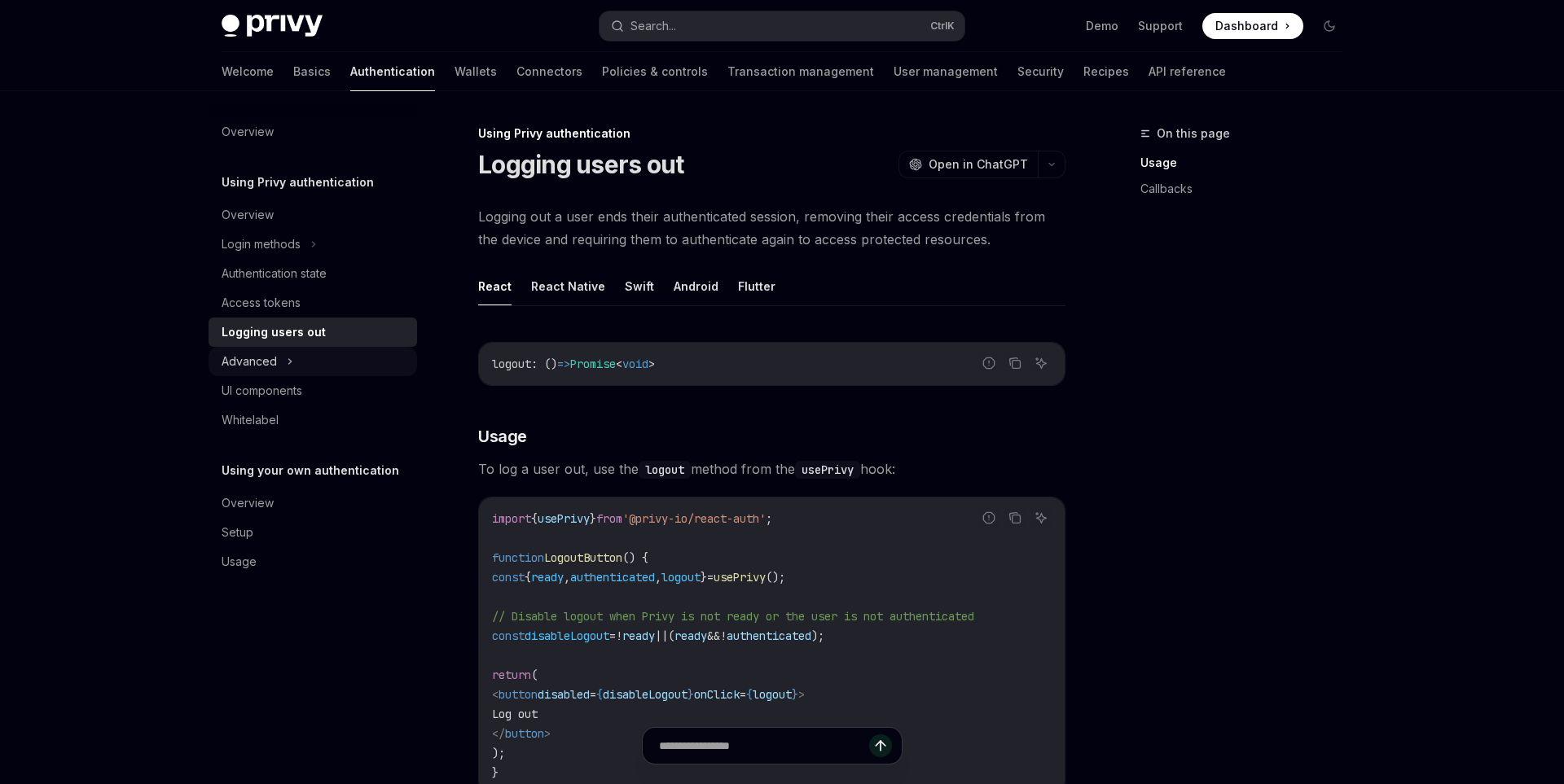
click at [320, 374] on div "Advanced" at bounding box center [313, 362] width 209 height 29
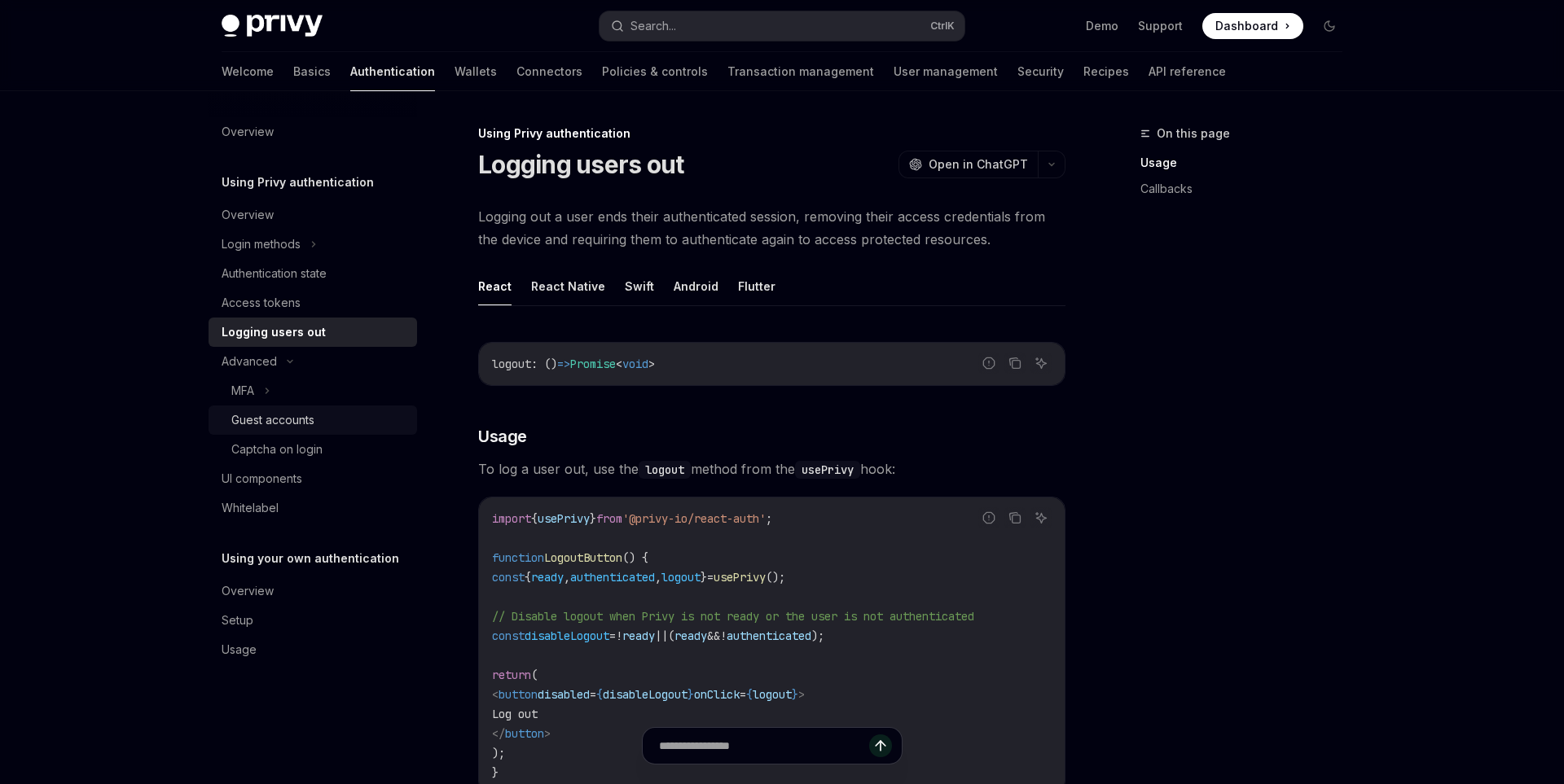
click at [322, 413] on div "Guest accounts" at bounding box center [319, 420] width 176 height 19
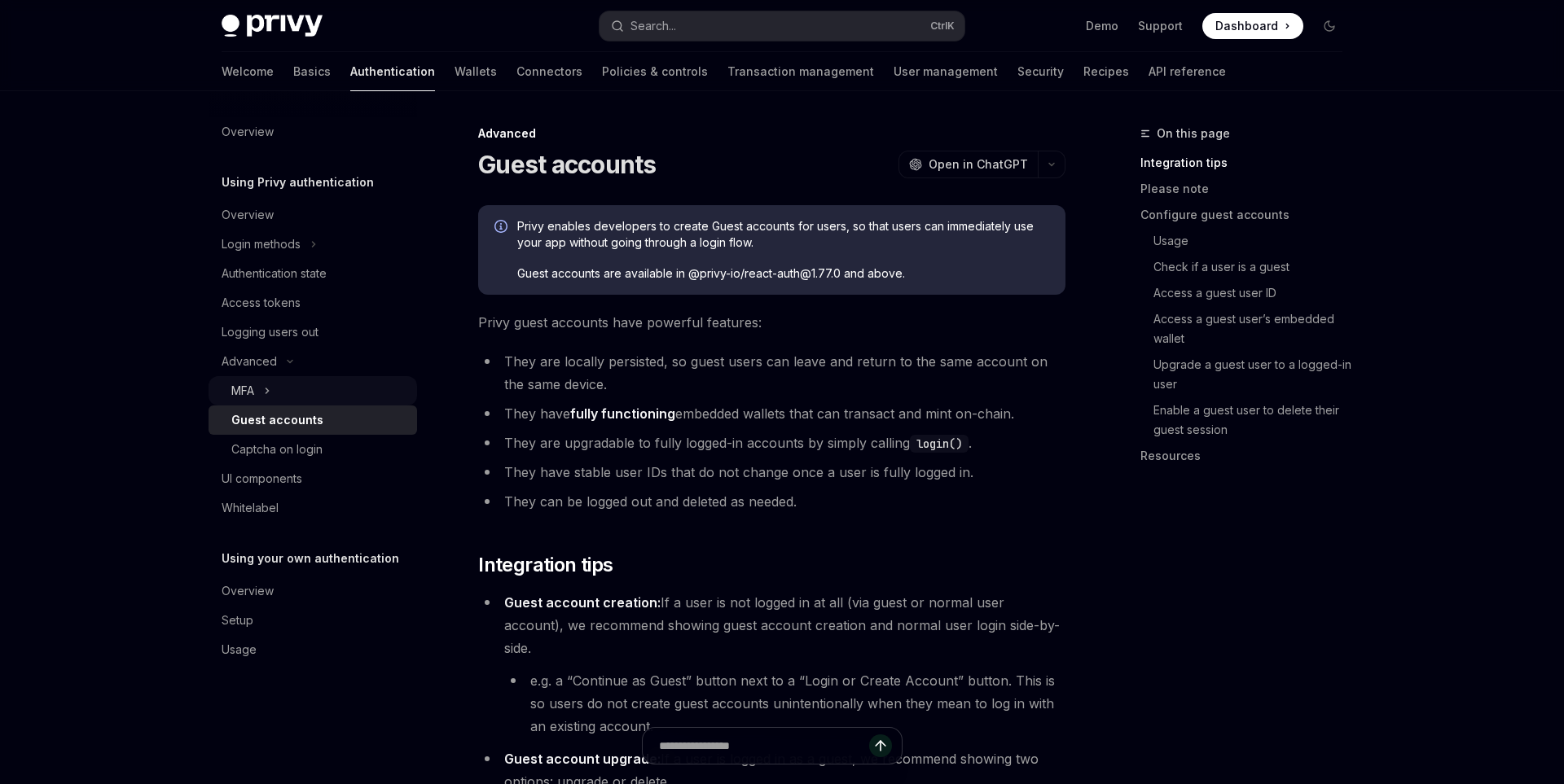
click at [329, 396] on div "MFA" at bounding box center [313, 391] width 209 height 29
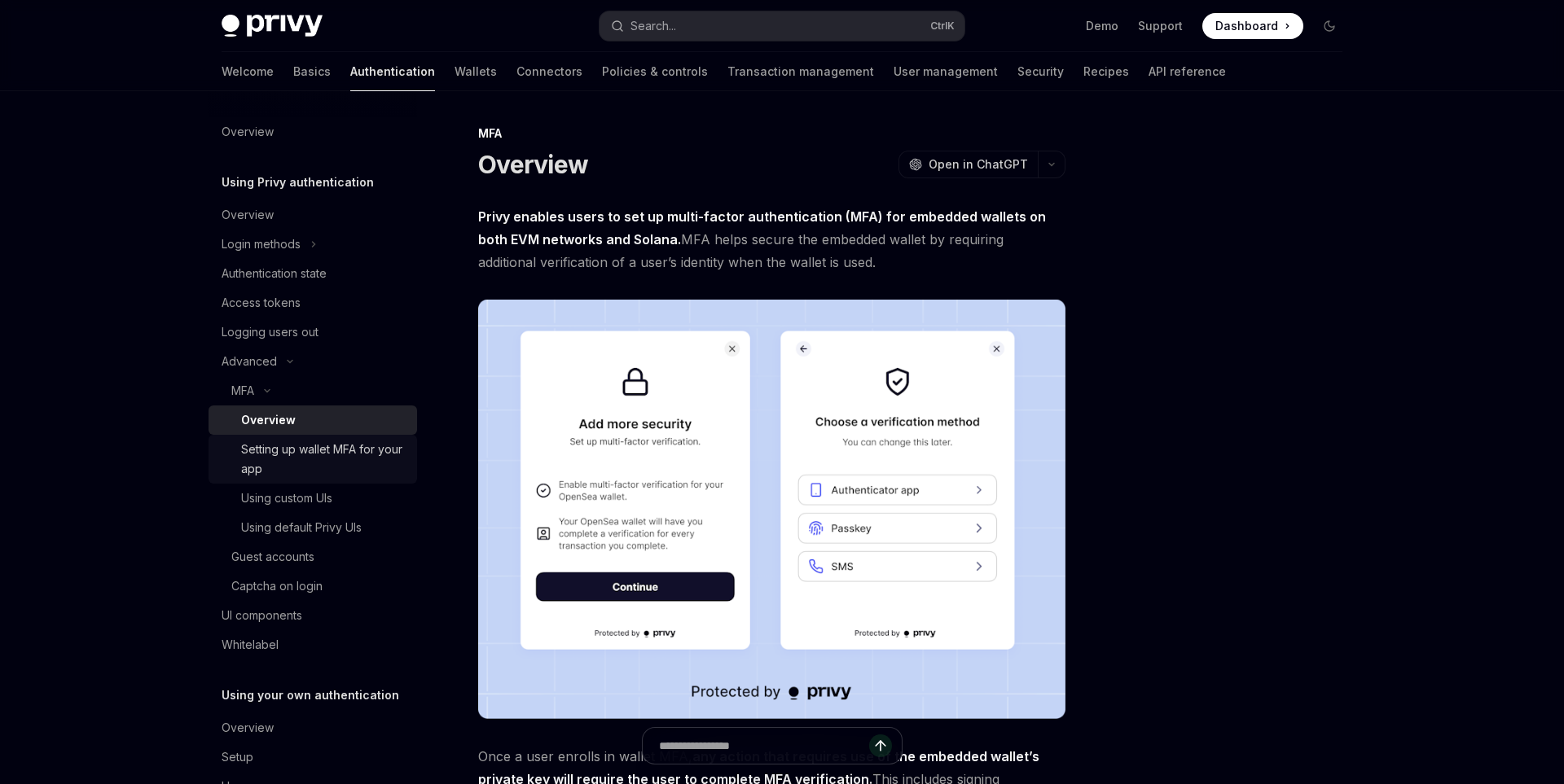
click at [371, 464] on div "Setting up wallet MFA for your app" at bounding box center [324, 459] width 167 height 39
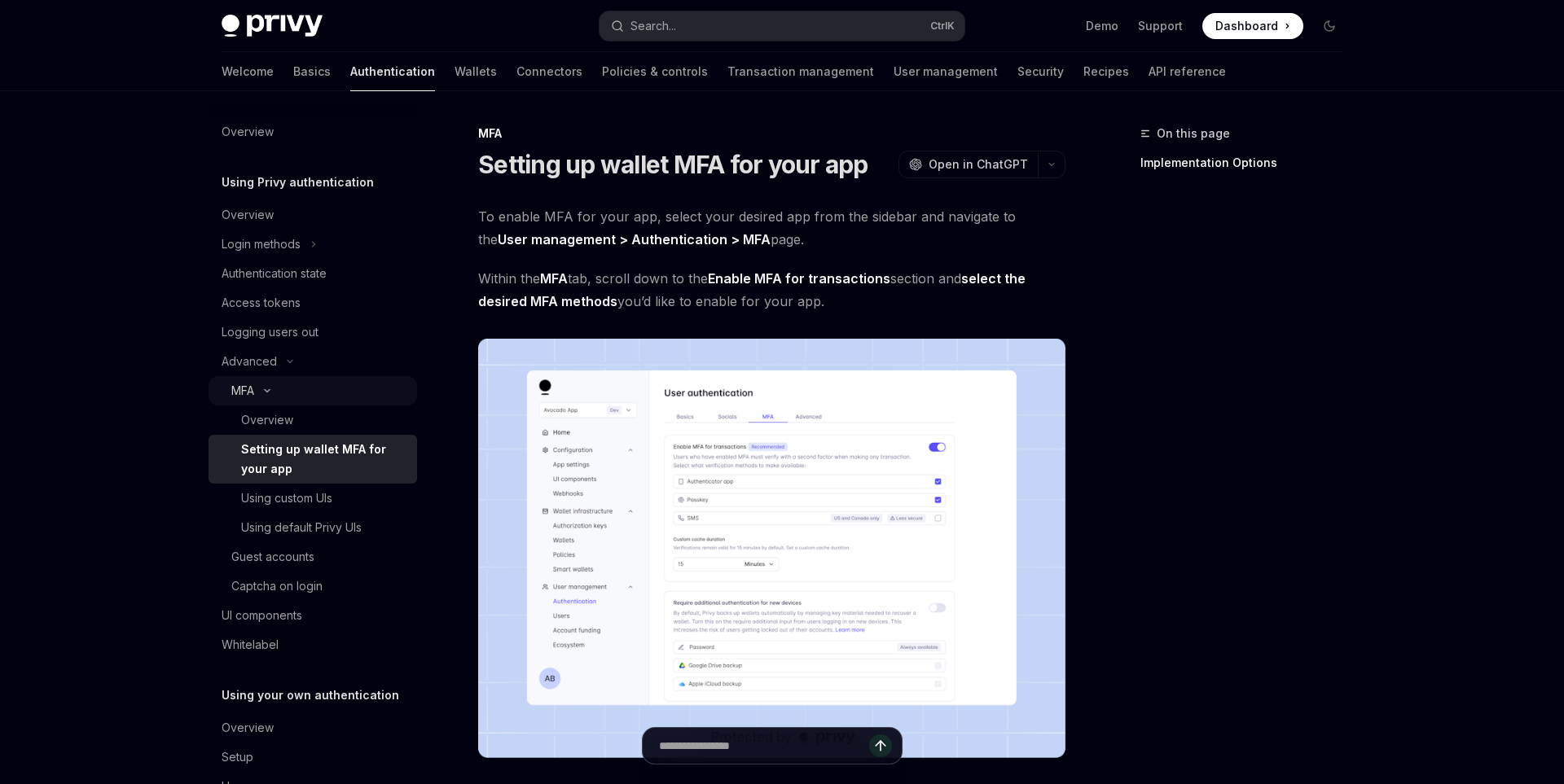
click at [269, 391] on icon at bounding box center [267, 391] width 5 height 3
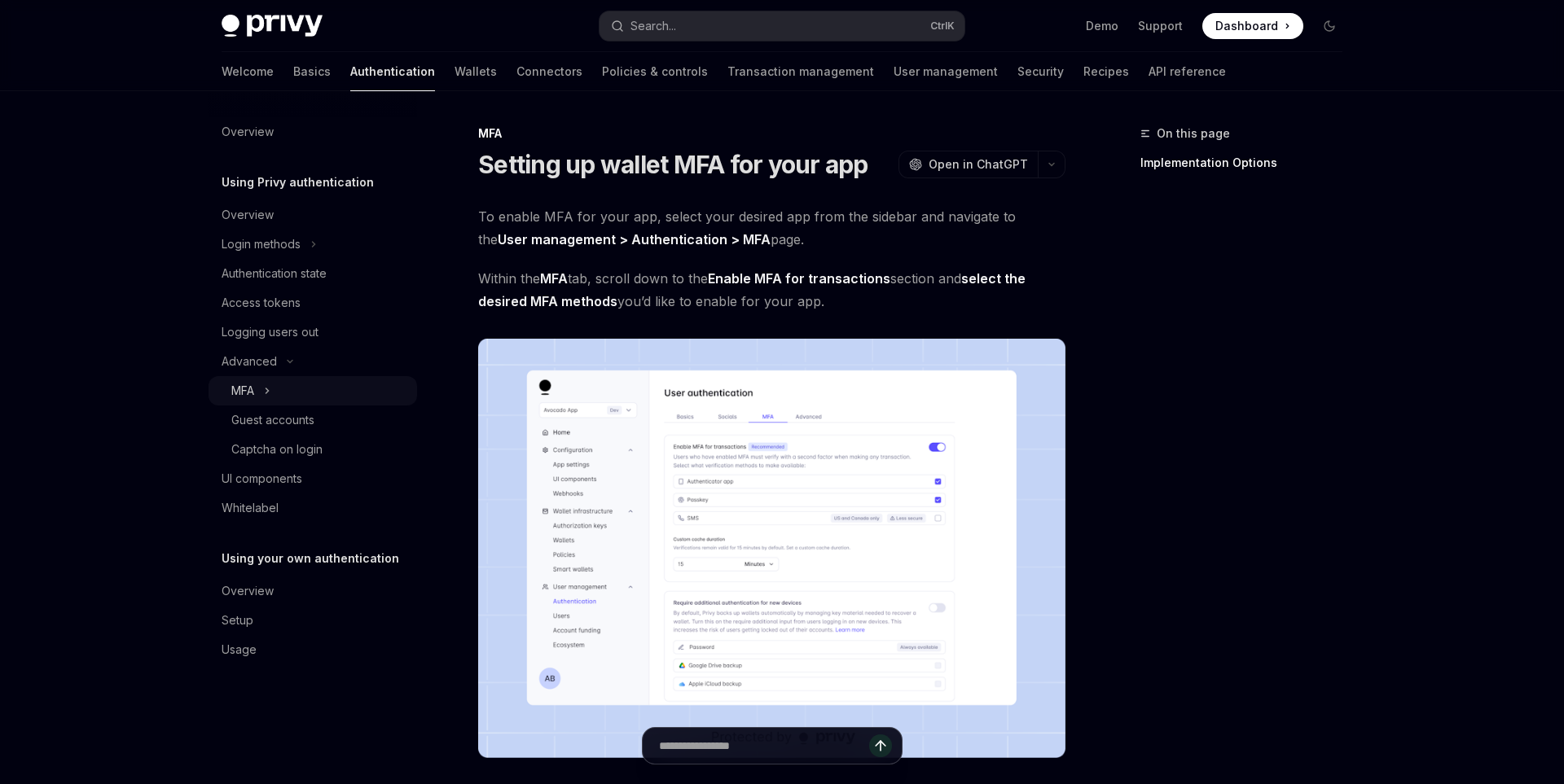
click at [269, 391] on icon at bounding box center [268, 391] width 3 height 5
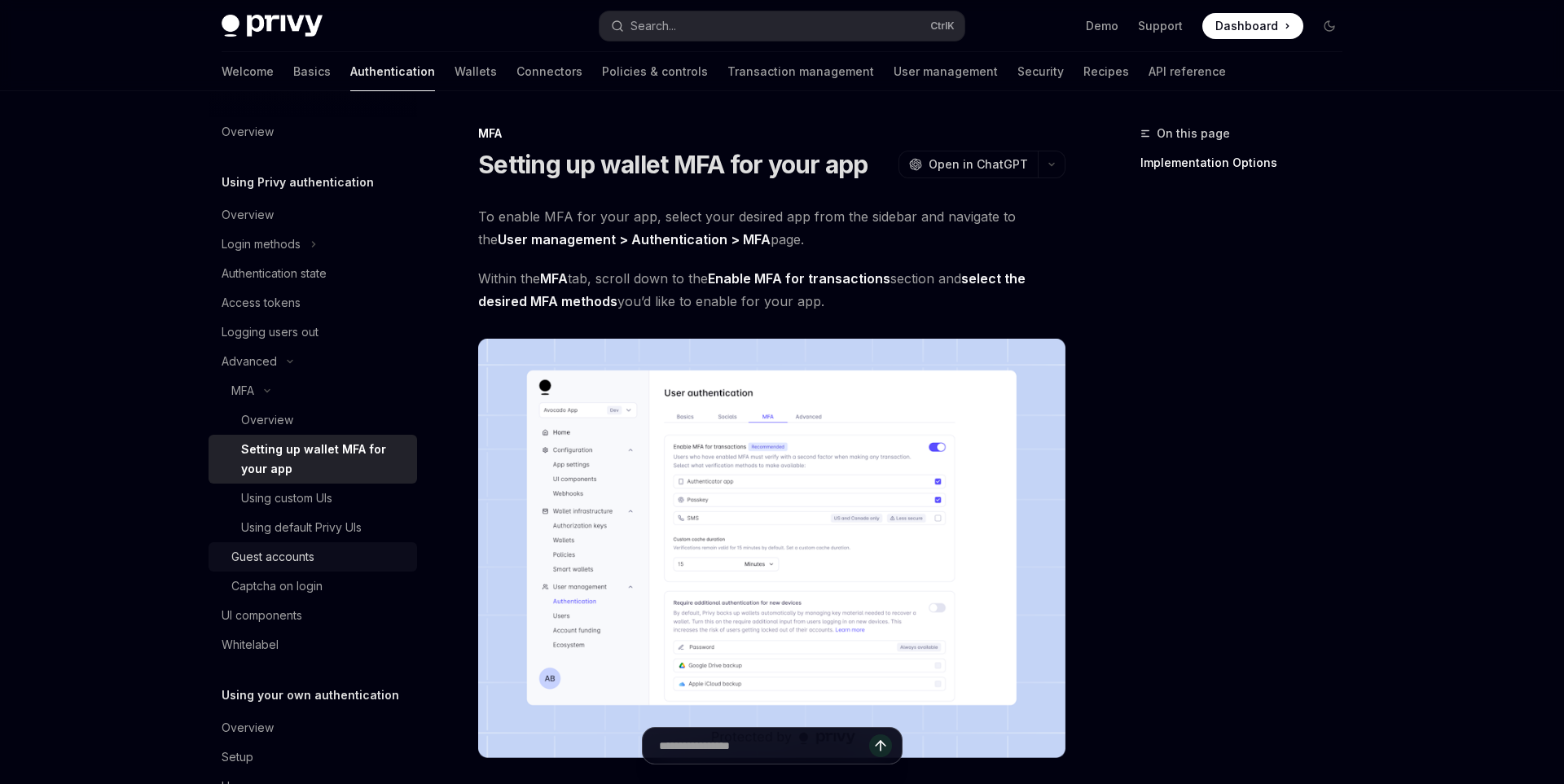
click at [321, 557] on div "Guest accounts" at bounding box center [319, 557] width 176 height 19
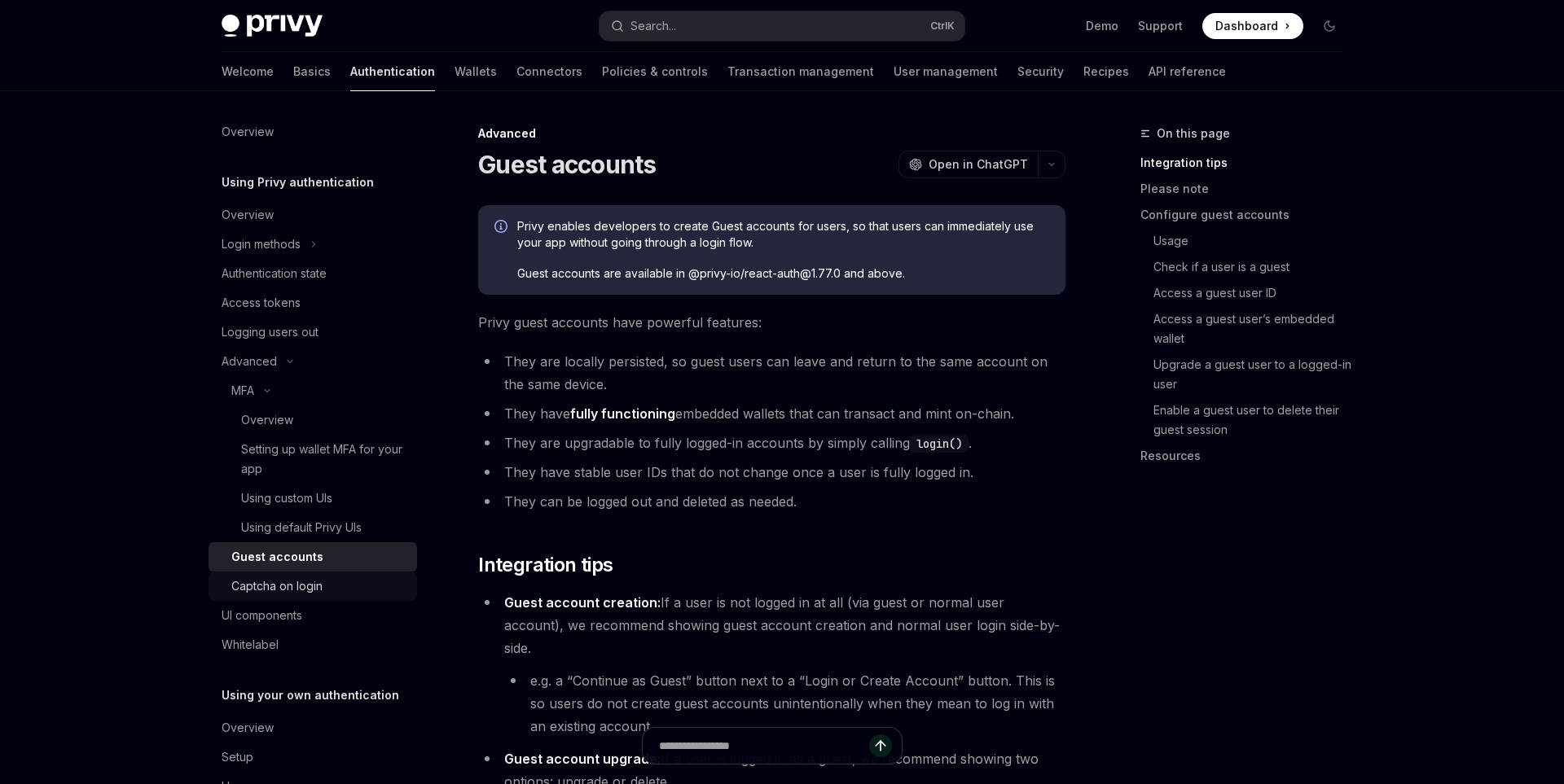
click at [338, 591] on div "Captcha on login" at bounding box center [319, 586] width 176 height 19
type textarea "*"
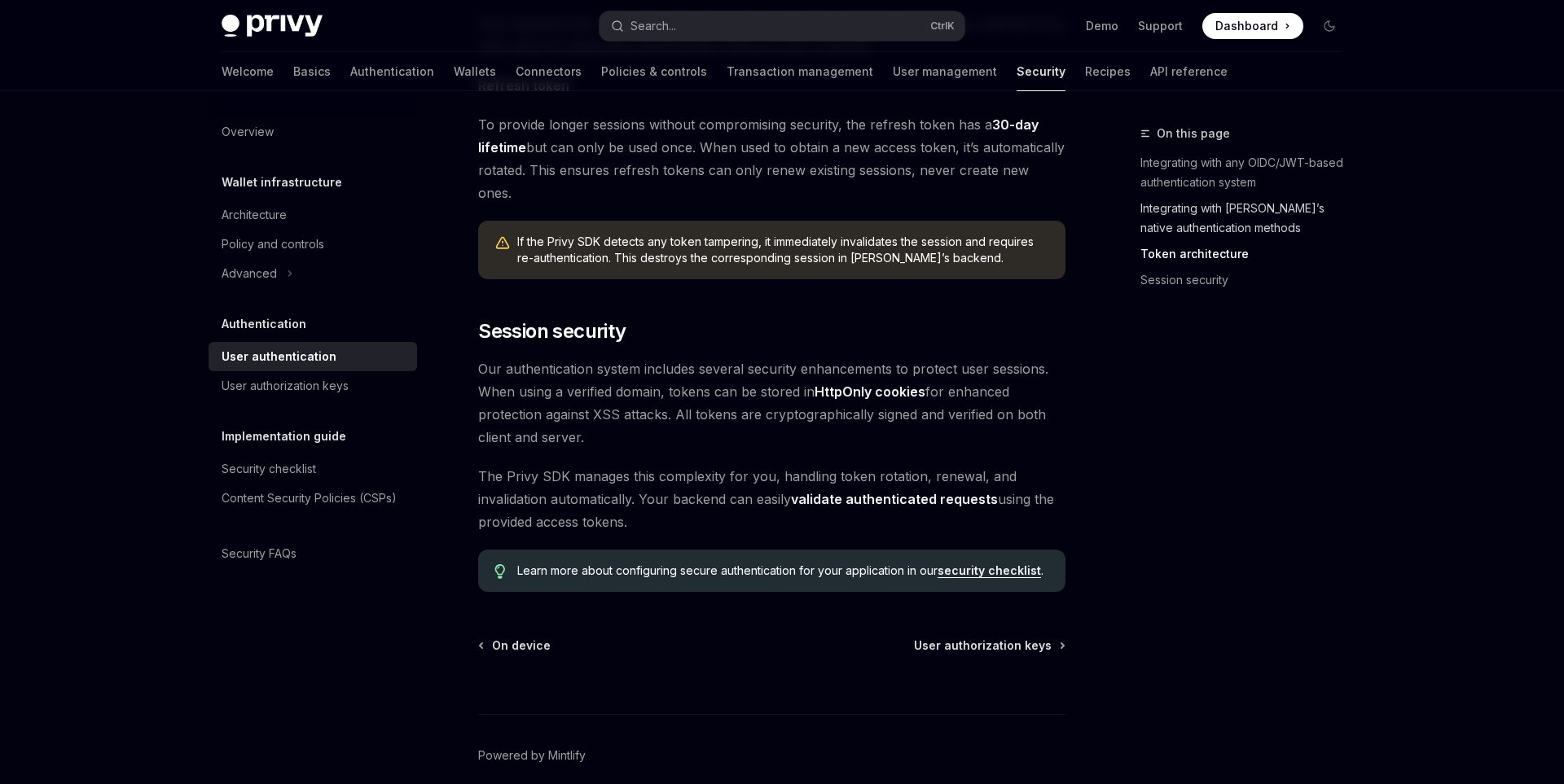
scroll to position [1254, 0]
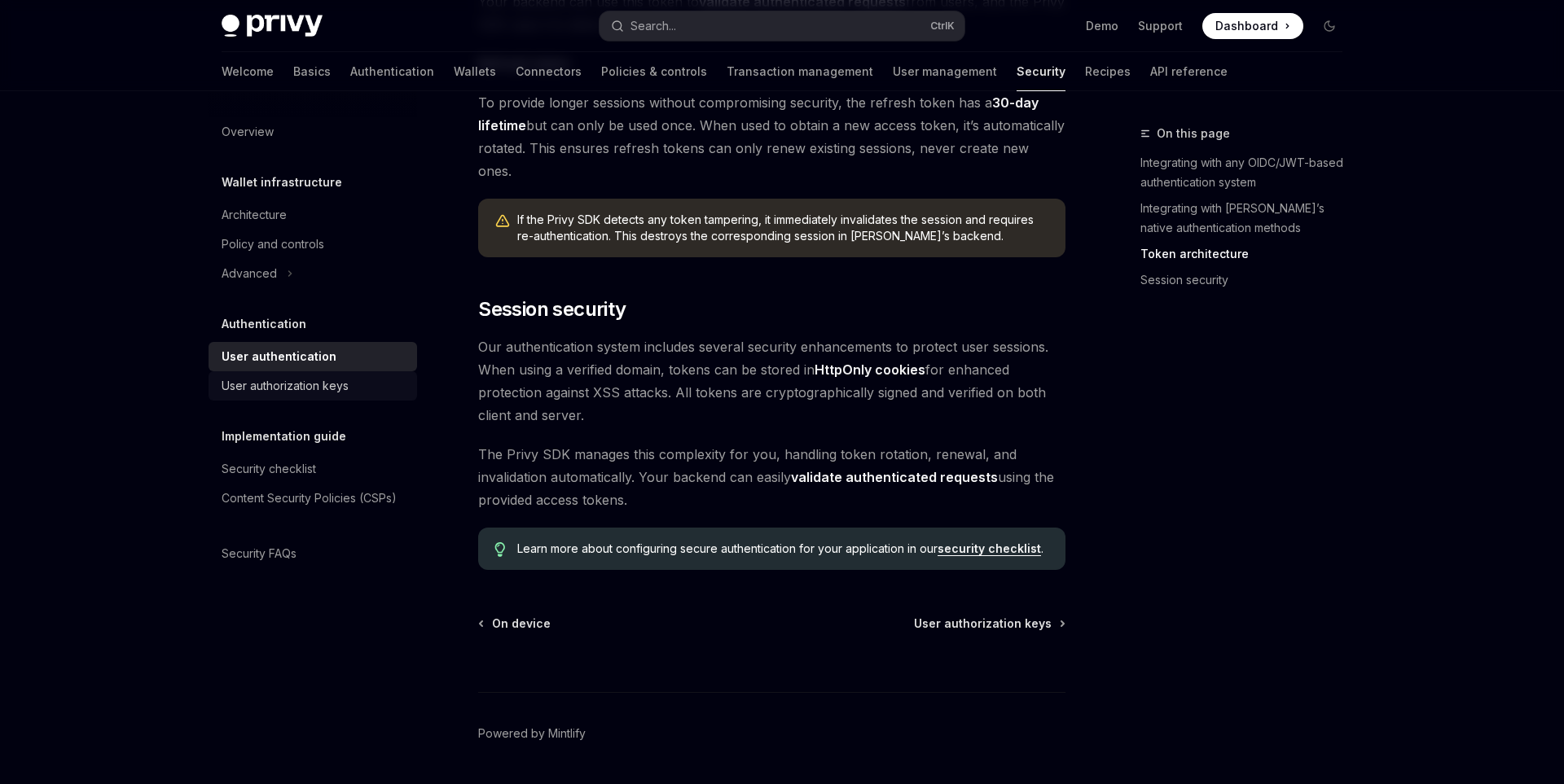
click at [376, 393] on div "User authorization keys" at bounding box center [314, 386] width 186 height 19
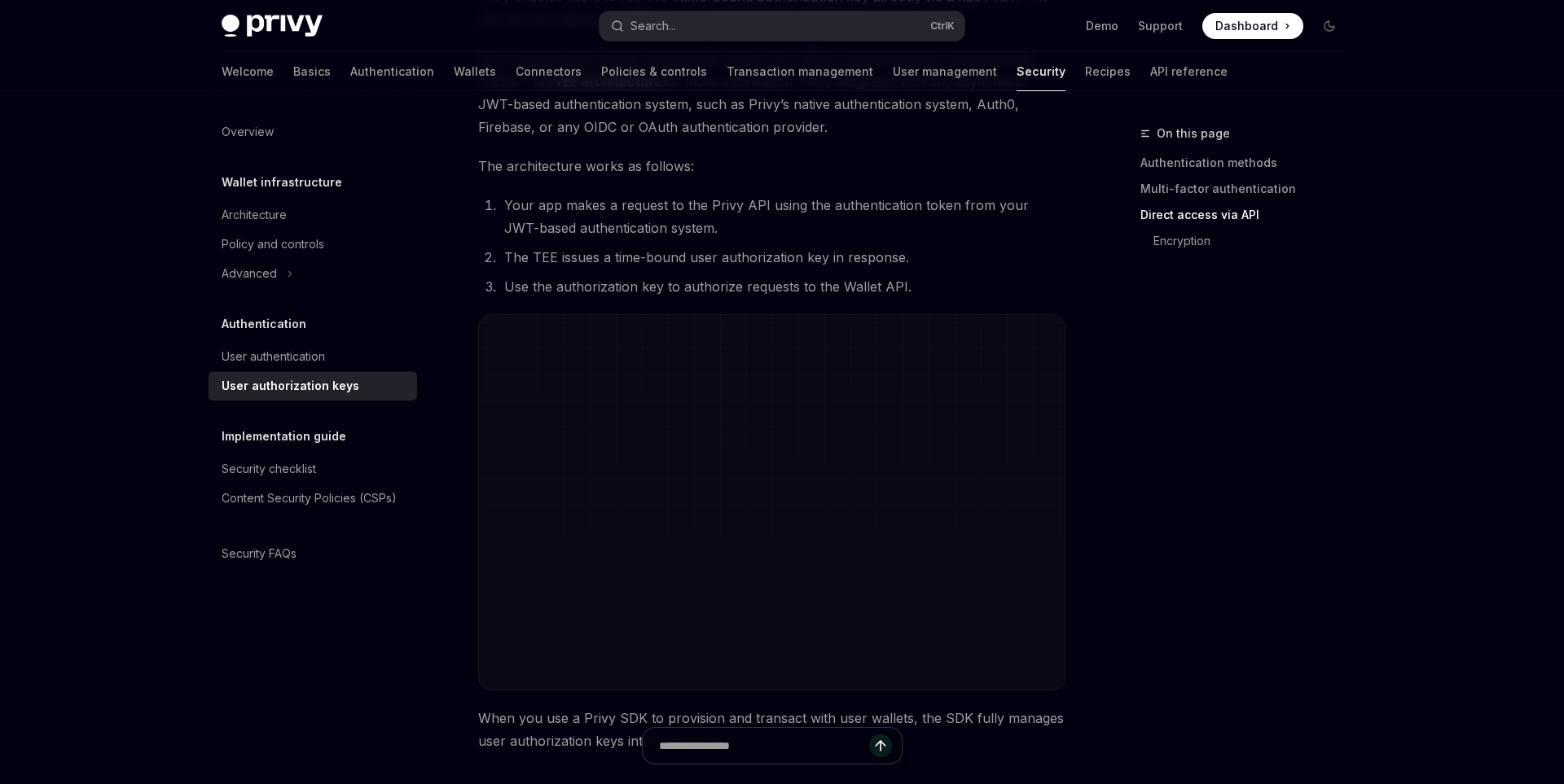
scroll to position [1025, 0]
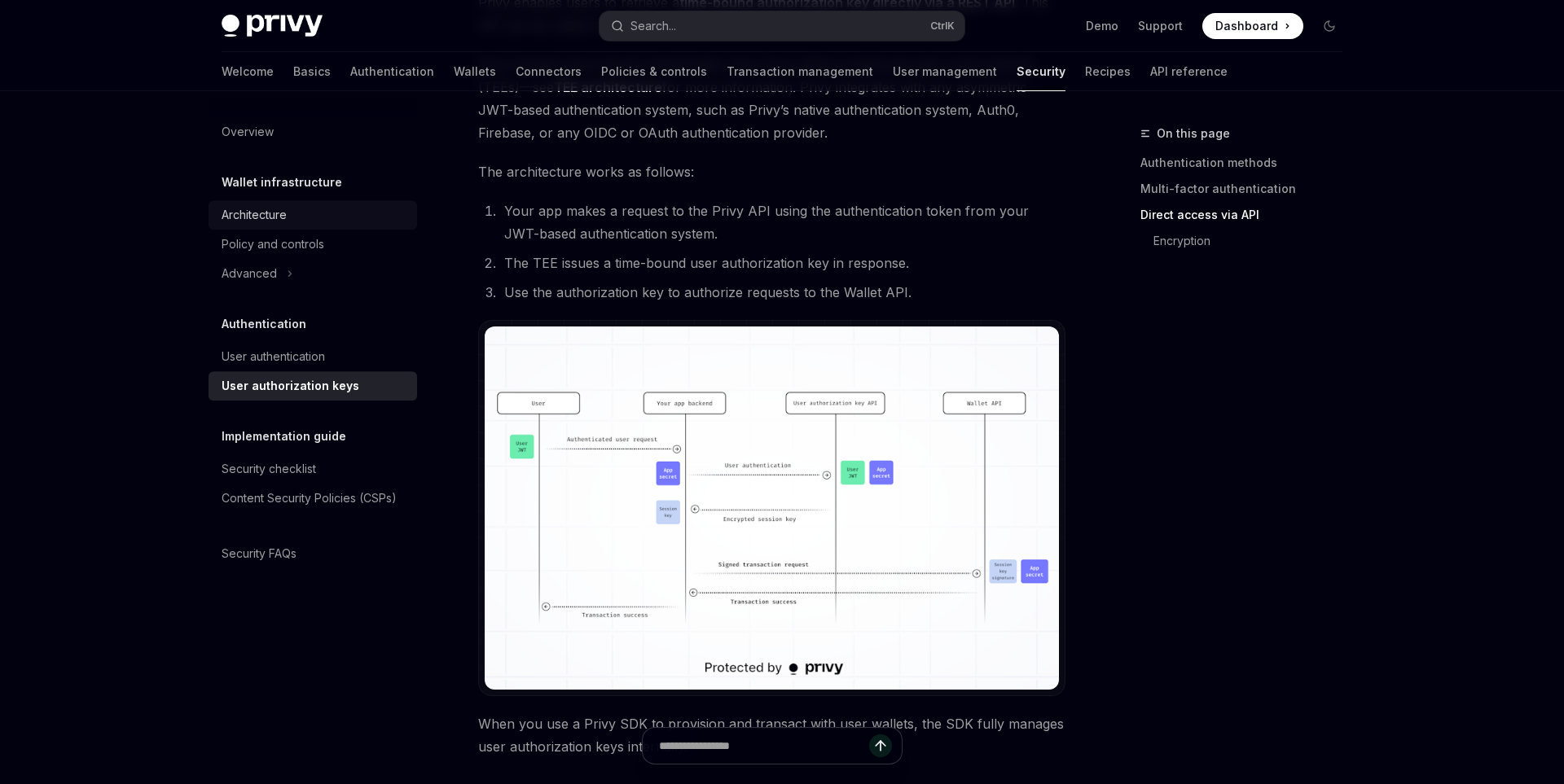
click at [308, 229] on link "Architecture" at bounding box center [313, 215] width 209 height 29
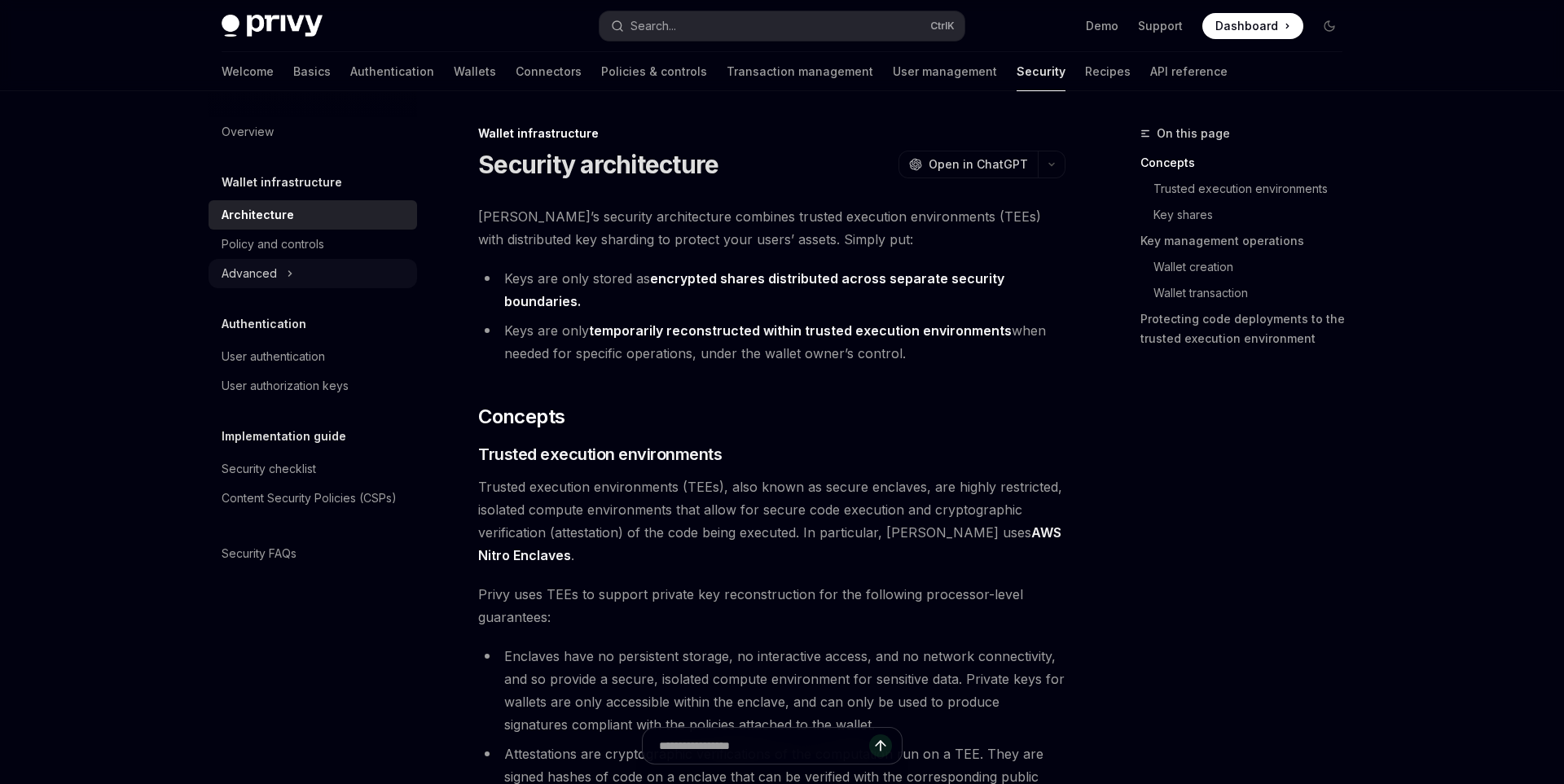
click at [322, 280] on div "Advanced" at bounding box center [313, 273] width 209 height 29
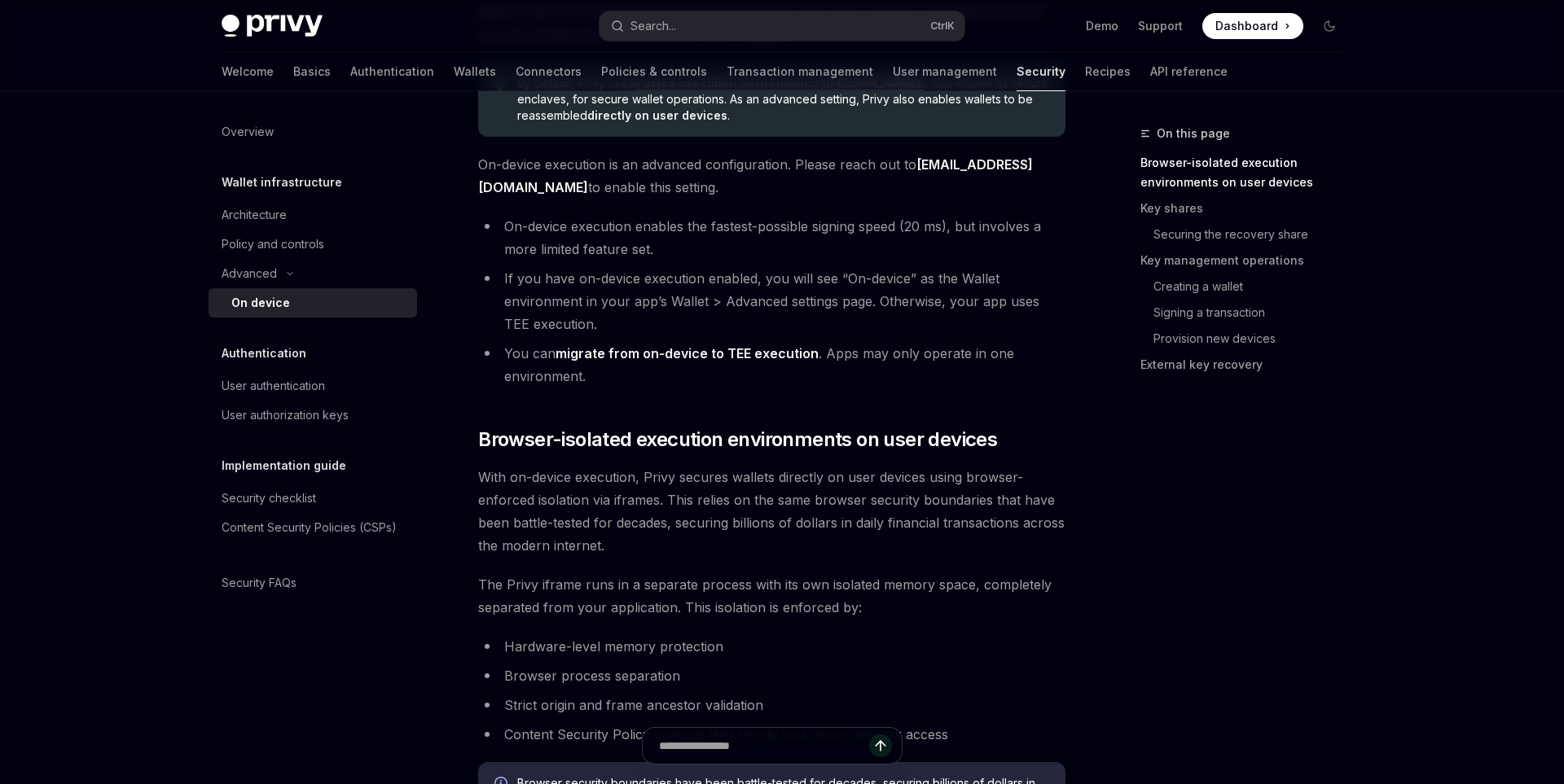
scroll to position [341, 0]
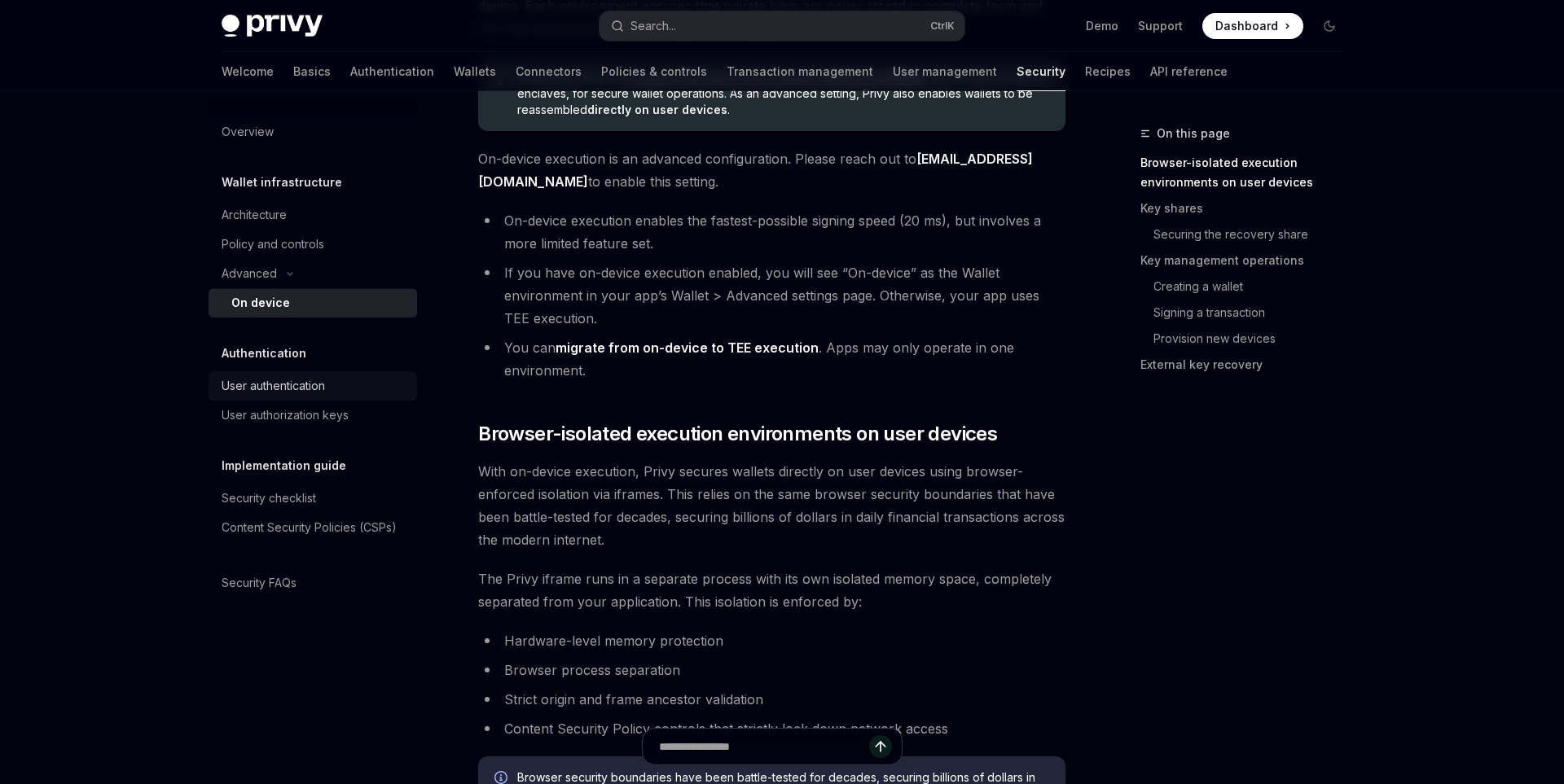
click at [305, 386] on div "User authentication" at bounding box center [272, 386] width 103 height 19
type textarea "*"
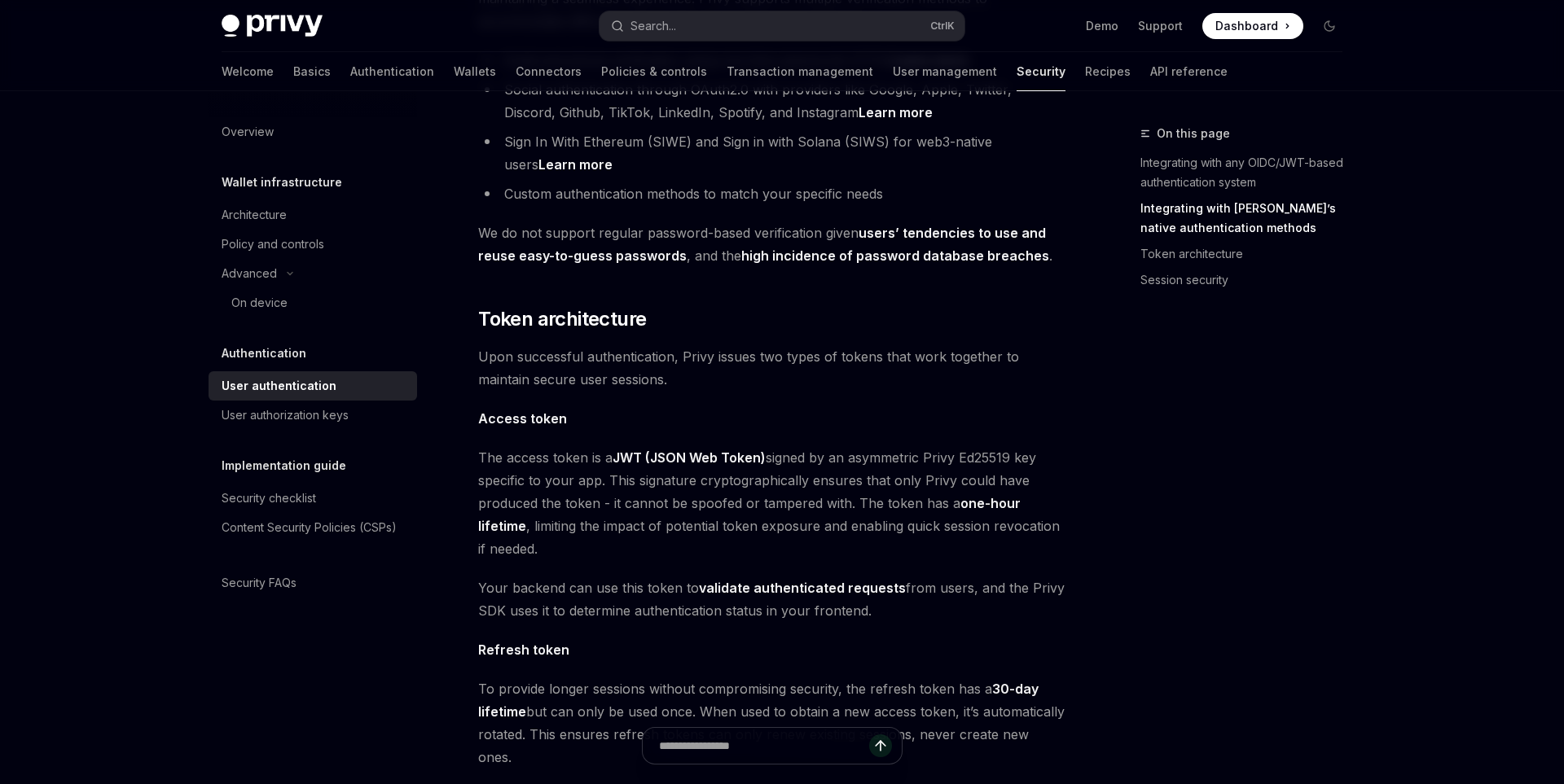
scroll to position [666, 0]
click at [1230, 24] on span "Dashboard" at bounding box center [1246, 26] width 63 height 16
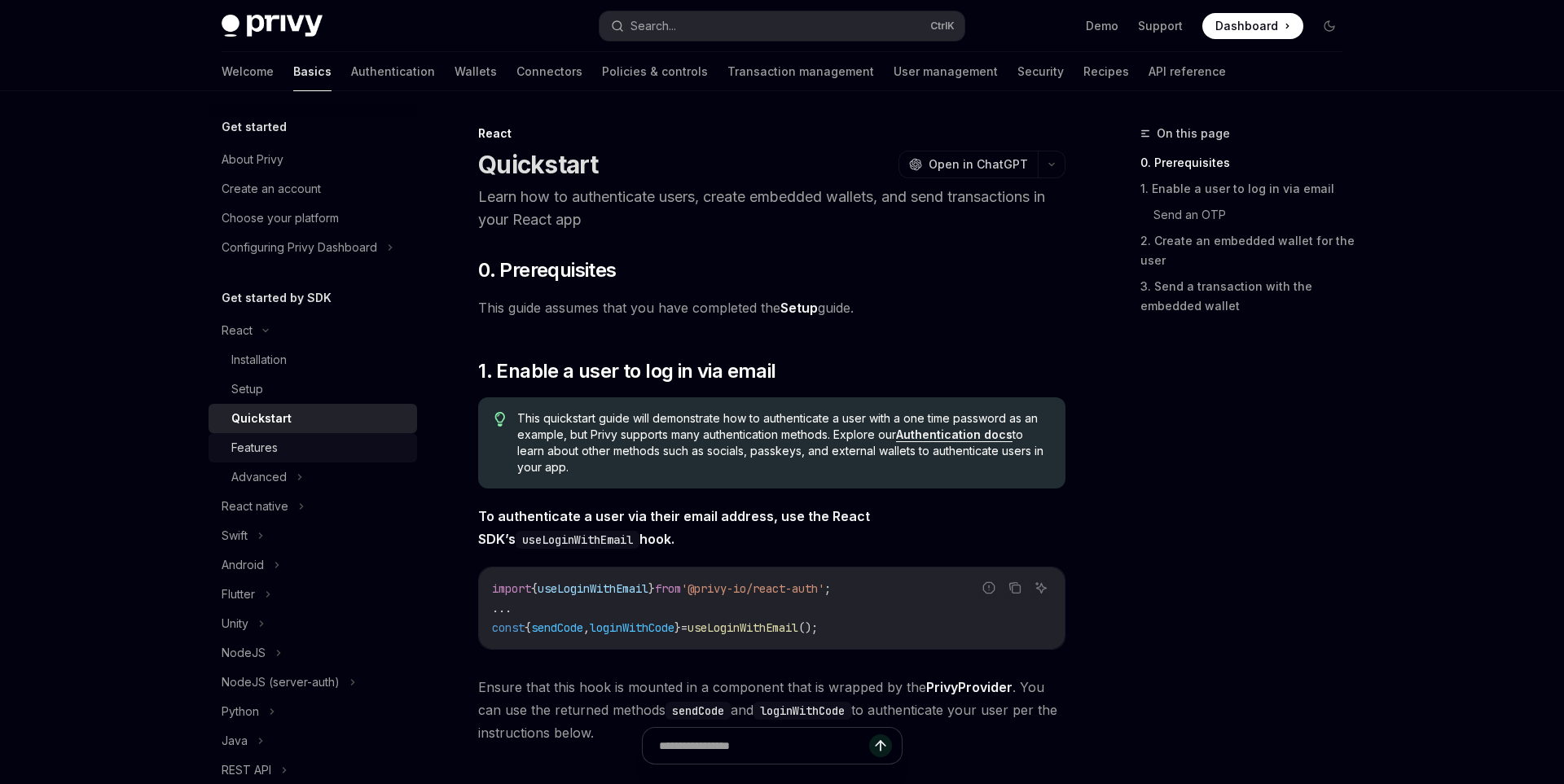
click at [318, 451] on div "Features" at bounding box center [319, 447] width 176 height 19
type textarea "*"
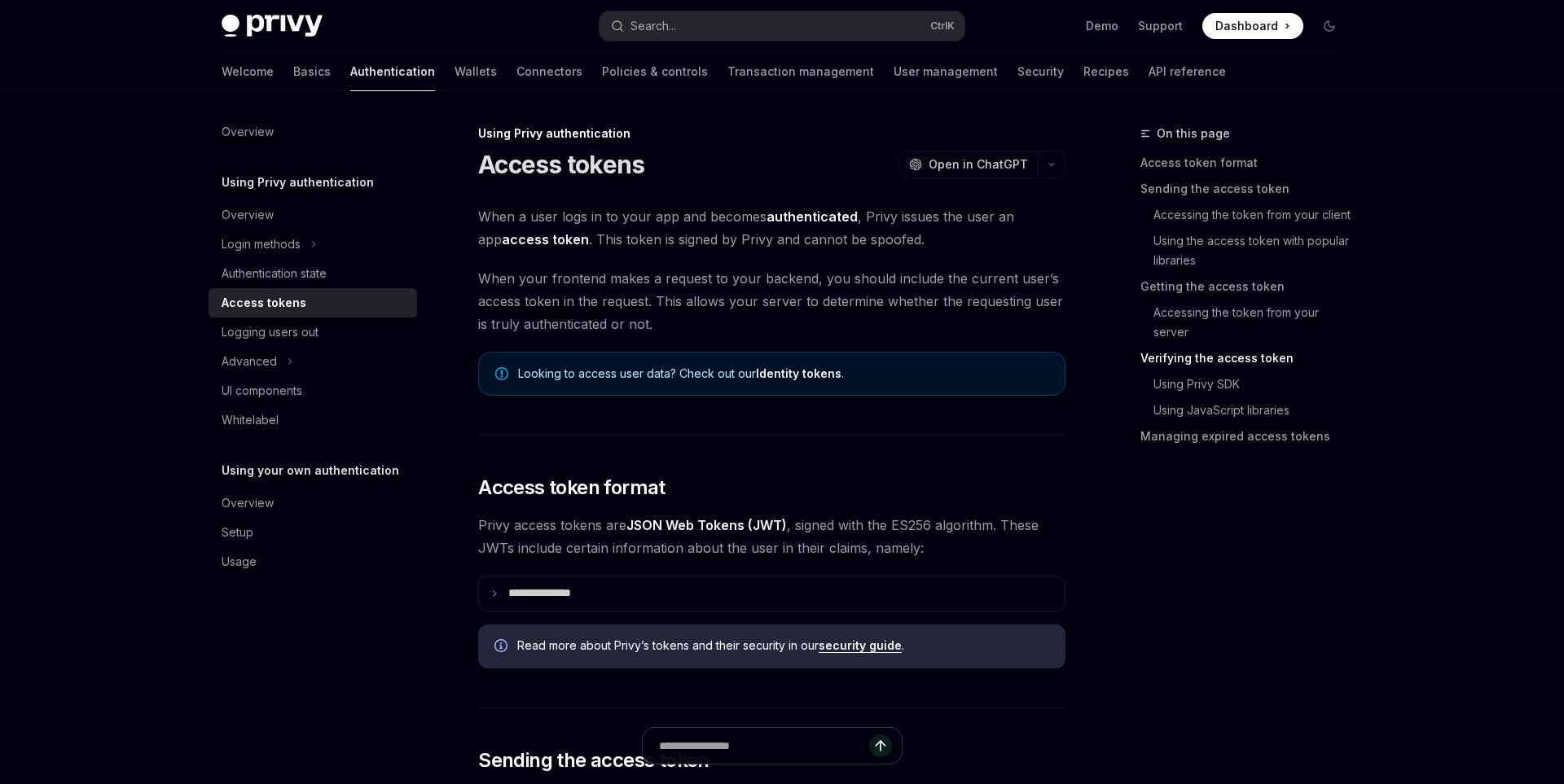
scroll to position [2350, 0]
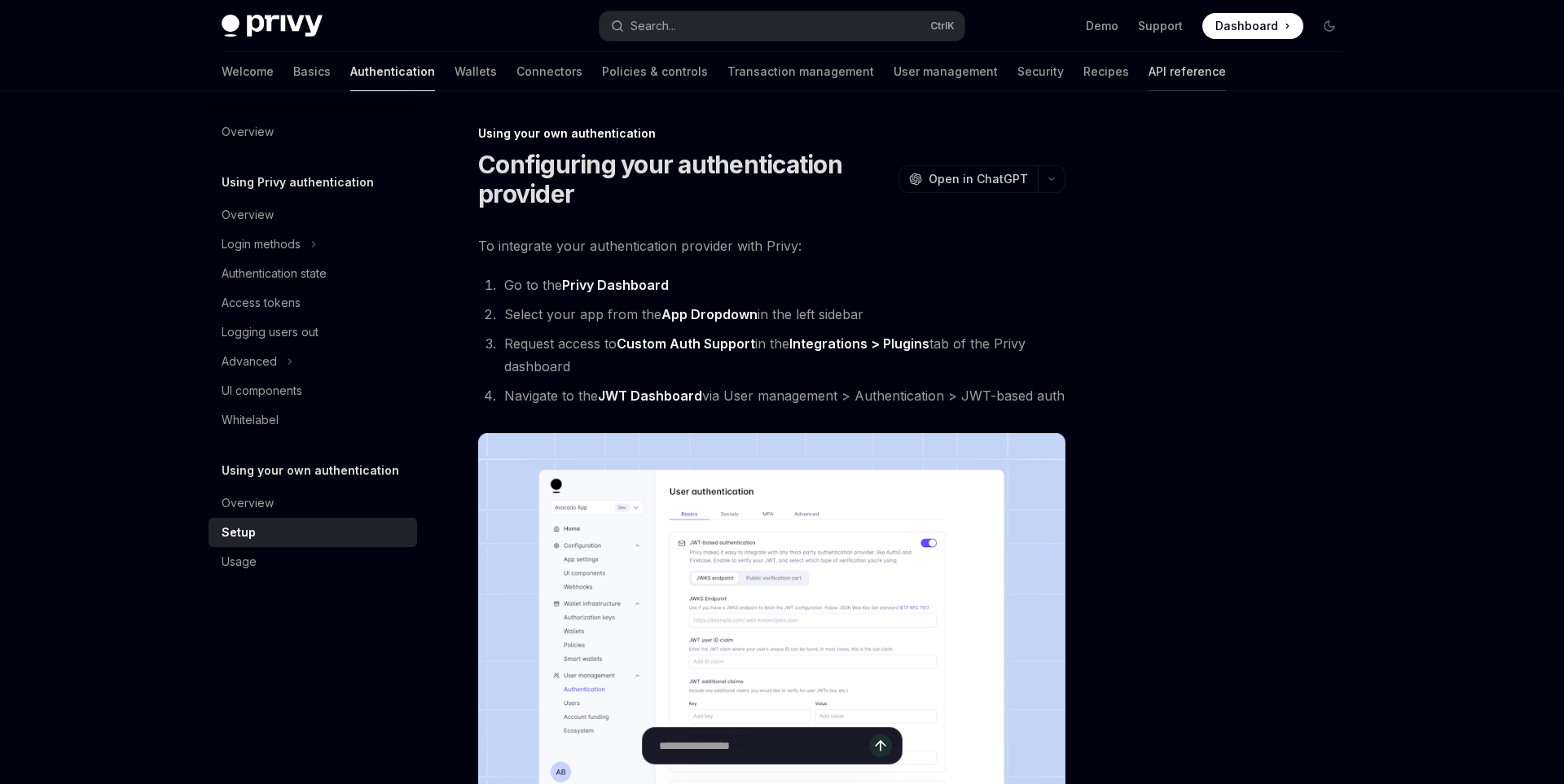
click at [1148, 73] on link "API reference" at bounding box center [1187, 71] width 77 height 39
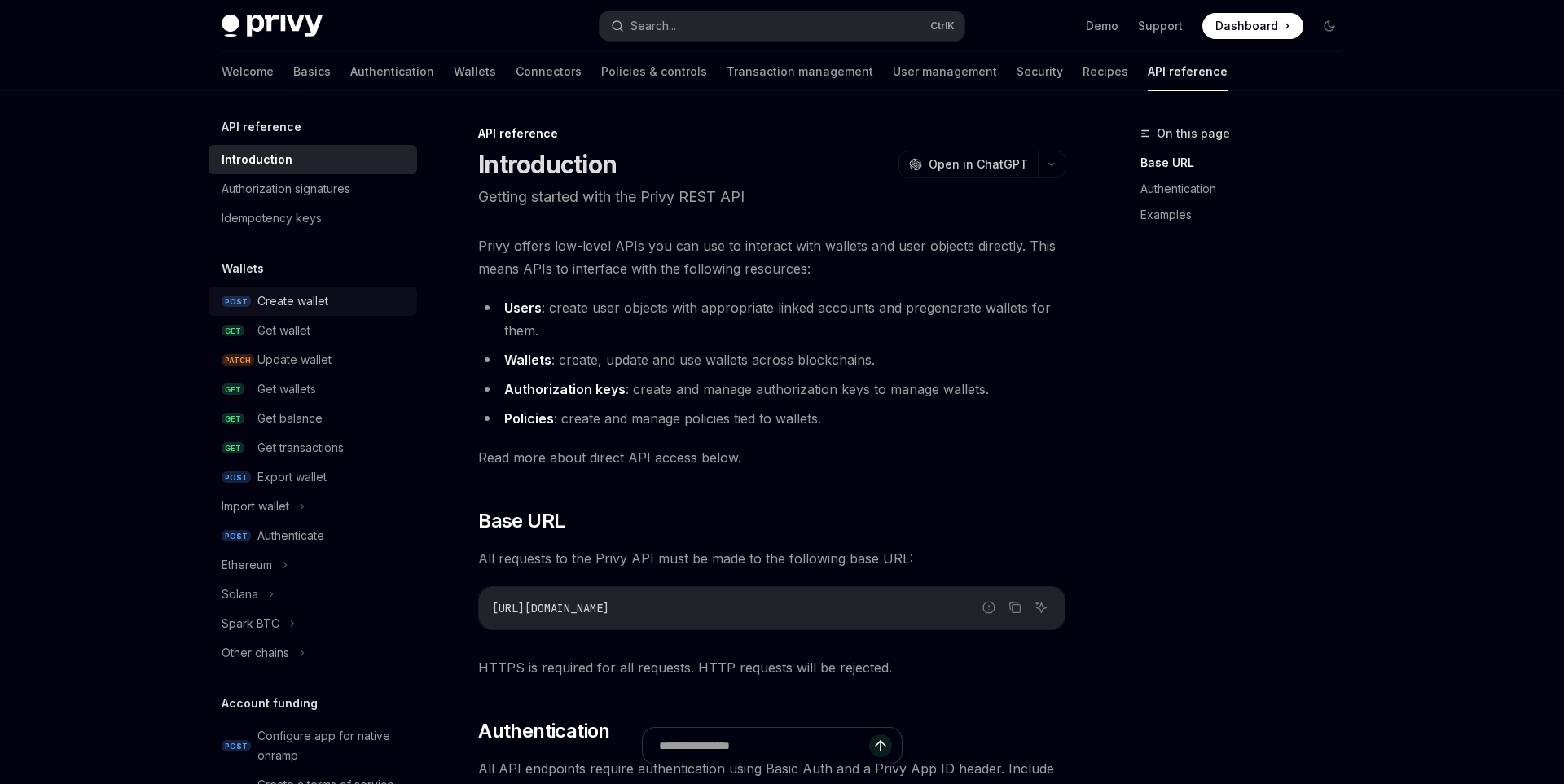
click at [354, 303] on div "Create wallet" at bounding box center [332, 301] width 150 height 19
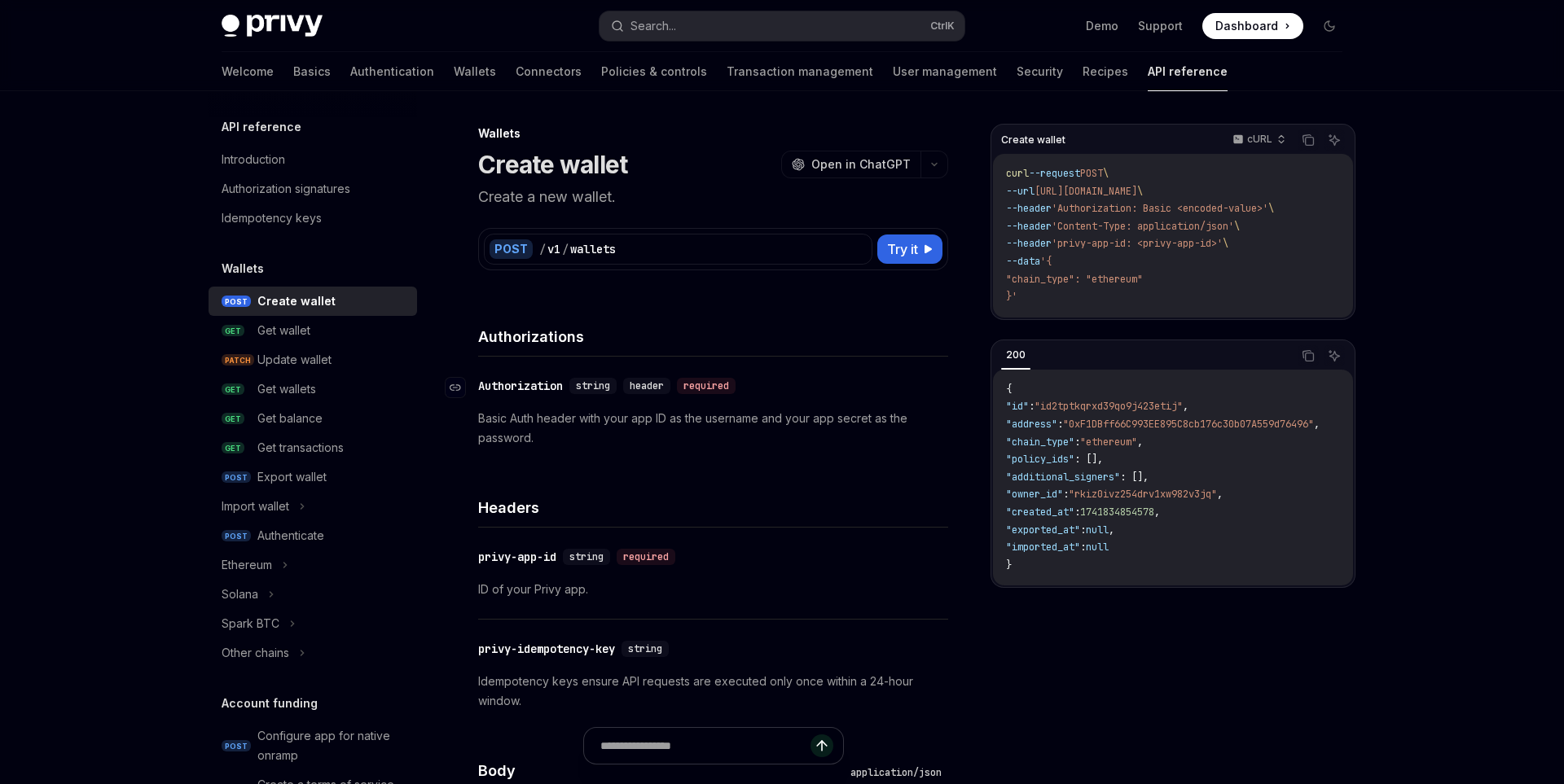
type textarea "*"
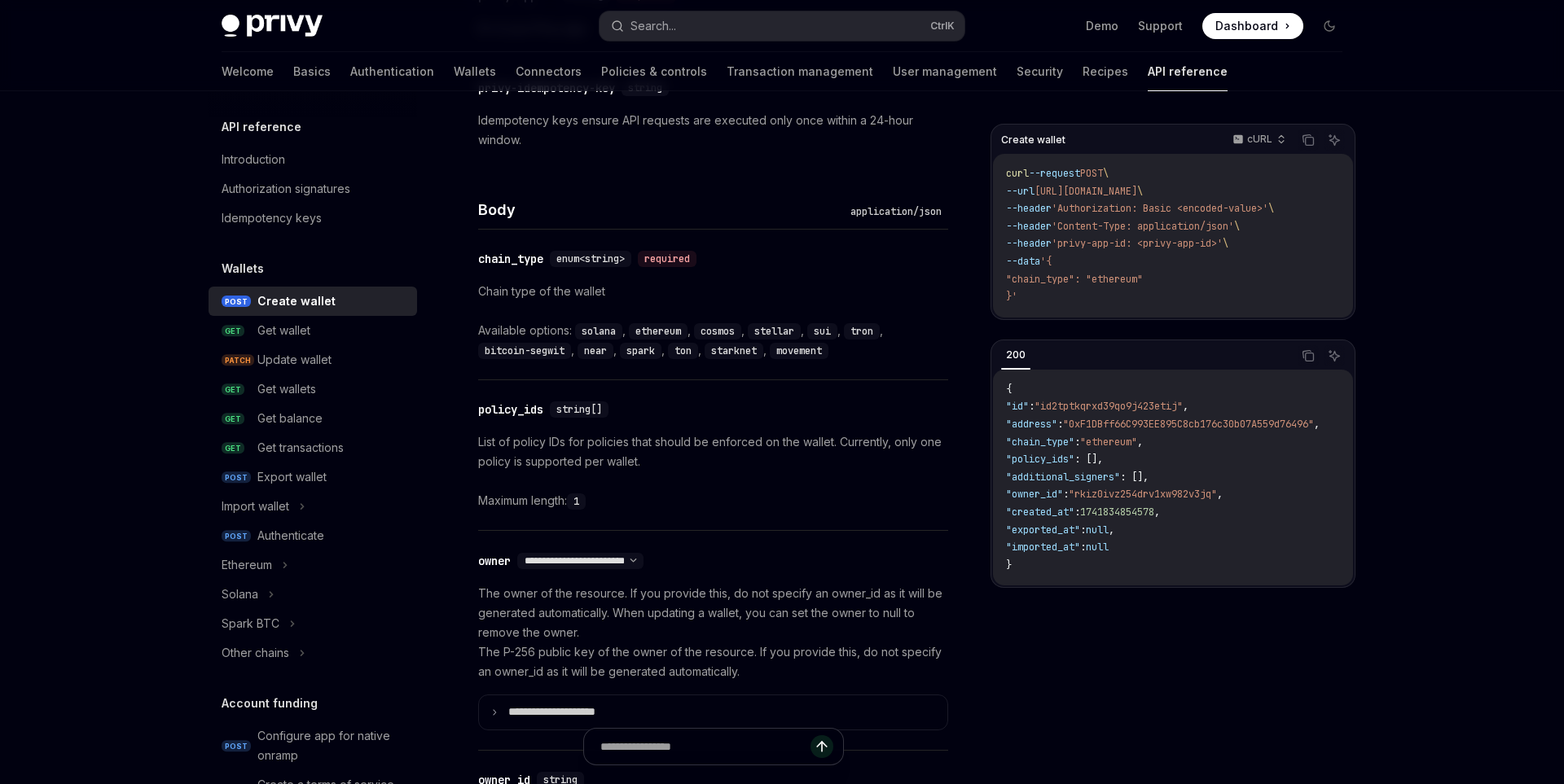
scroll to position [750, 0]
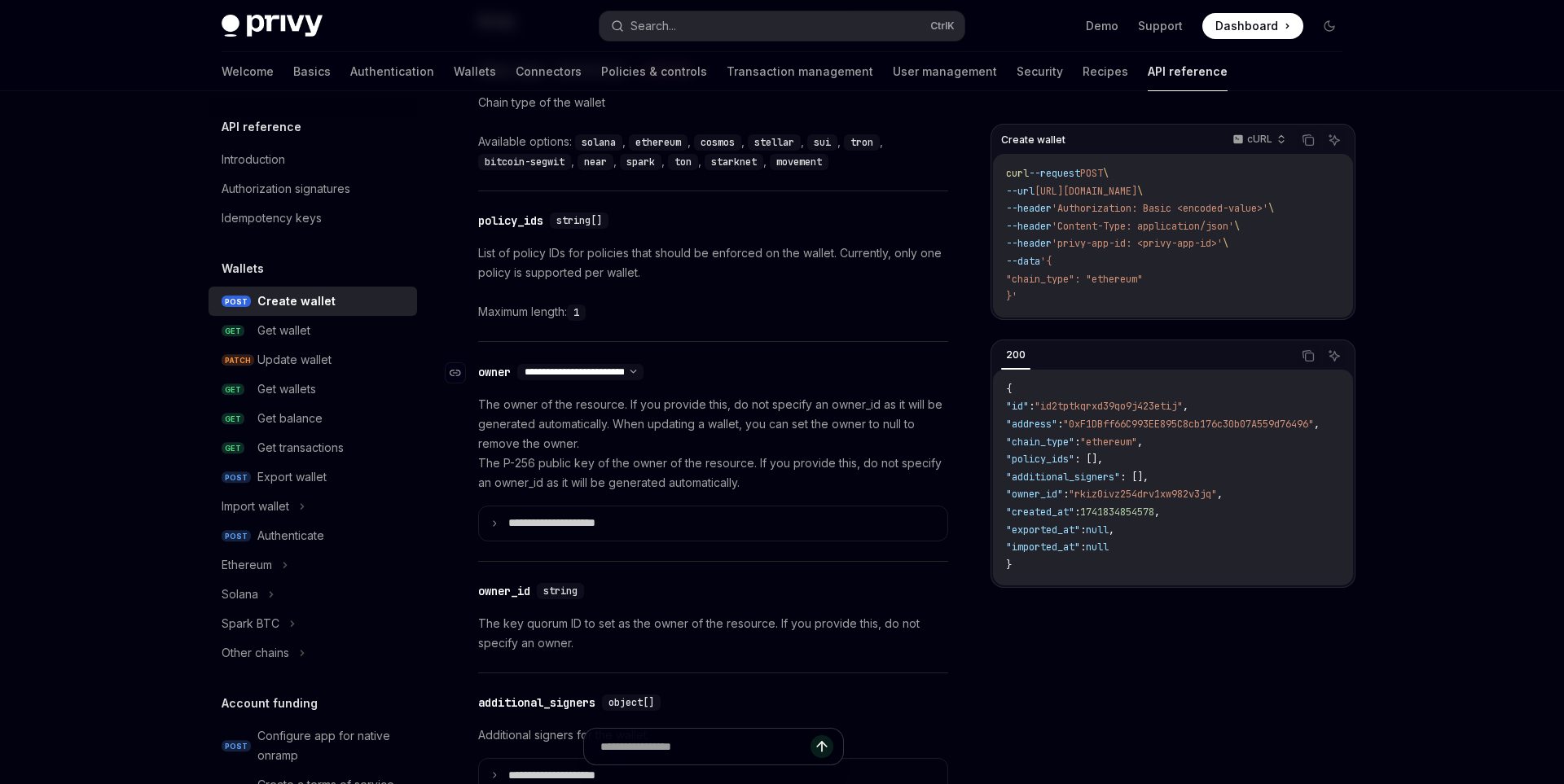
click at [517, 366] on select "**********" at bounding box center [579, 372] width 126 height 13
select select "*"
click option "**********" at bounding box center [0, 0] width 0 height 0
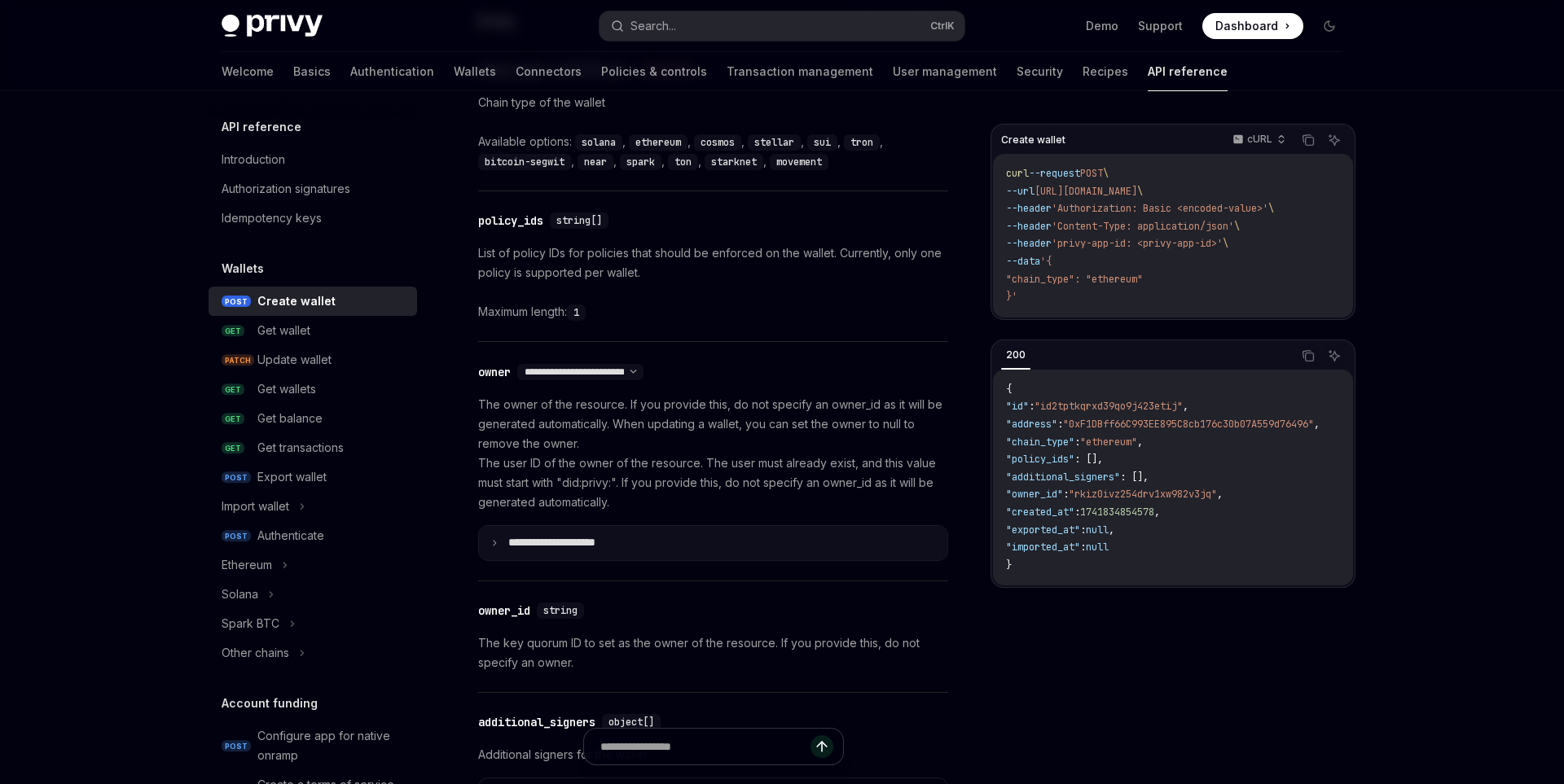
click at [621, 544] on p "**********" at bounding box center [565, 543] width 114 height 14
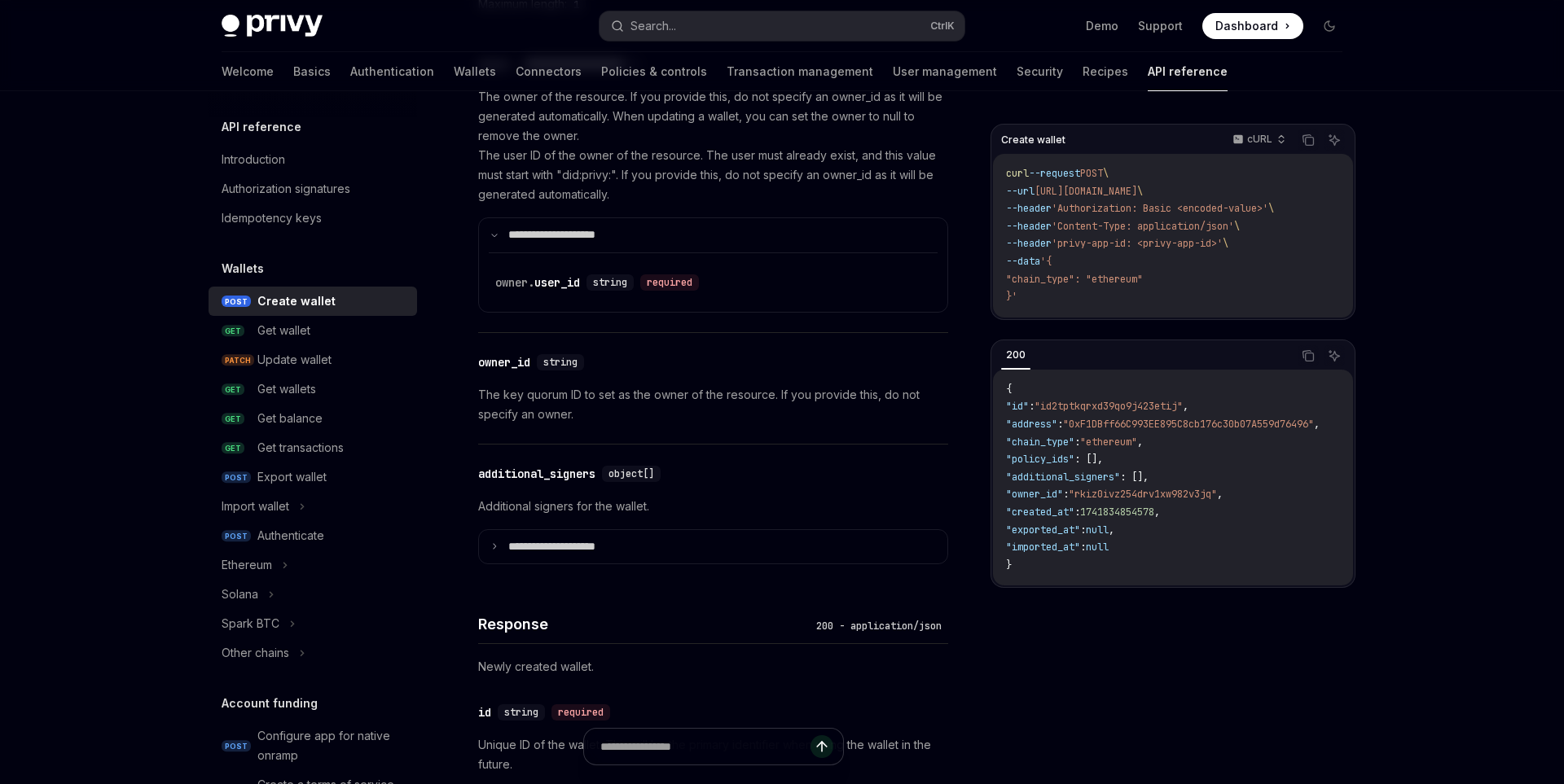
scroll to position [1054, 0]
click at [303, 307] on div "Create wallet" at bounding box center [295, 301] width 78 height 19
type textarea "*"
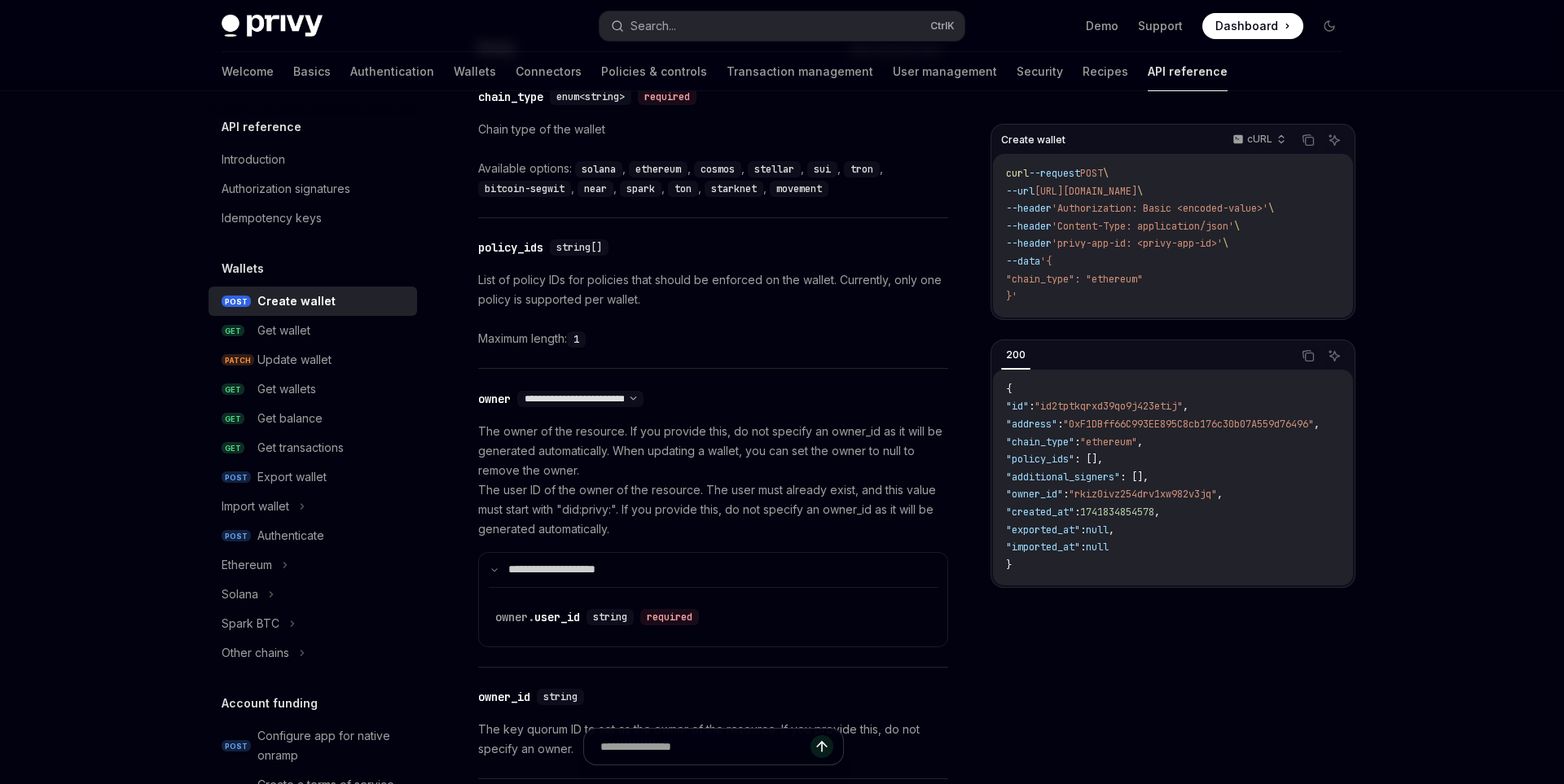
scroll to position [738, 0]
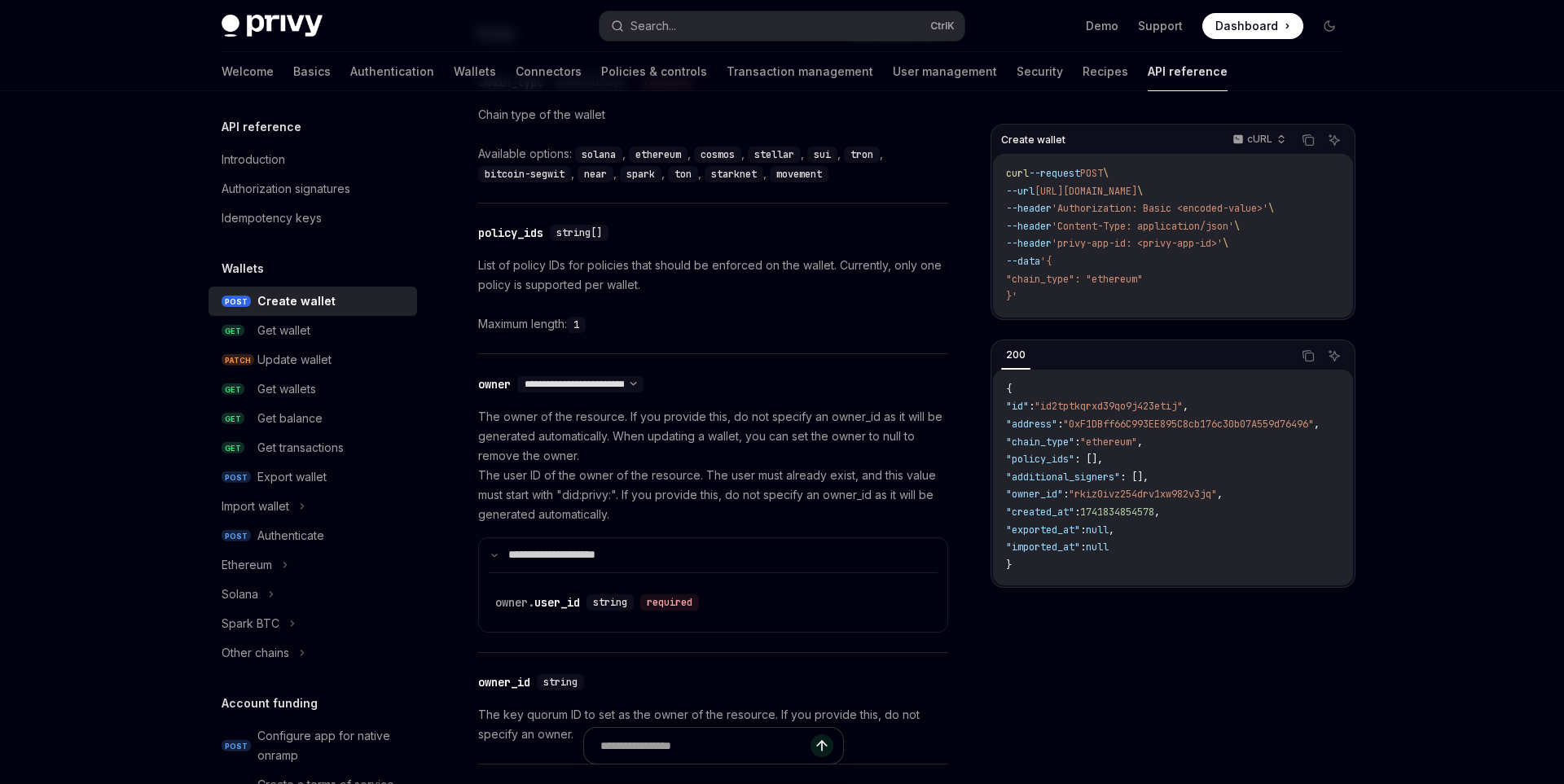
click at [621, 615] on div "​ owner. user_id string required" at bounding box center [713, 602] width 436 height 59
click at [614, 604] on span "string" at bounding box center [610, 603] width 35 height 13
click at [517, 378] on select "**********" at bounding box center [579, 385] width 126 height 13
click option "**********" at bounding box center [0, 0] width 0 height 0
click at [517, 378] on select "**********" at bounding box center [579, 385] width 126 height 13
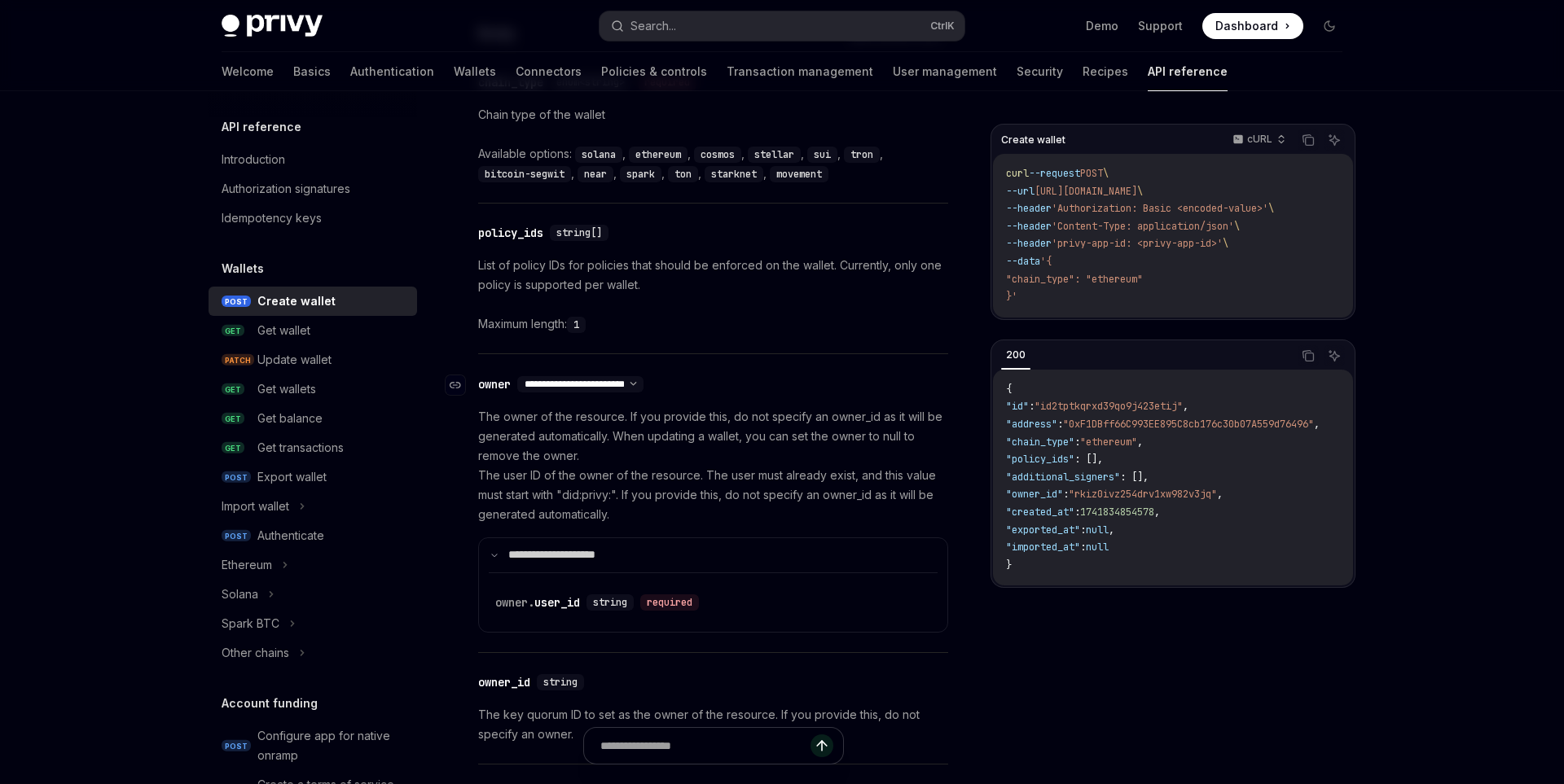
click option "**********" at bounding box center [0, 0] width 0 height 0
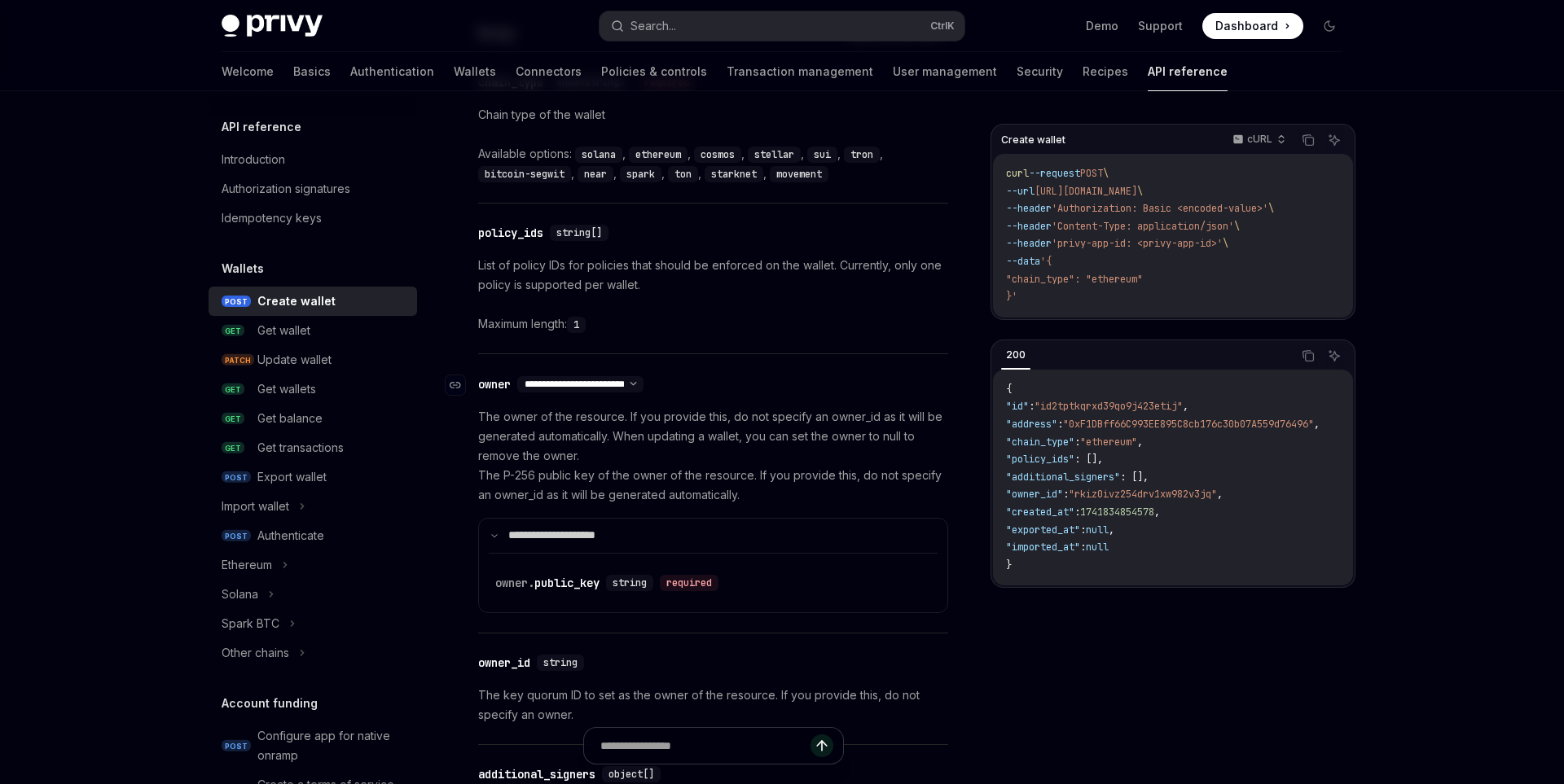
select select "*"
click option "**********" at bounding box center [0, 0] width 0 height 0
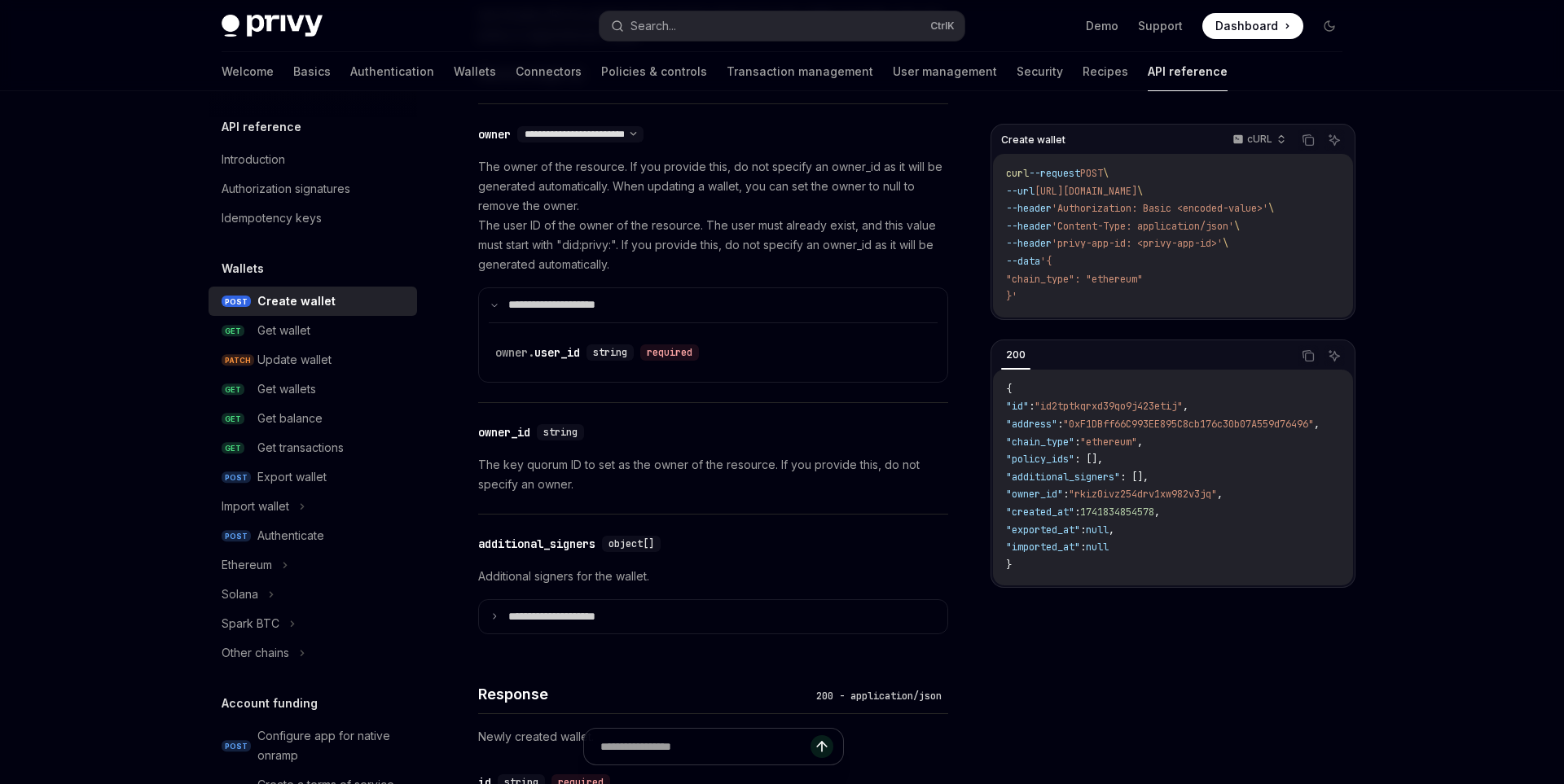
scroll to position [989, 0]
click at [300, 506] on div "Import wallet" at bounding box center [313, 506] width 209 height 29
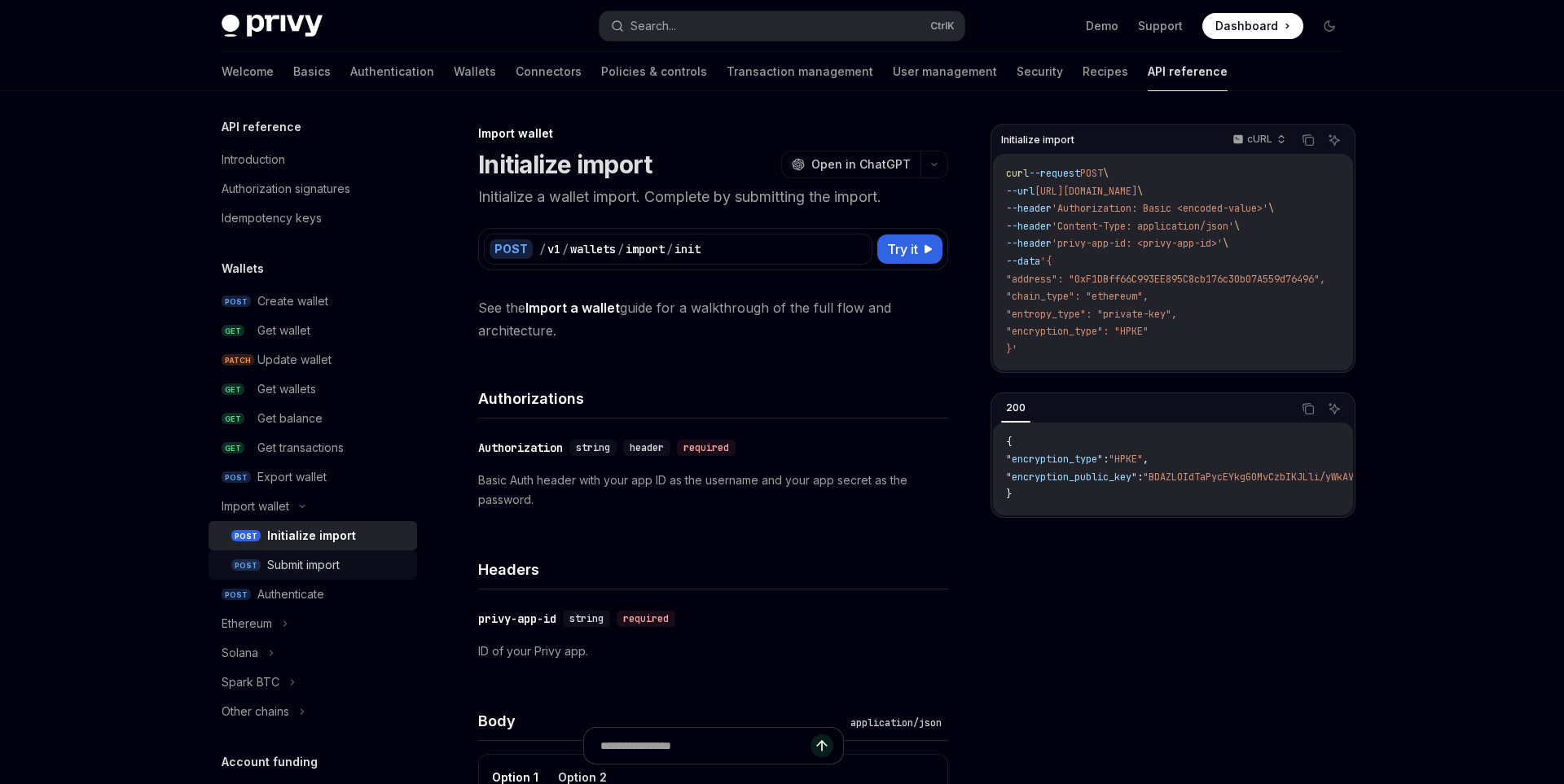
click at [340, 559] on div "Submit import" at bounding box center [303, 565] width 72 height 19
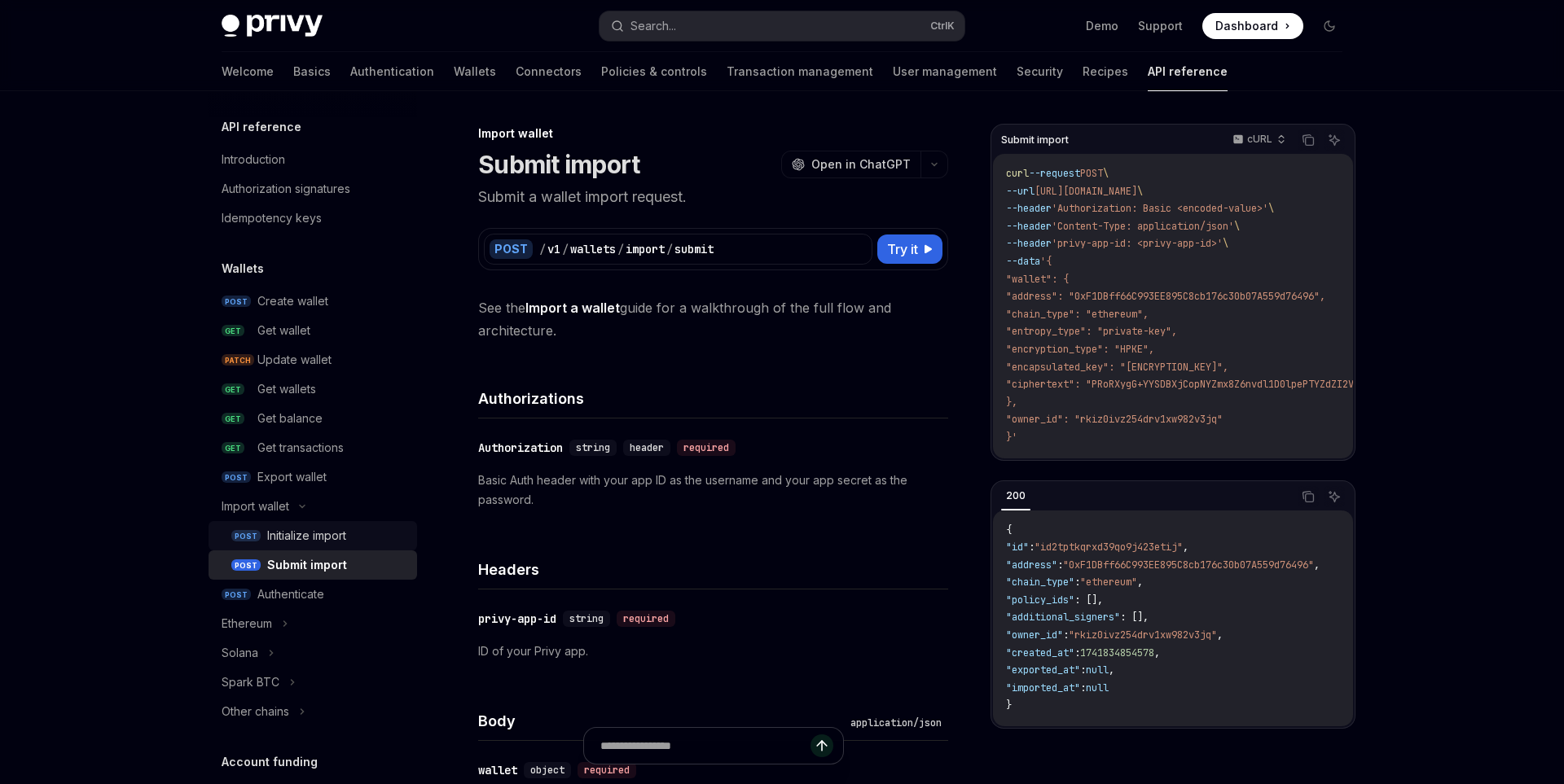
click at [343, 543] on div "Initialize import" at bounding box center [307, 536] width 79 height 19
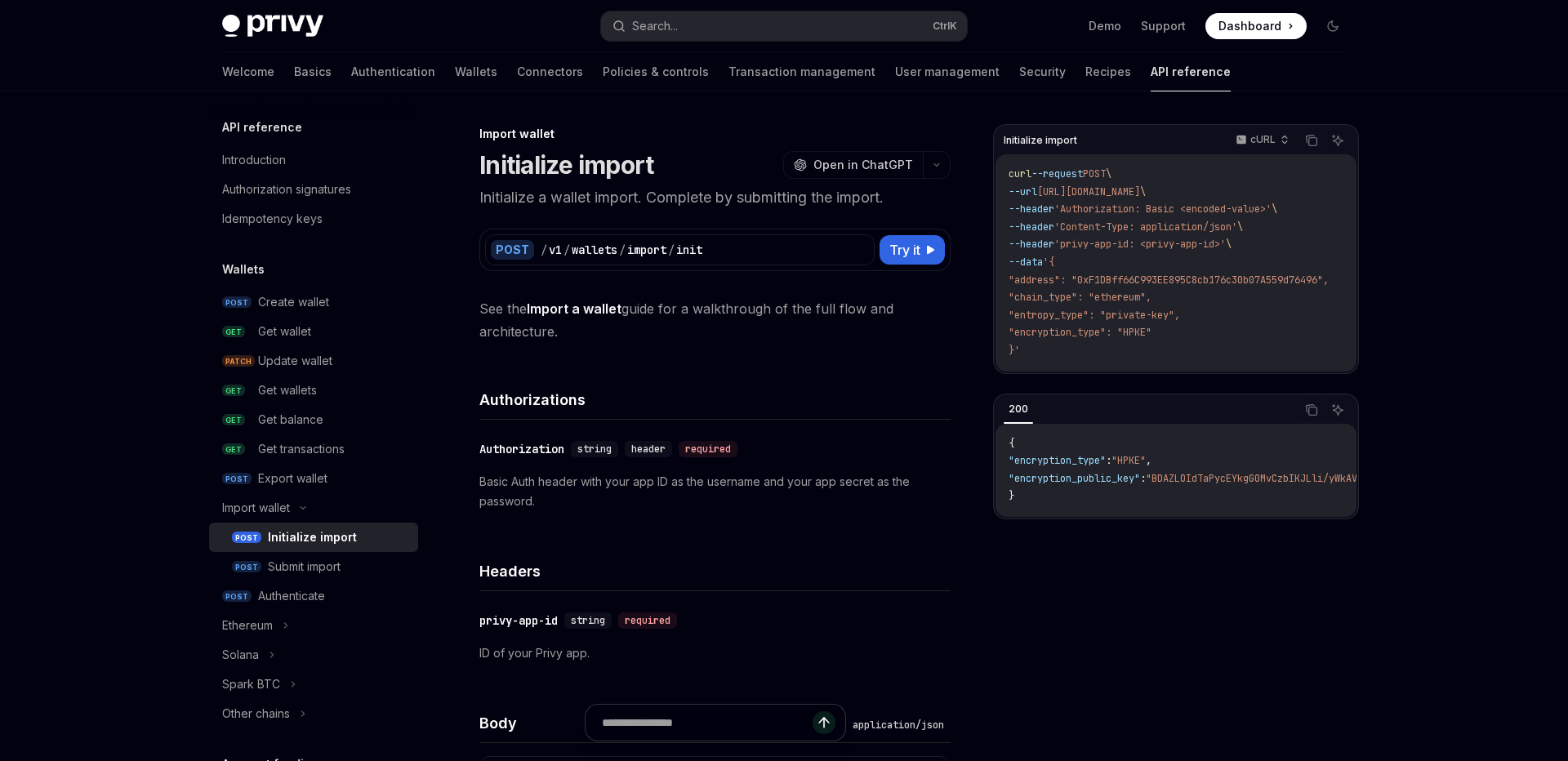
type textarea "*"
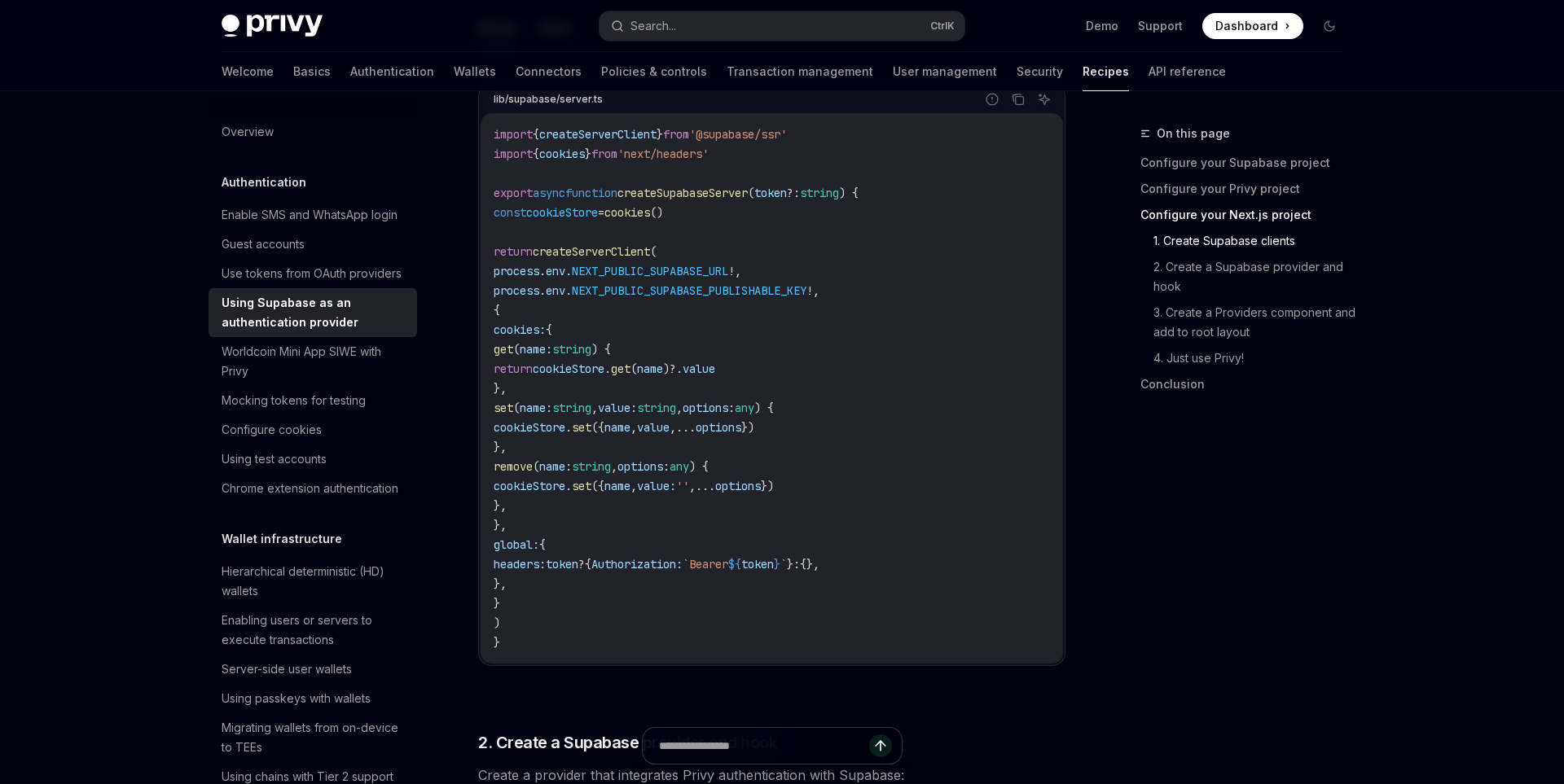
scroll to position [924, 0]
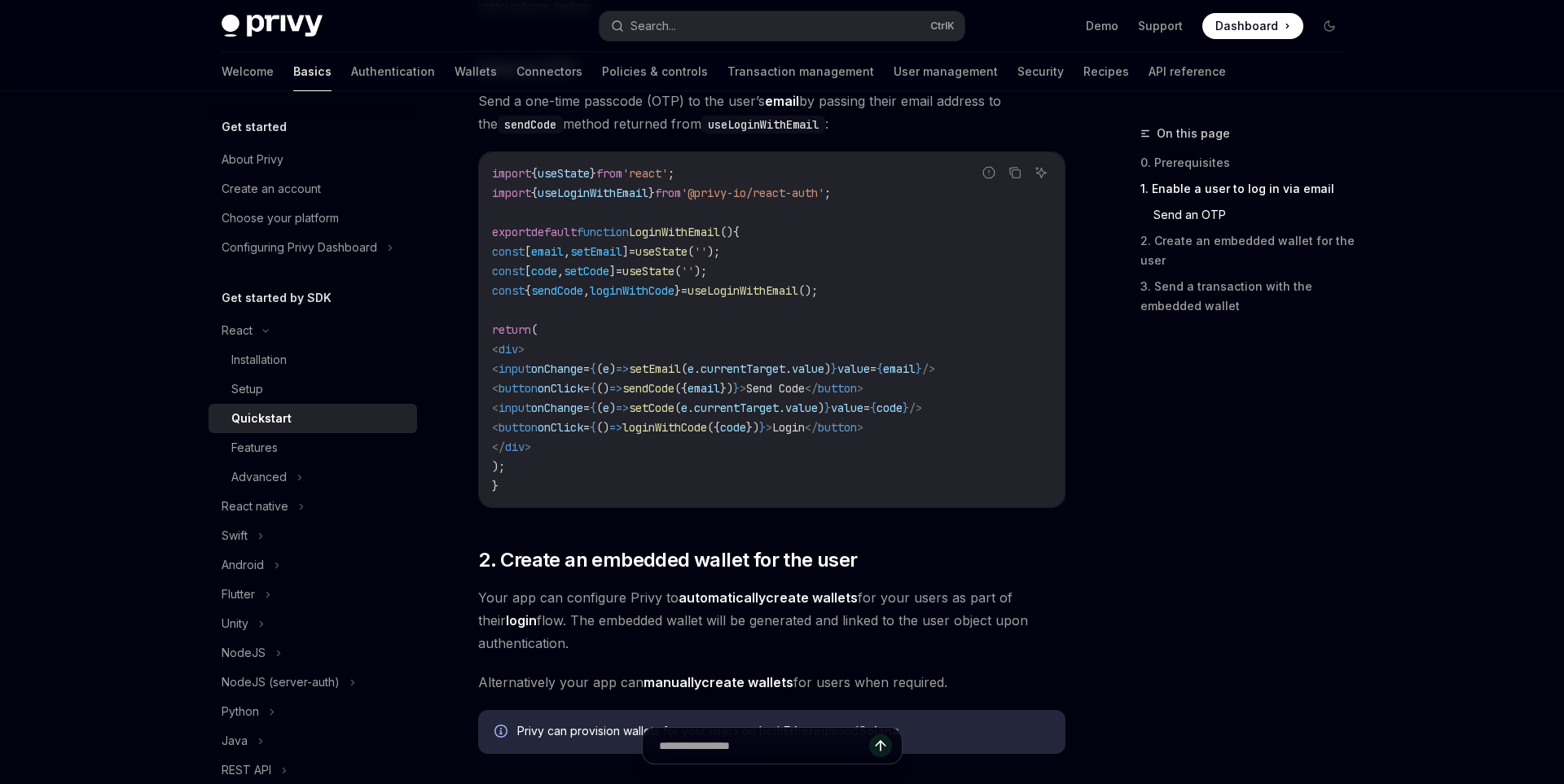
scroll to position [133, 0]
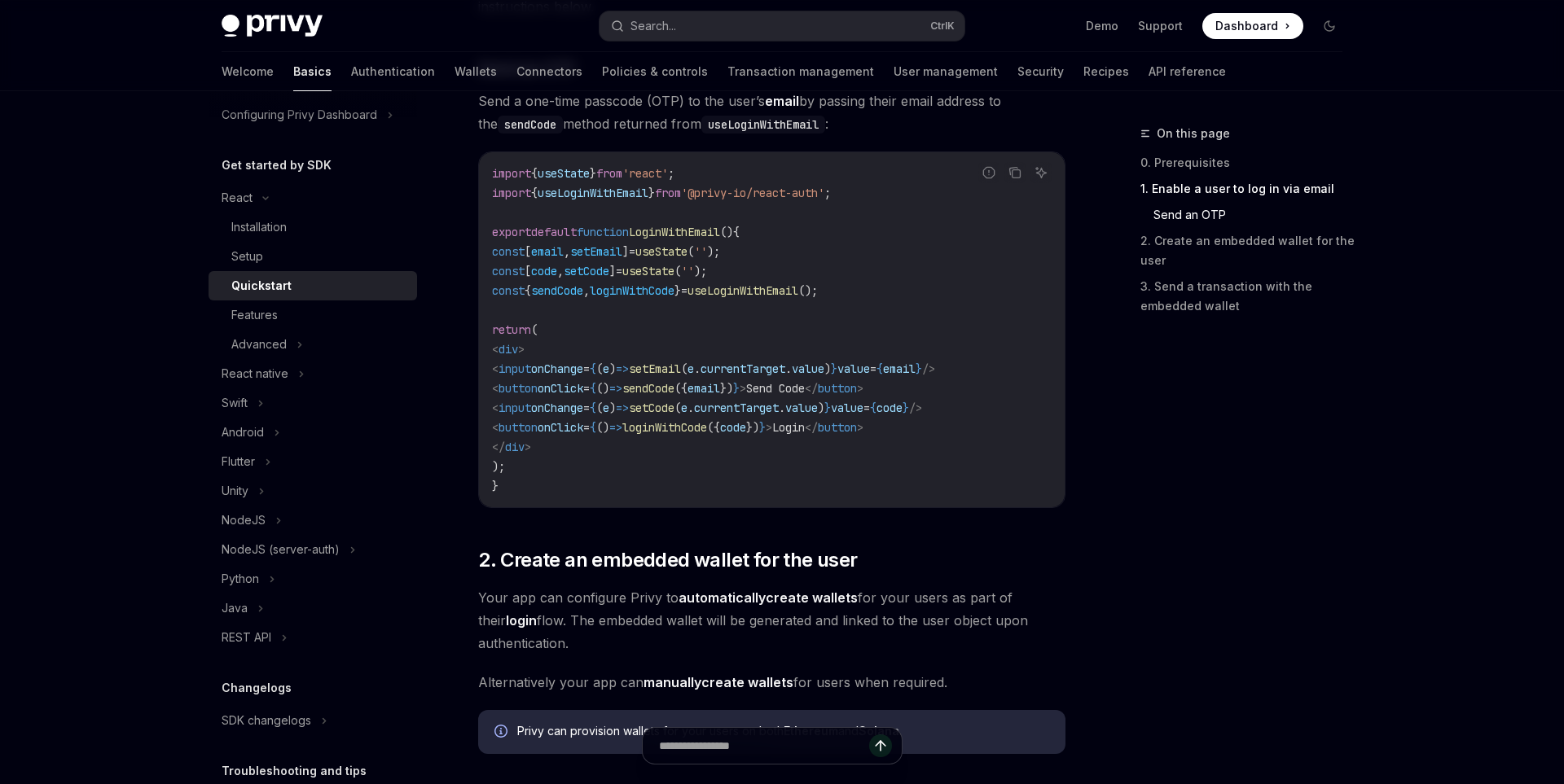
click at [835, 3] on div "Privy Docs home page Search... Ctrl K Demo Support Dashboard Dashboard Search..." at bounding box center [782, 26] width 1121 height 52
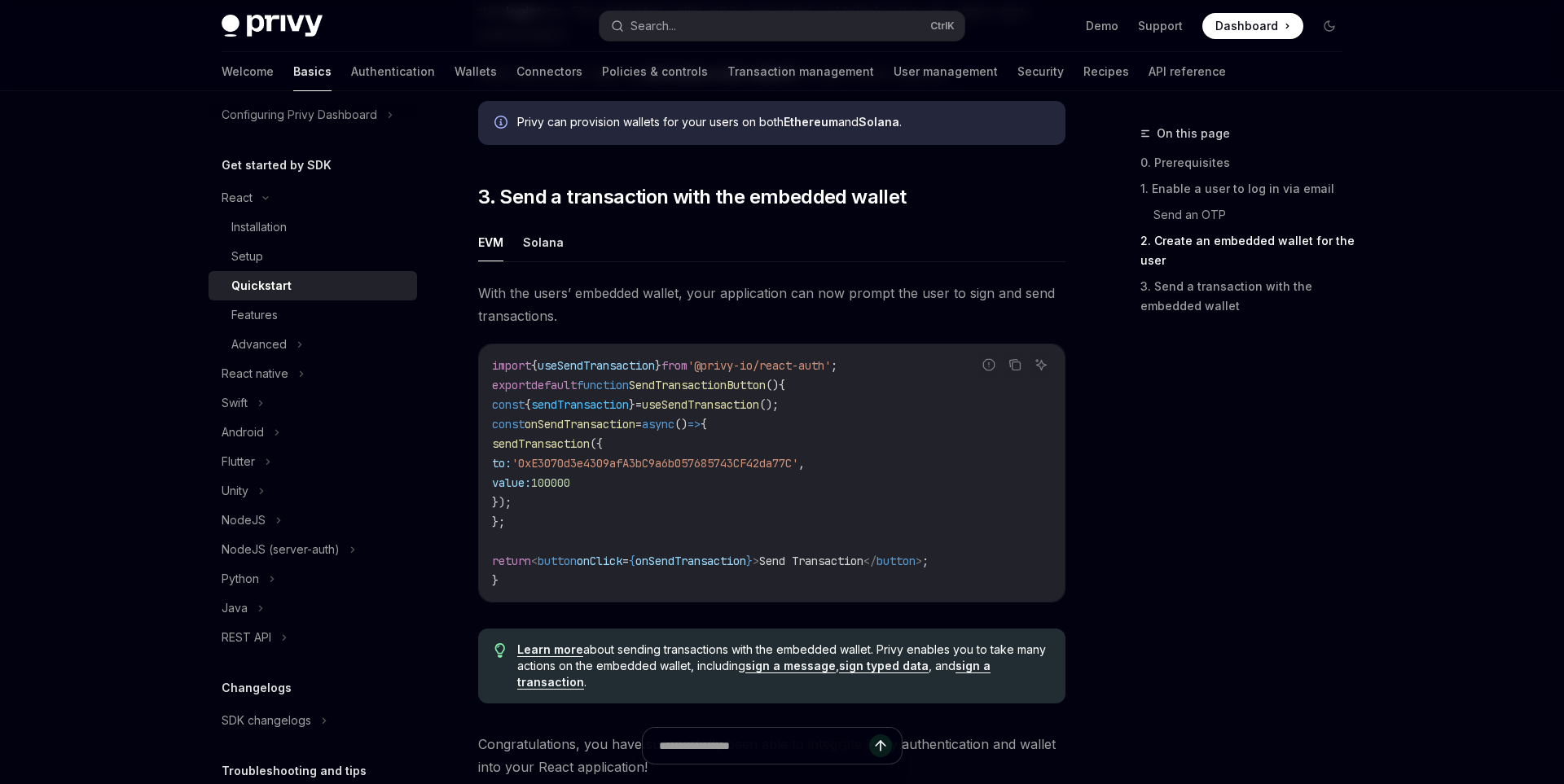
scroll to position [1328, 0]
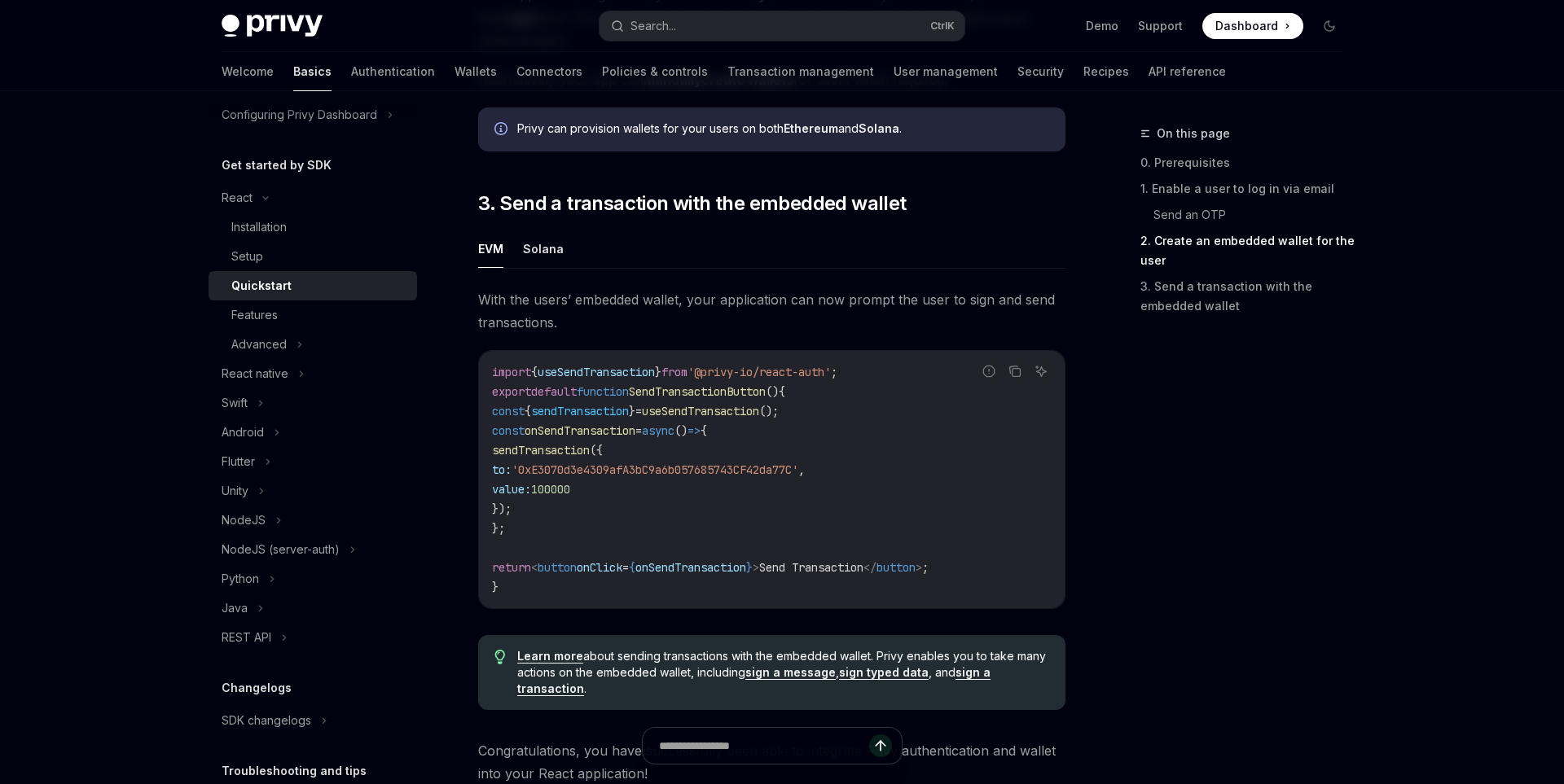
click at [1225, 13] on span at bounding box center [1252, 26] width 101 height 26
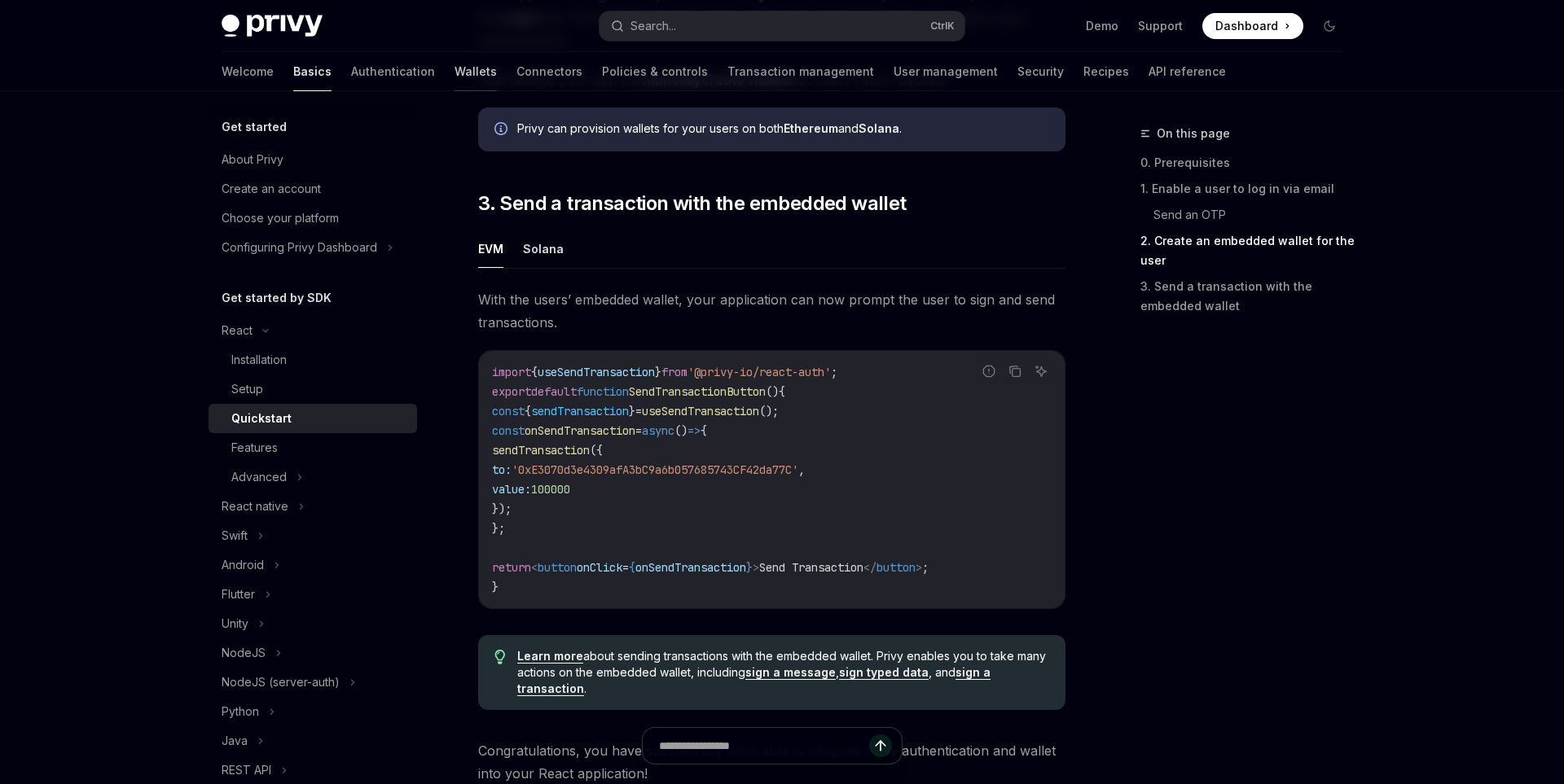
click at [454, 80] on link "Wallets" at bounding box center [475, 71] width 42 height 39
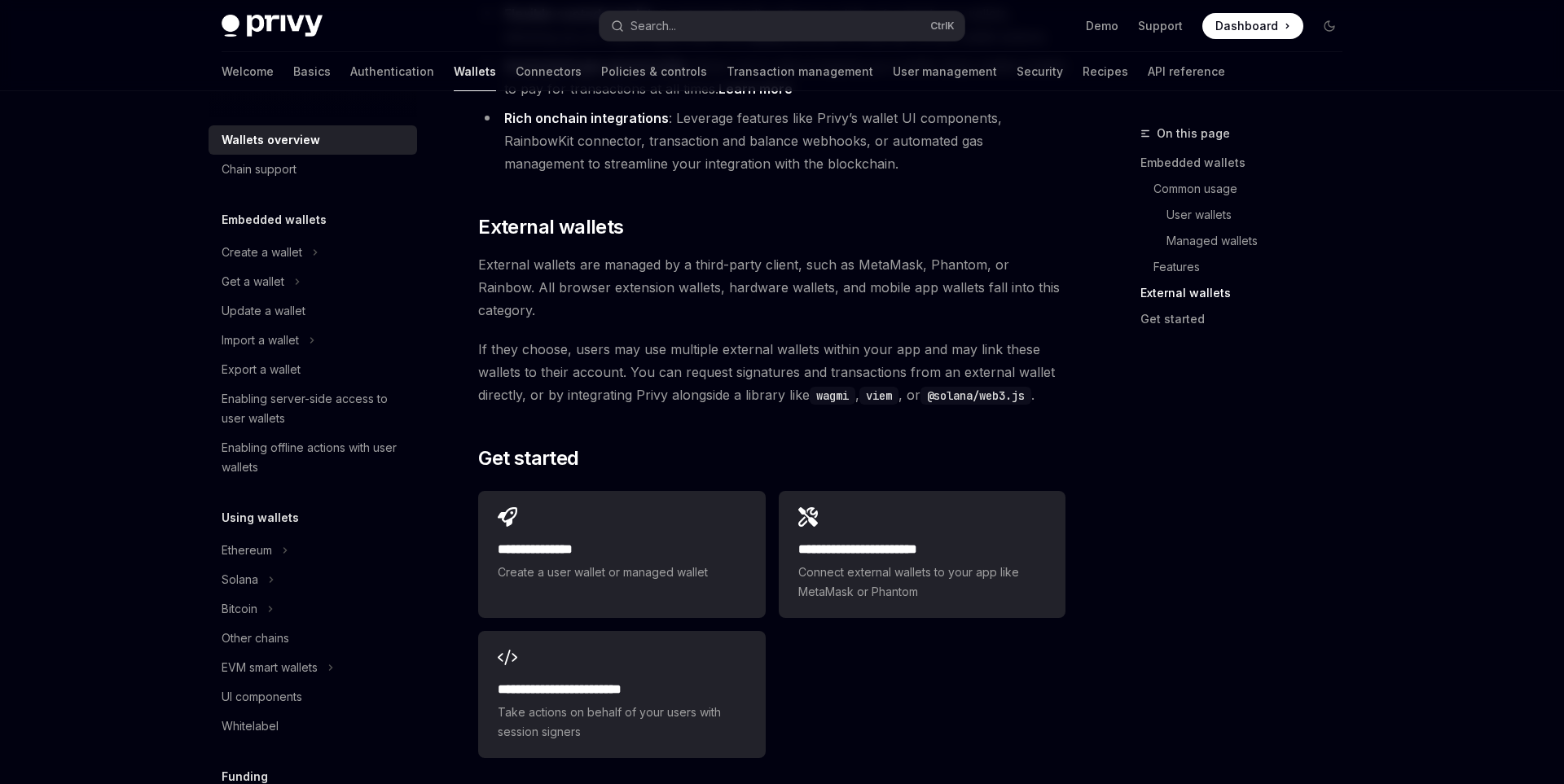
scroll to position [2479, 0]
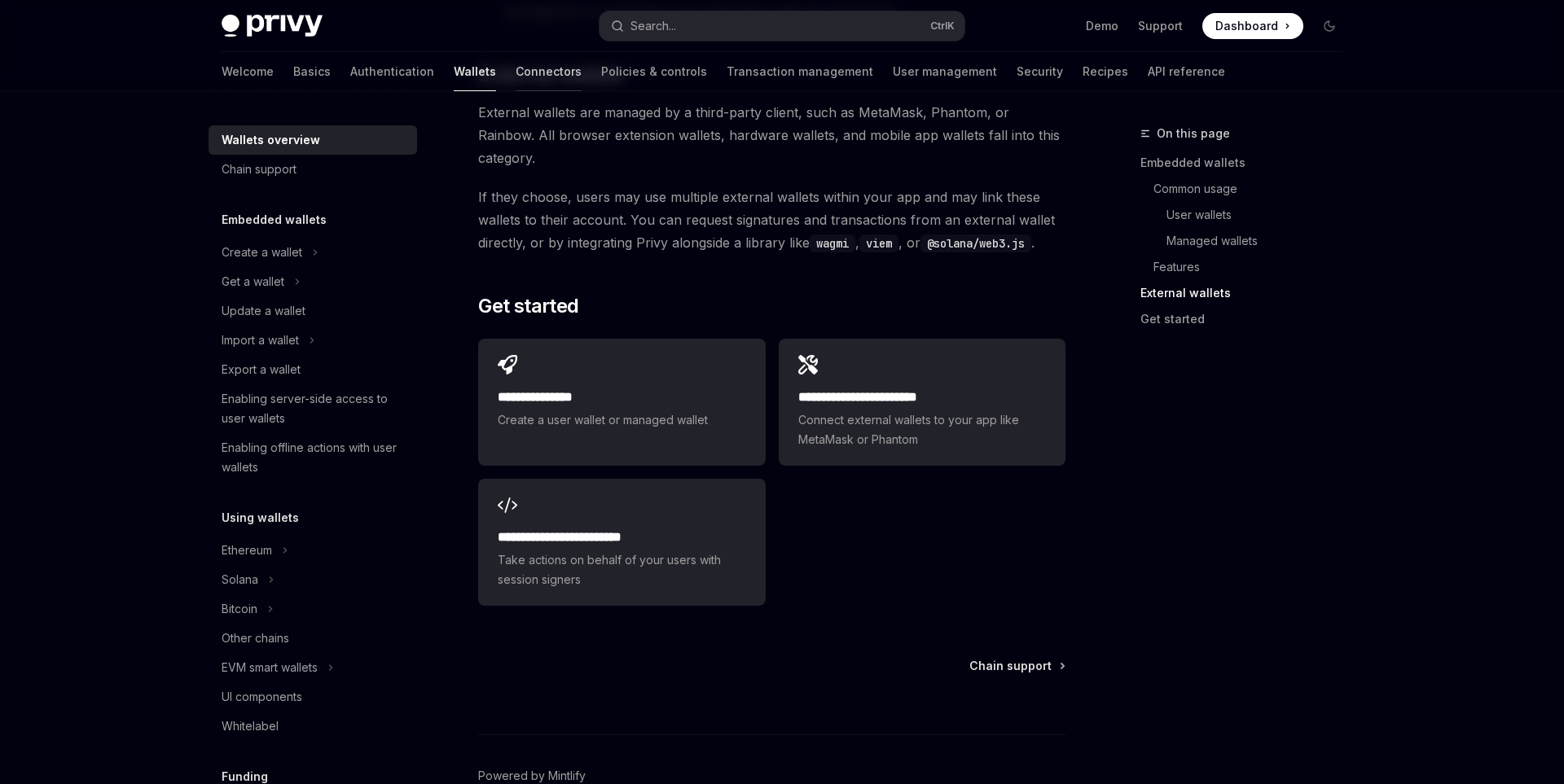
click at [516, 79] on link "Connectors" at bounding box center [549, 71] width 66 height 39
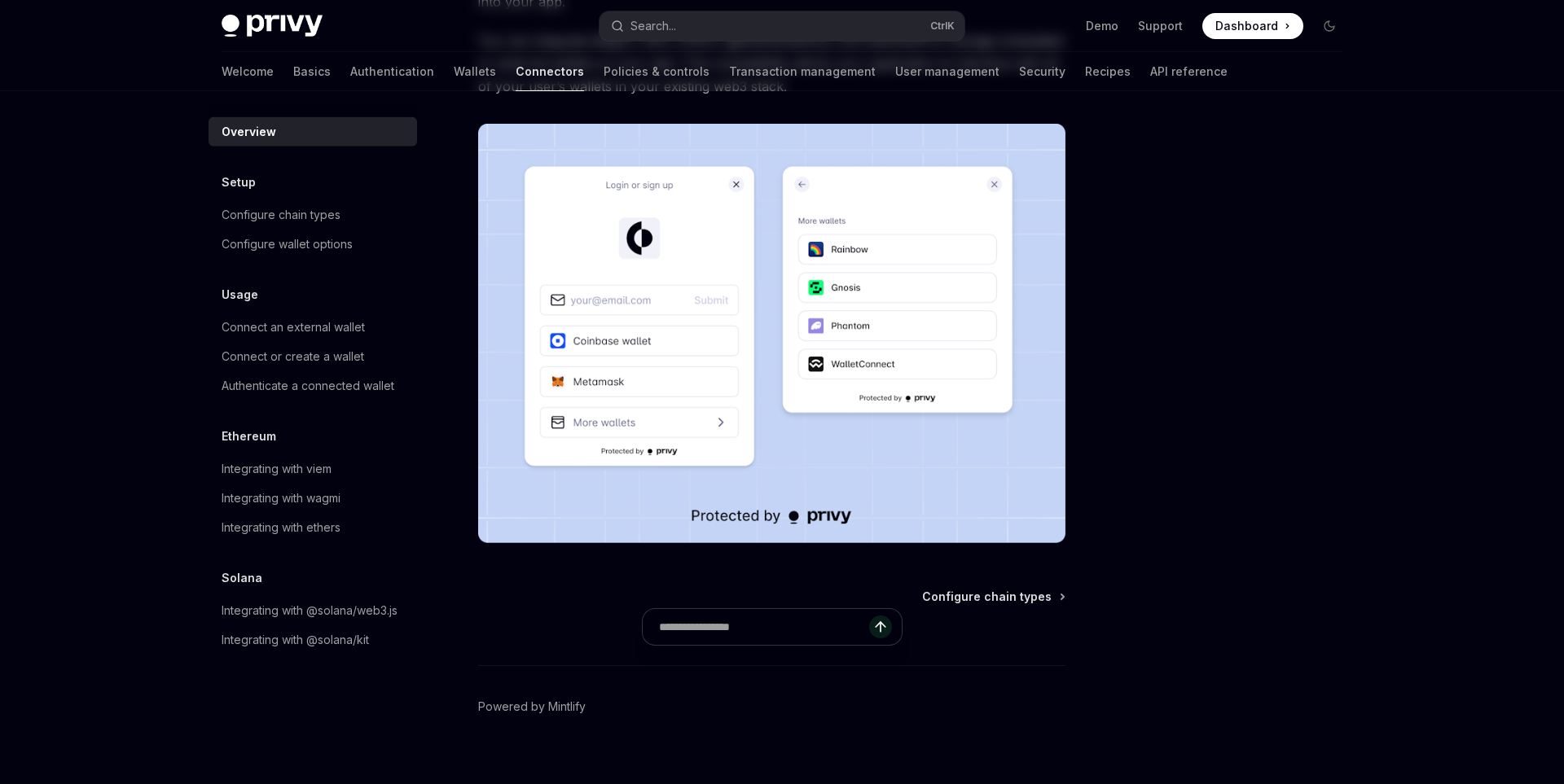
scroll to position [273, 0]
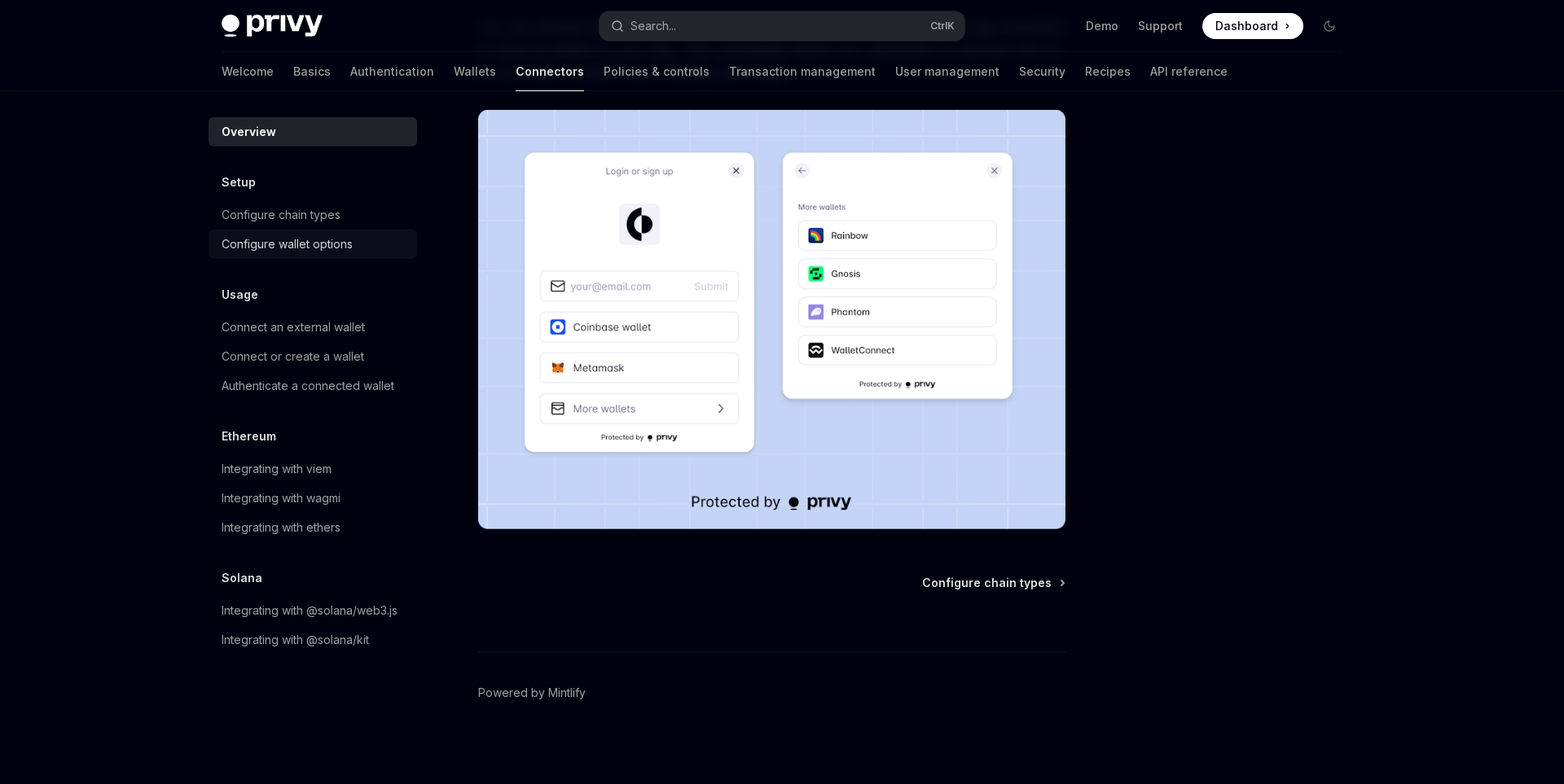
click at [353, 240] on div "Configure wallet options" at bounding box center [287, 244] width 131 height 19
type textarea "*"
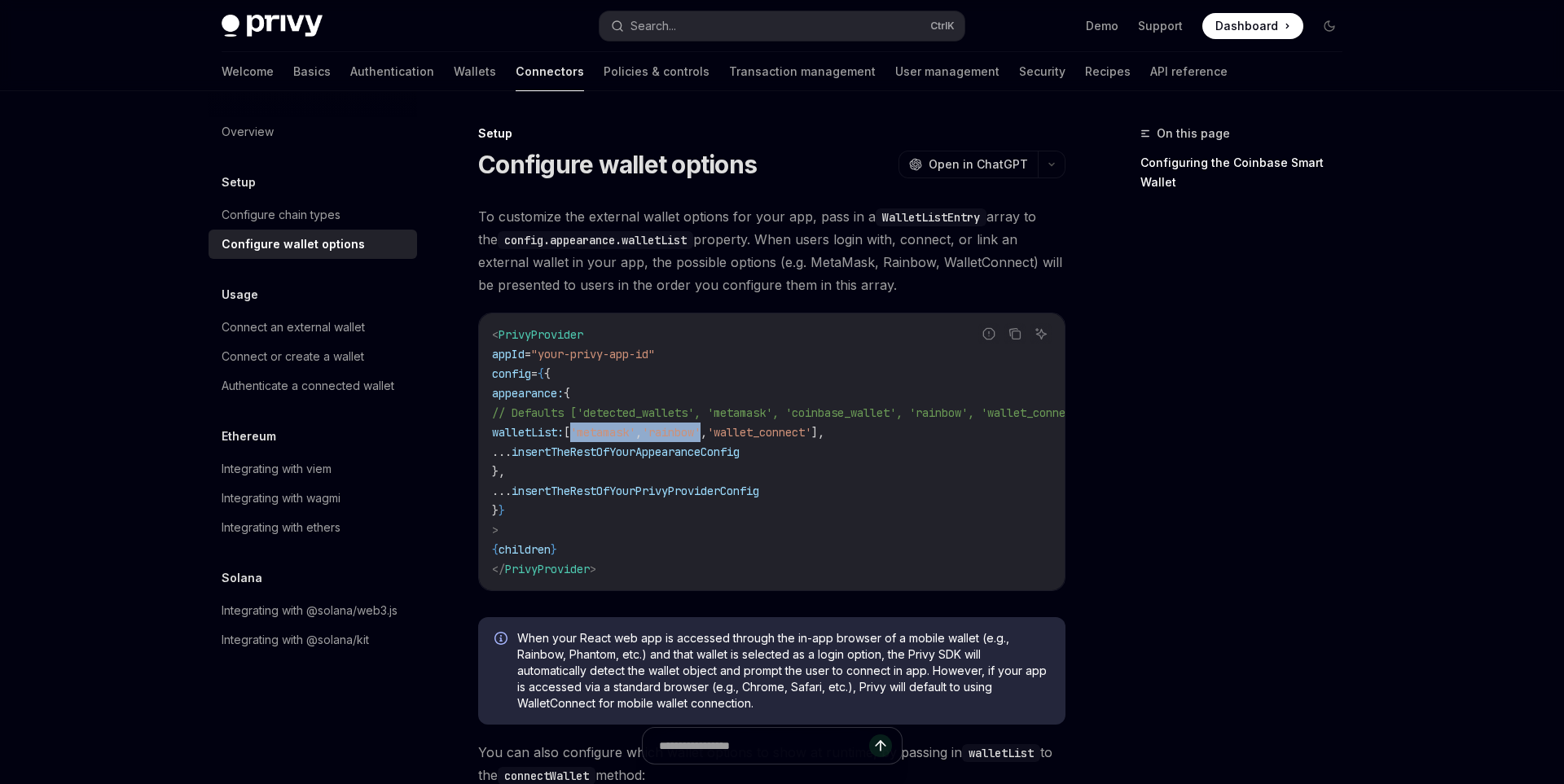
drag, startPoint x: 767, startPoint y: 432, endPoint x: 625, endPoint y: 431, distance: 142.0
click at [625, 431] on span "walletList: [ 'metamask' , 'rainbow' , 'wallet_connect' ]," at bounding box center [657, 432] width 332 height 14
copy span "'metamask' , 'rainbow'"
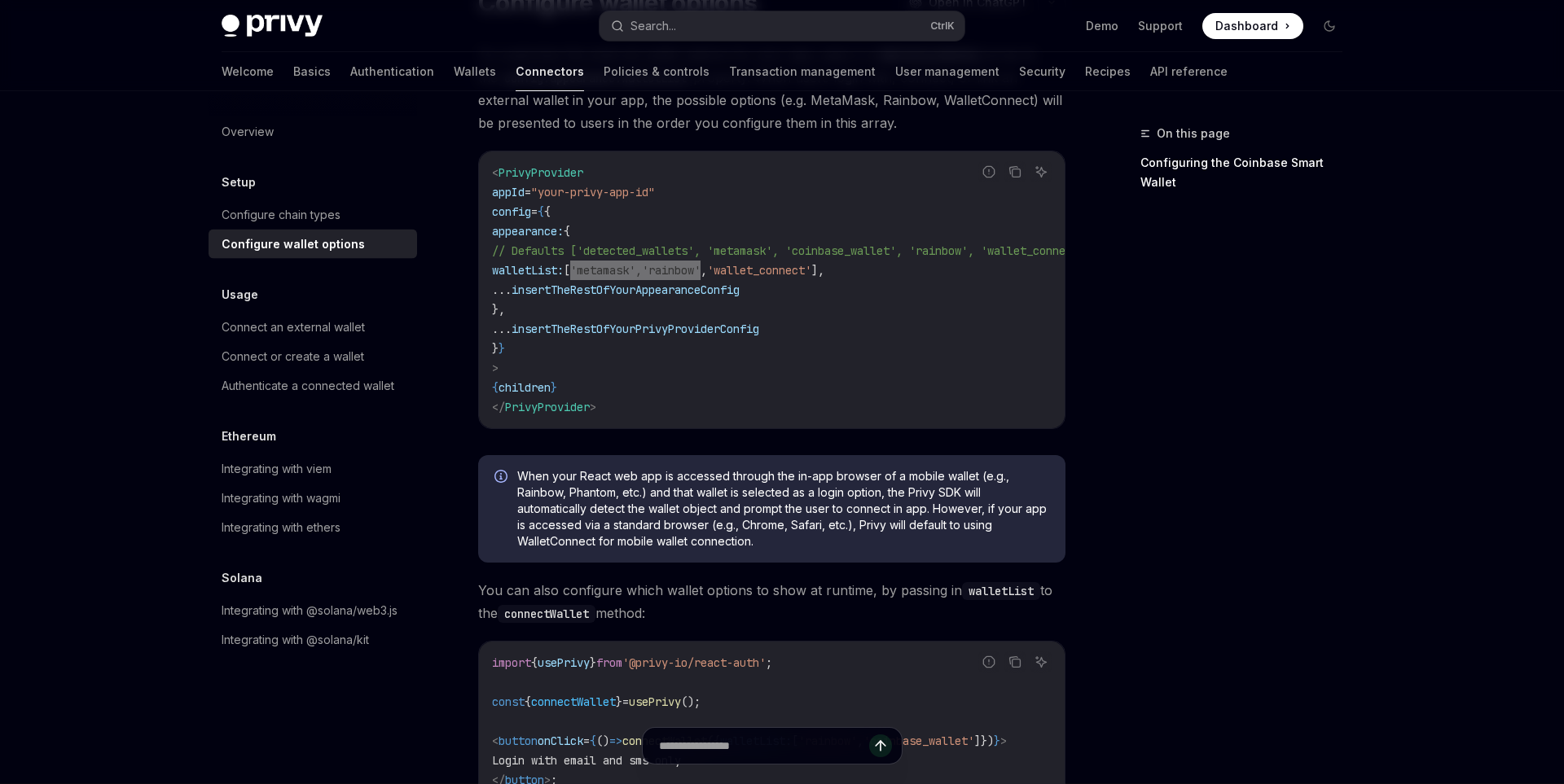
scroll to position [166, 0]
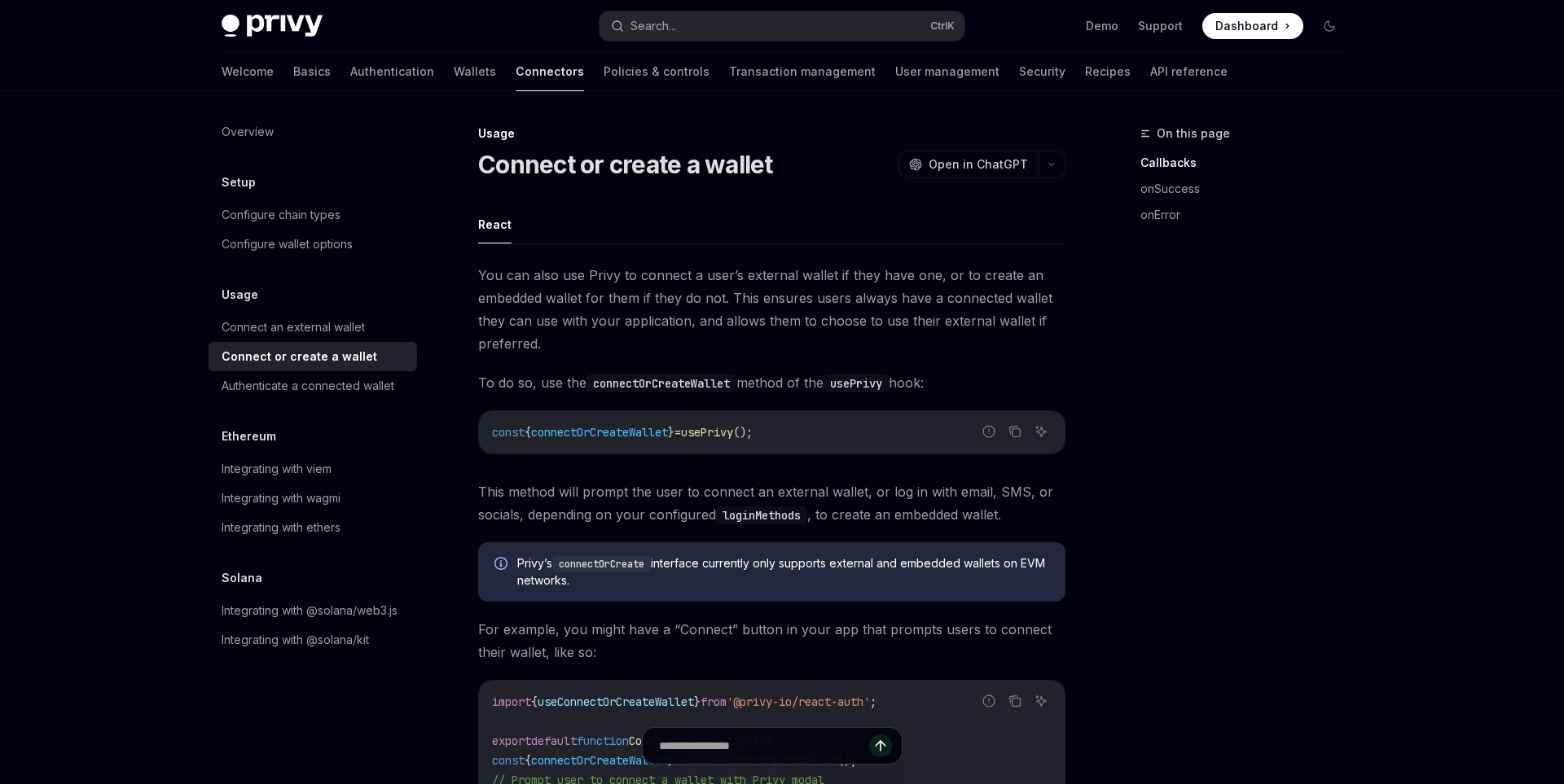
scroll to position [172, 0]
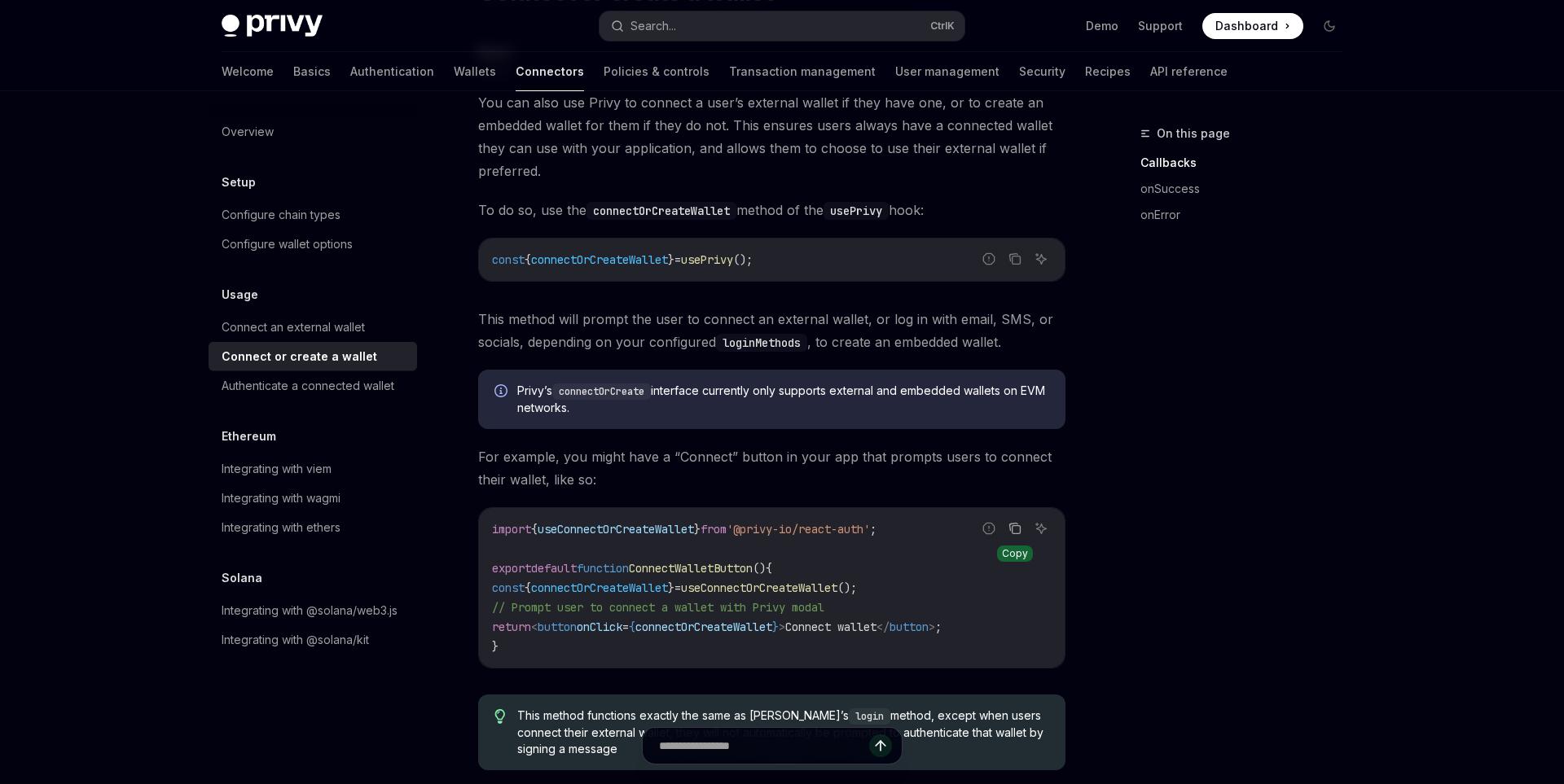
click at [1011, 527] on icon "Copy the contents from the code block" at bounding box center [1014, 527] width 8 height 8
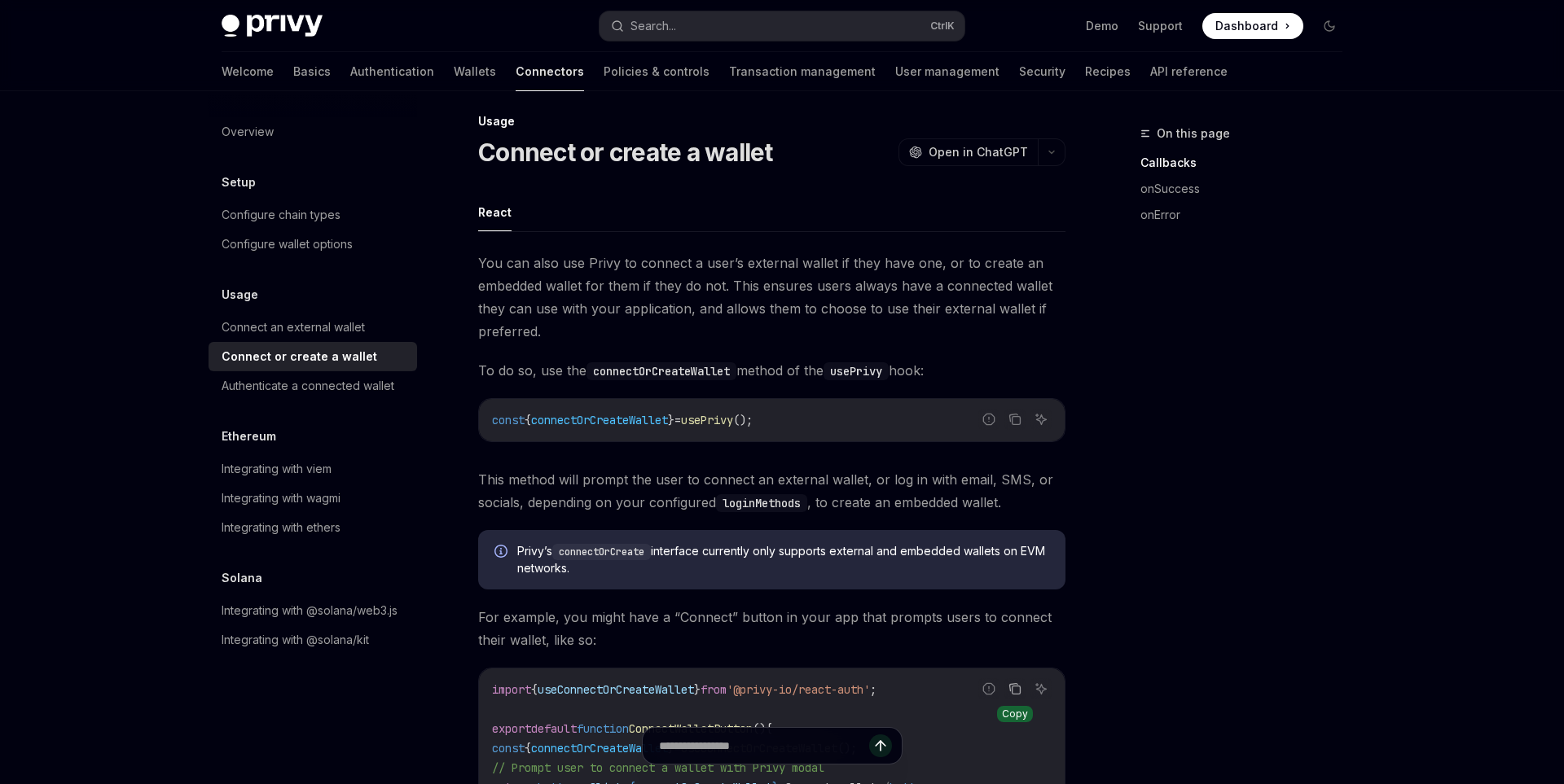
scroll to position [0, 0]
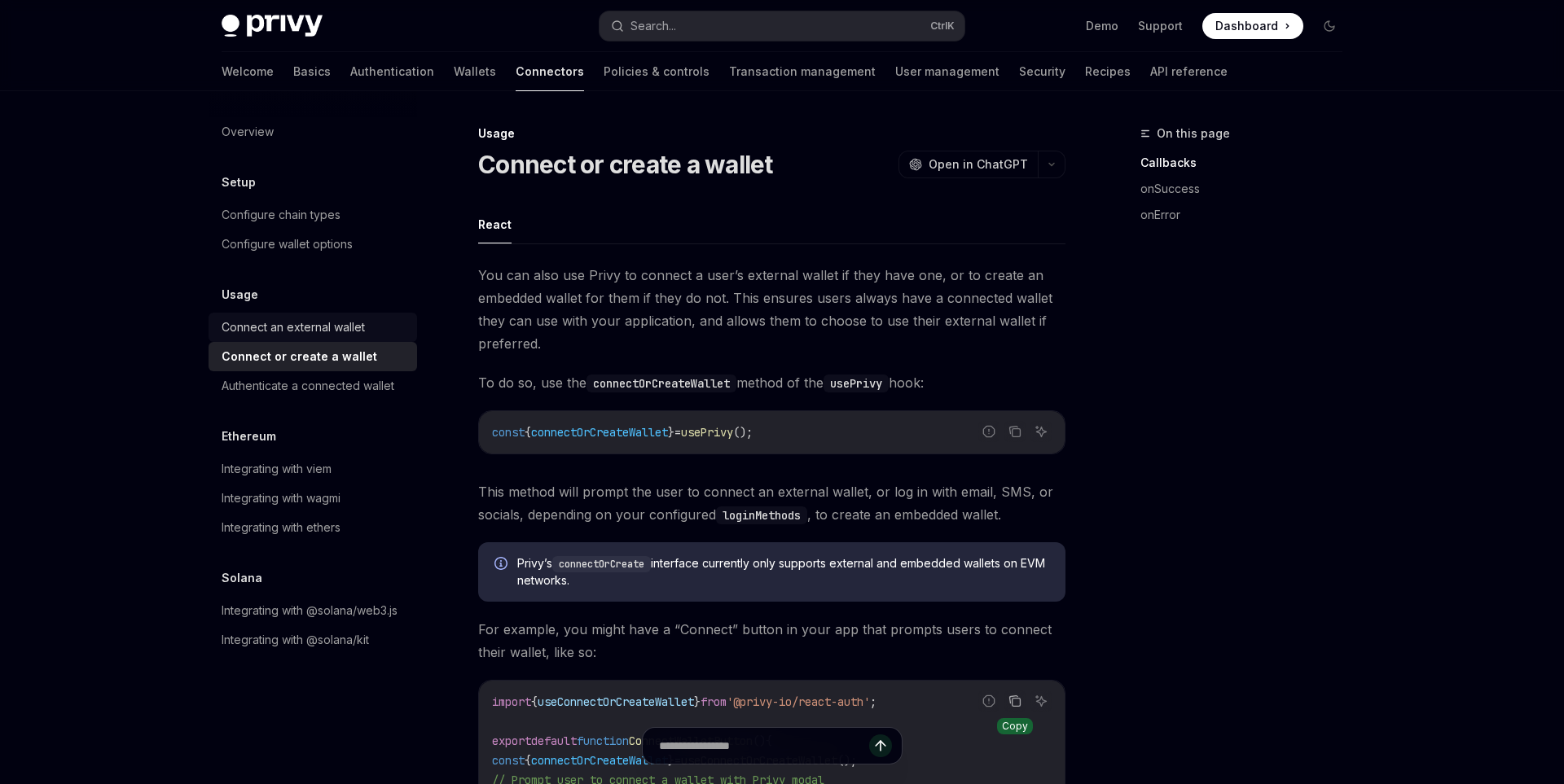
click at [350, 325] on div "Connect an external wallet" at bounding box center [293, 327] width 143 height 19
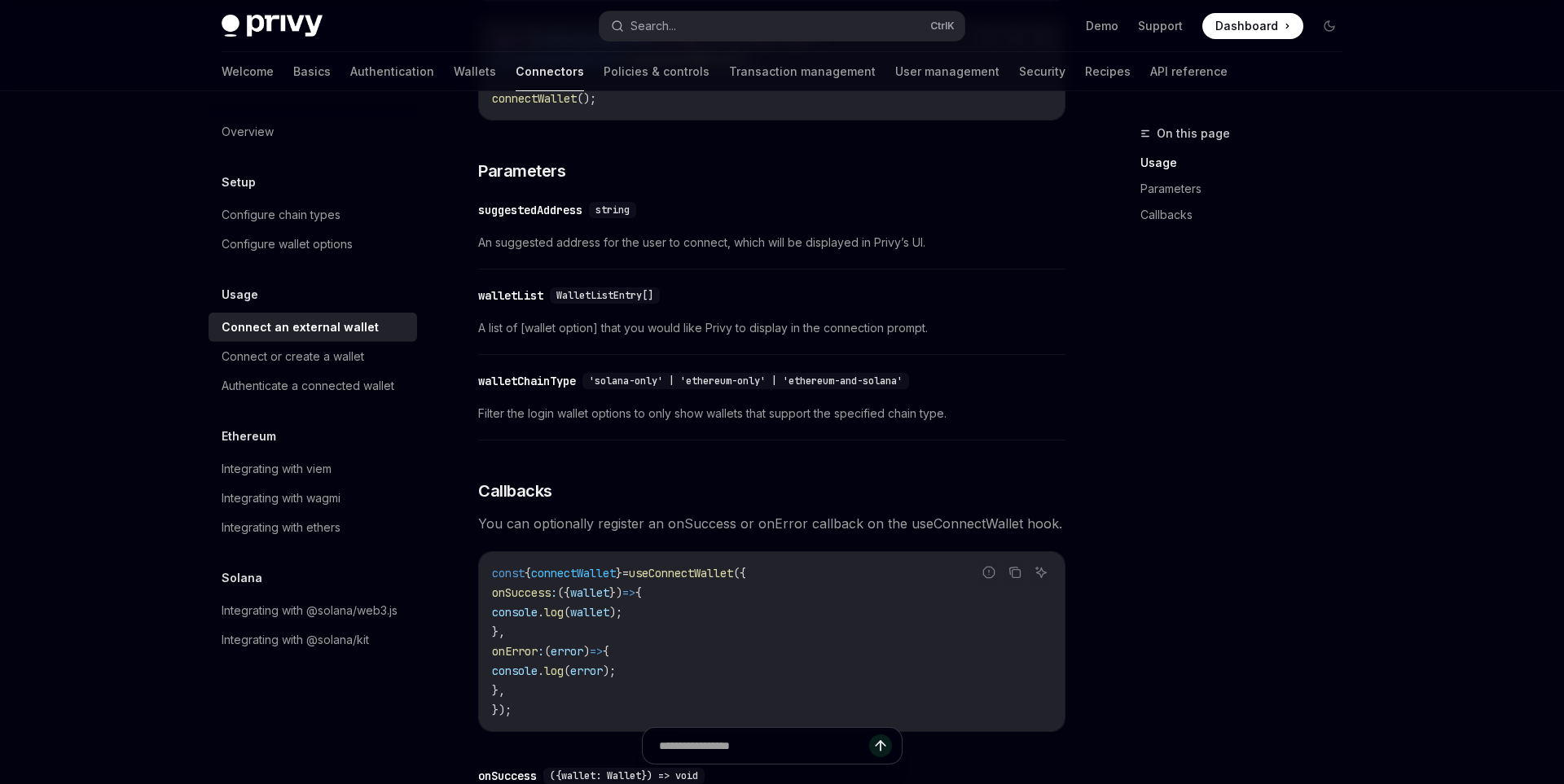
scroll to position [999, 0]
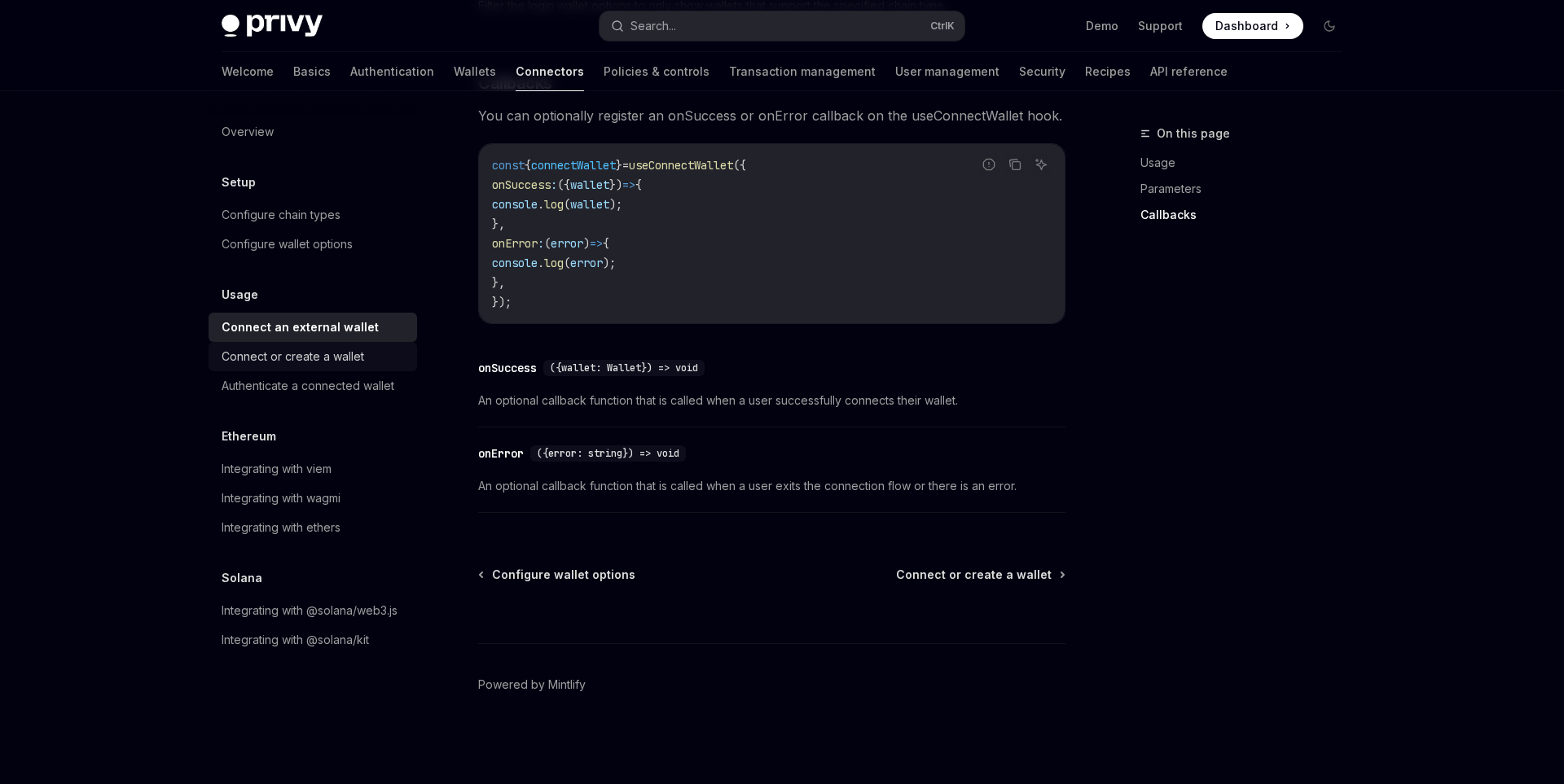
click at [385, 364] on div "Connect or create a wallet" at bounding box center [314, 357] width 186 height 19
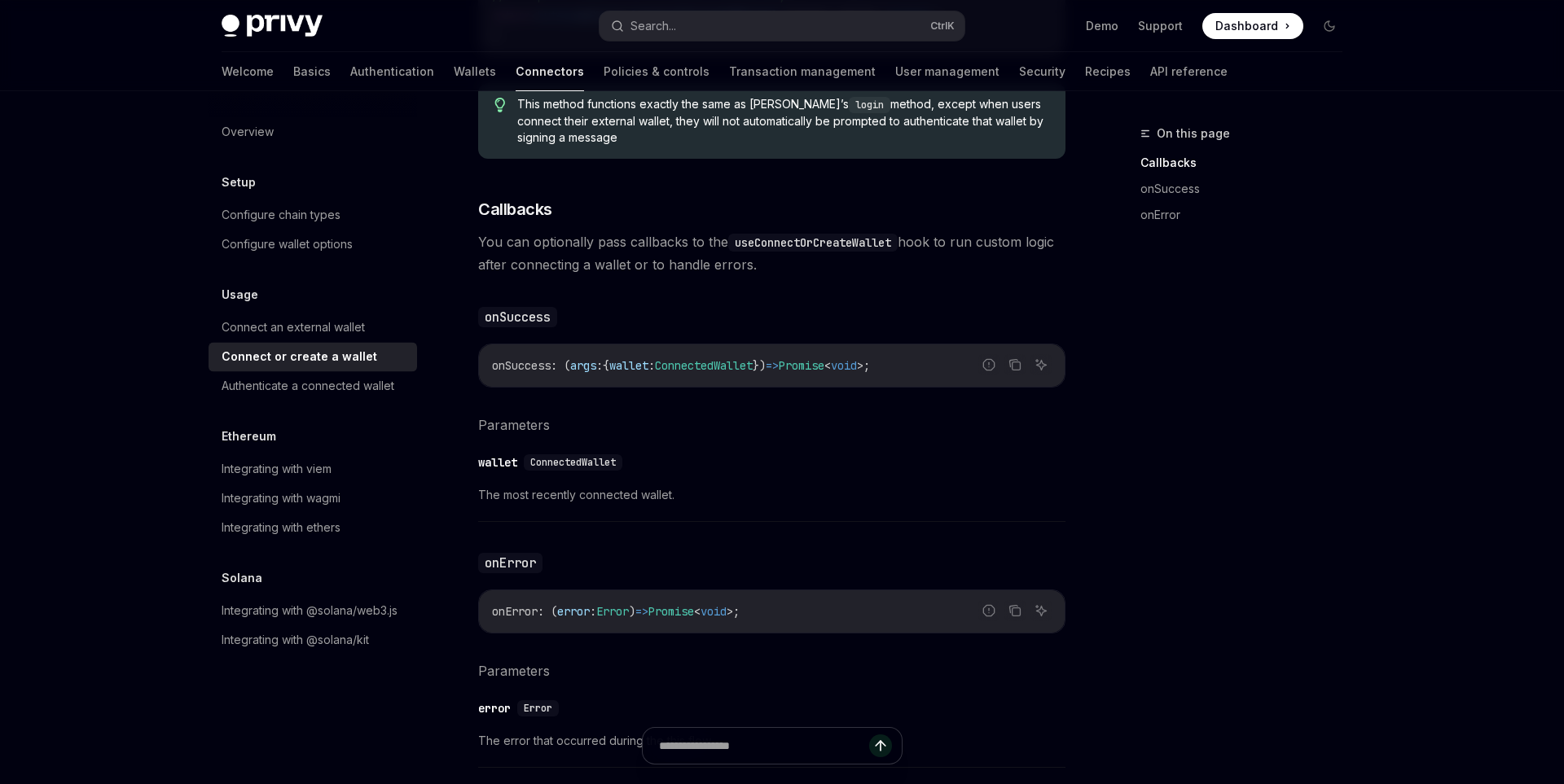
scroll to position [789, 0]
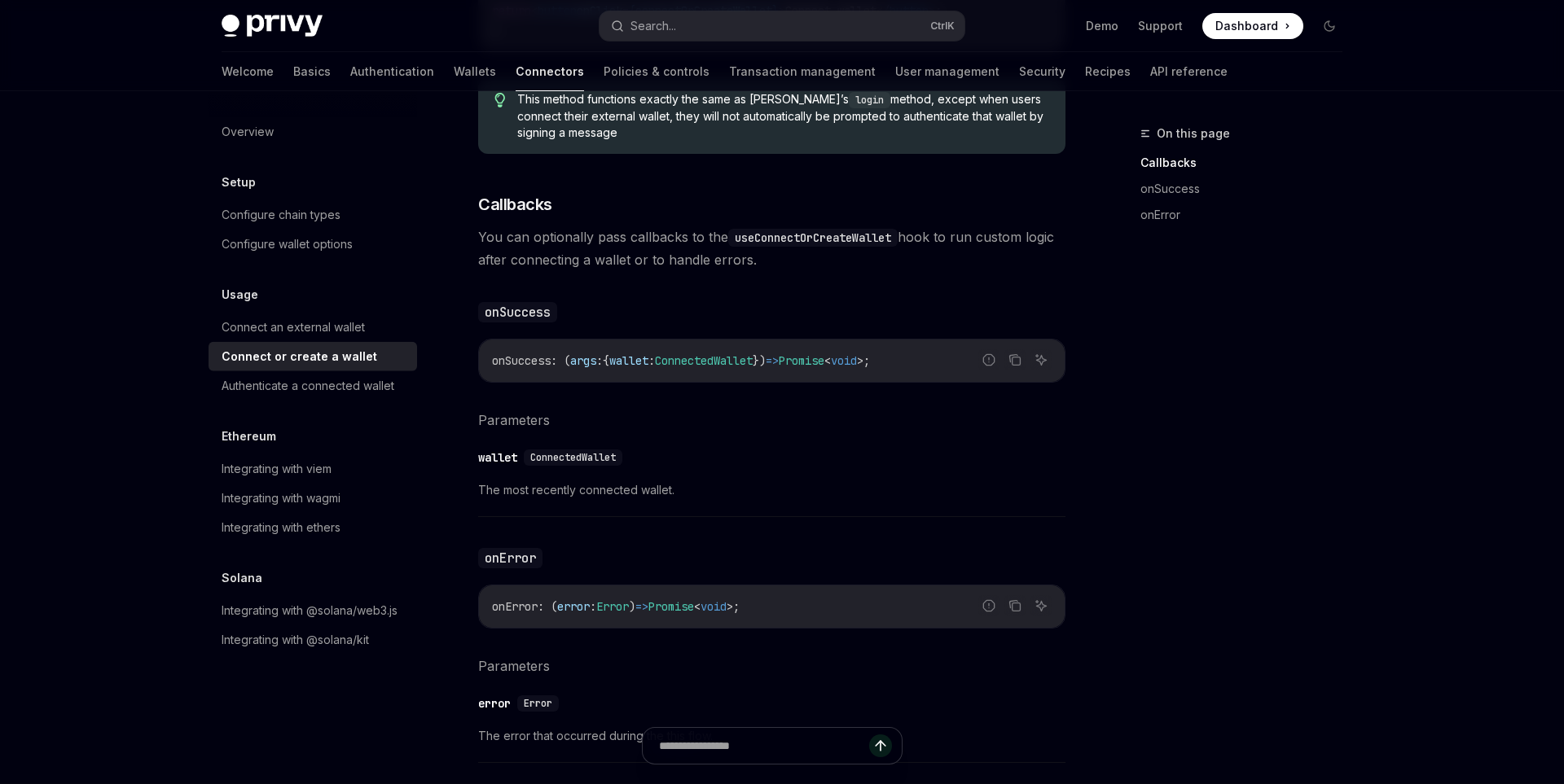
type textarea "*"
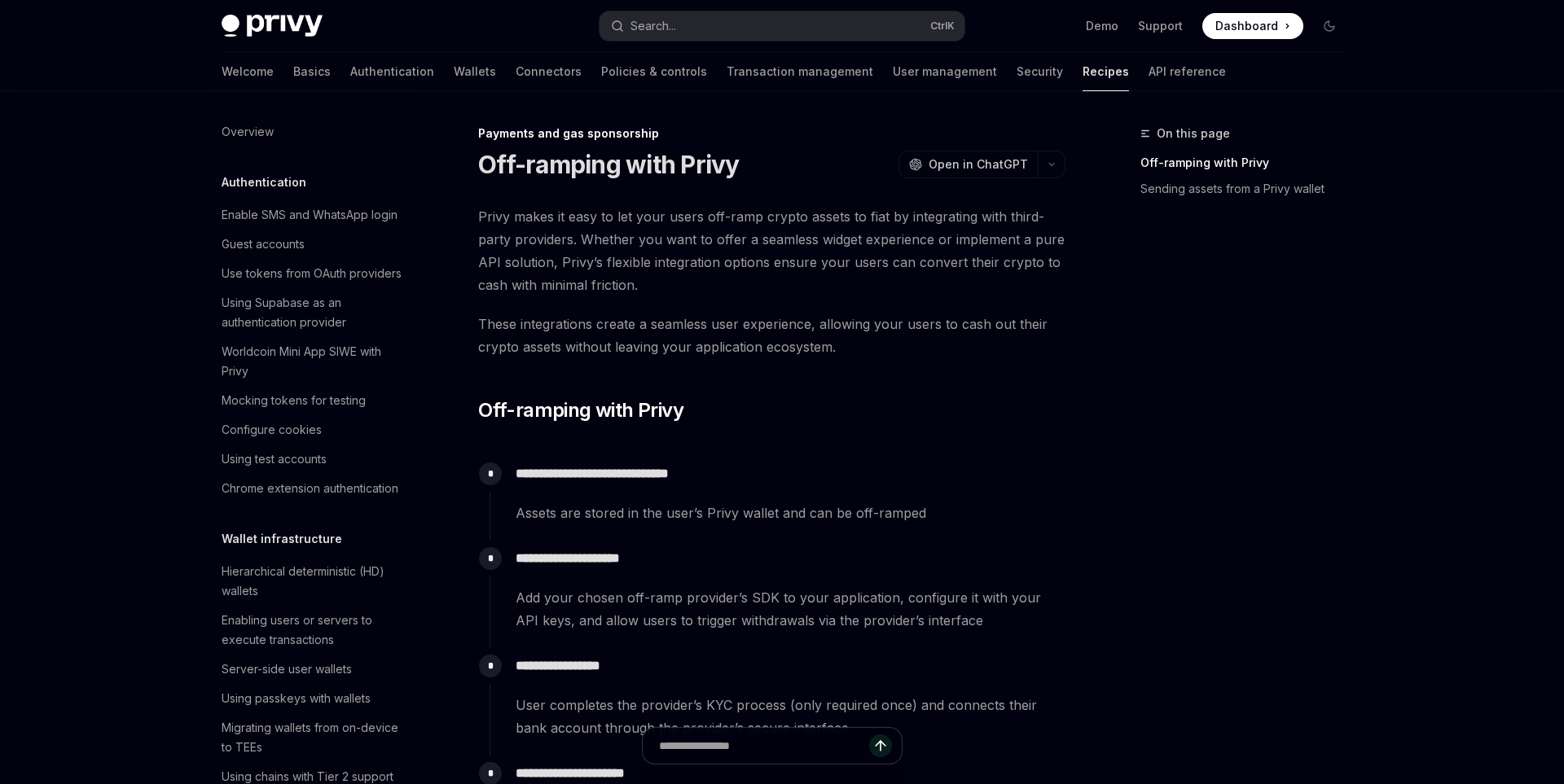
scroll to position [1169, 0]
